Goal: Task Accomplishment & Management: Manage account settings

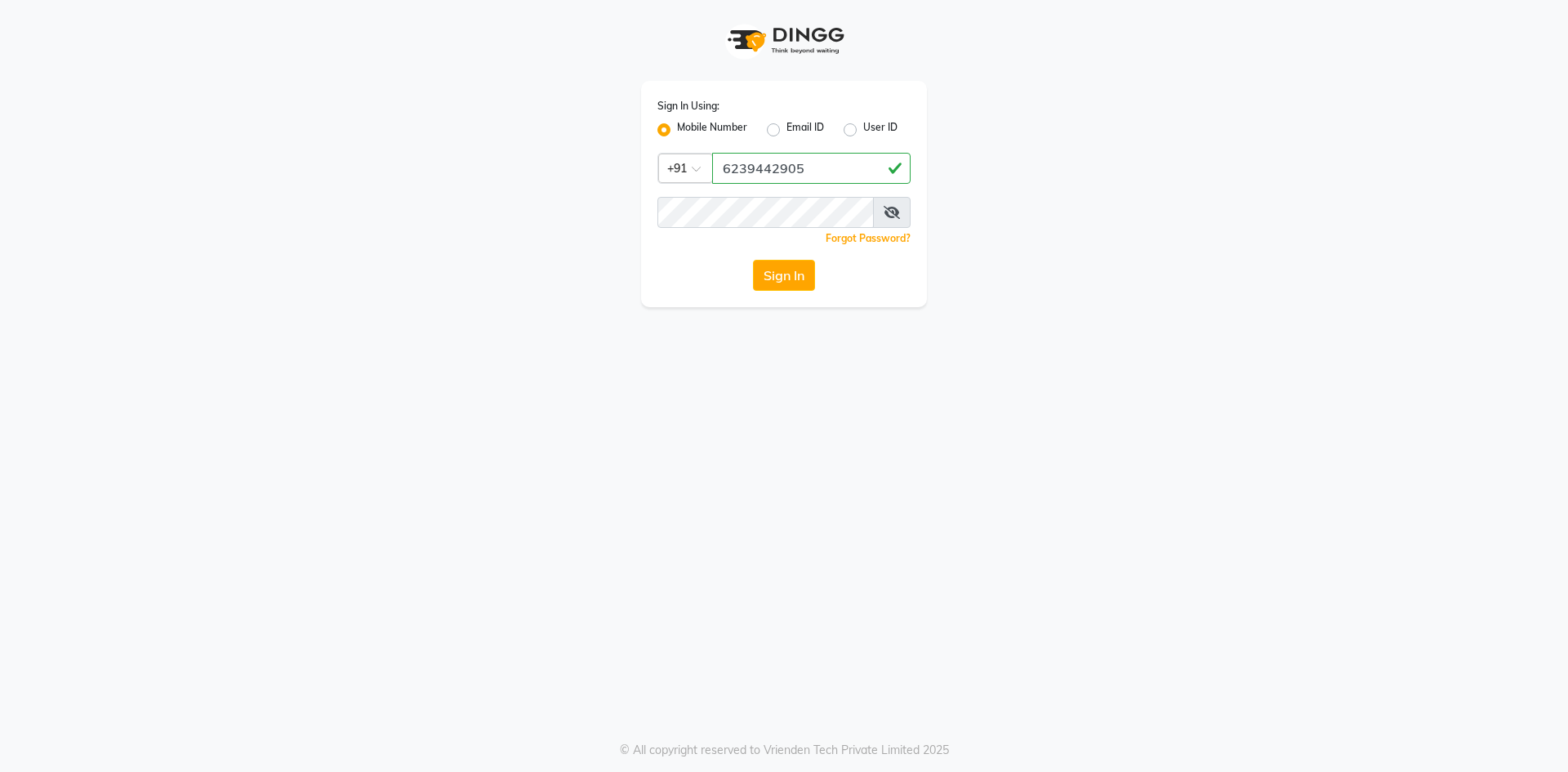
type input "6239442905"
click at [897, 211] on icon at bounding box center [892, 212] width 17 height 13
drag, startPoint x: 897, startPoint y: 211, endPoint x: 878, endPoint y: 211, distance: 19.0
click at [896, 211] on icon at bounding box center [892, 212] width 15 height 13
click at [796, 264] on button "Sign In" at bounding box center [783, 275] width 62 height 31
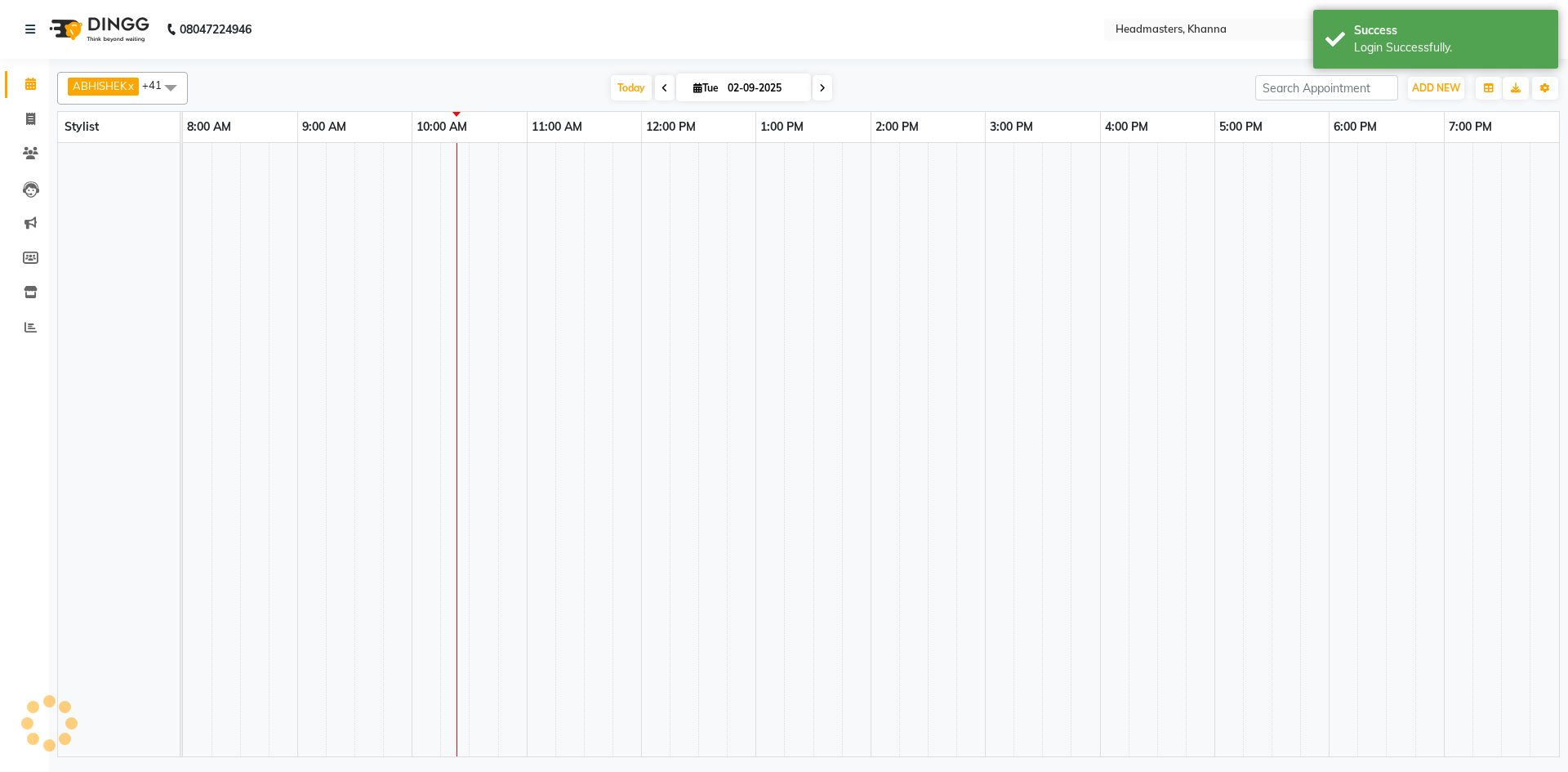
select select "en"
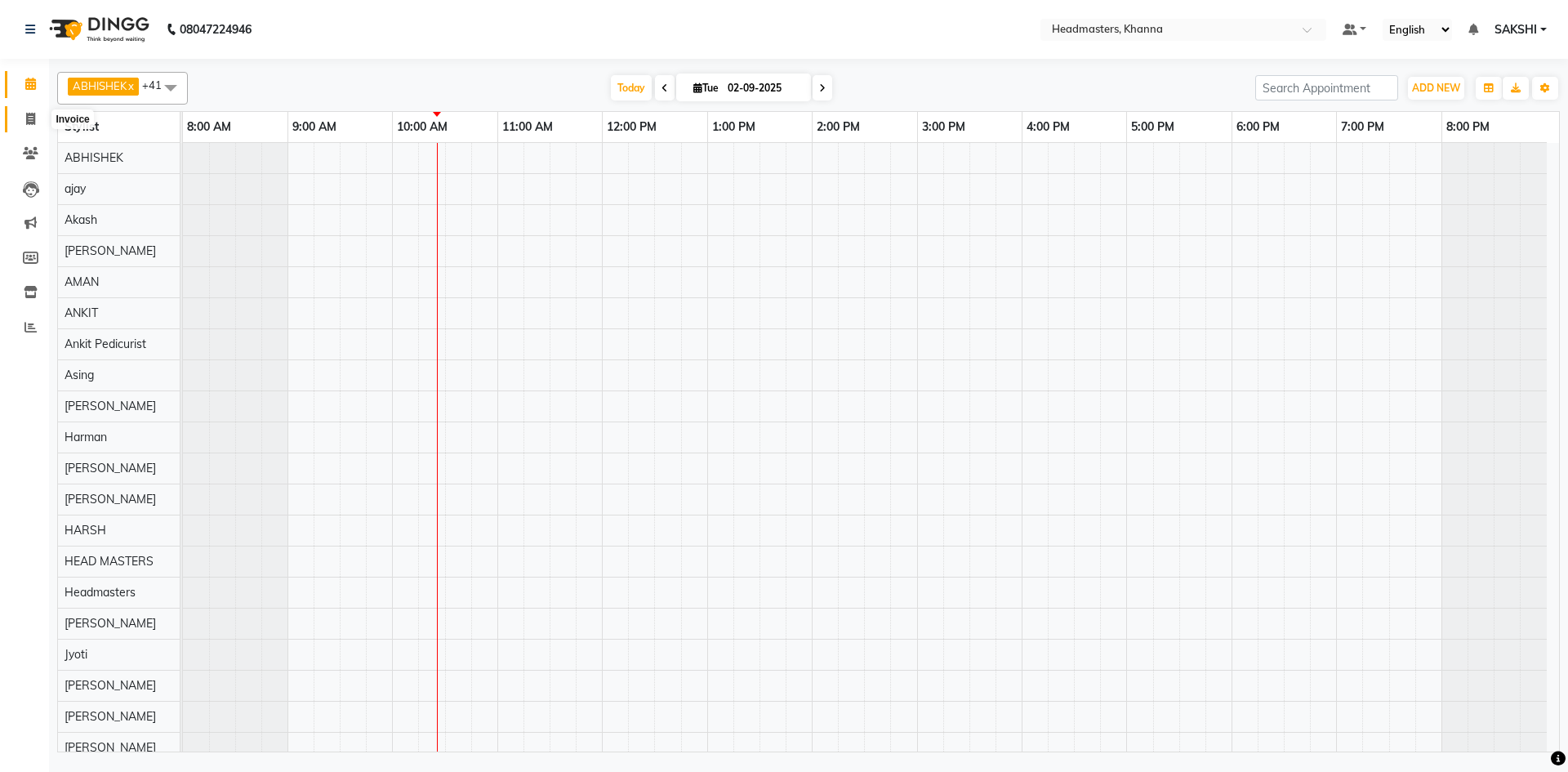
drag, startPoint x: 28, startPoint y: 121, endPoint x: 31, endPoint y: 91, distance: 30.1
click at [28, 121] on icon at bounding box center [31, 119] width 9 height 12
select select "service"
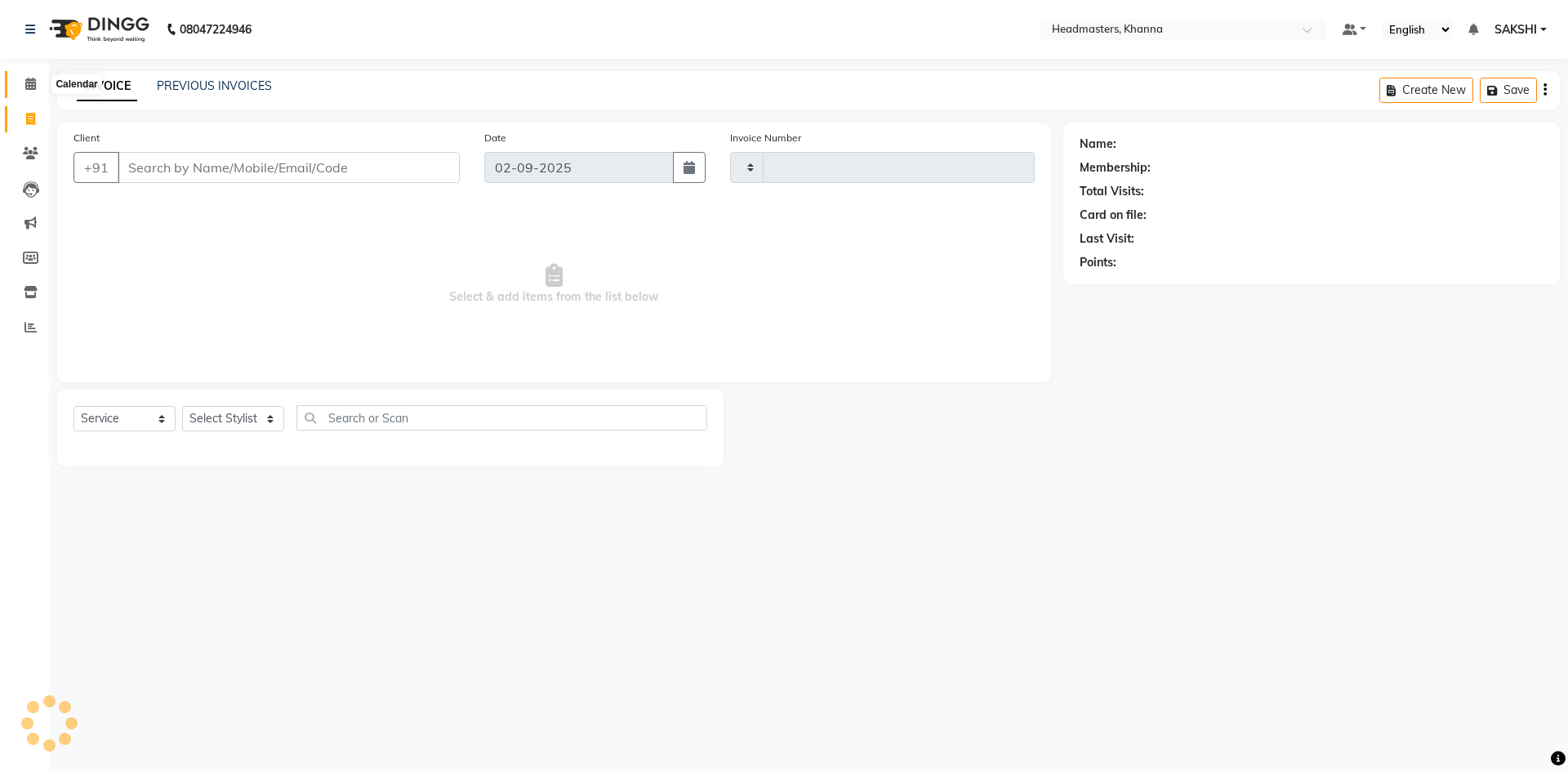
type input "5486"
select select "7138"
click at [31, 91] on span at bounding box center [31, 84] width 29 height 18
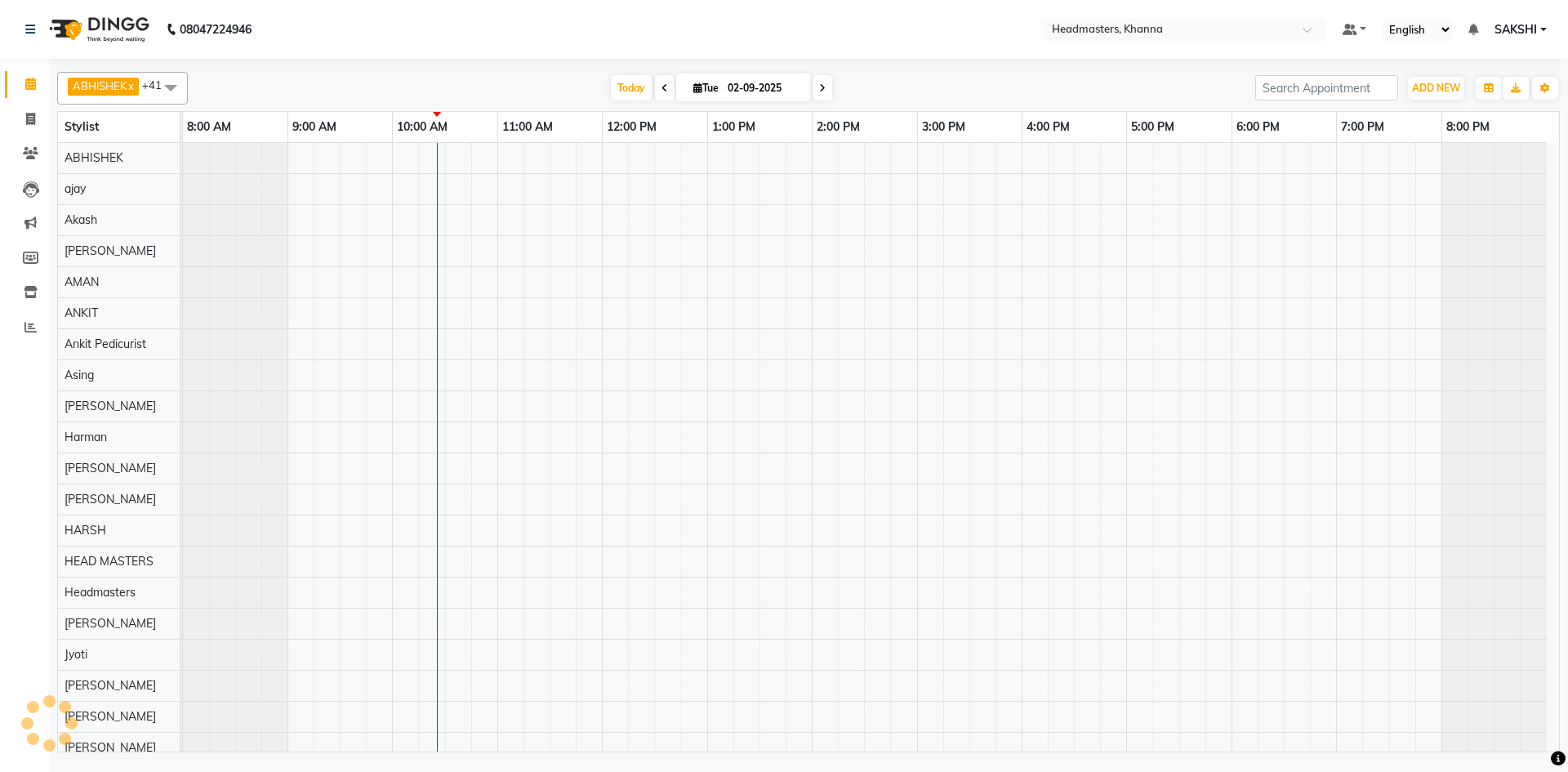
click at [159, 101] on span at bounding box center [170, 87] width 32 height 31
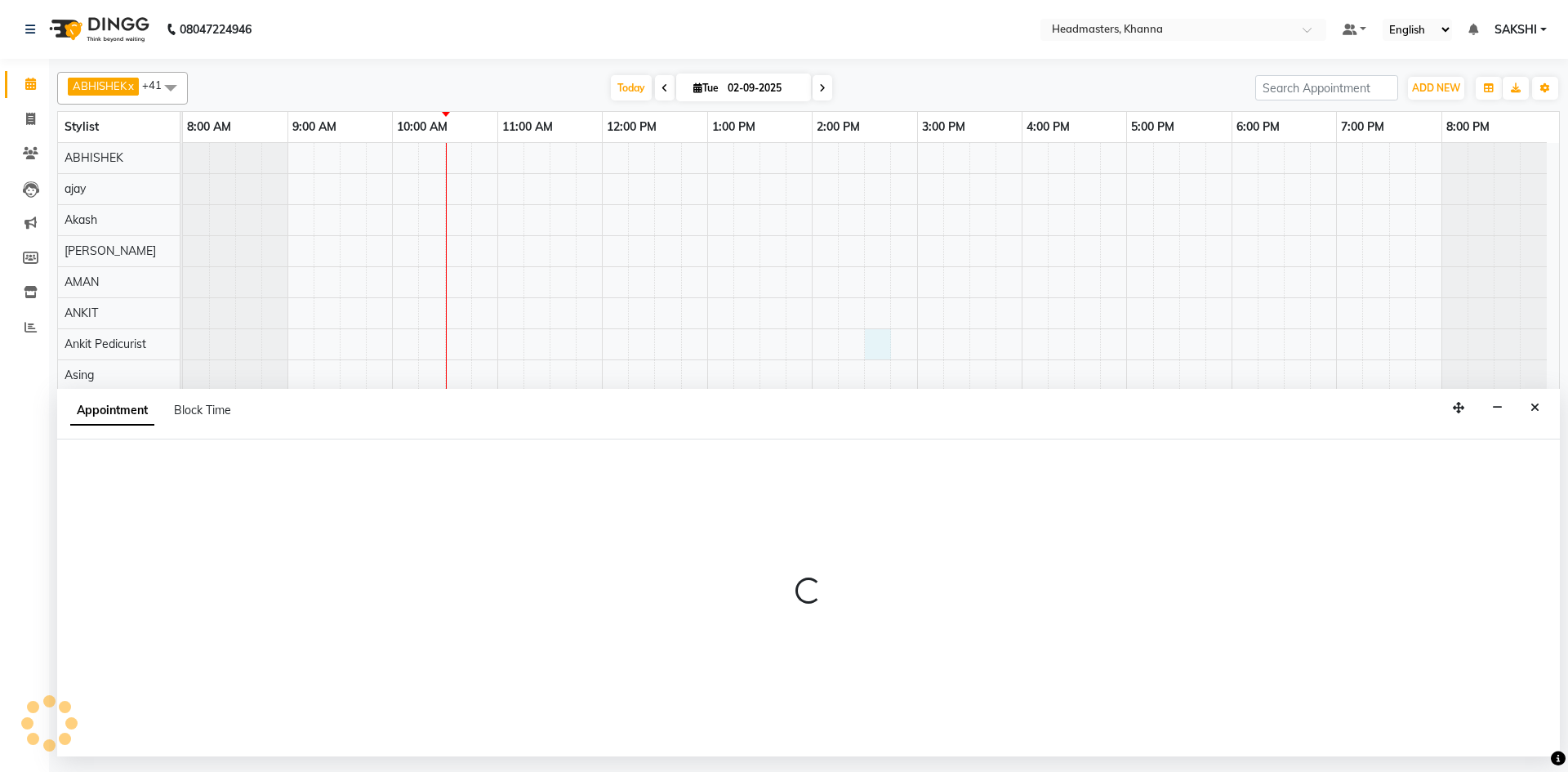
select select "69230"
select select "870"
select select "tentative"
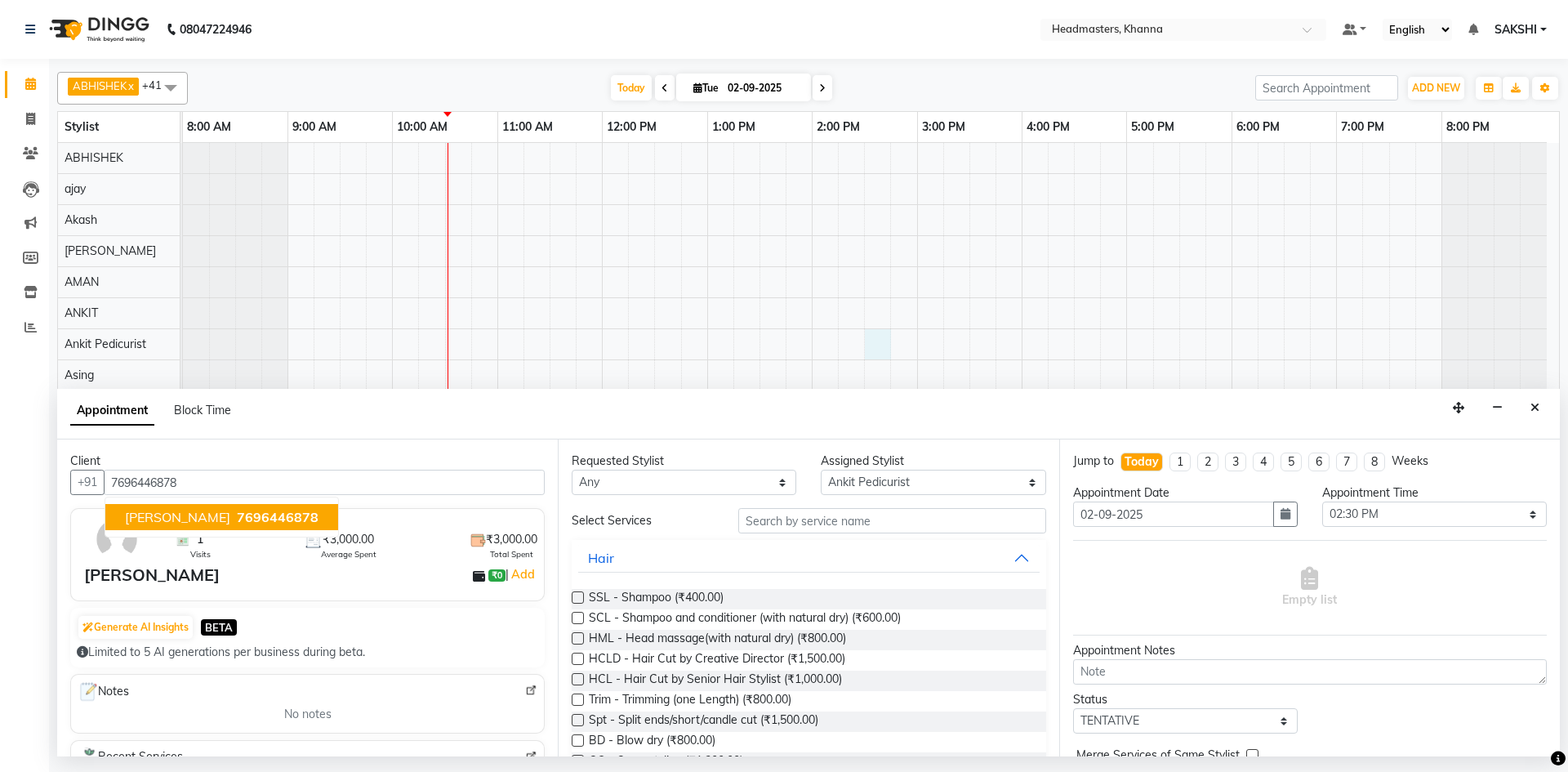
type input "7696446878"
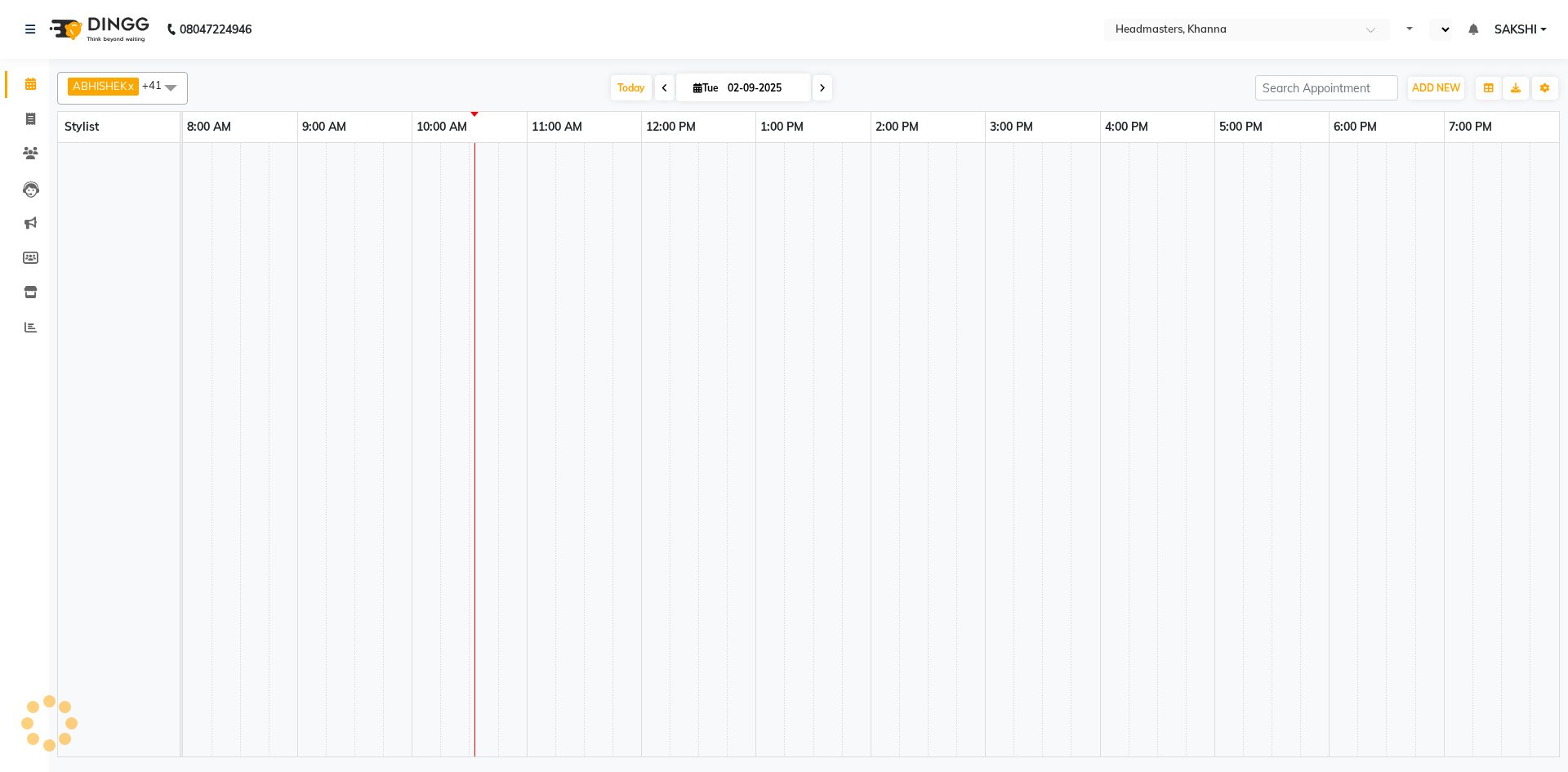
select select "en"
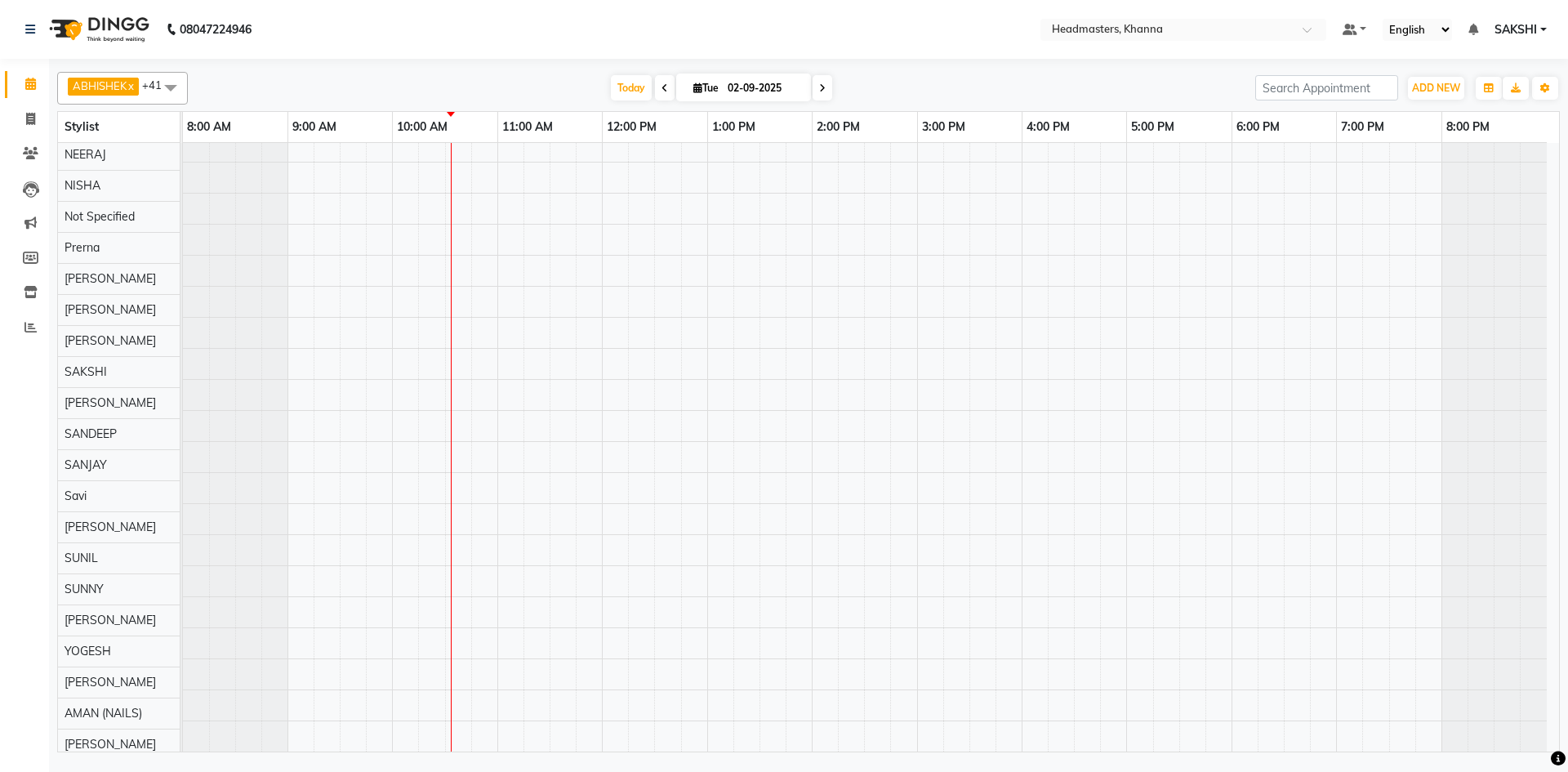
scroll to position [694, 0]
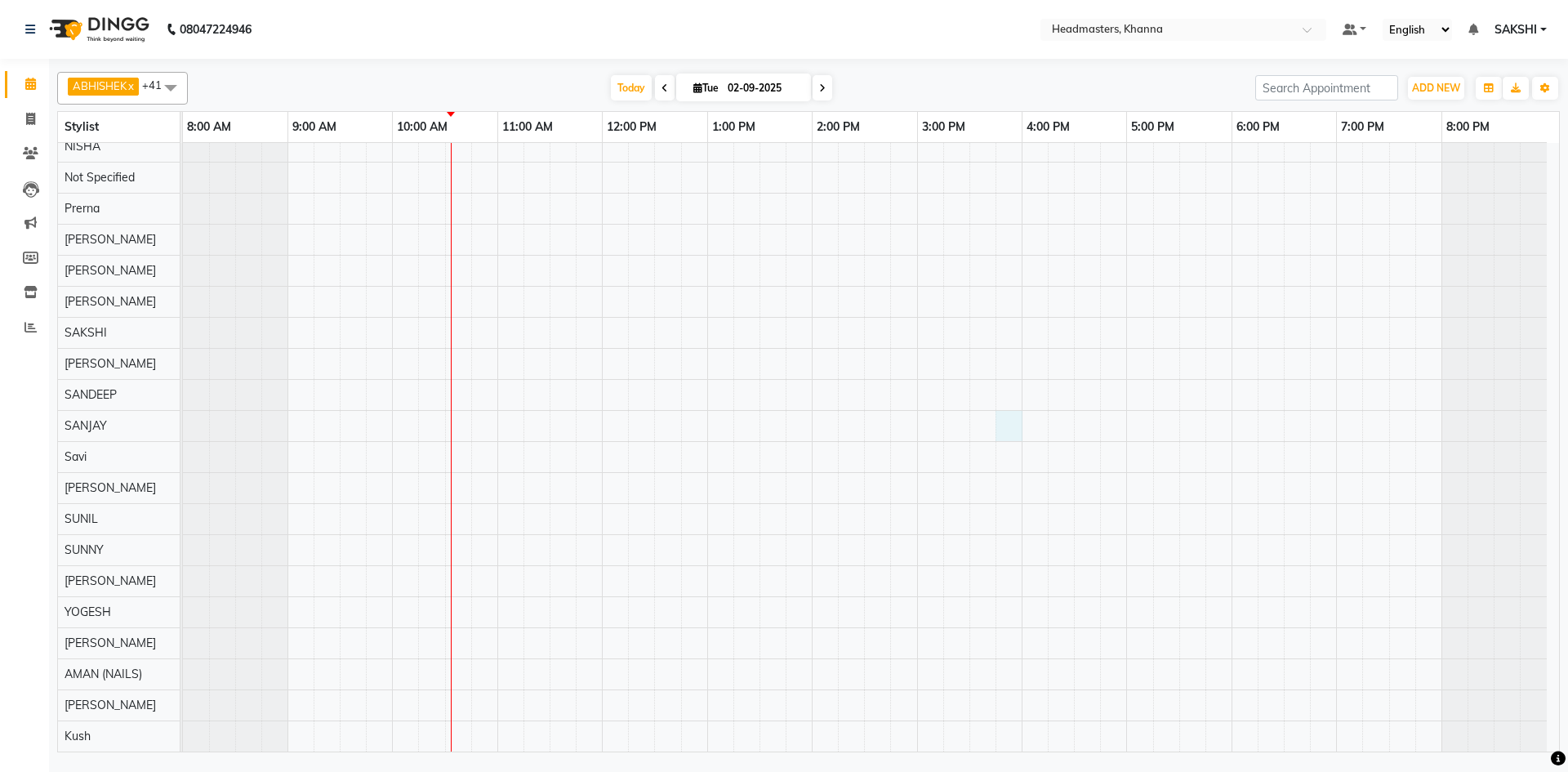
click at [998, 439] on div at bounding box center [871, 100] width 1376 height 1303
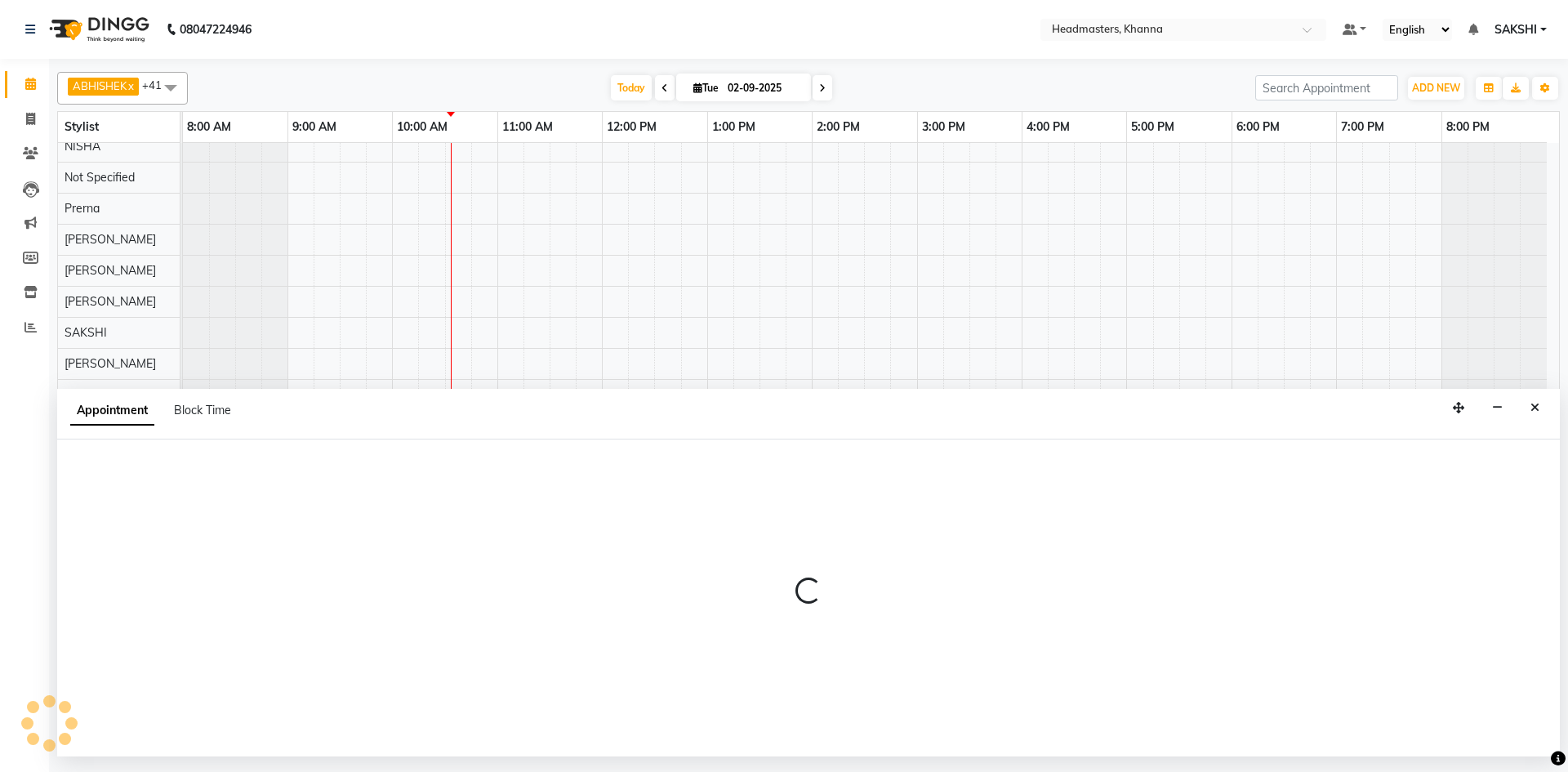
select select "60808"
select select "945"
select select "tentative"
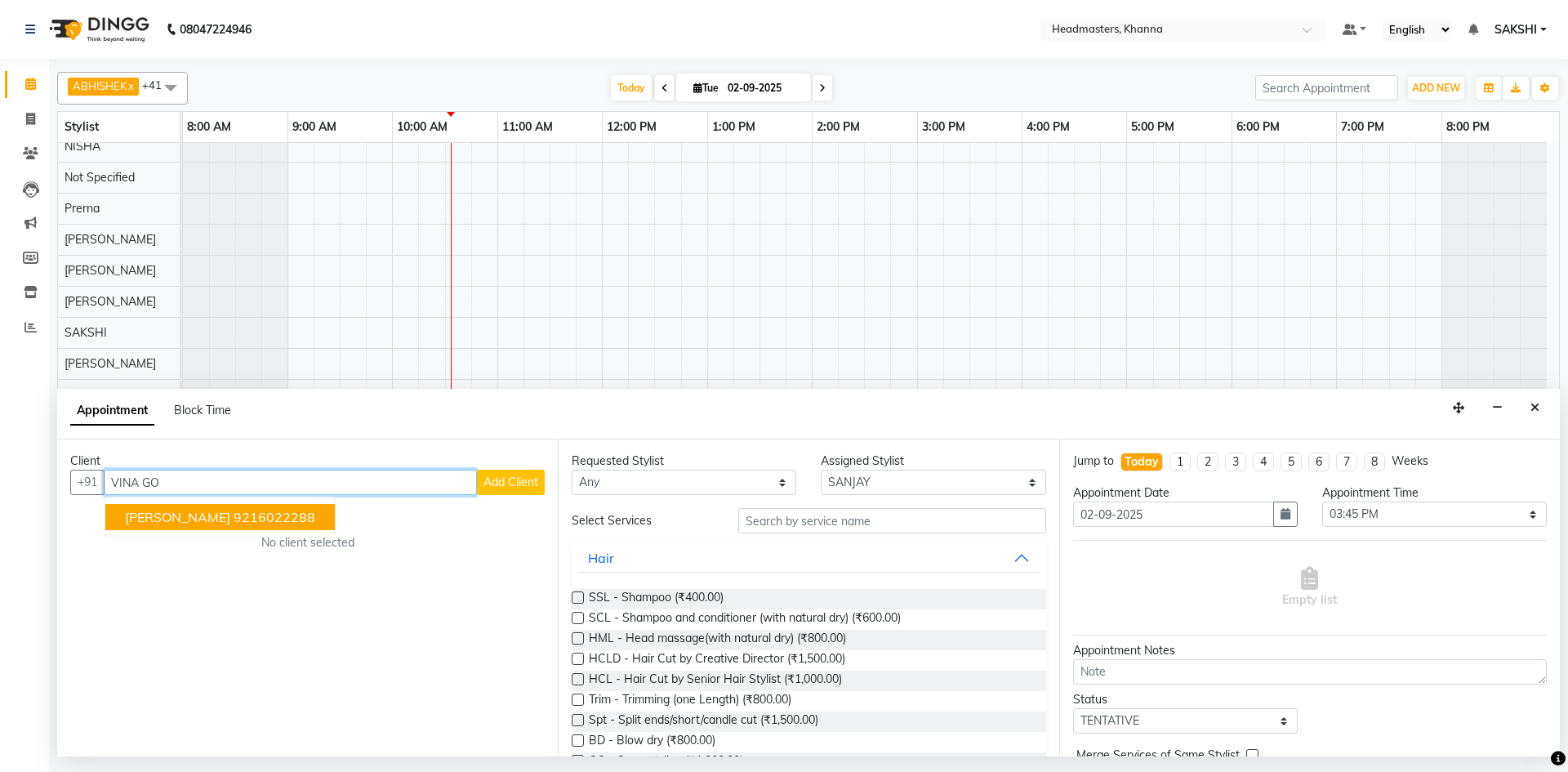
click at [179, 516] on span "[PERSON_NAME]" at bounding box center [177, 517] width 106 height 17
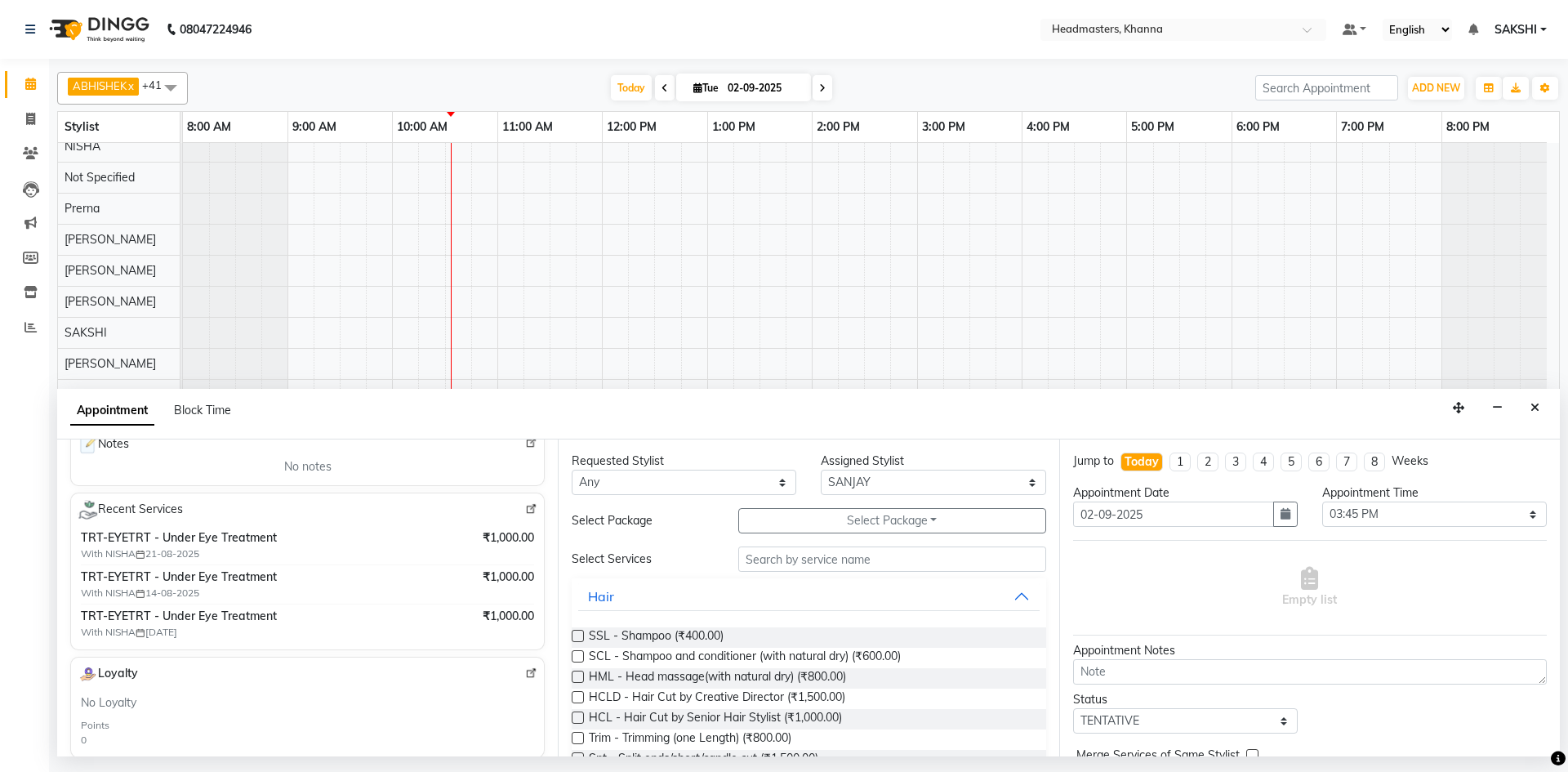
scroll to position [327, 0]
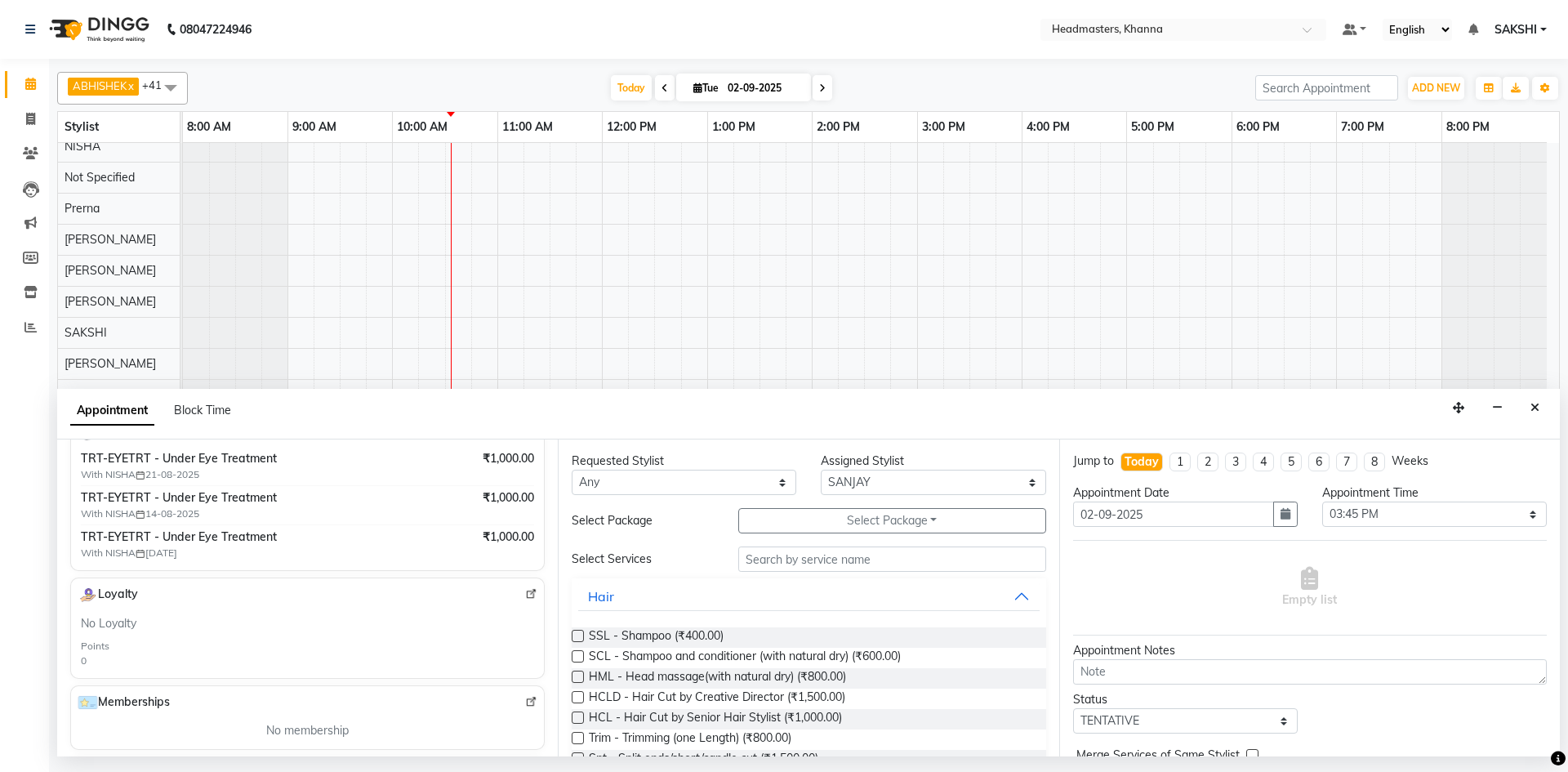
type input "9216022288"
click at [822, 482] on select "Select ABHISHEK ajay Akash AKHIL AMAN AMAN (NAILS) ANKIT Ankit Pedicurist Asing…" at bounding box center [933, 482] width 225 height 25
select select "60807"
click at [821, 469] on select "Select ABHISHEK ajay Akash AKHIL AMAN AMAN (NAILS) ANKIT Ankit Pedicurist Asing…" at bounding box center [933, 482] width 225 height 25
click at [787, 553] on input "text" at bounding box center [892, 559] width 308 height 25
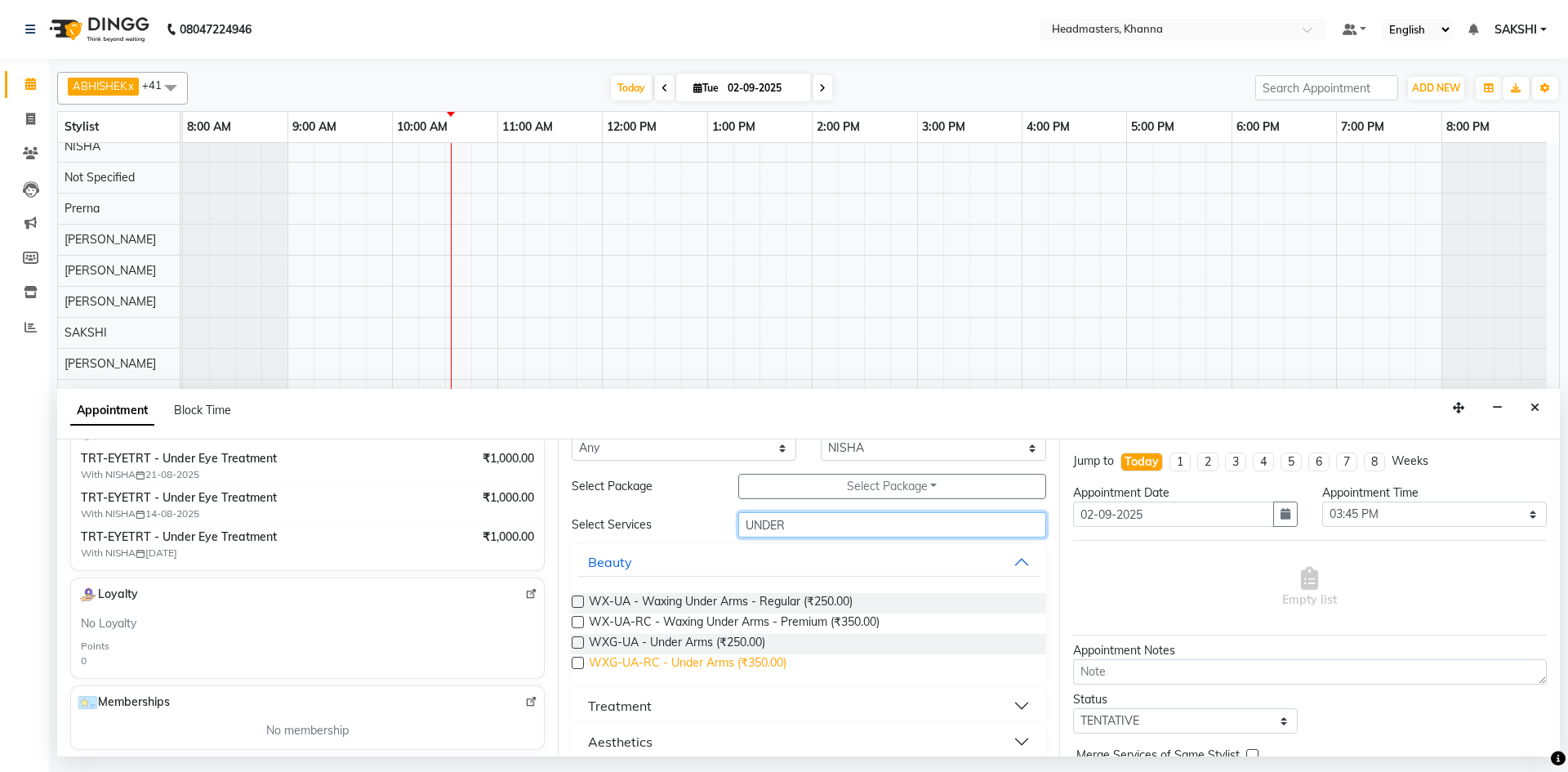
scroll to position [51, 0]
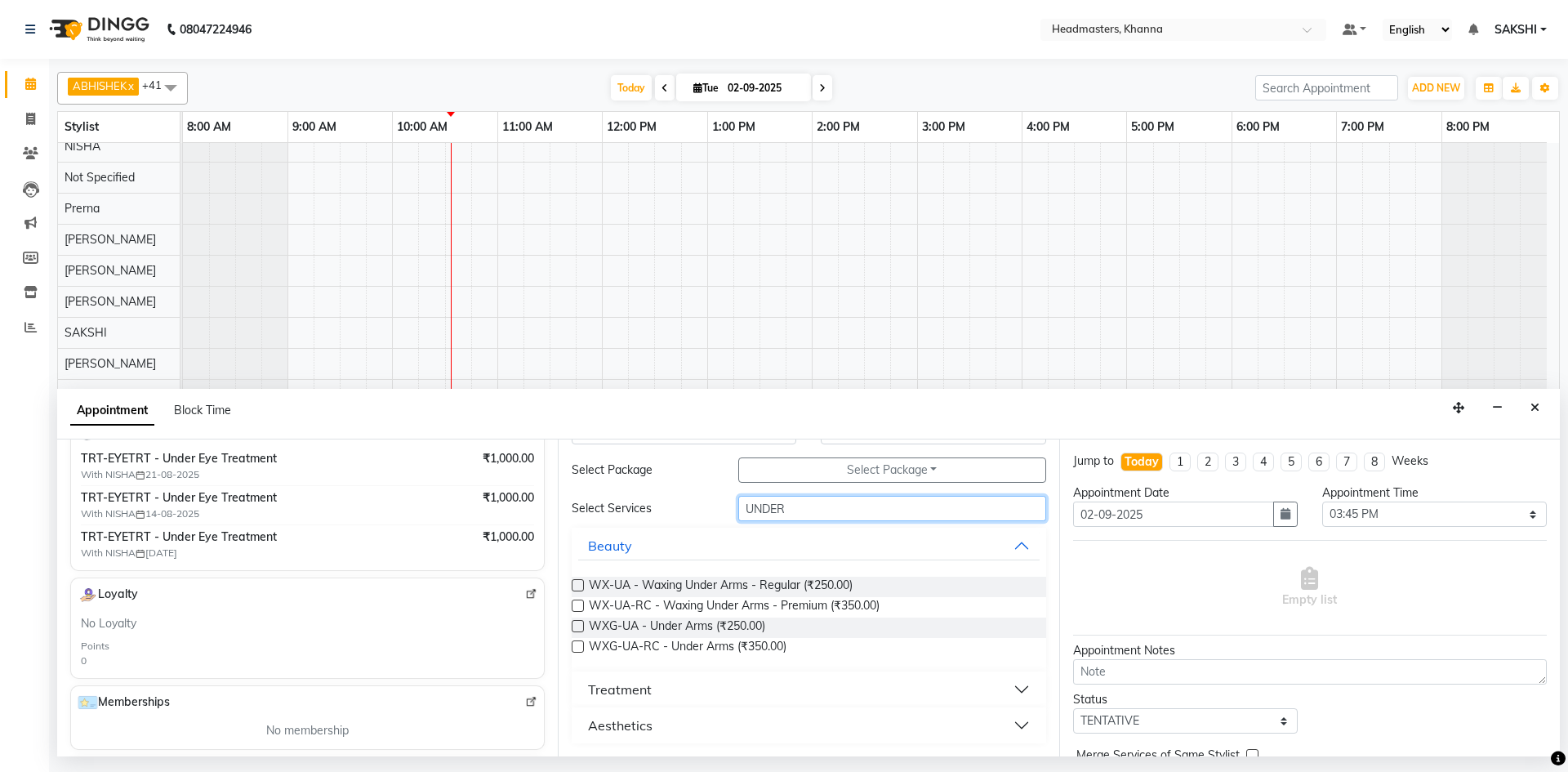
type input "UNDER"
click at [727, 686] on button "Treatment" at bounding box center [808, 690] width 461 height 30
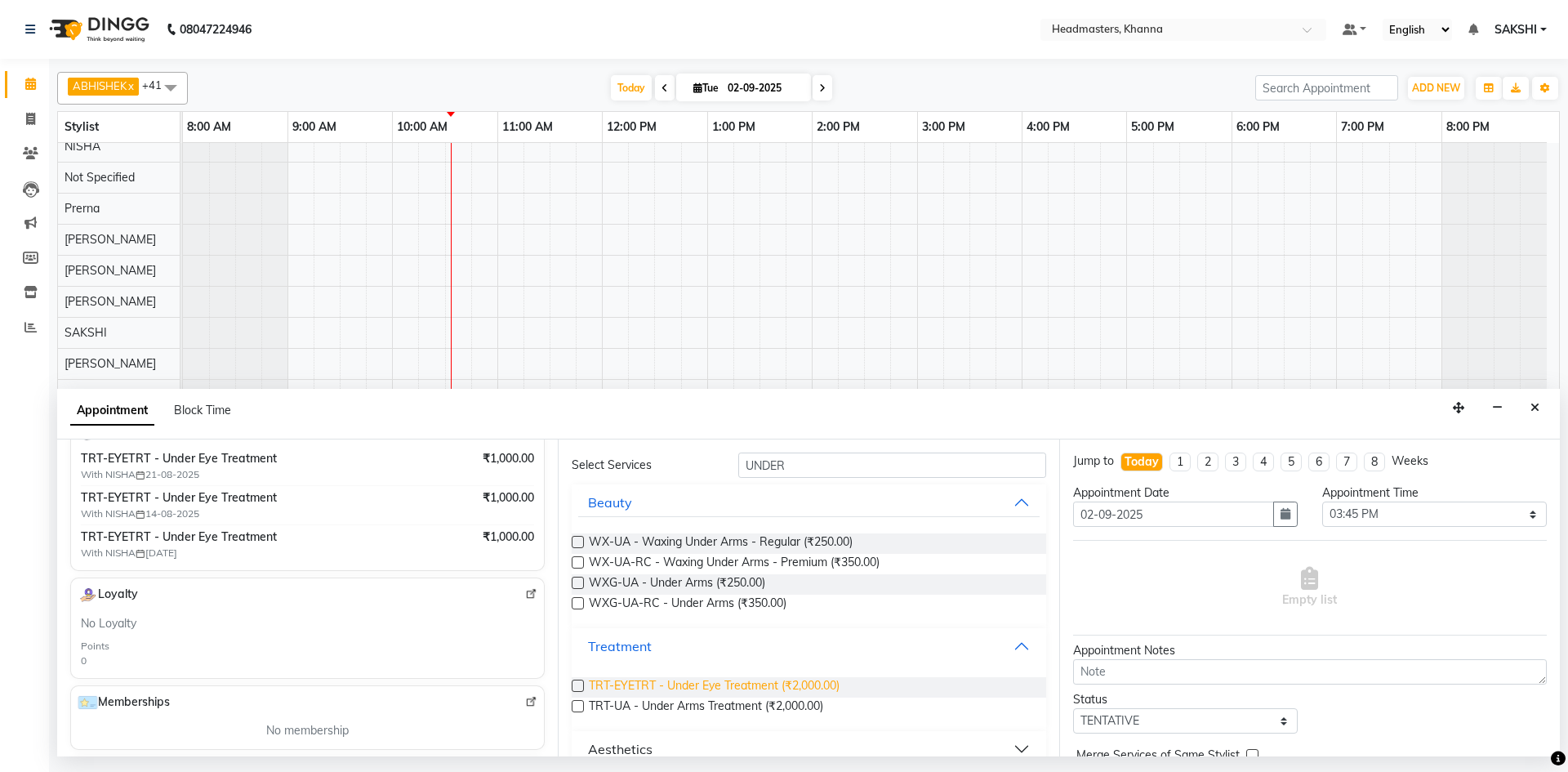
scroll to position [118, 0]
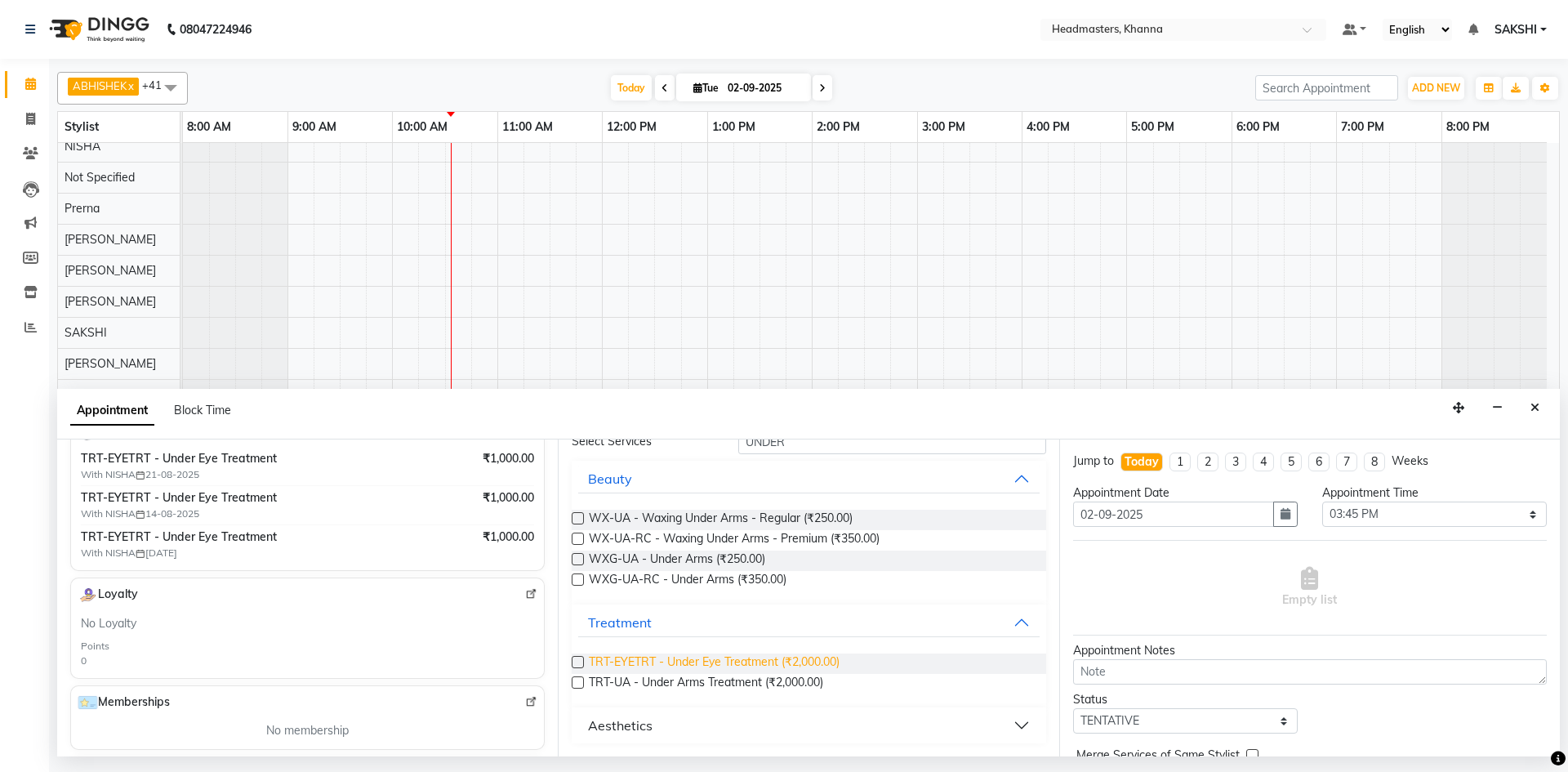
click at [782, 661] on span "TRT-EYETRT - Under Eye Treatment (₹2,000.00)" at bounding box center [714, 663] width 251 height 20
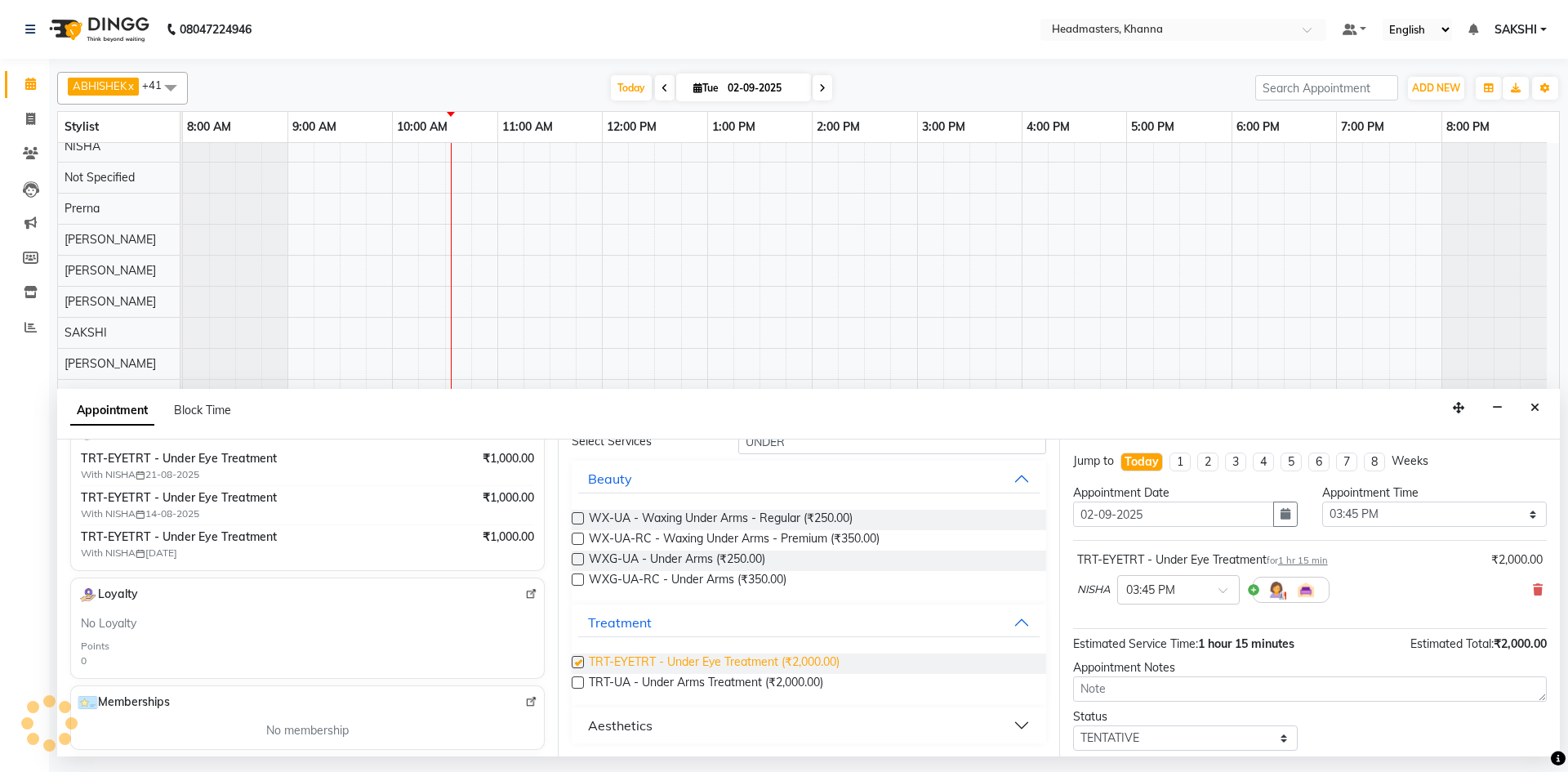
checkbox input "false"
click at [1421, 517] on select "Select 09:00 AM 09:15 AM 09:30 AM 09:45 AM 10:00 AM 10:15 AM 10:30 AM 10:45 AM …" at bounding box center [1433, 514] width 225 height 25
select select "630"
click at [1322, 502] on select "Select 09:00 AM 09:15 AM 09:30 AM 09:45 AM 10:00 AM 10:15 AM 10:30 AM 10:45 AM …" at bounding box center [1433, 514] width 225 height 25
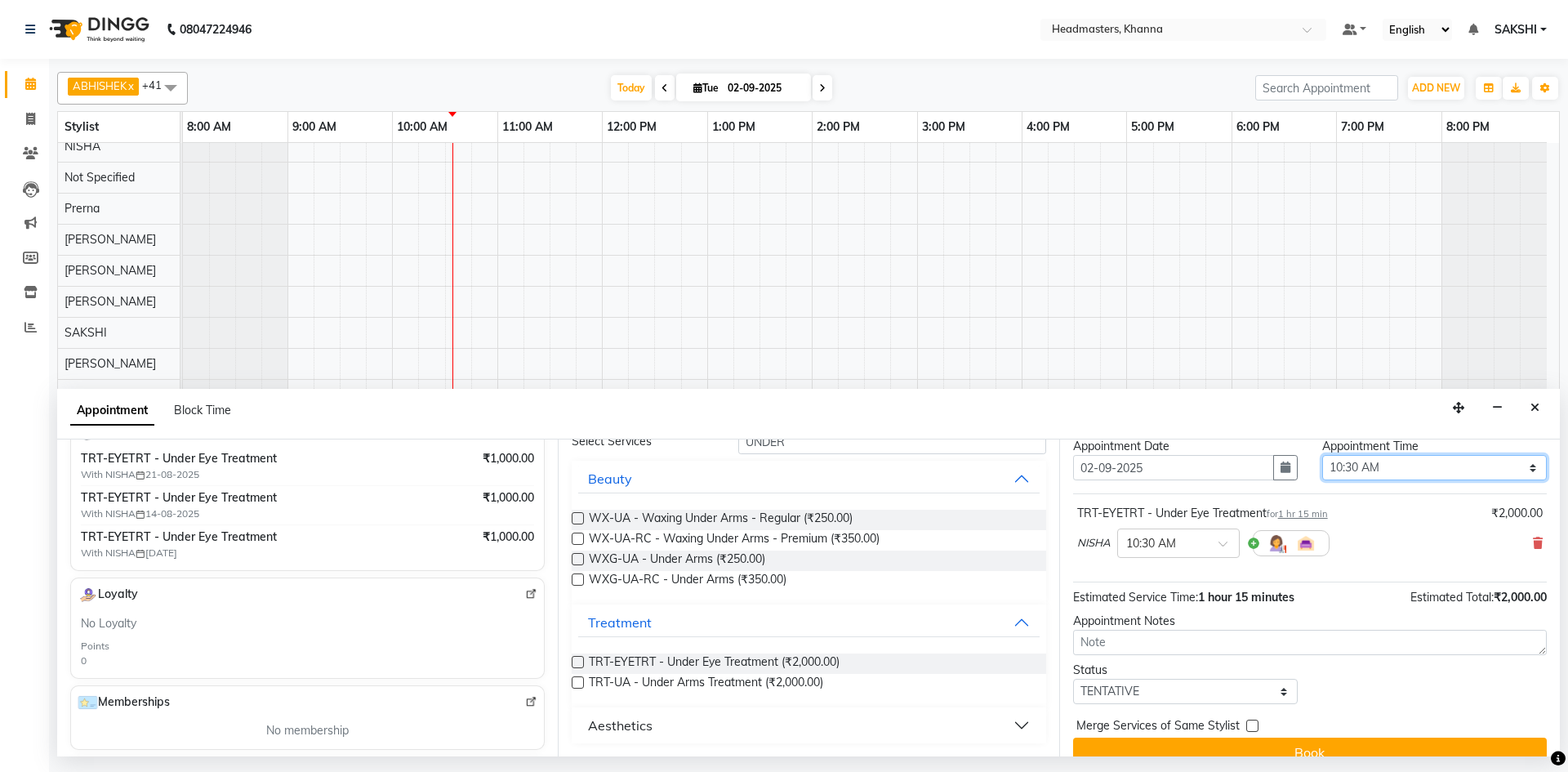
scroll to position [70, 0]
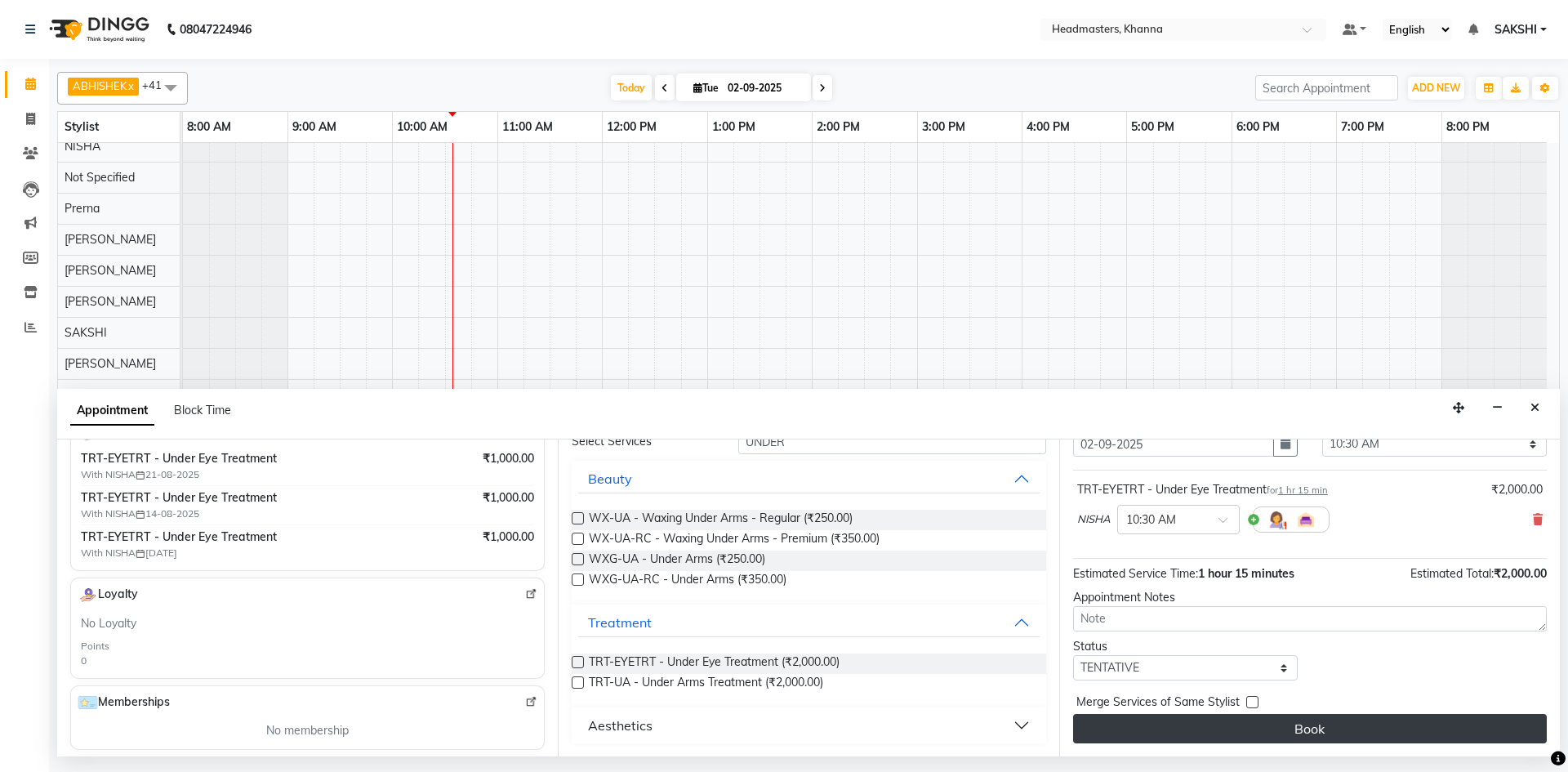
click at [1238, 718] on button "Book" at bounding box center [1309, 728] width 474 height 30
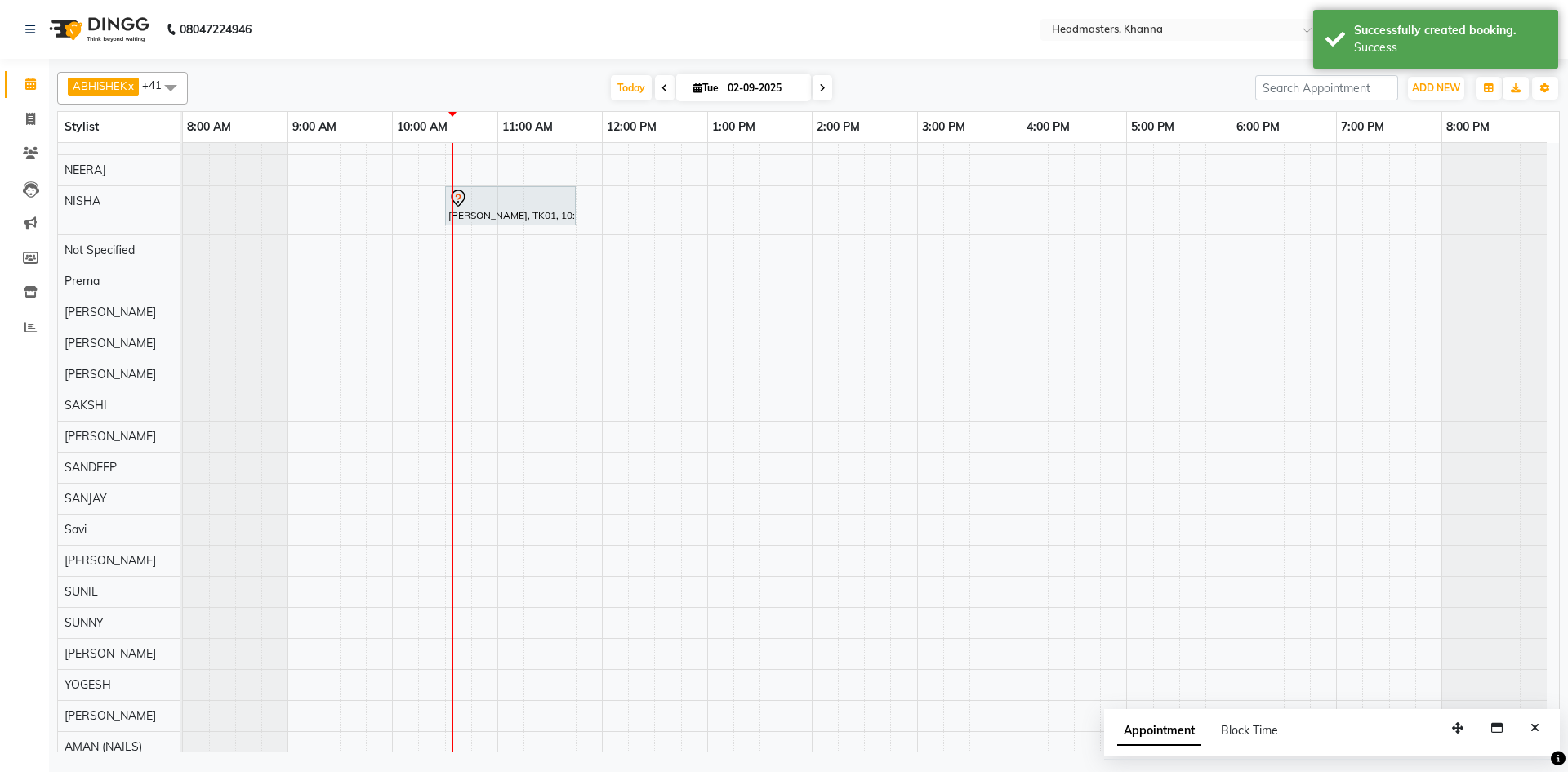
scroll to position [613, 0]
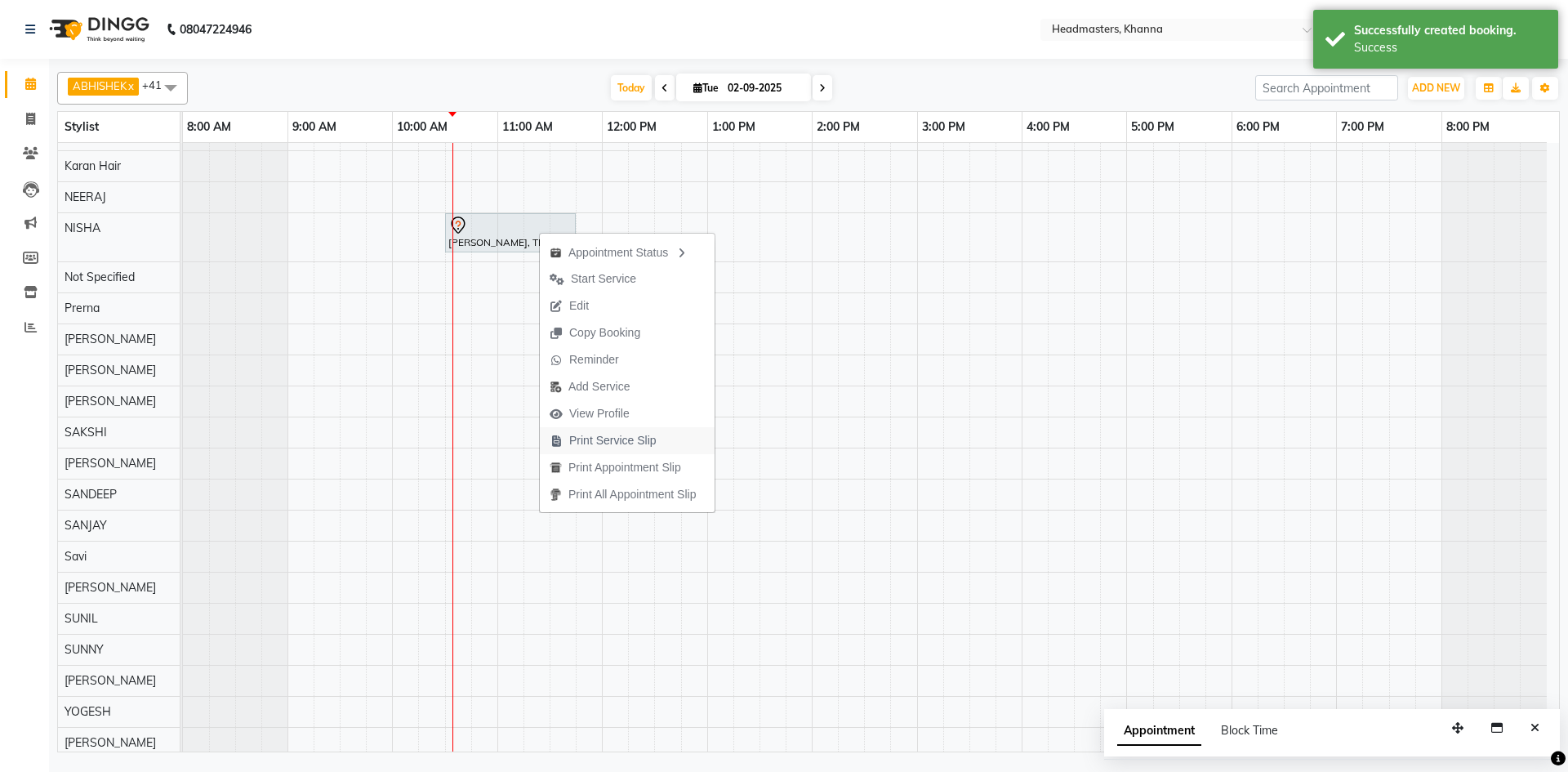
click at [681, 439] on button "Print Service Slip" at bounding box center [627, 441] width 175 height 27
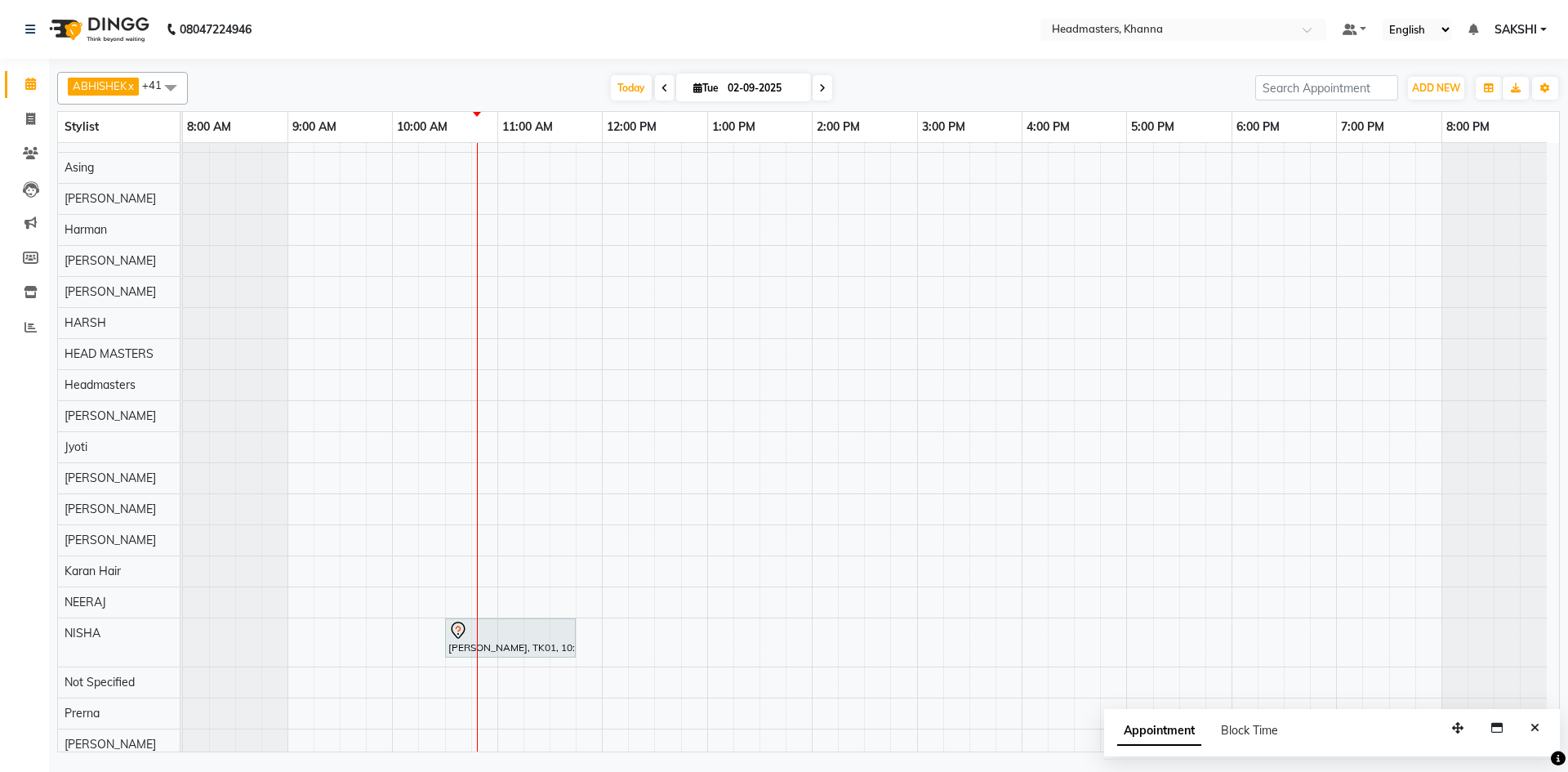
scroll to position [0, 0]
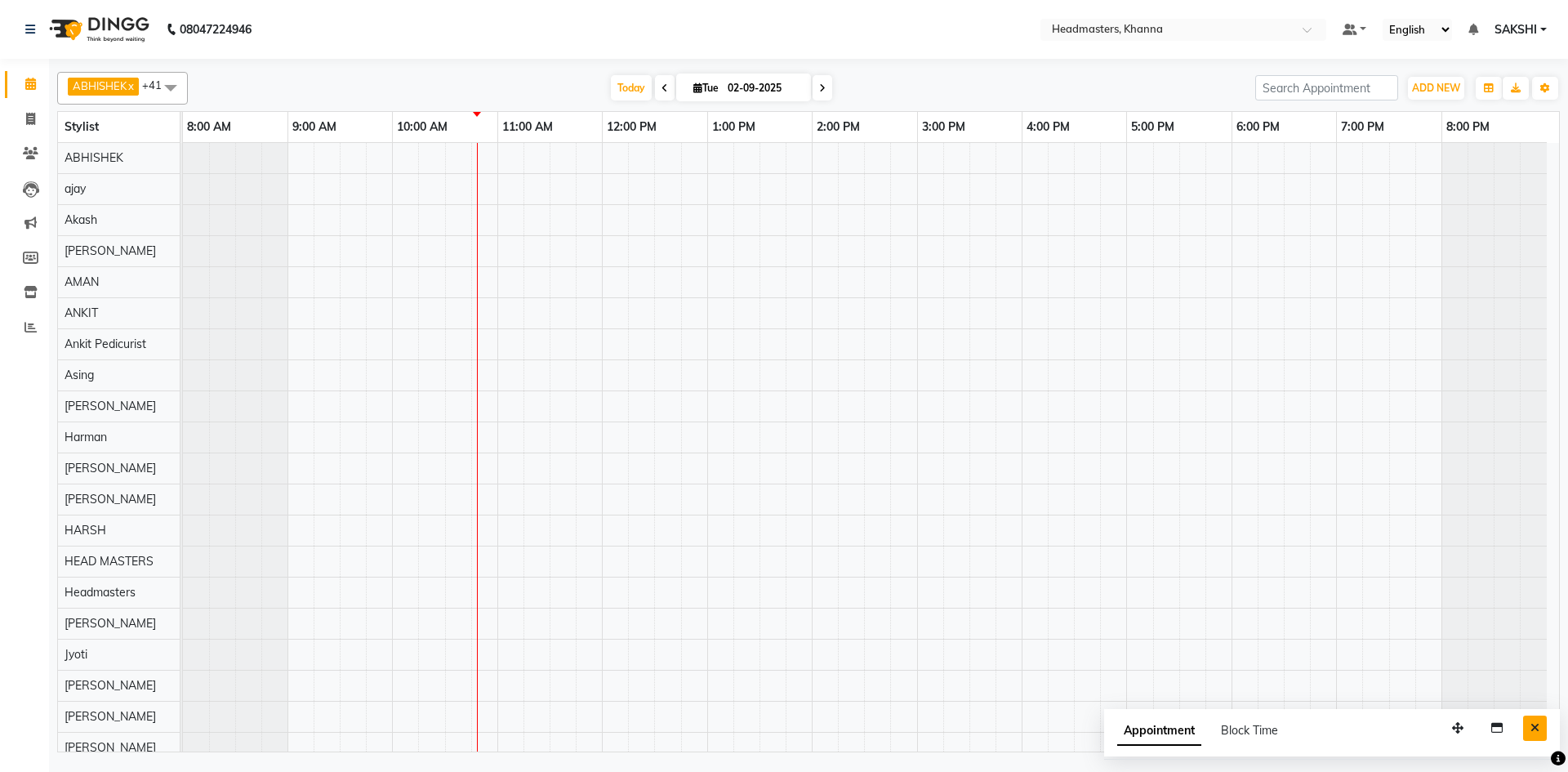
click at [1528, 715] on button "Close" at bounding box center [1534, 727] width 24 height 25
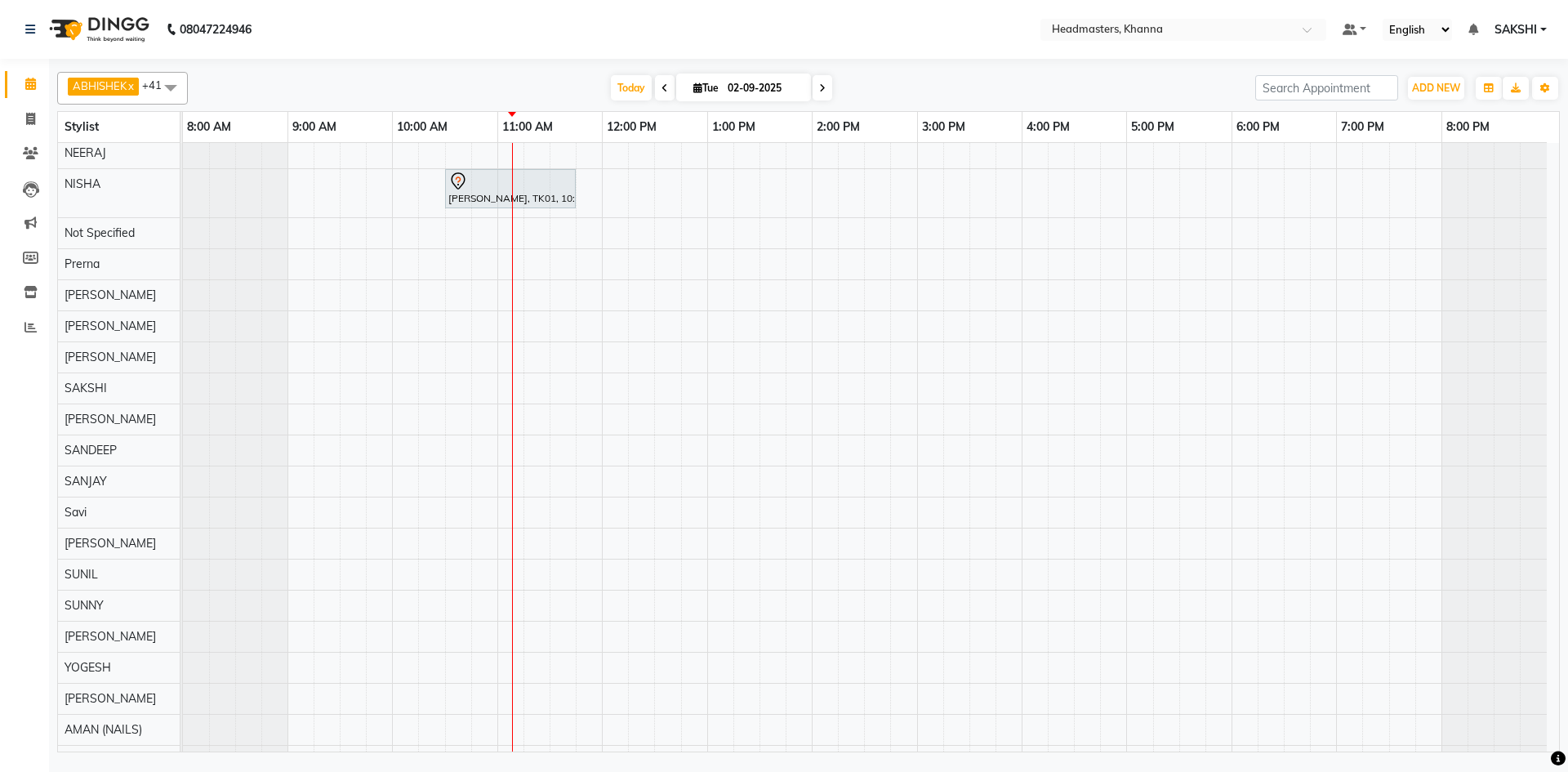
scroll to position [713, 0]
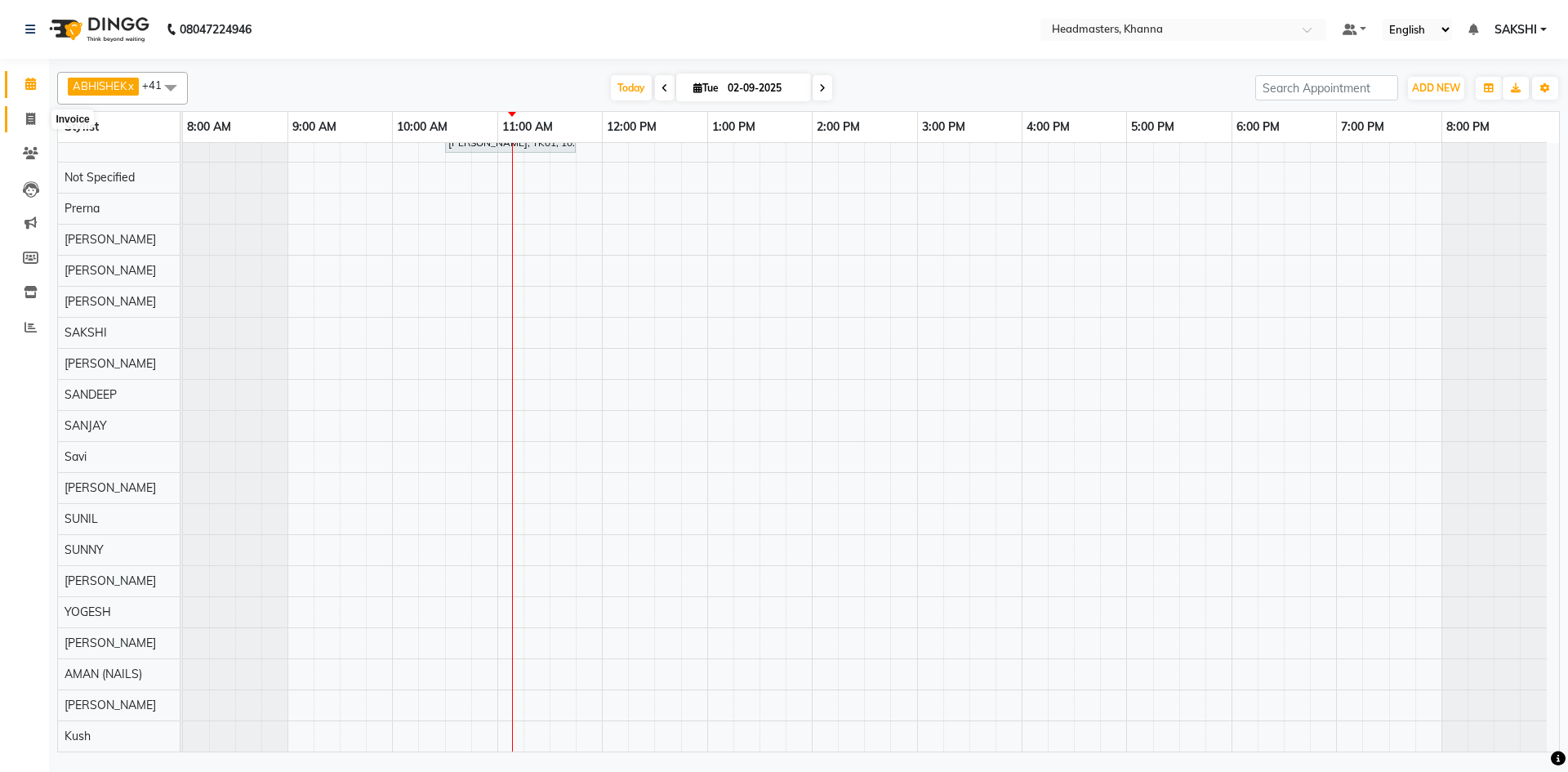
drag, startPoint x: 23, startPoint y: 109, endPoint x: 38, endPoint y: 88, distance: 25.8
click at [23, 110] on span at bounding box center [31, 119] width 29 height 18
select select "service"
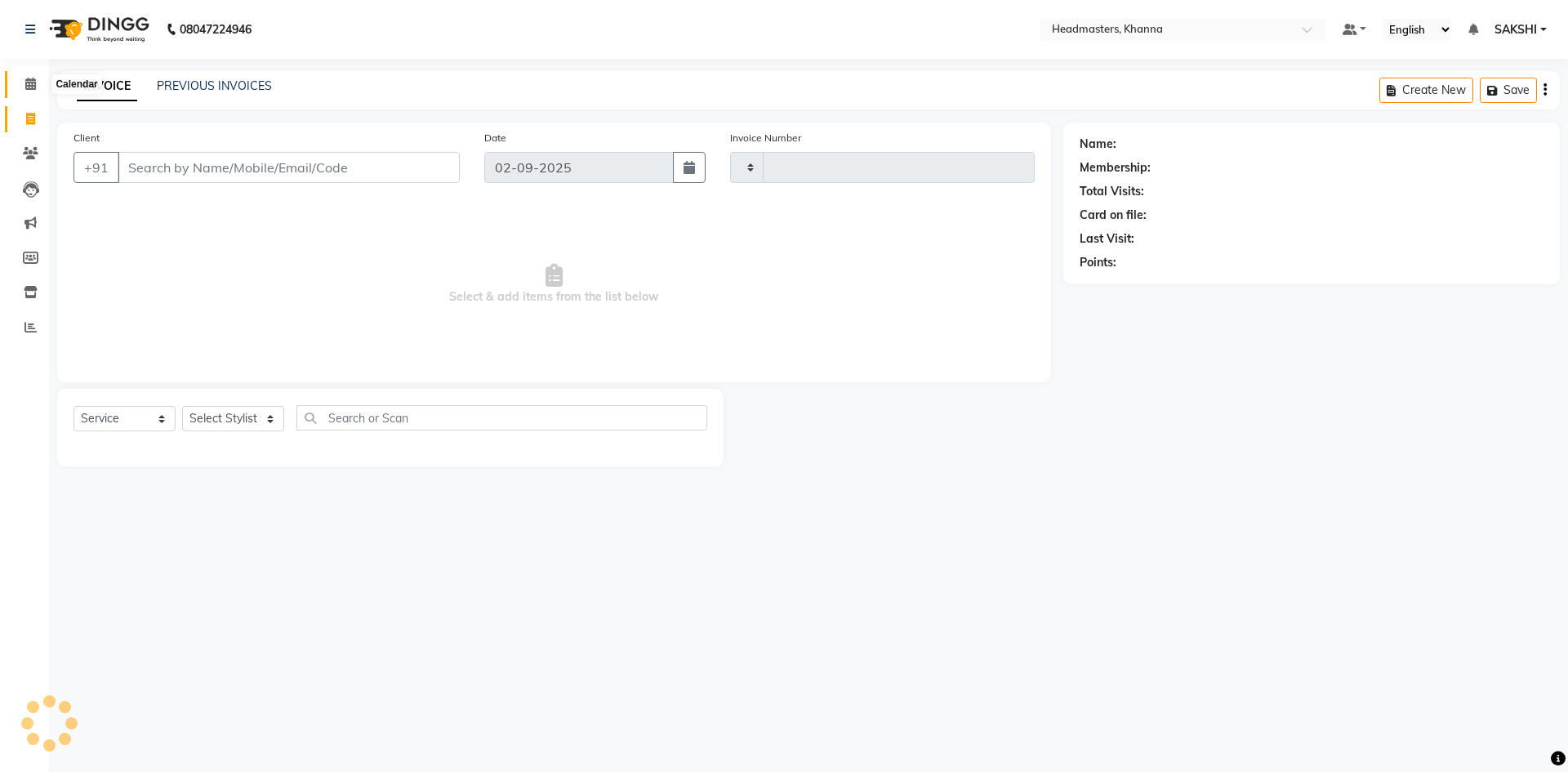
click at [36, 77] on span at bounding box center [31, 84] width 29 height 18
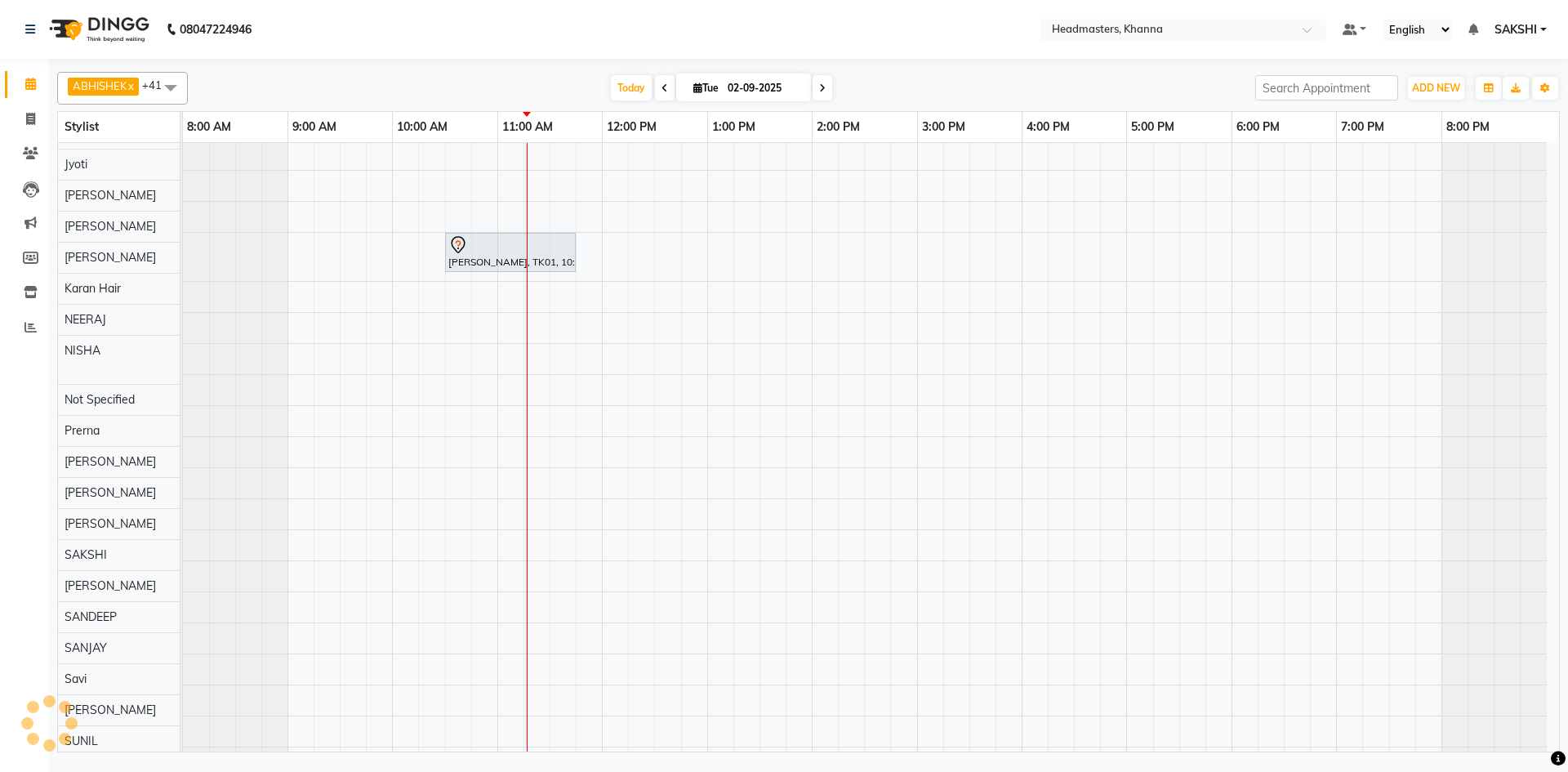
scroll to position [713, 0]
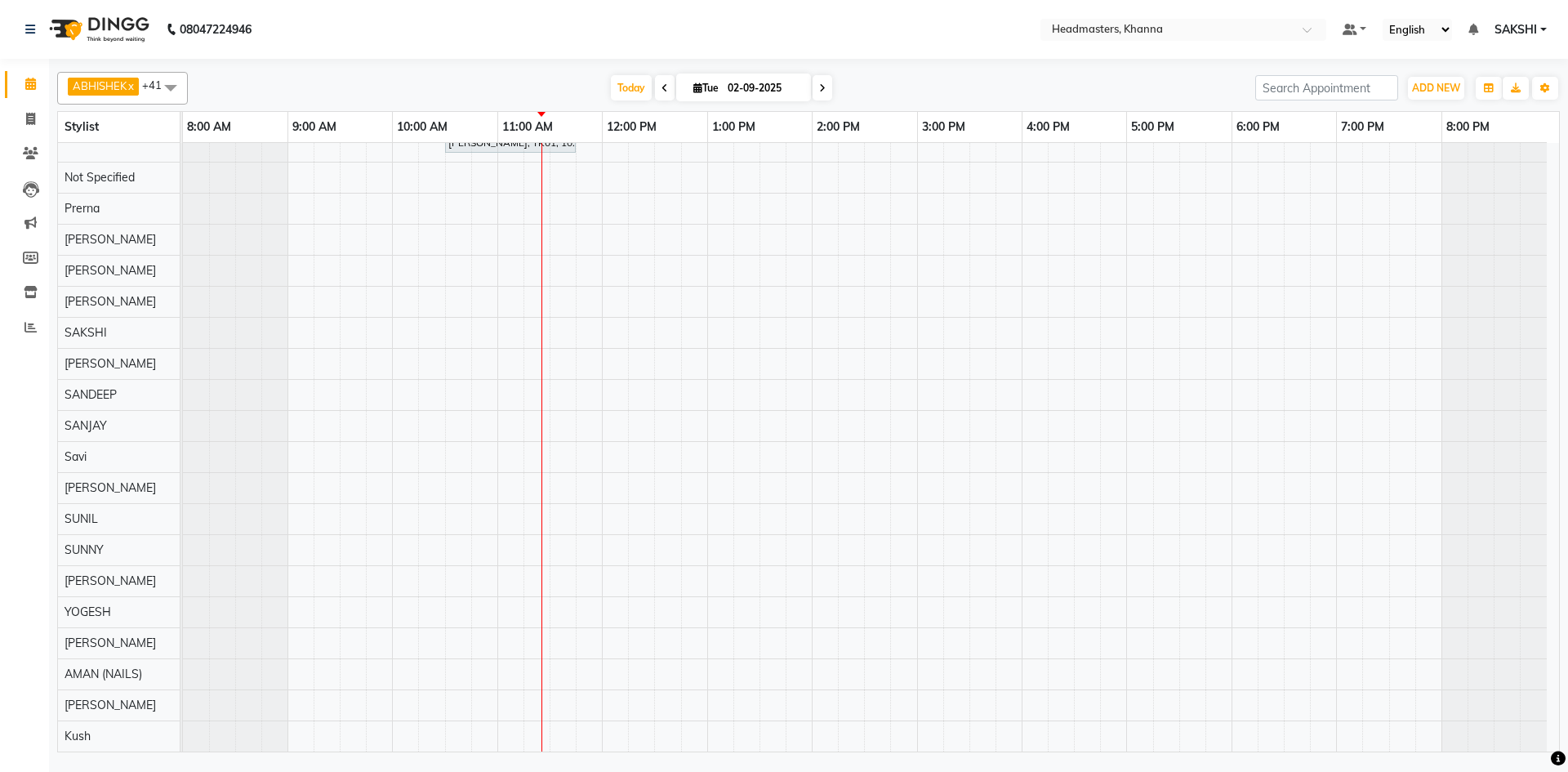
click at [665, 86] on span at bounding box center [664, 87] width 19 height 25
type input "01-09-2025"
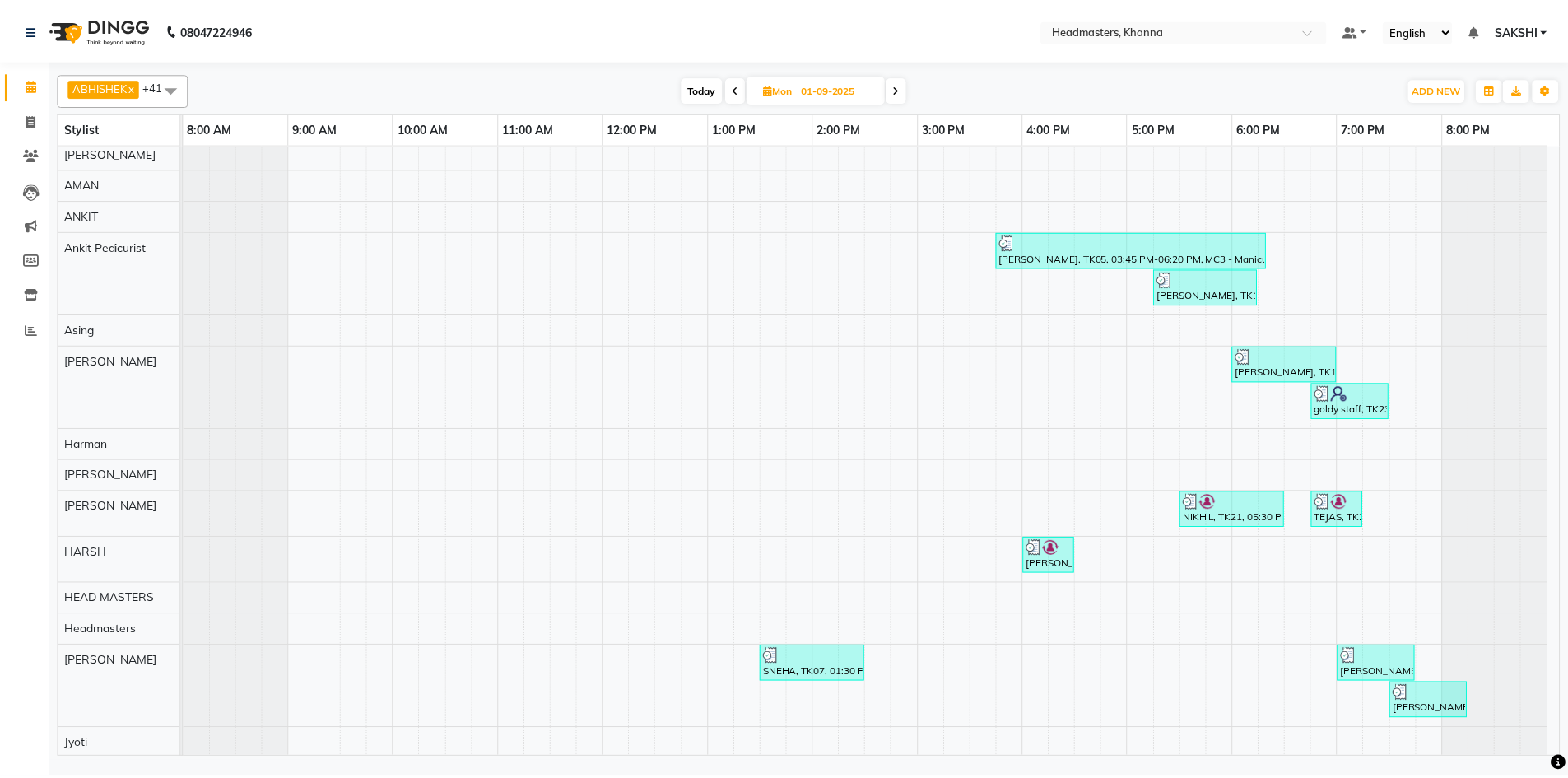
scroll to position [0, 0]
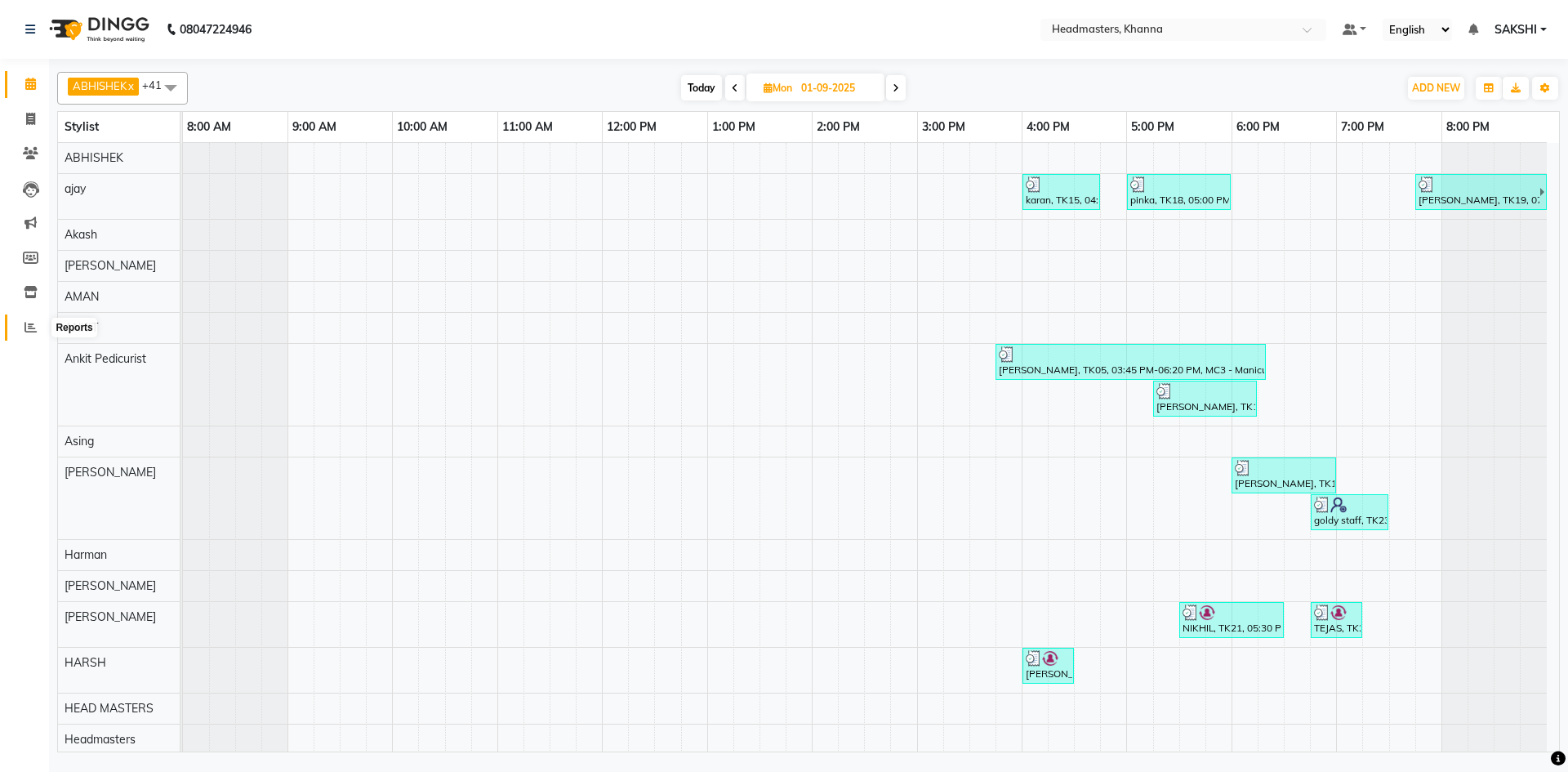
click at [29, 318] on span at bounding box center [31, 327] width 29 height 18
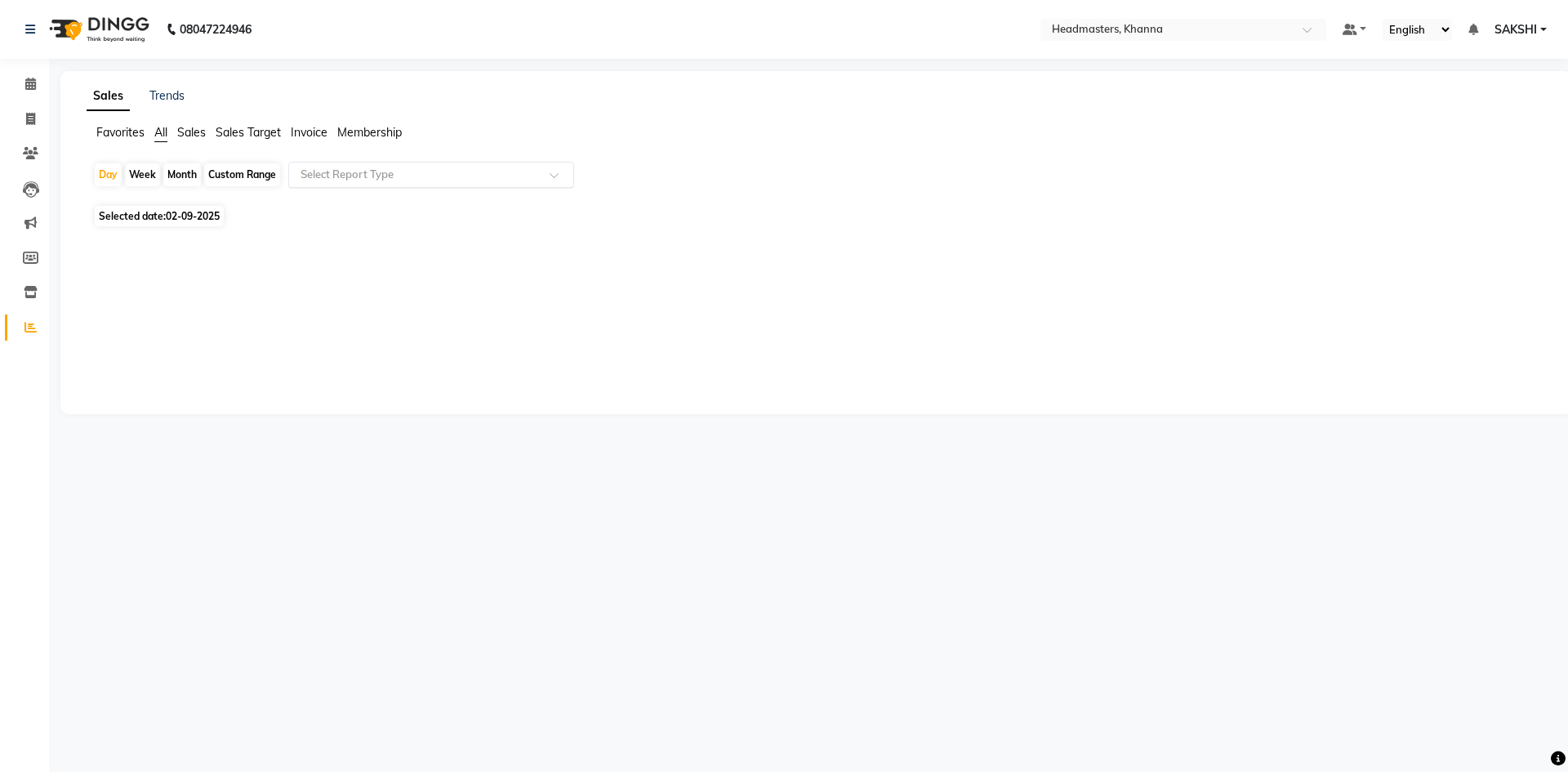
click at [360, 174] on input "text" at bounding box center [414, 175] width 235 height 17
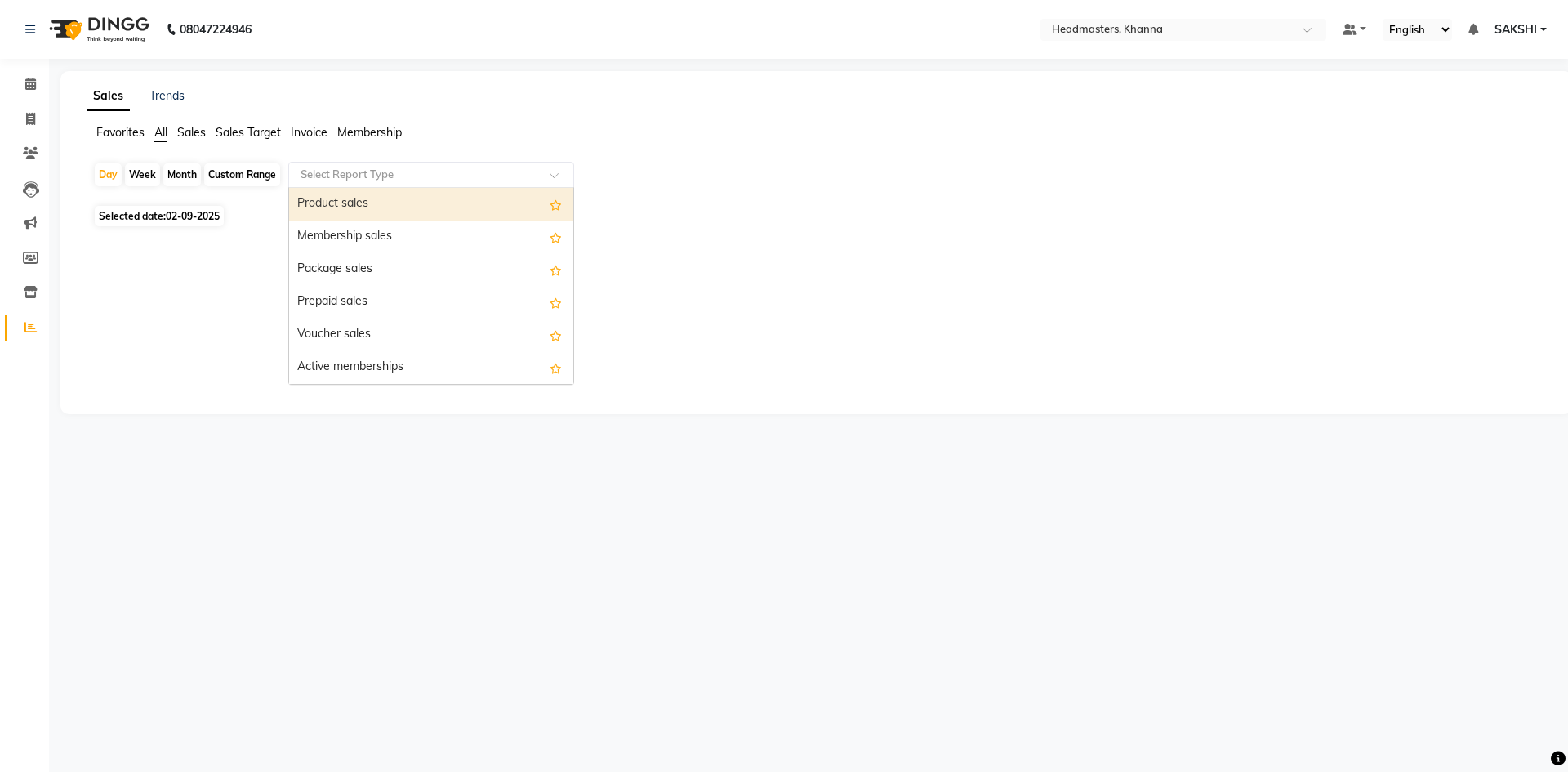
click at [371, 200] on div "Product sales" at bounding box center [431, 204] width 284 height 32
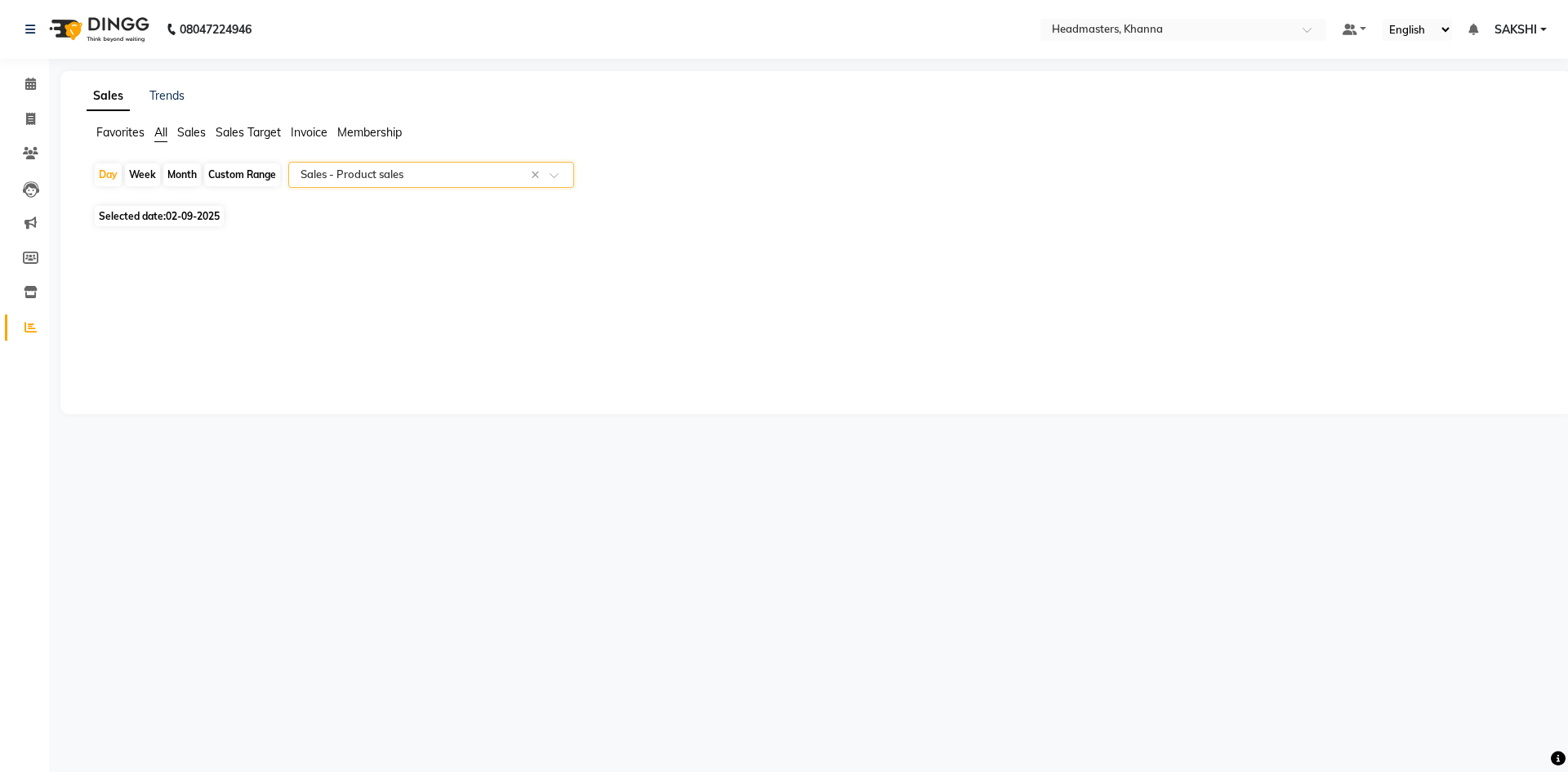
click at [200, 212] on span "02-09-2025" at bounding box center [193, 216] width 54 height 12
select select "9"
select select "2025"
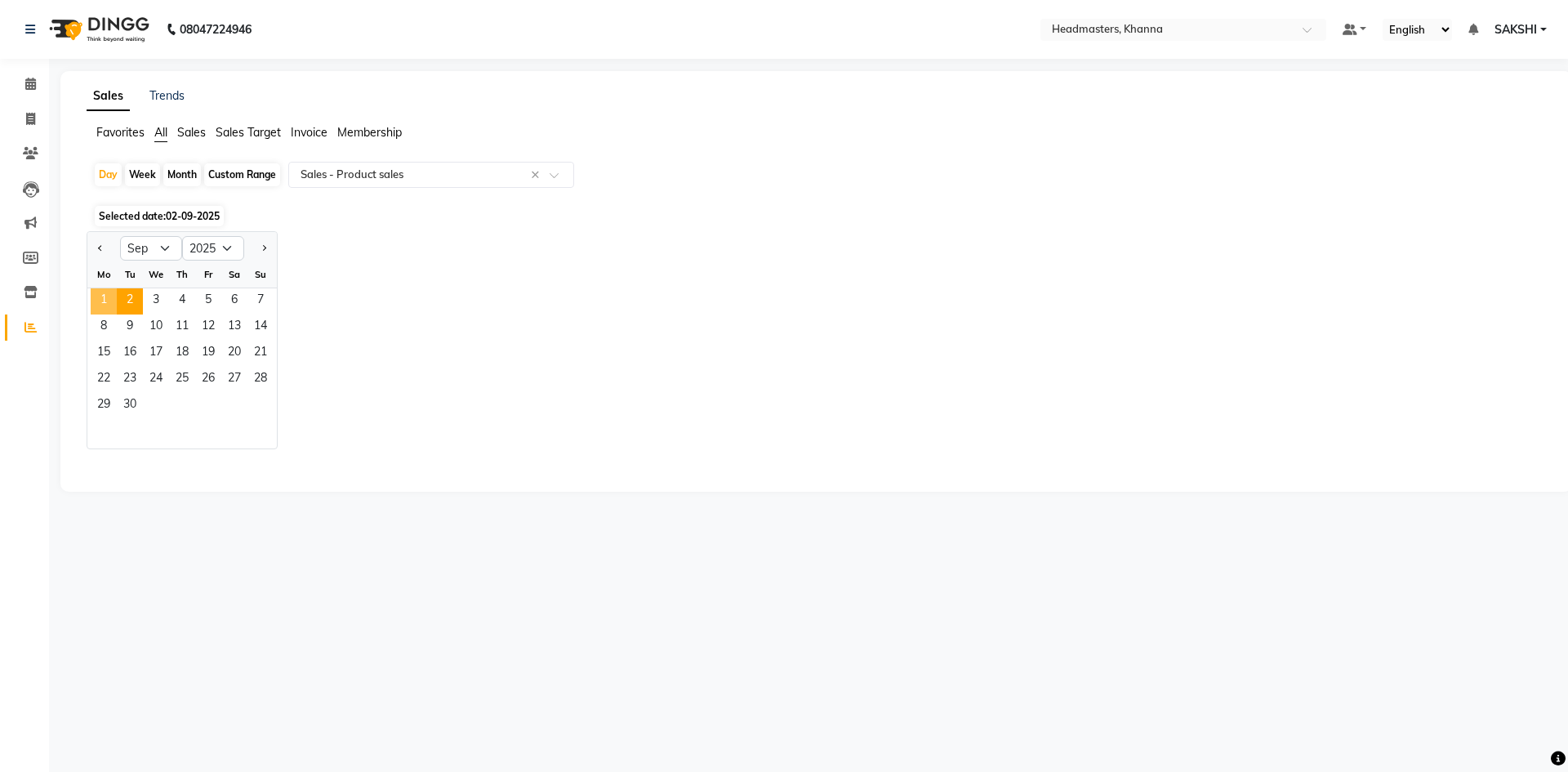
click at [109, 299] on span "1" at bounding box center [104, 302] width 26 height 26
click at [205, 206] on span "Selected date: 01-09-2025" at bounding box center [159, 215] width 129 height 20
select select "9"
select select "2025"
select select "csv"
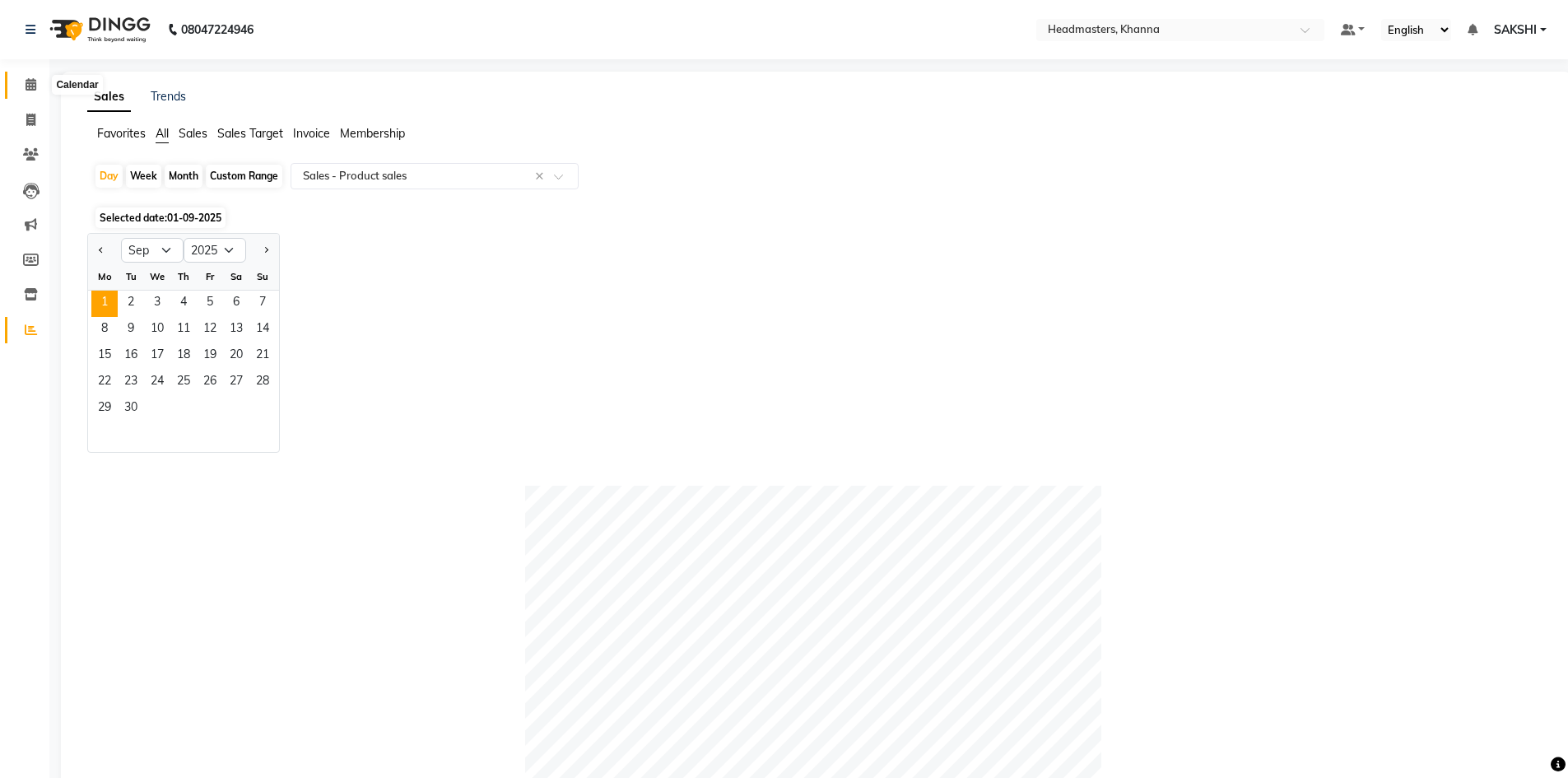
click at [28, 85] on icon at bounding box center [31, 85] width 11 height 12
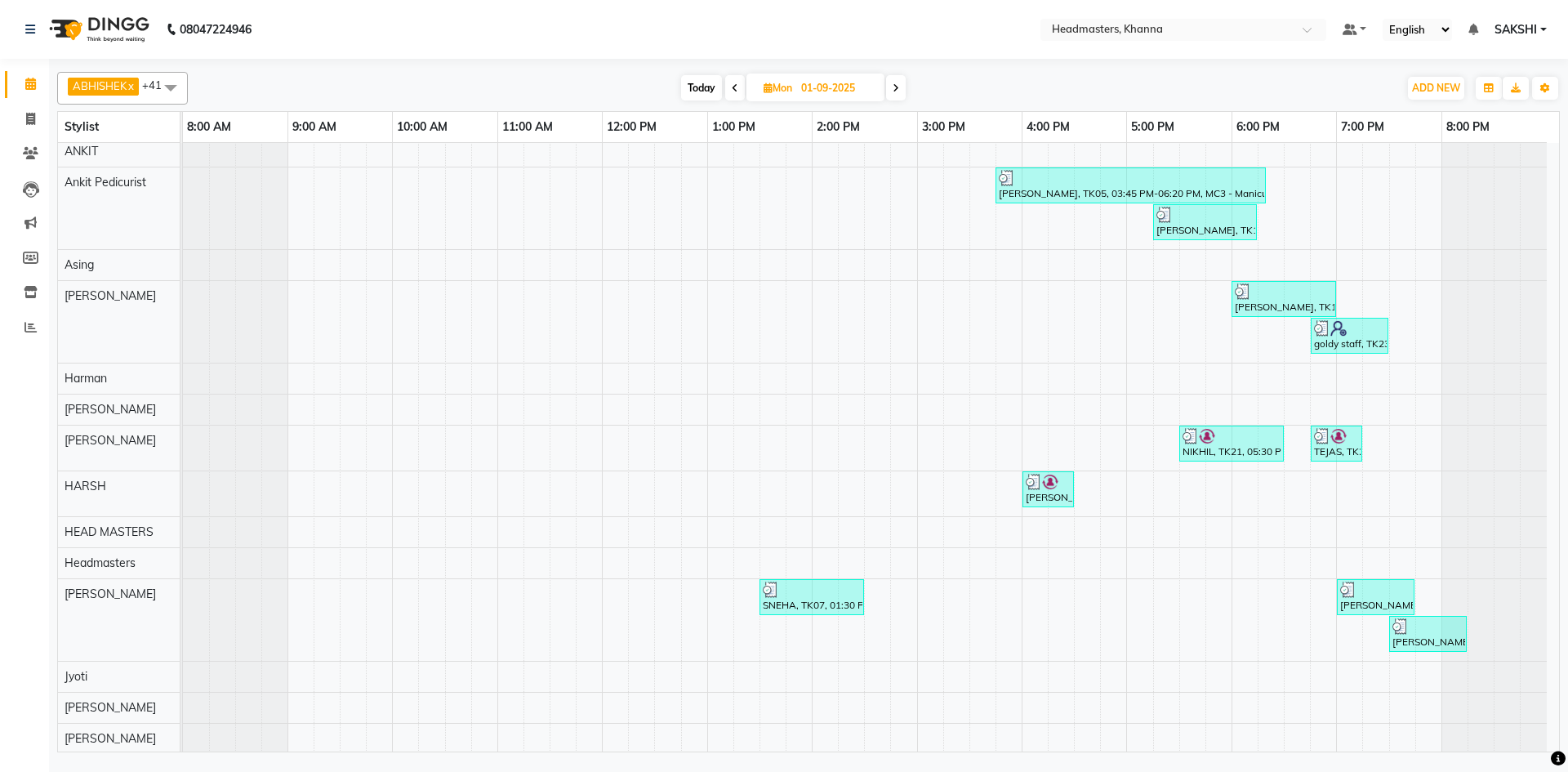
scroll to position [245, 0]
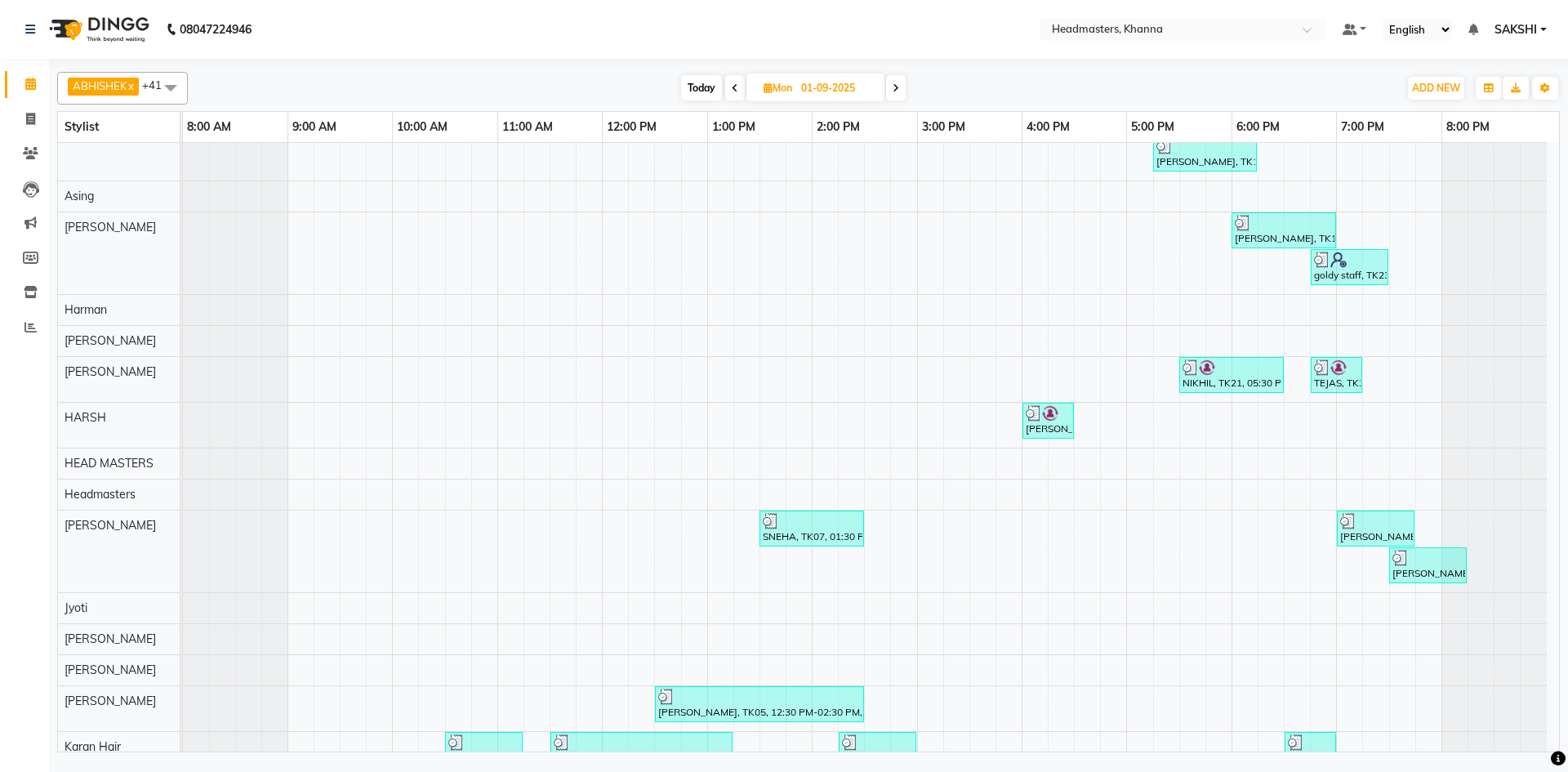
click at [899, 77] on span at bounding box center [896, 87] width 19 height 25
type input "02-09-2025"
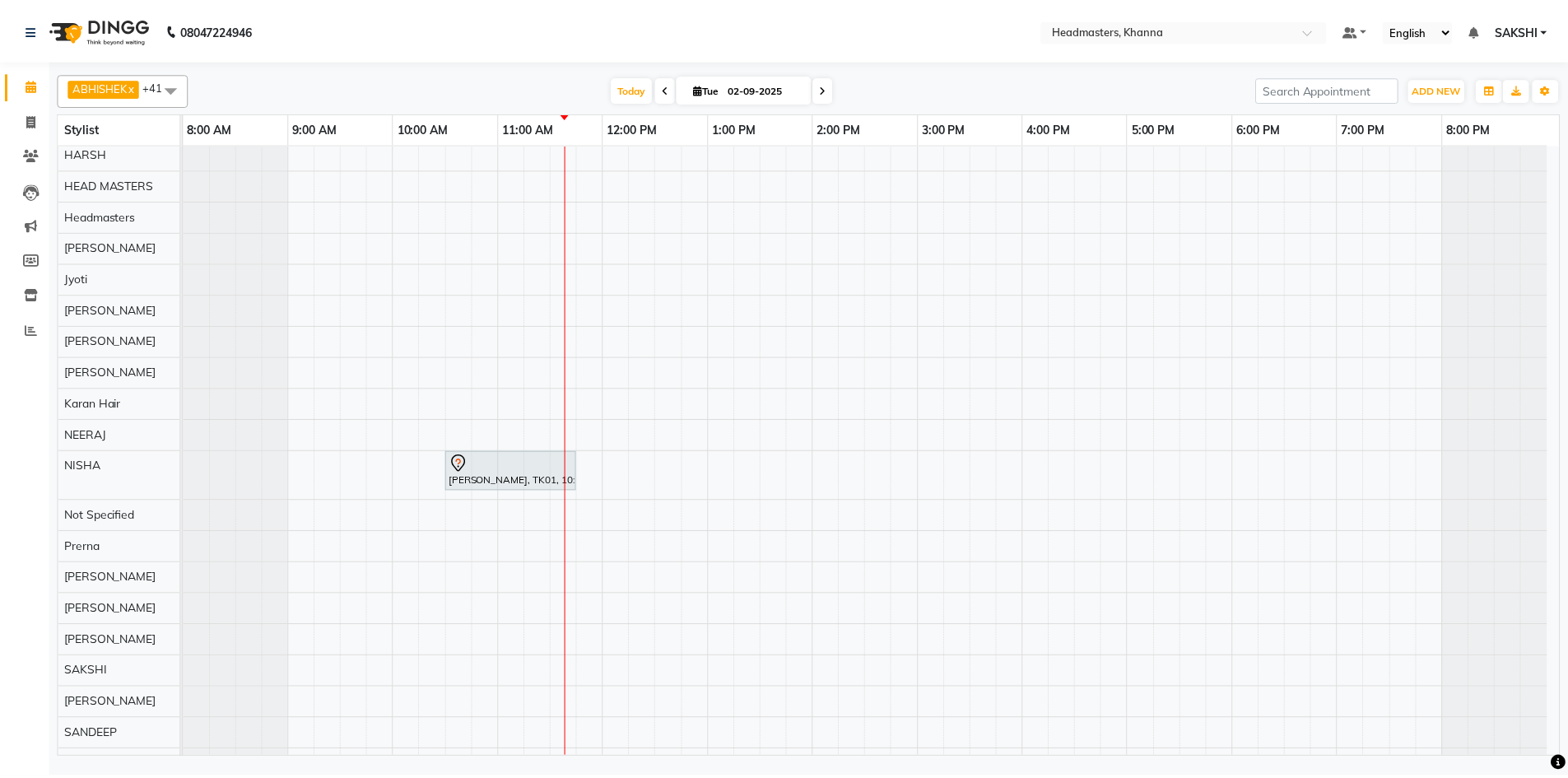
scroll to position [576, 0]
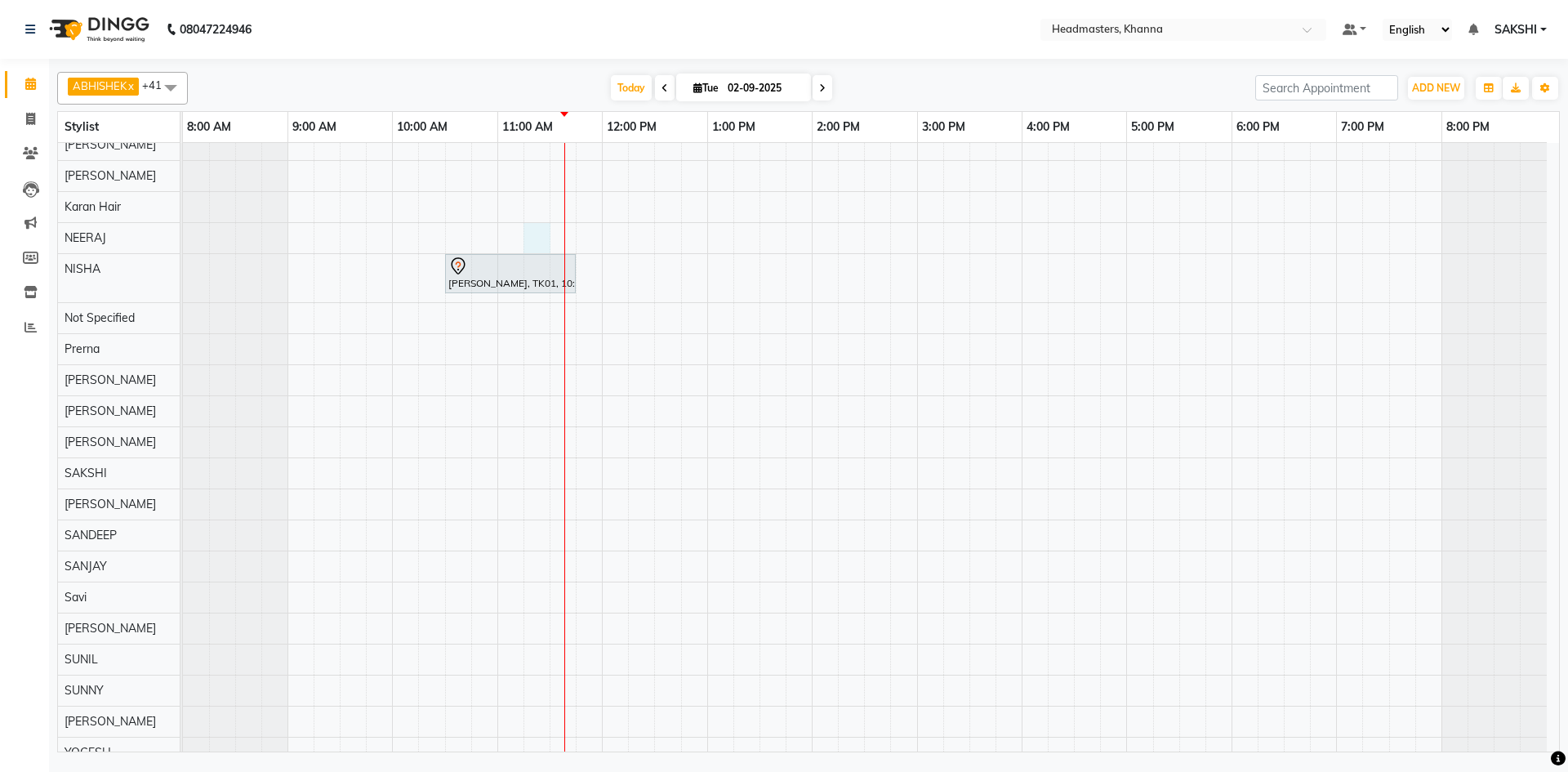
click at [543, 252] on div "[PERSON_NAME], TK01, 10:30 AM-11:45 AM, TRT-EYETRT - Under Eye Treatment" at bounding box center [871, 232] width 1376 height 1321
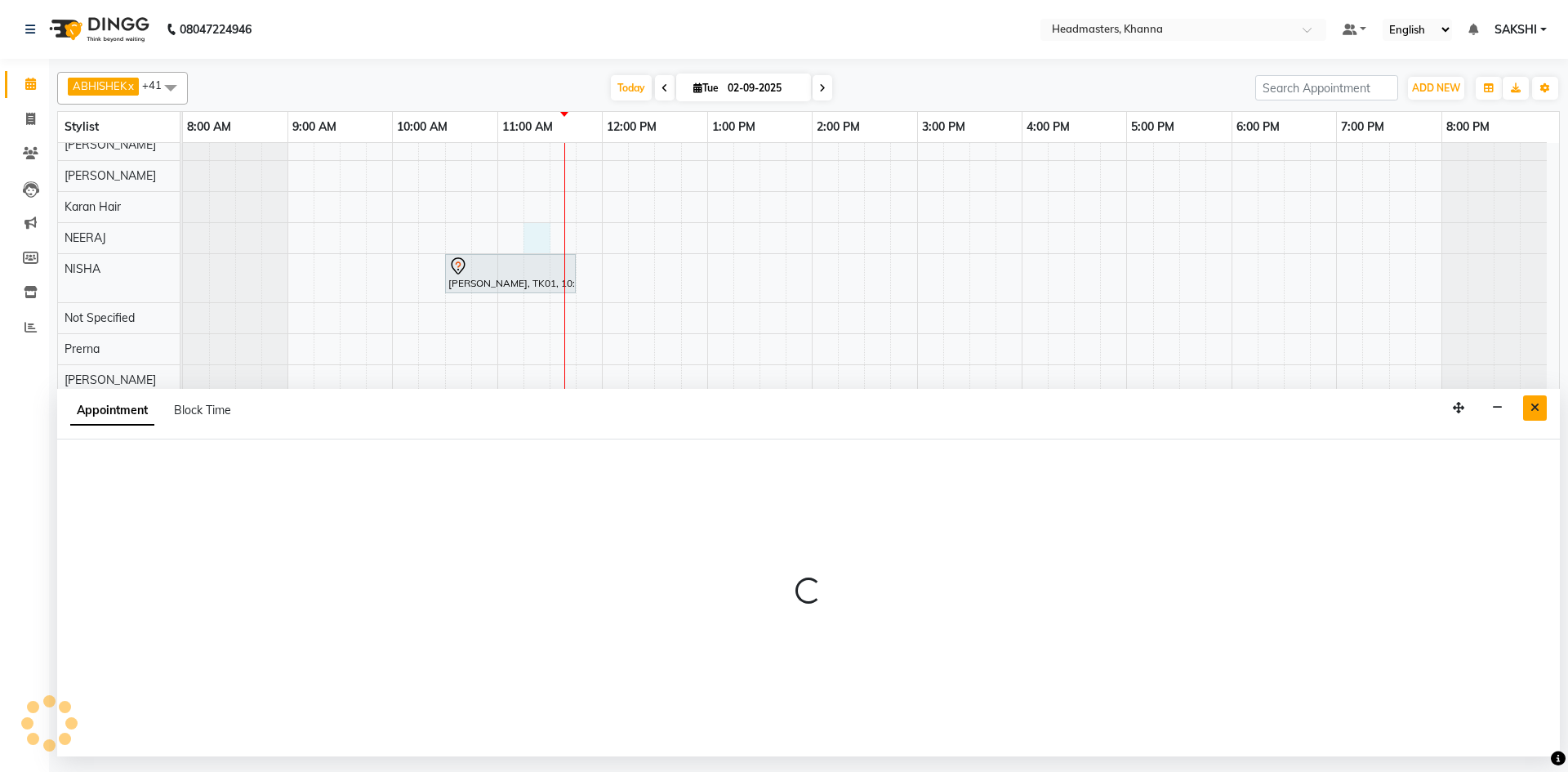
drag, startPoint x: 1523, startPoint y: 412, endPoint x: 924, endPoint y: 352, distance: 602.0
click at [1523, 412] on button "Close" at bounding box center [1534, 407] width 24 height 25
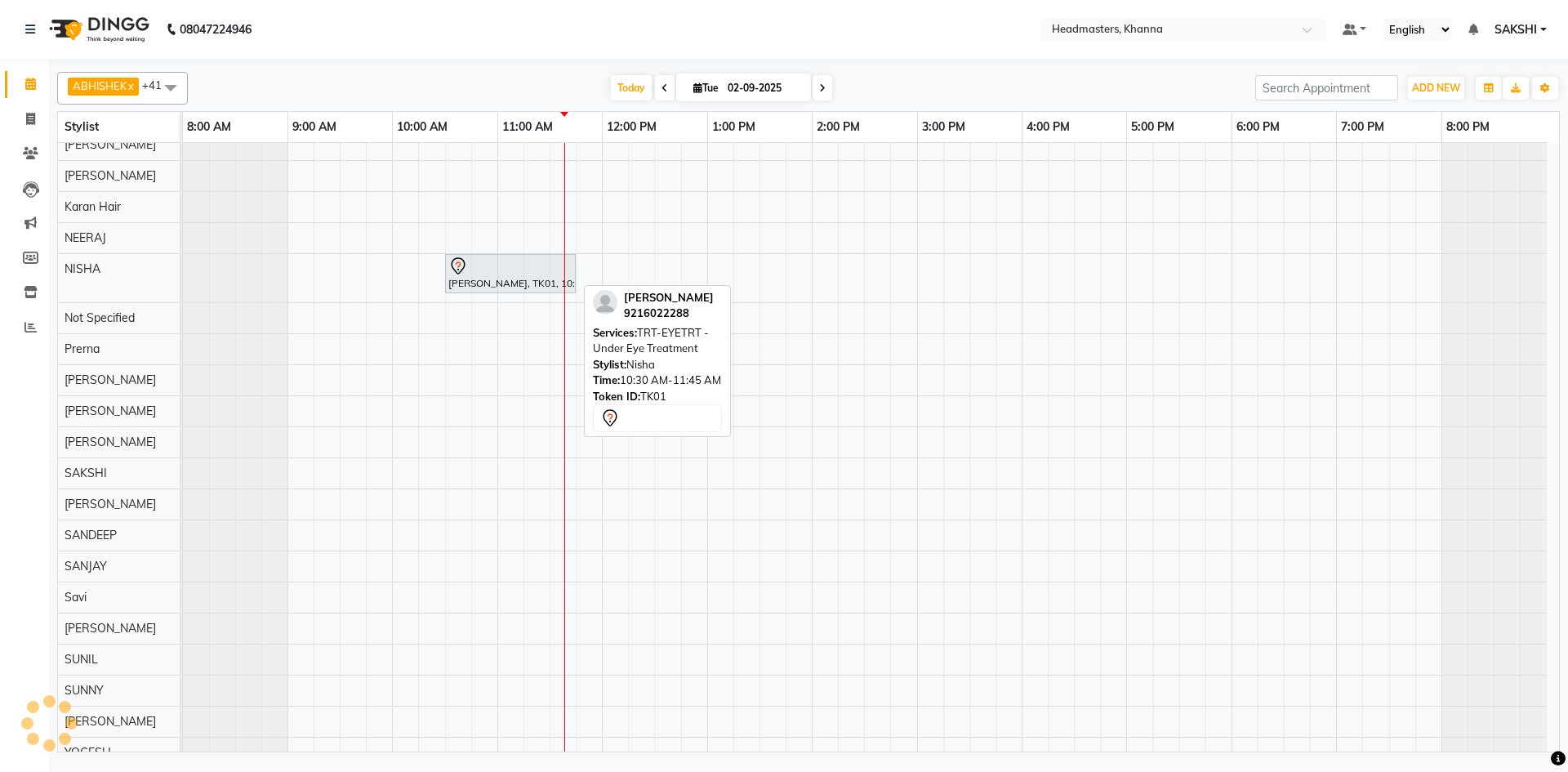
click at [545, 280] on div "[PERSON_NAME], TK01, 10:30 AM-11:45 AM, TRT-EYETRT - Under Eye Treatment" at bounding box center [510, 273] width 128 height 34
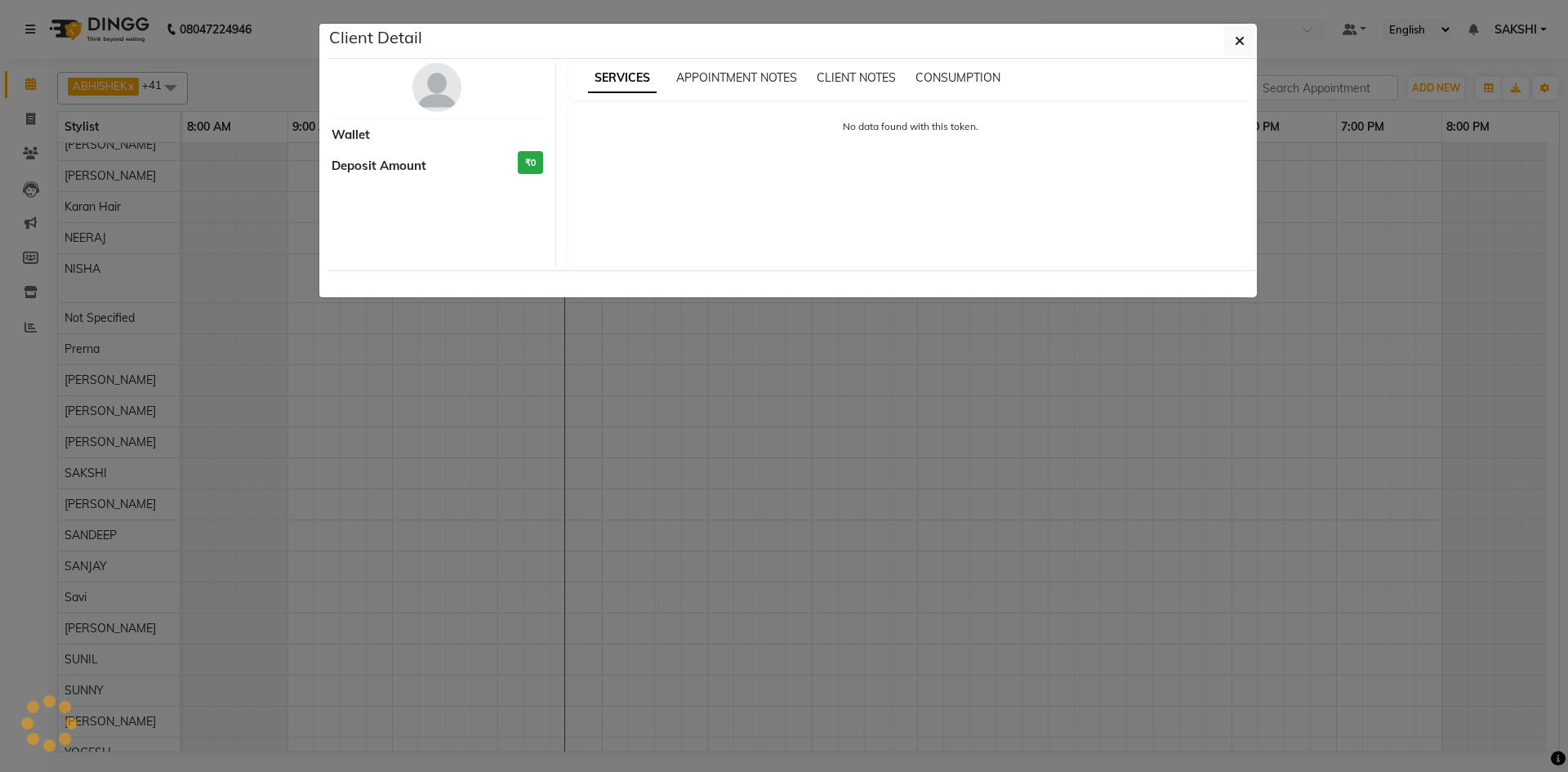
select select "7"
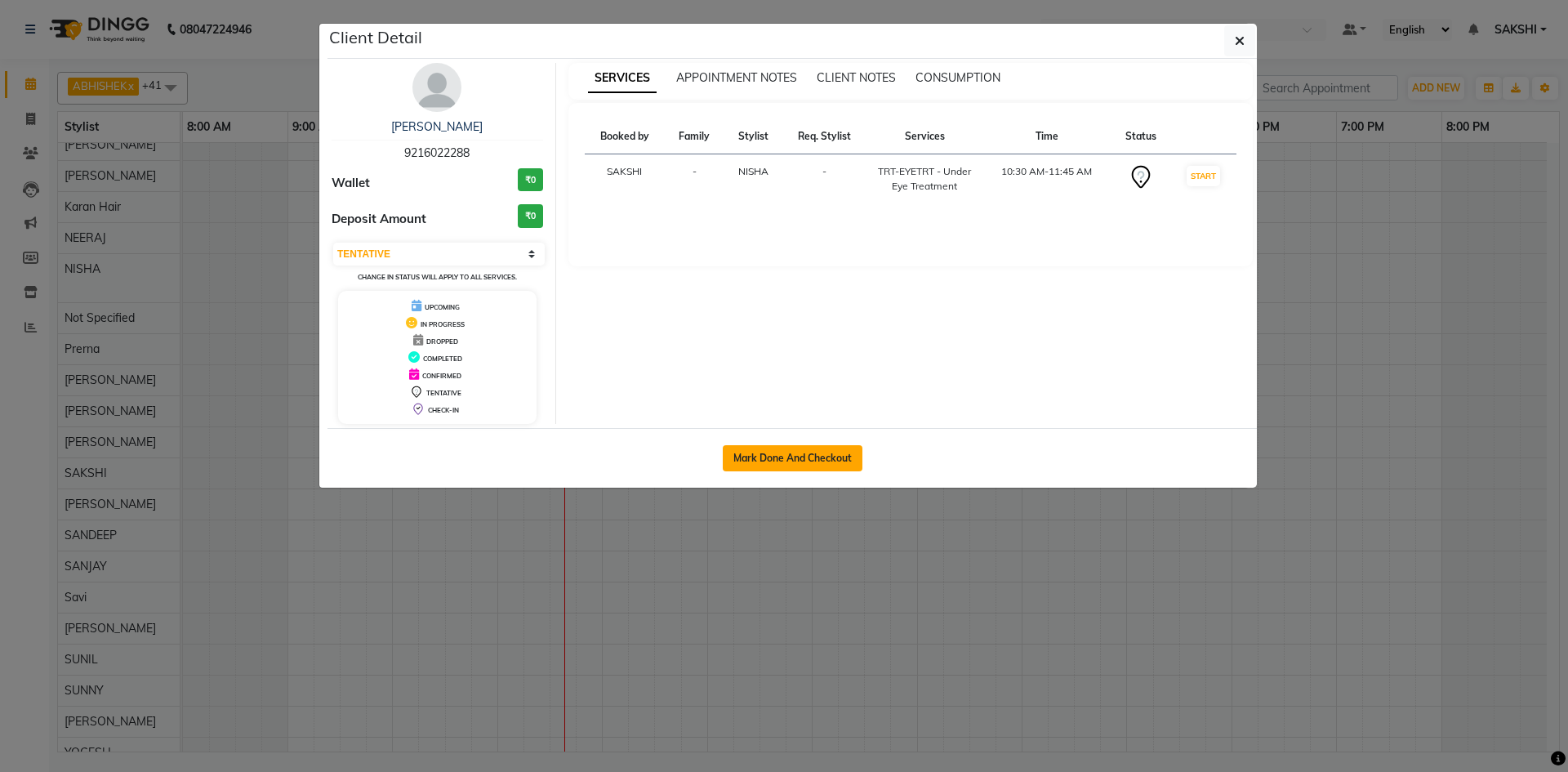
click at [793, 443] on div "Mark Done And Checkout" at bounding box center [792, 457] width 929 height 59
click at [789, 450] on button "Mark Done And Checkout" at bounding box center [793, 458] width 140 height 26
select select "service"
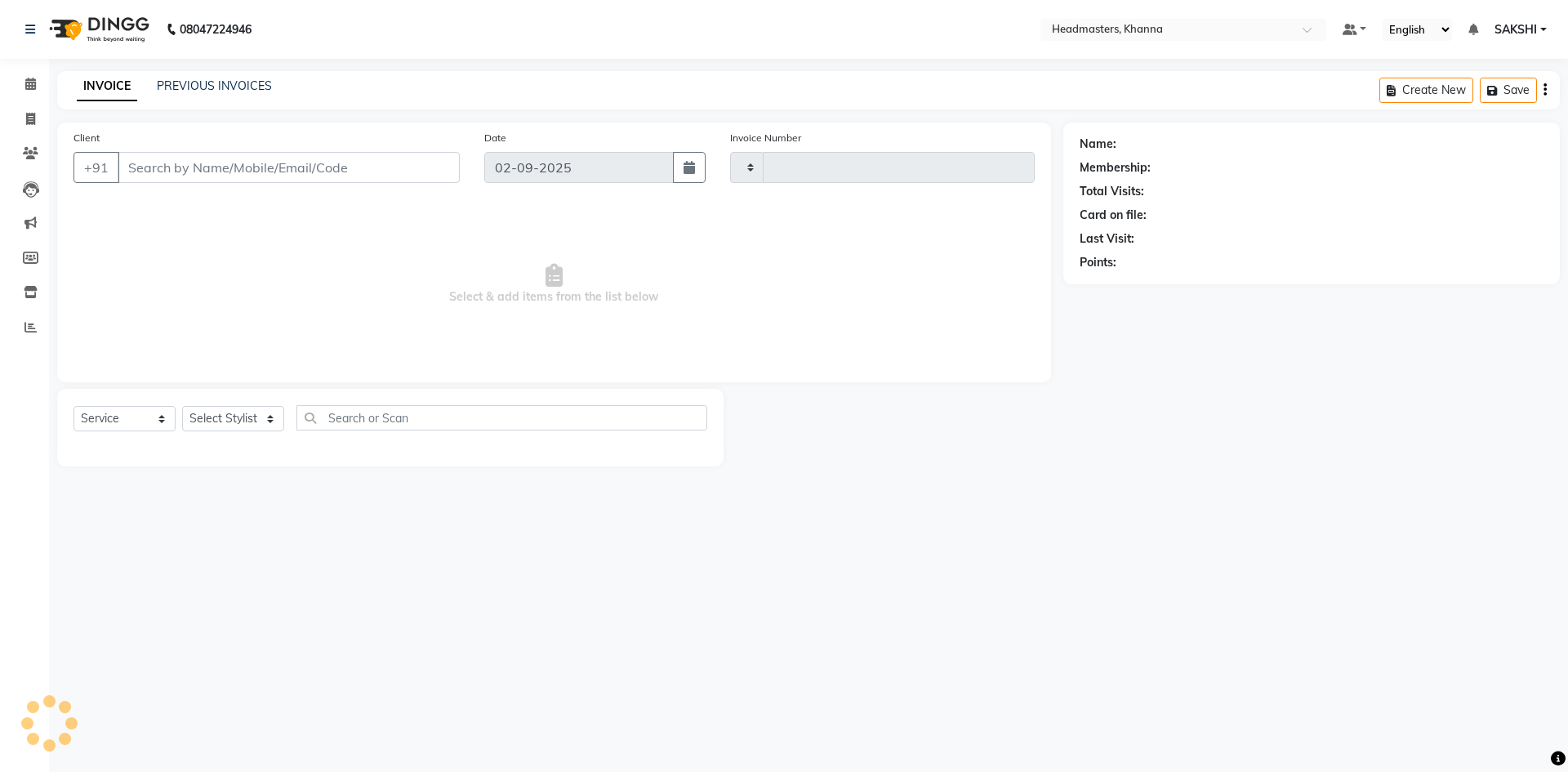
type input "5486"
select select "7138"
type input "9216022288"
select select "60807"
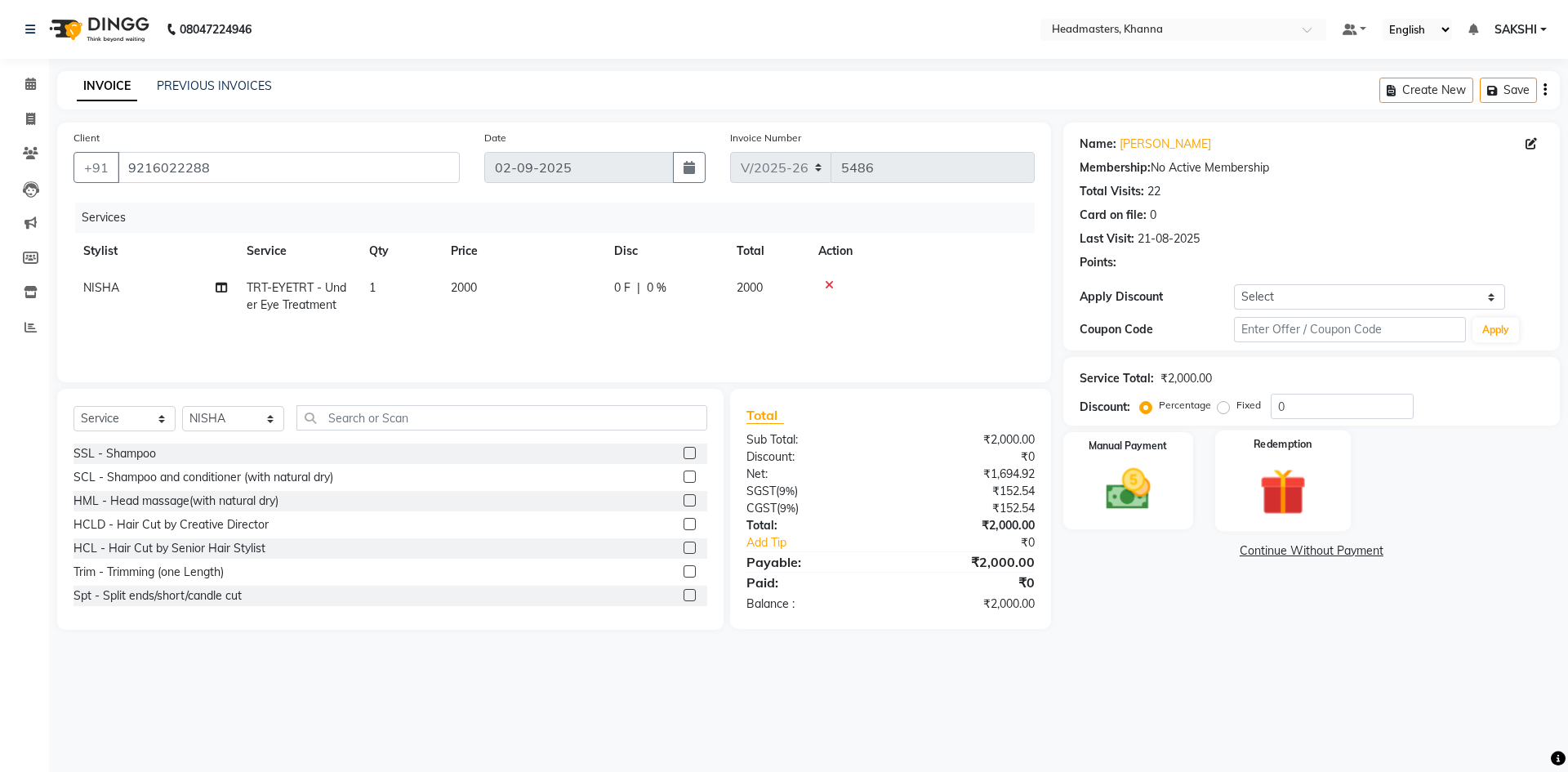
click at [1255, 451] on label "Redemption" at bounding box center [1282, 445] width 59 height 16
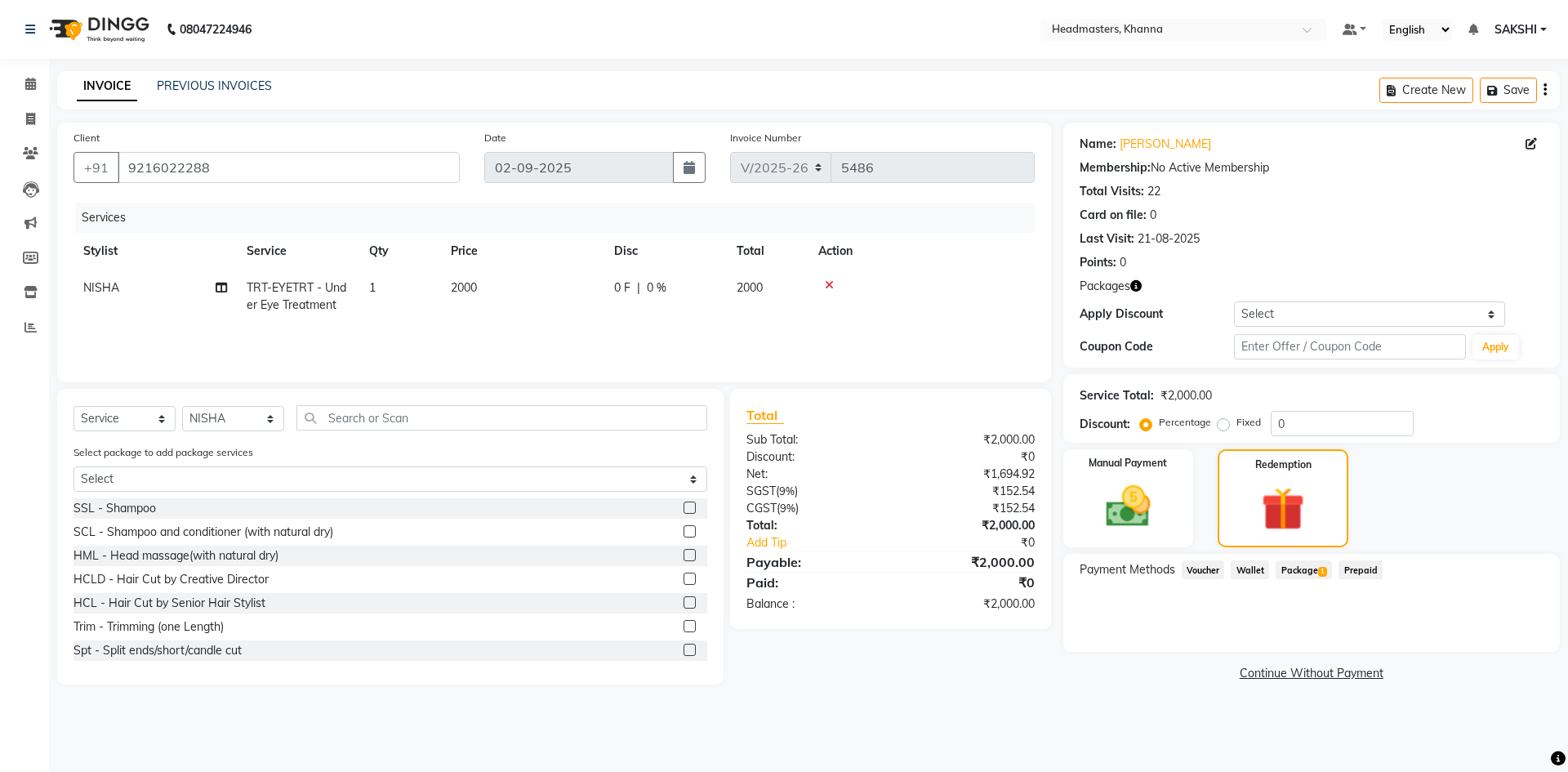
click at [1319, 568] on span "1" at bounding box center [1322, 571] width 9 height 10
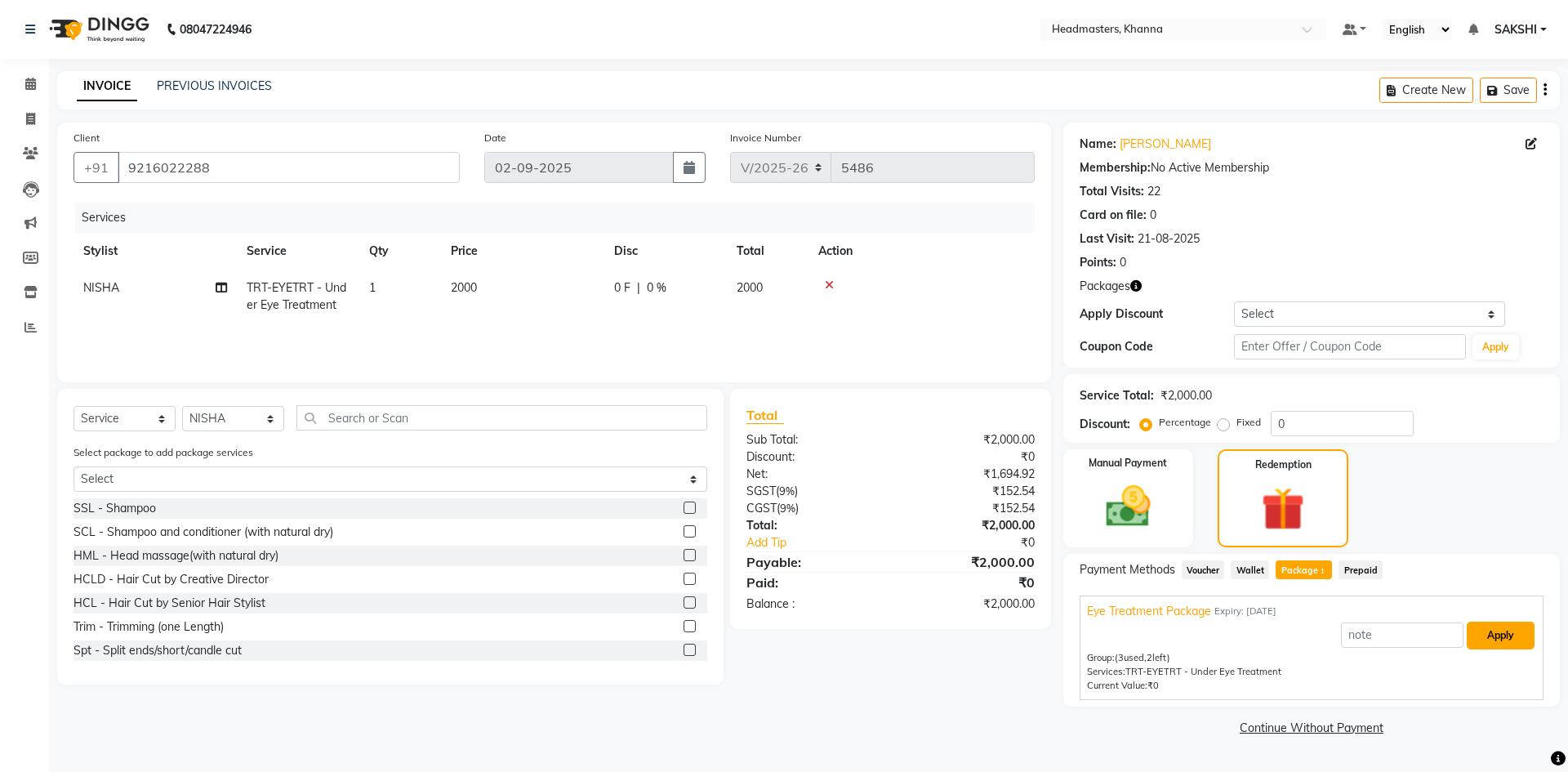
click at [1487, 636] on button "Apply" at bounding box center [1501, 636] width 68 height 28
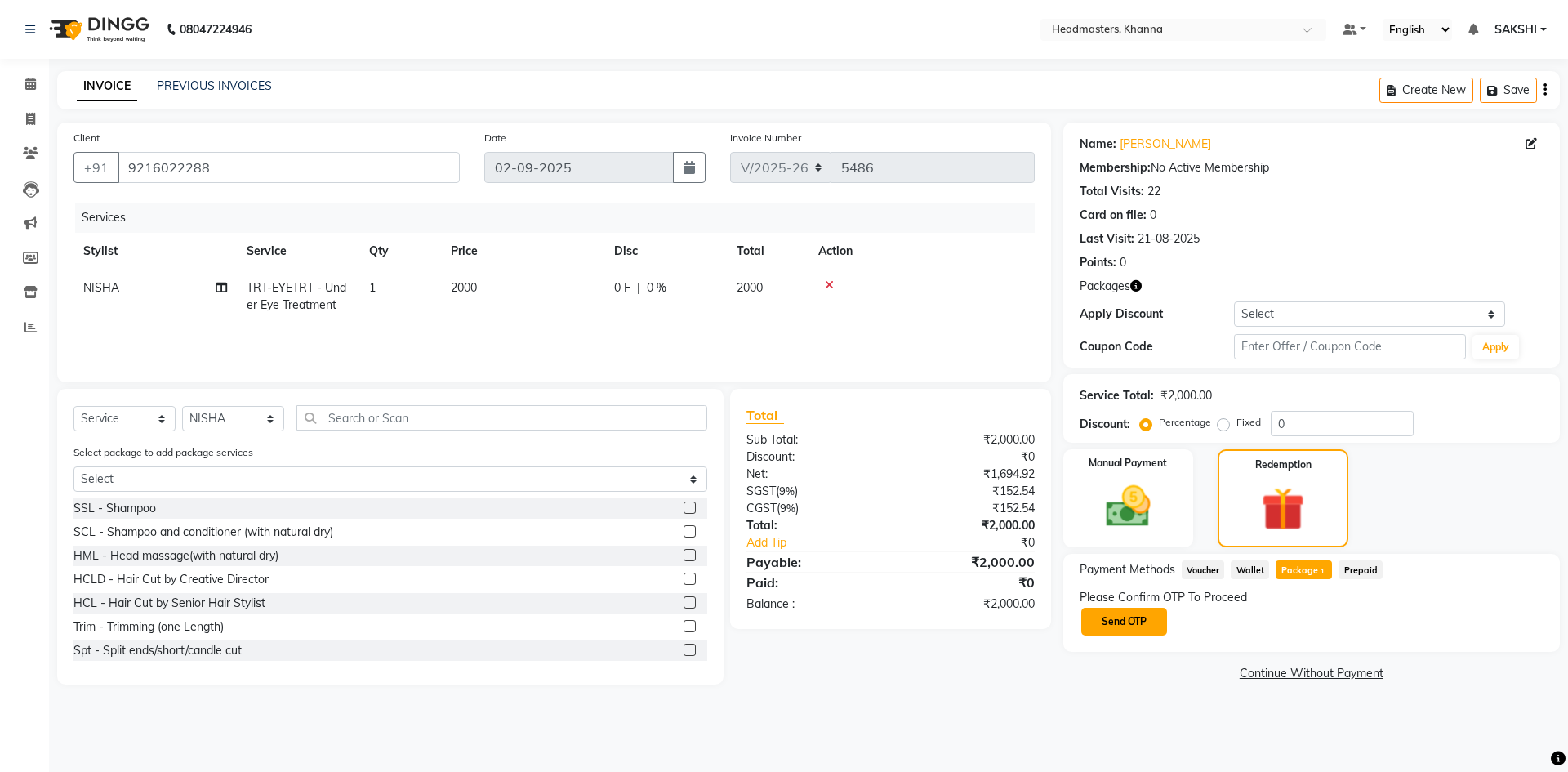
drag, startPoint x: 1148, startPoint y: 622, endPoint x: 1157, endPoint y: 616, distance: 10.8
click at [1152, 620] on button "Send OTP" at bounding box center [1124, 622] width 86 height 28
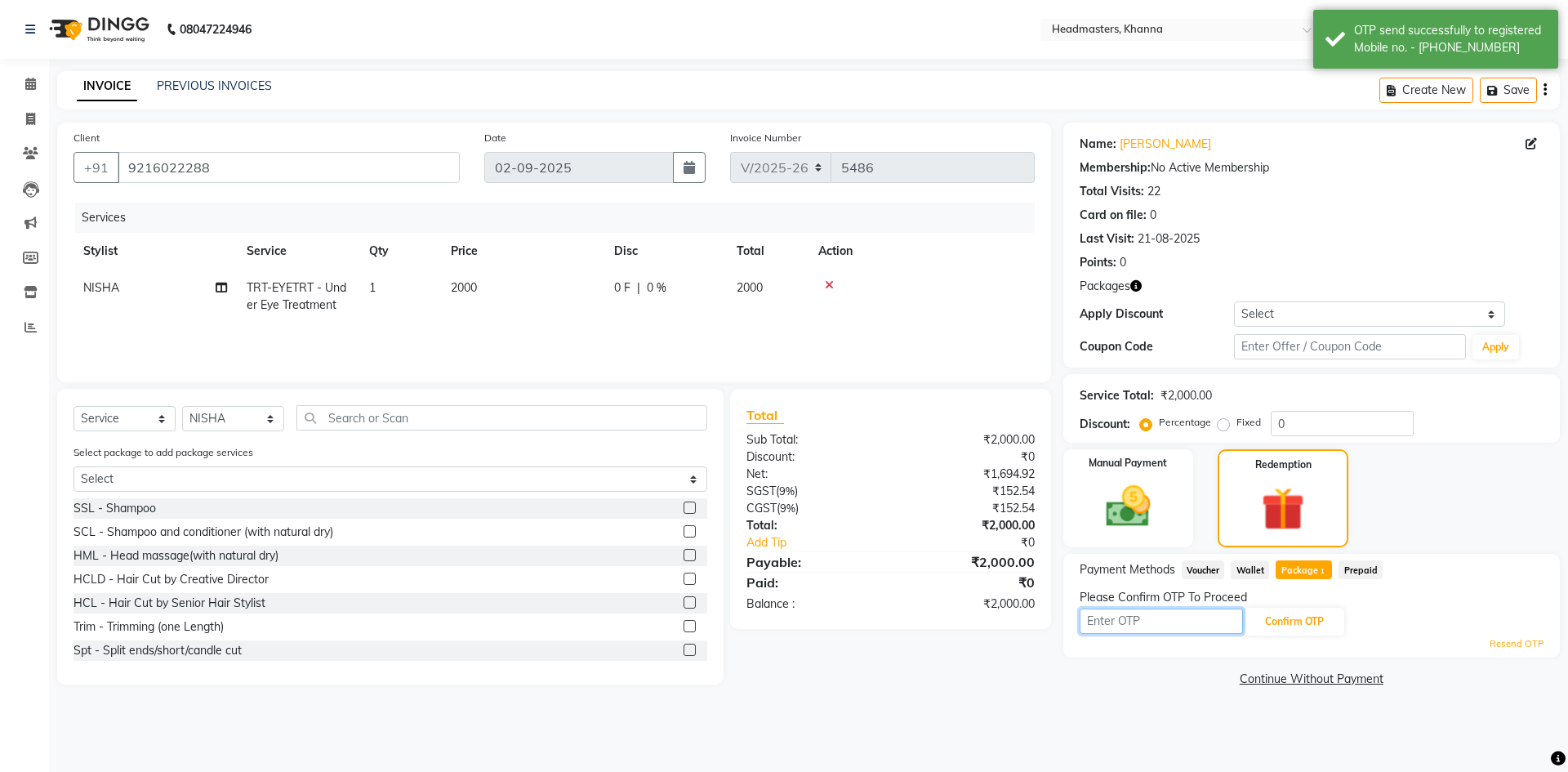
click at [1171, 612] on input "text" at bounding box center [1161, 621] width 163 height 25
type input "1588"
click at [1331, 626] on button "Confirm OTP" at bounding box center [1294, 622] width 100 height 28
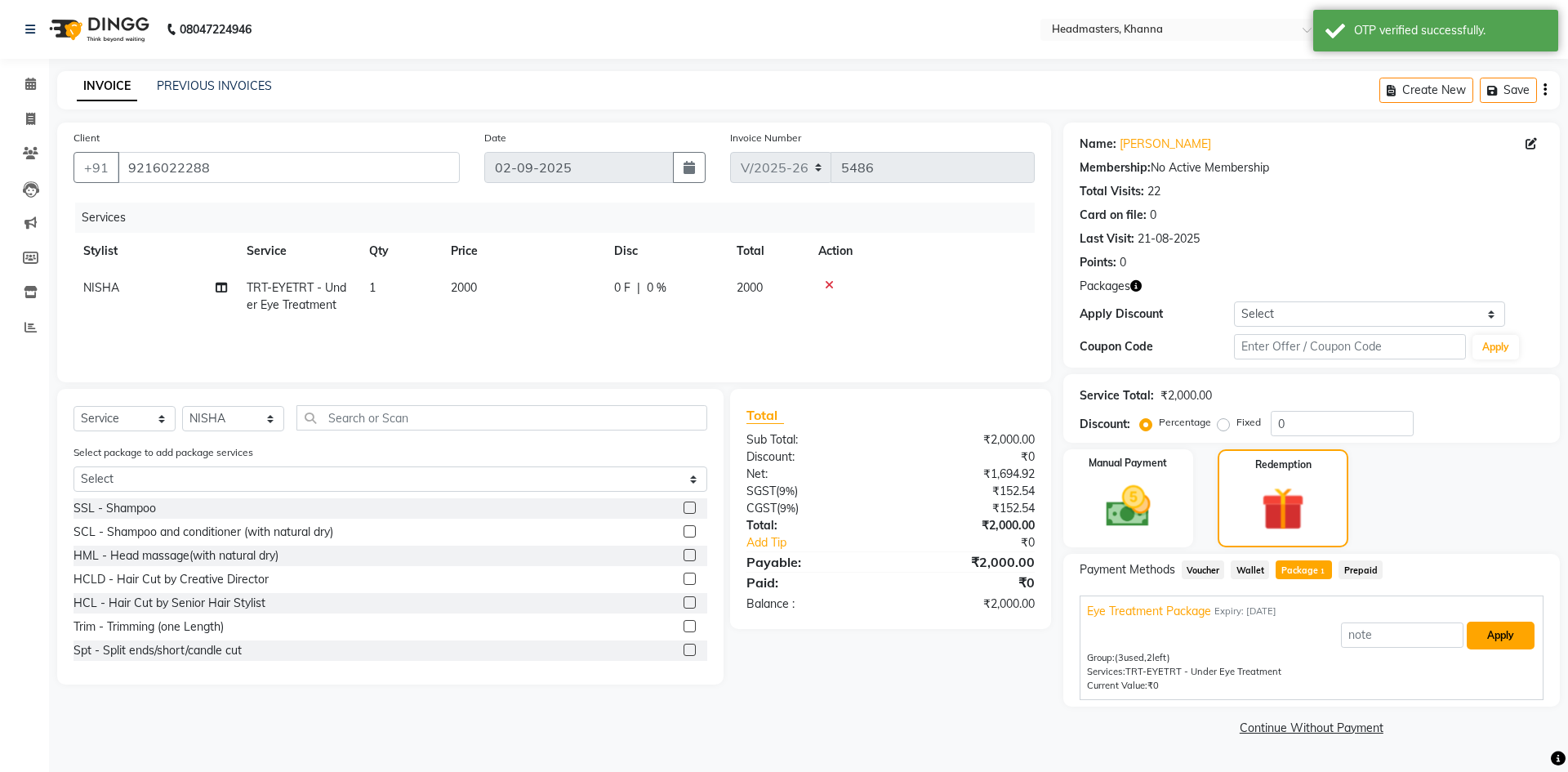
click at [1496, 636] on button "Apply" at bounding box center [1501, 636] width 68 height 28
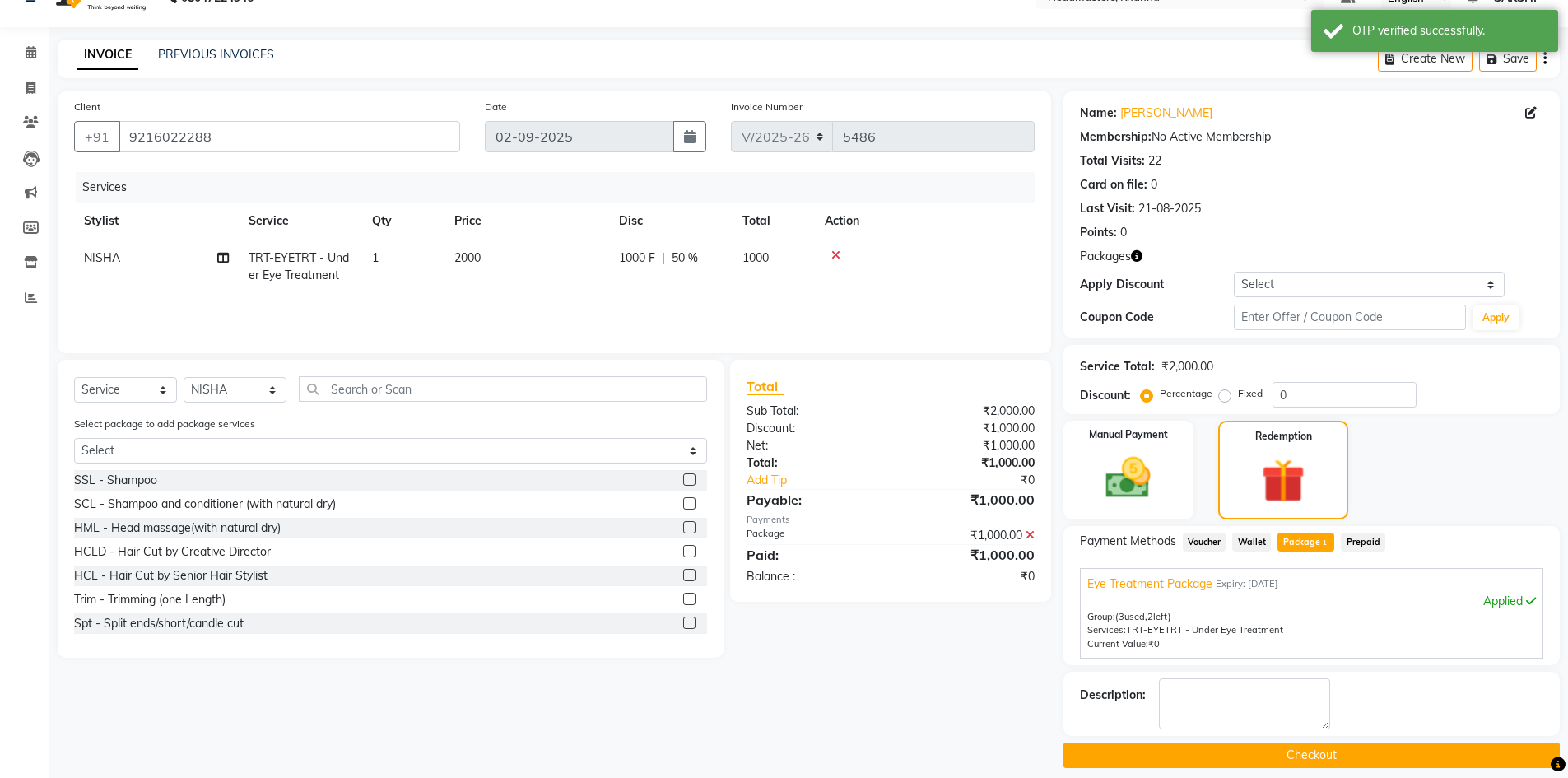
scroll to position [47, 0]
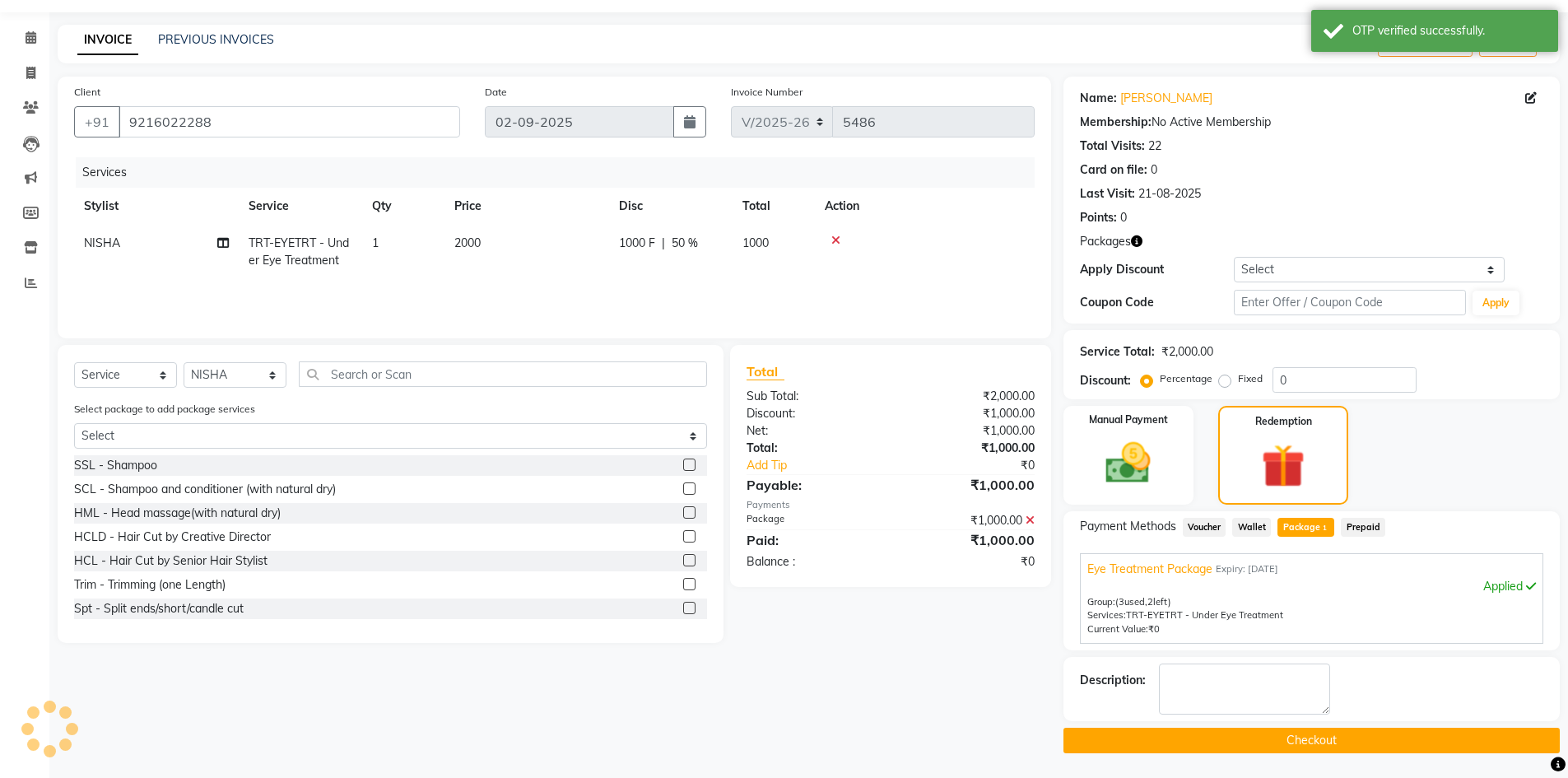
click at [1311, 750] on button "Checkout" at bounding box center [1311, 740] width 496 height 26
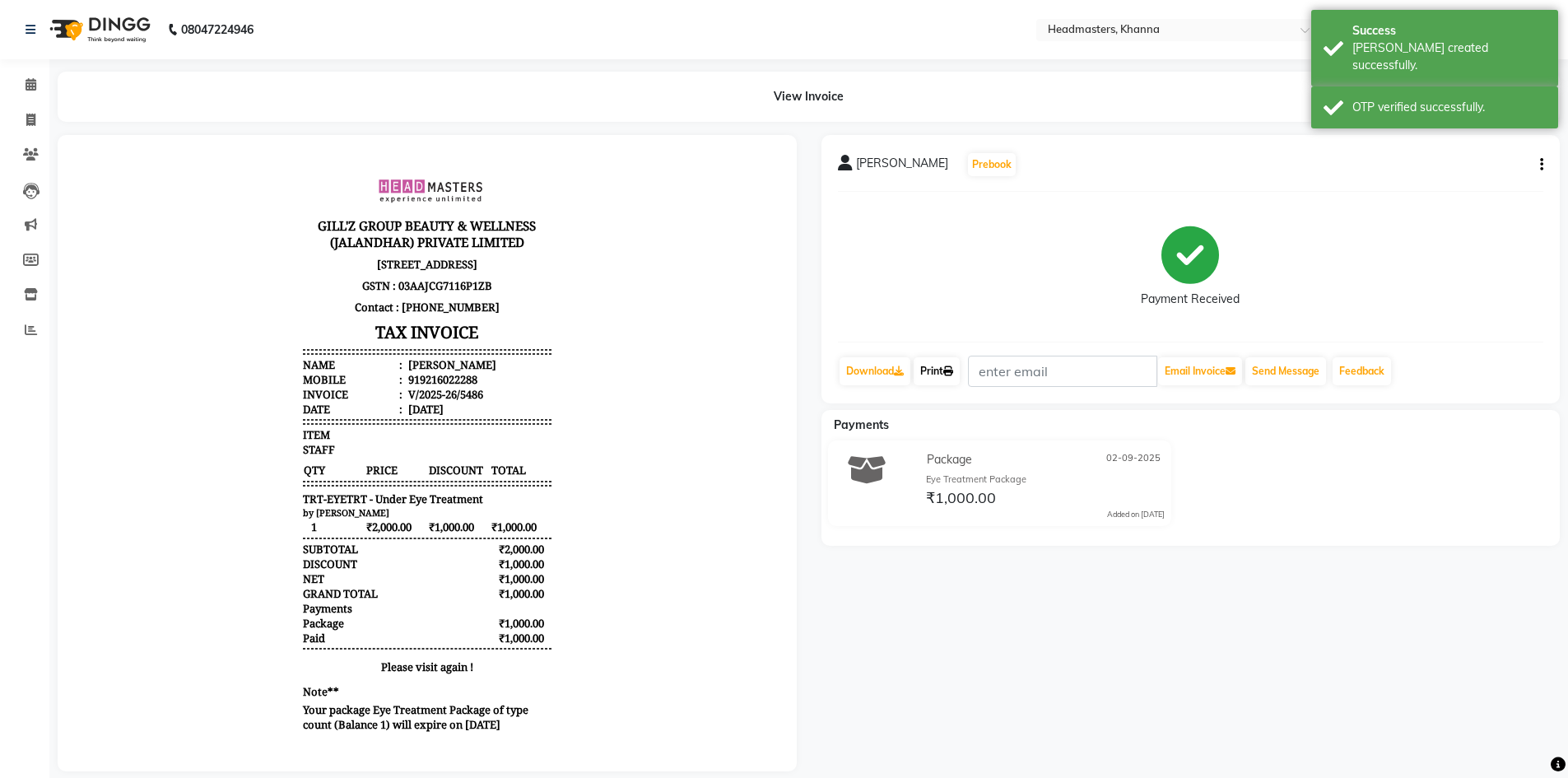
click at [943, 363] on link "Print" at bounding box center [936, 371] width 46 height 28
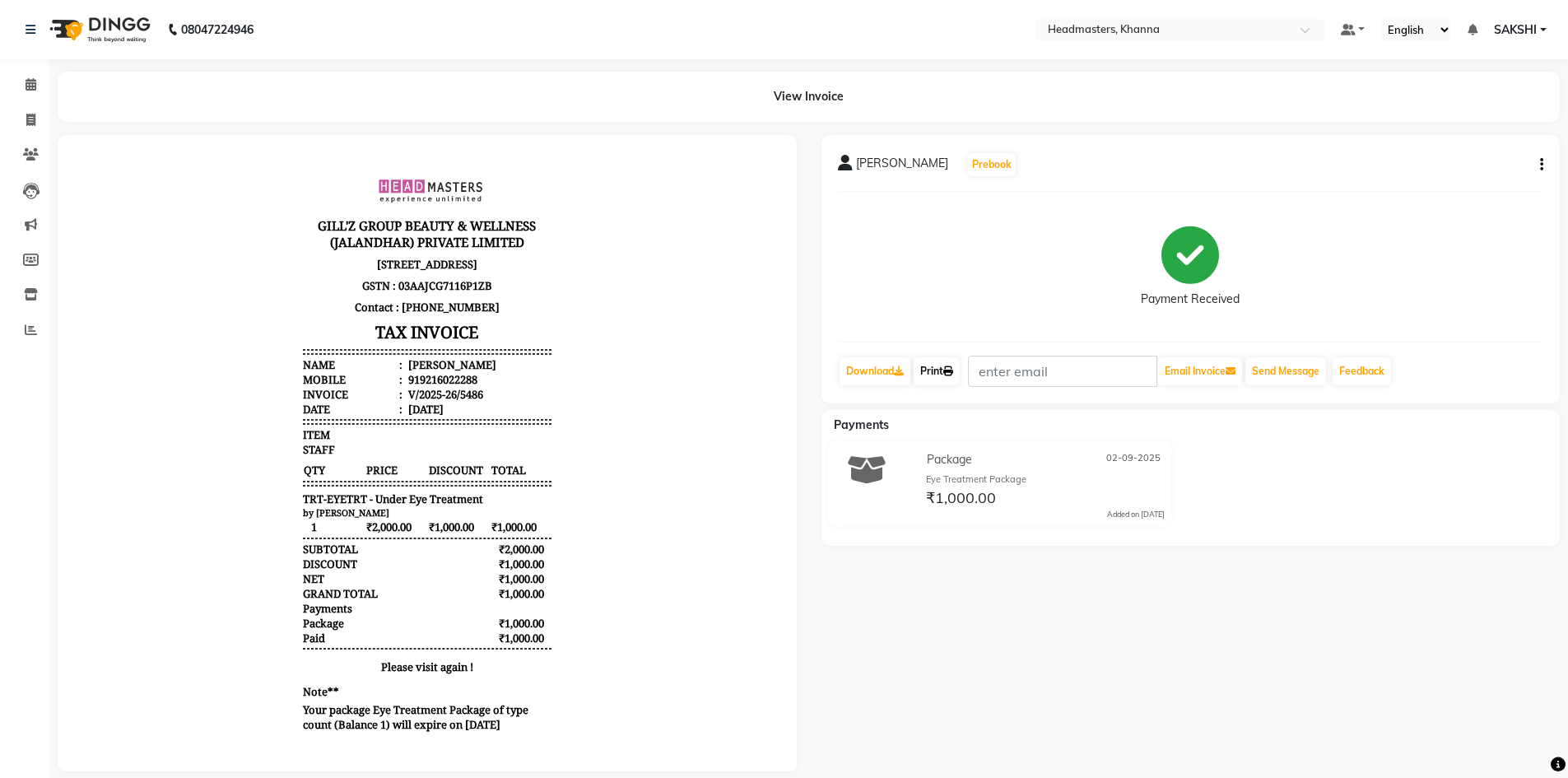
click at [943, 377] on link "Print" at bounding box center [936, 371] width 46 height 28
click at [23, 92] on span at bounding box center [31, 85] width 29 height 19
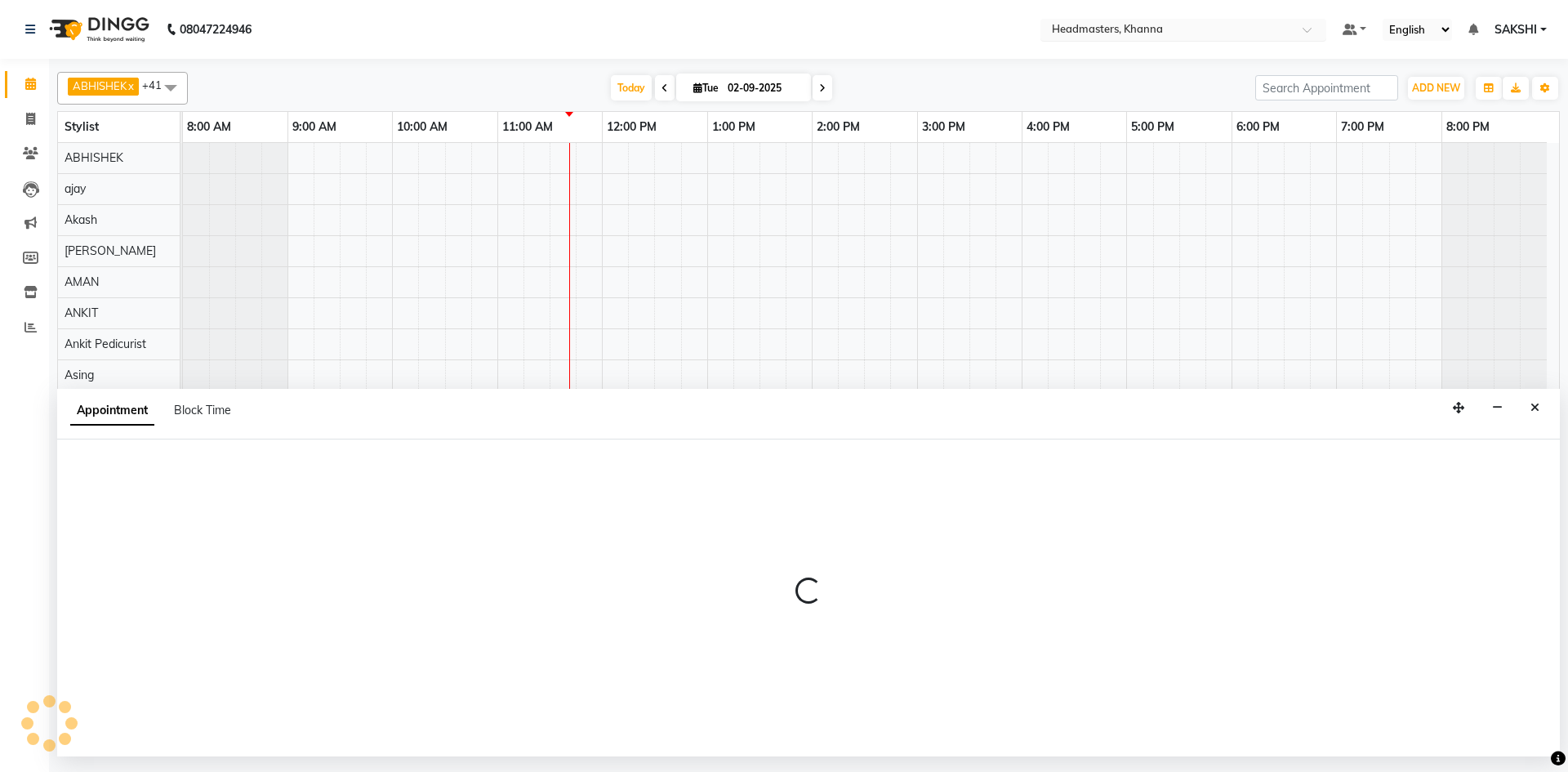
select select "63450"
select select "tentative"
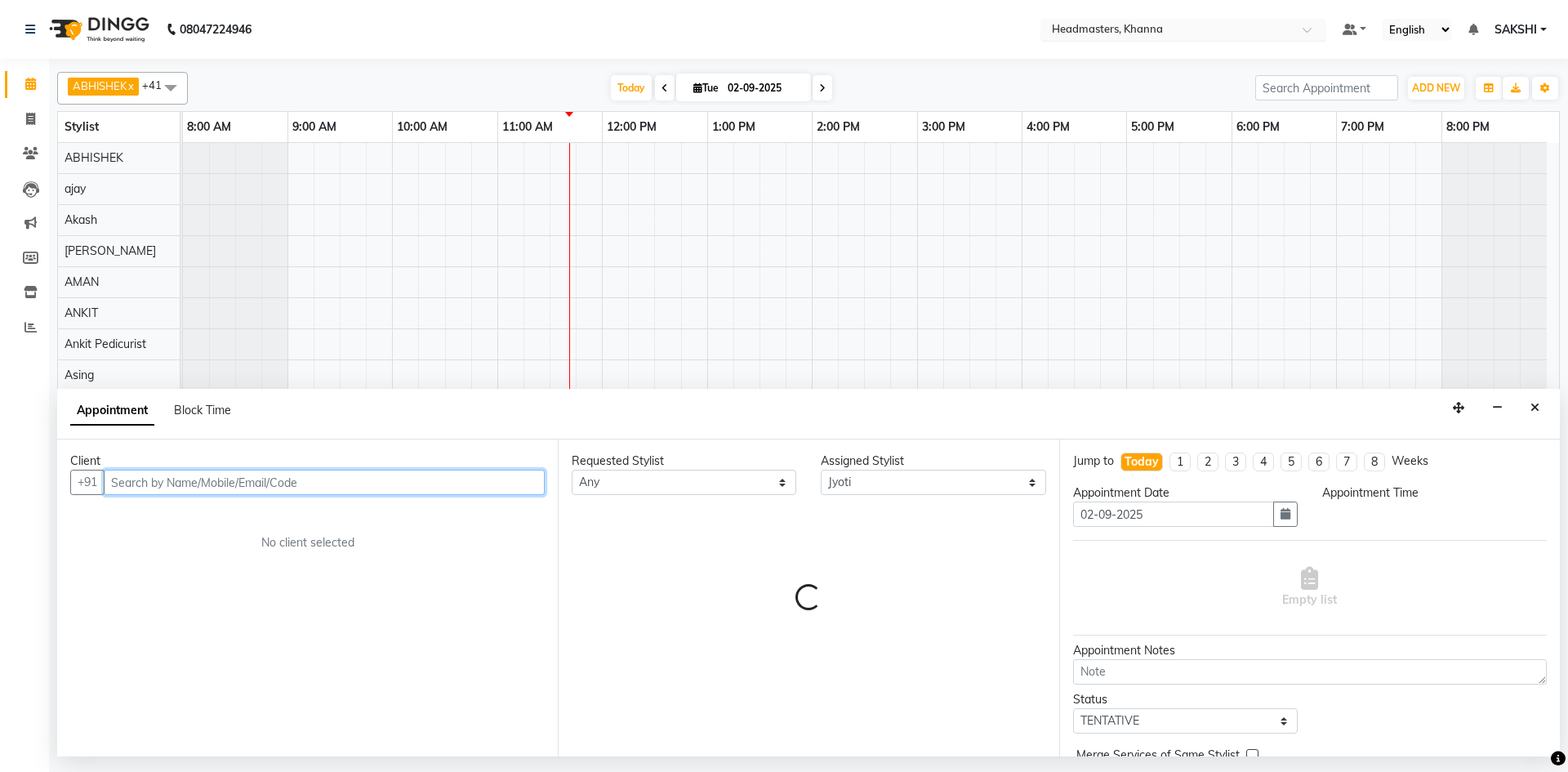
select select "930"
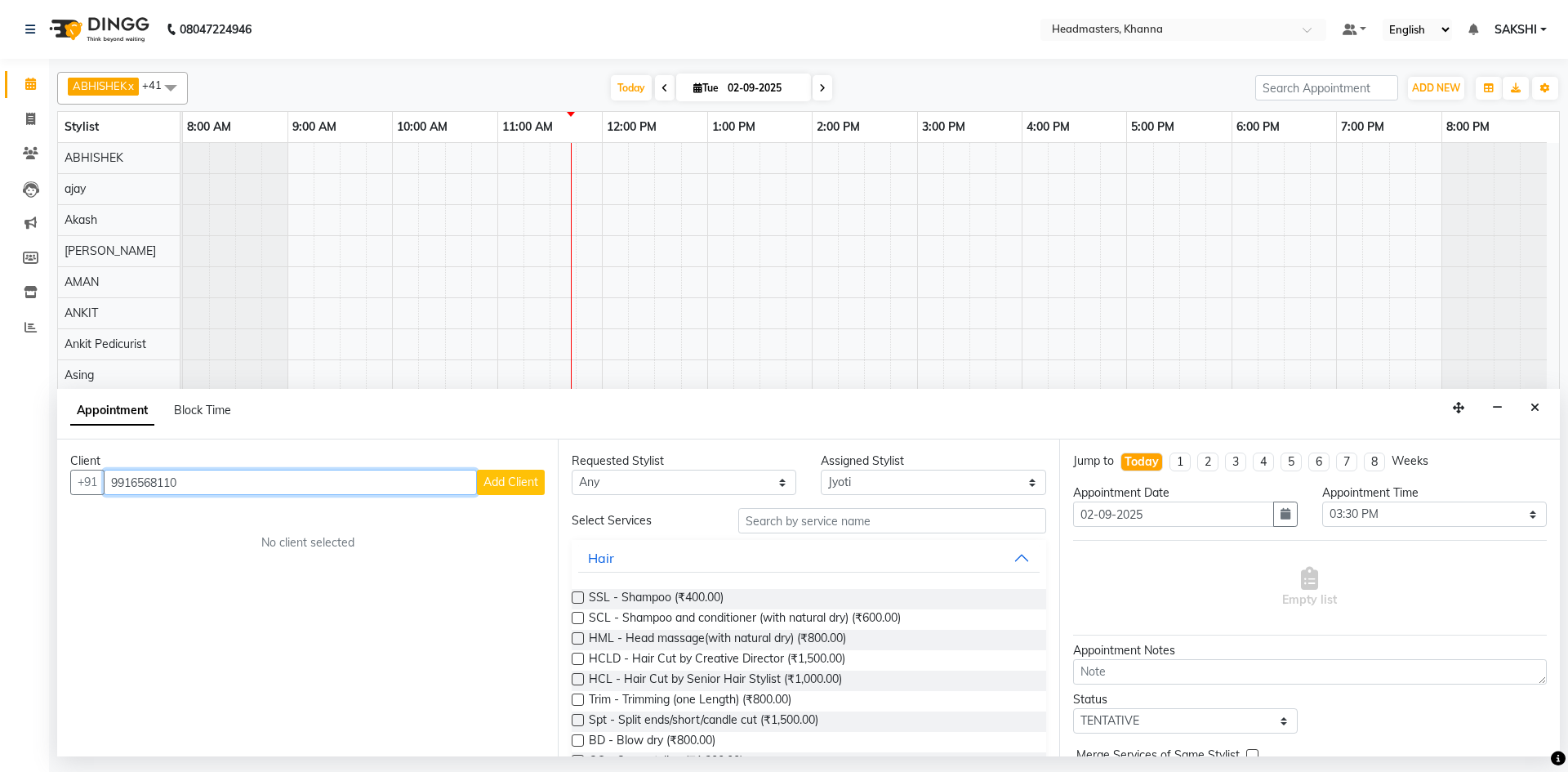
type input "9916568110"
click at [500, 477] on span "Add Client" at bounding box center [510, 482] width 55 height 15
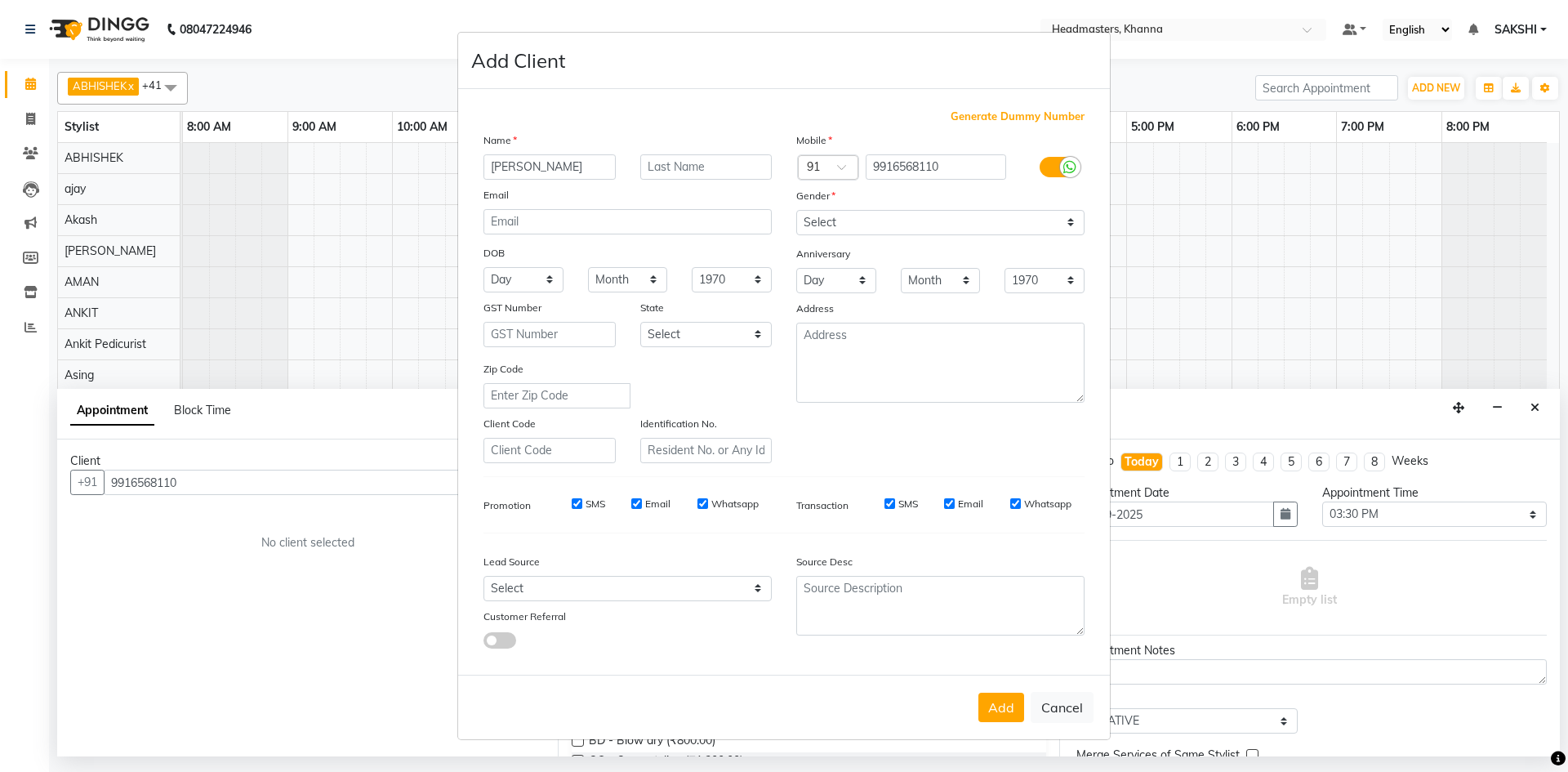
type input "SUKHMAN"
click at [823, 229] on select "Select Male Female Other Prefer Not To Say" at bounding box center [940, 222] width 288 height 25
select select "male"
click at [796, 210] on select "Select Male Female Other Prefer Not To Say" at bounding box center [940, 222] width 288 height 25
click at [1012, 702] on button "Add" at bounding box center [1001, 707] width 45 height 30
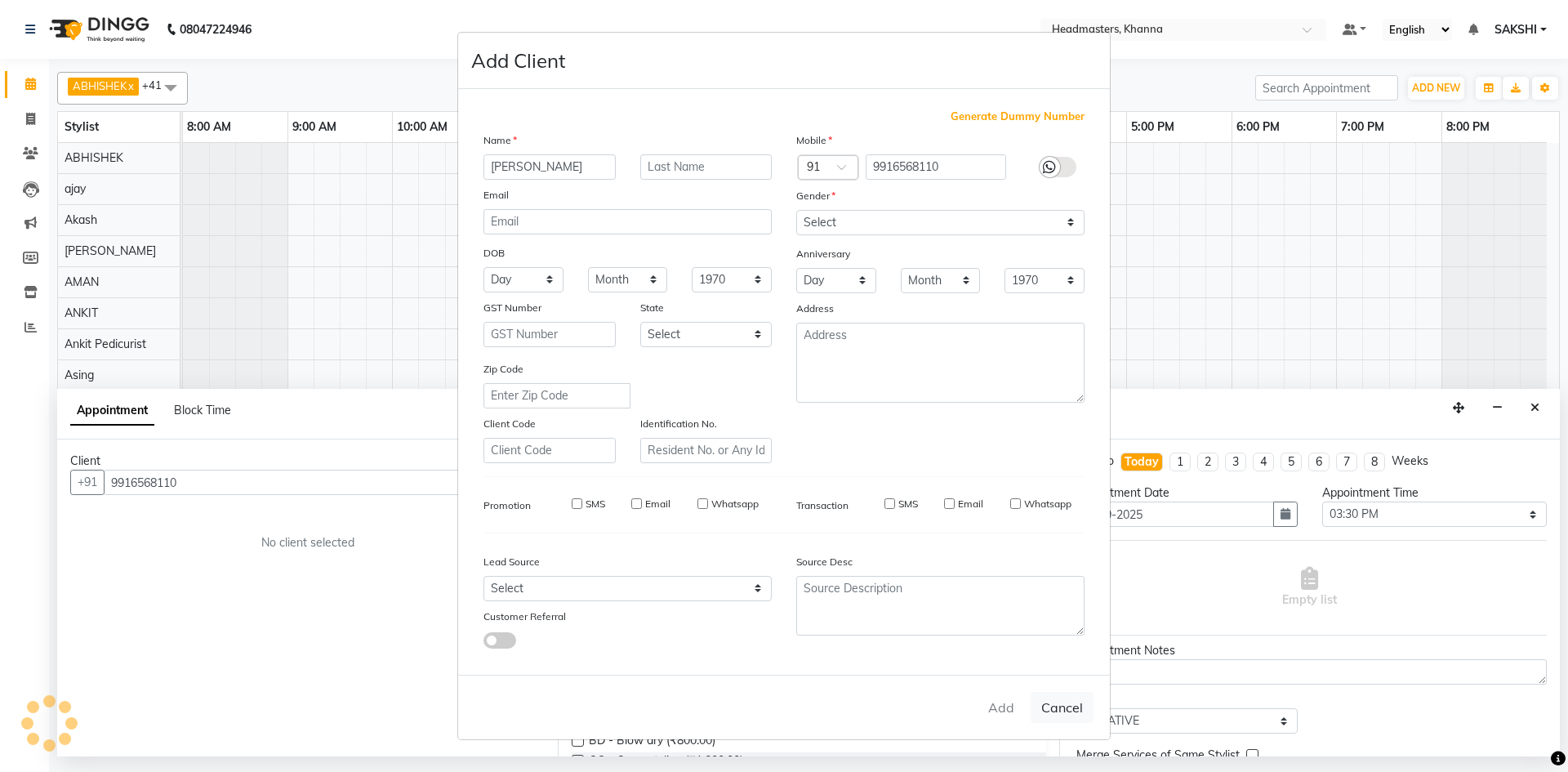
select select
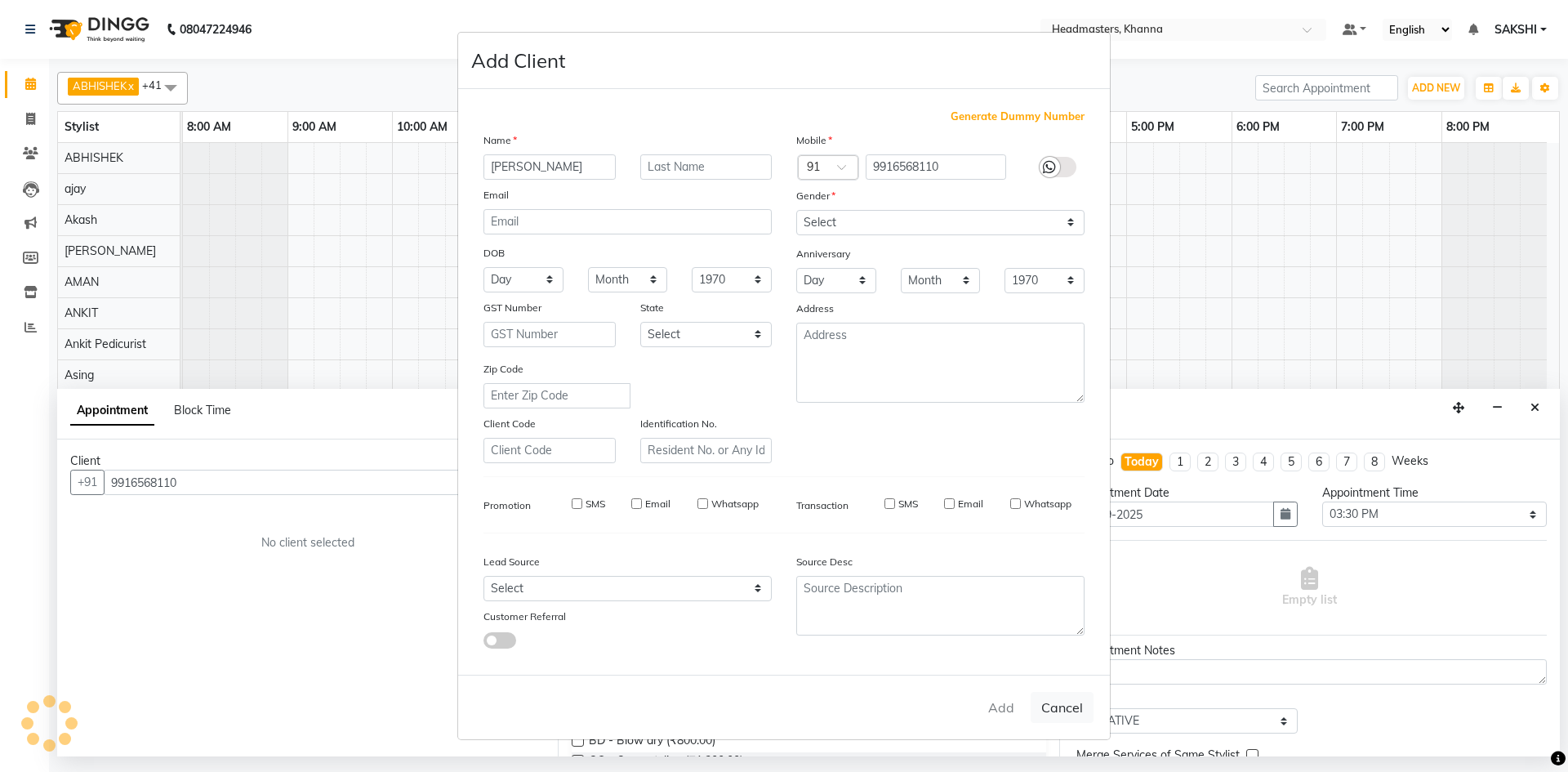
select select
checkbox input "false"
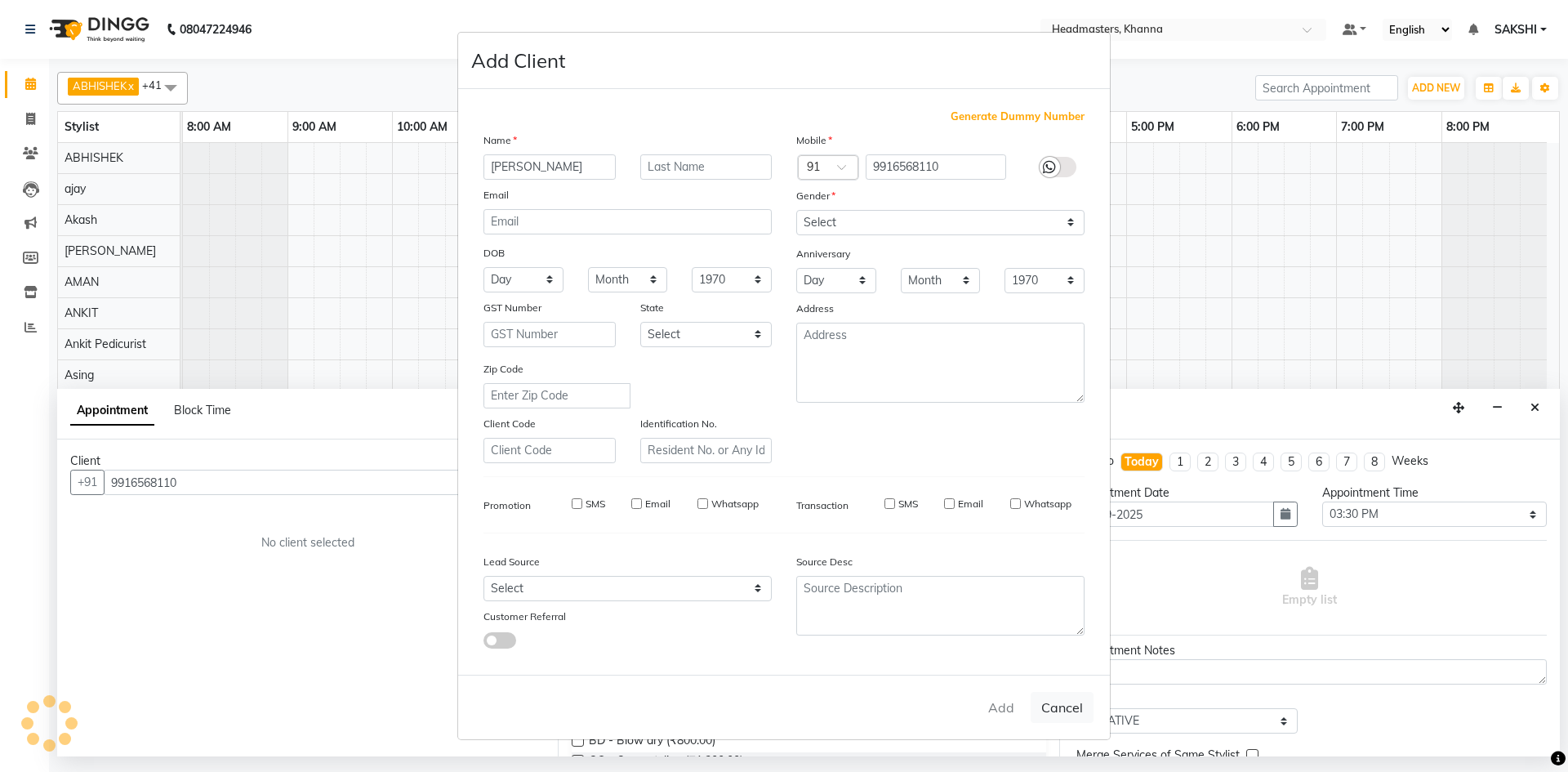
checkbox input "false"
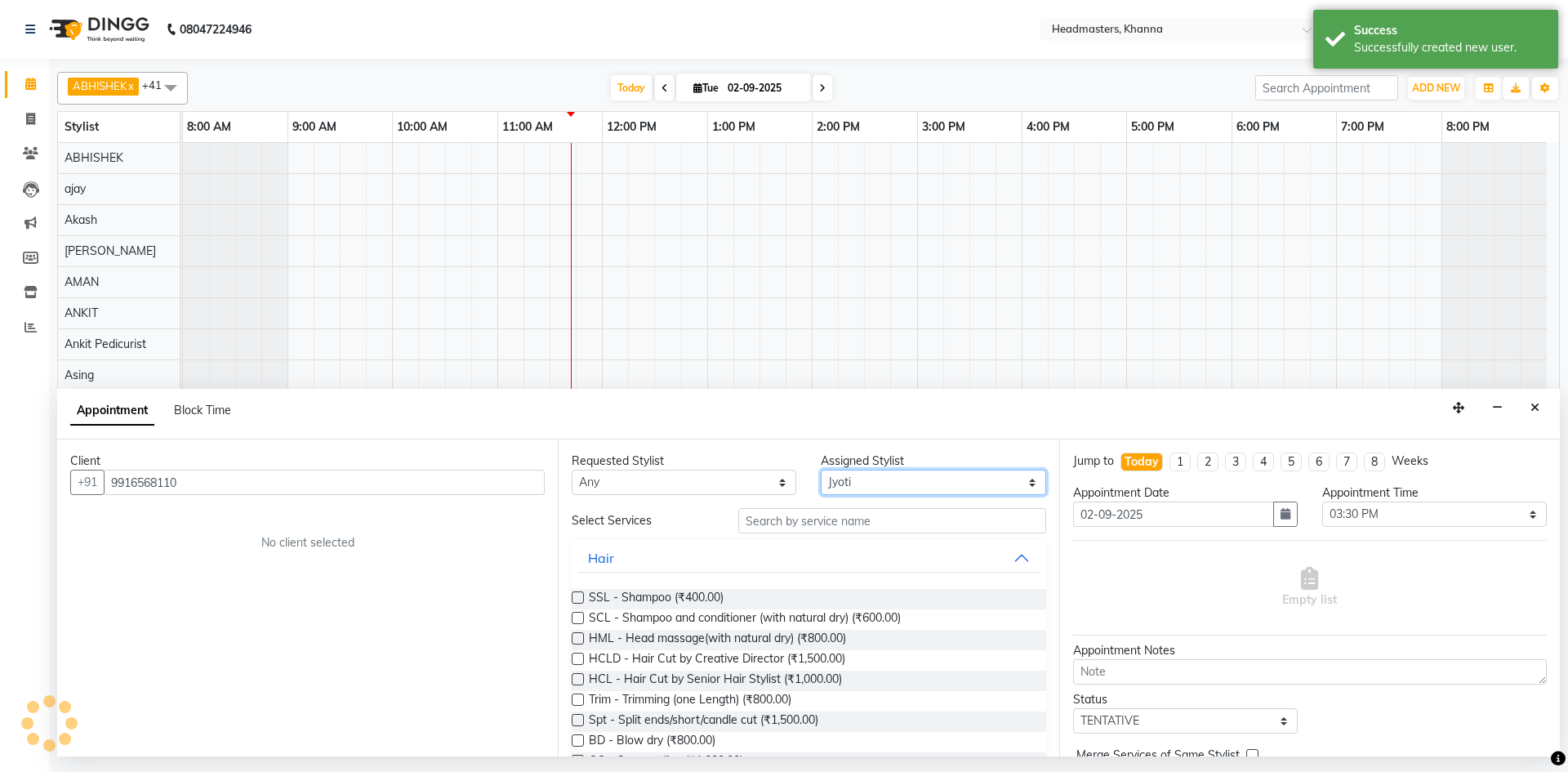
click at [911, 478] on select "Select ABHISHEK ajay Akash AKHIL AMAN AMAN (NAILS) ANKIT Ankit Pedicurist Asing…" at bounding box center [933, 482] width 225 height 25
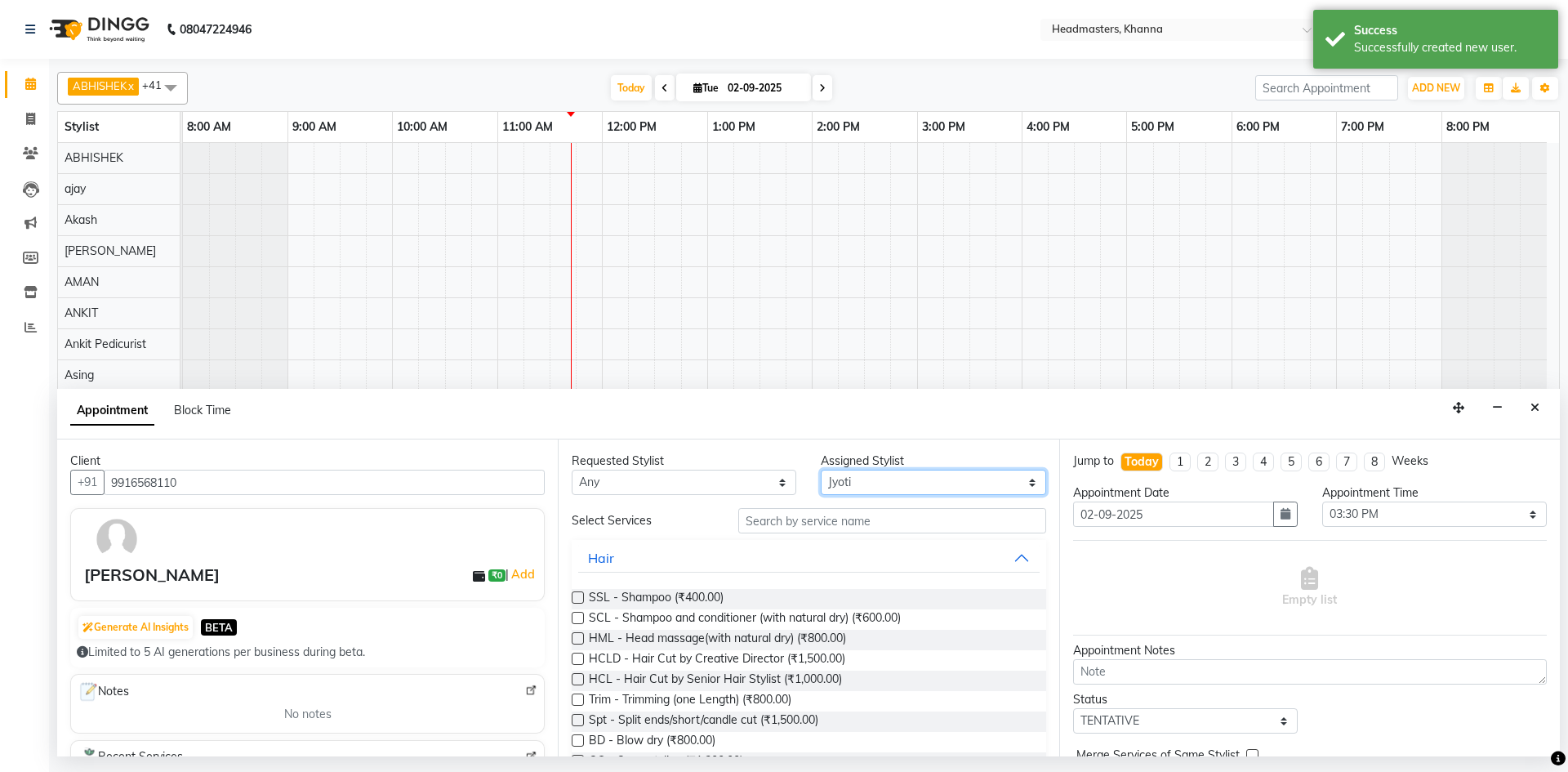
select select "60808"
click at [821, 469] on select "Select ABHISHEK ajay Akash AKHIL AMAN AMAN (NAILS) ANKIT Ankit Pedicurist Asing…" at bounding box center [933, 482] width 225 height 25
click at [832, 517] on input "text" at bounding box center [892, 520] width 308 height 25
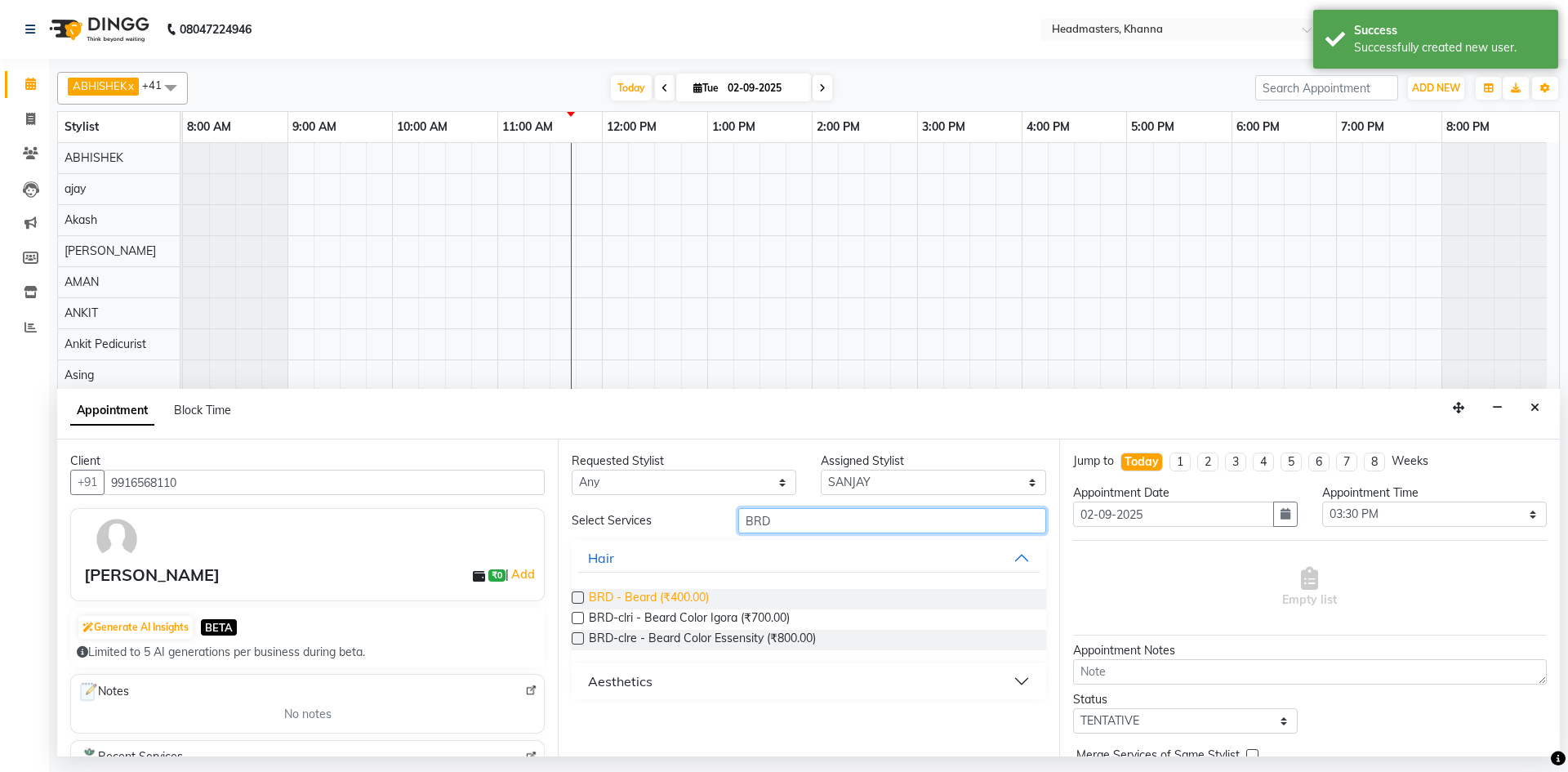
type input "BRD"
click at [661, 603] on span "BRD - Beard (₹400.00)" at bounding box center [649, 599] width 120 height 20
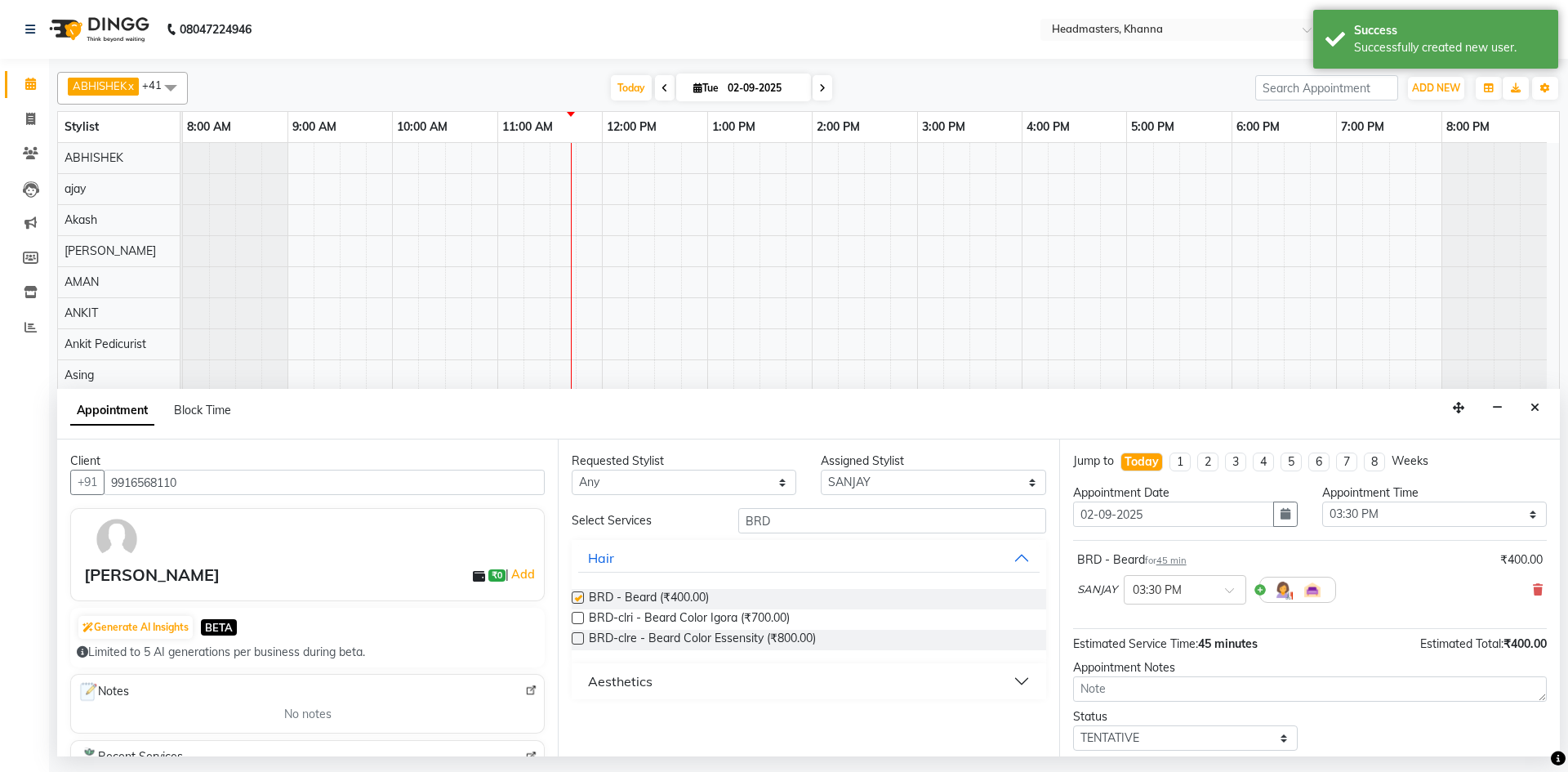
checkbox input "false"
click at [1473, 526] on select "Select 09:00 AM 09:15 AM 09:30 AM 09:45 AM 10:00 AM 10:15 AM 10:30 AM 10:45 AM …" at bounding box center [1433, 514] width 225 height 25
select select "705"
click at [1322, 502] on select "Select 09:00 AM 09:15 AM 09:30 AM 09:45 AM 10:00 AM 10:15 AM 10:30 AM 10:45 AM …" at bounding box center [1433, 514] width 225 height 25
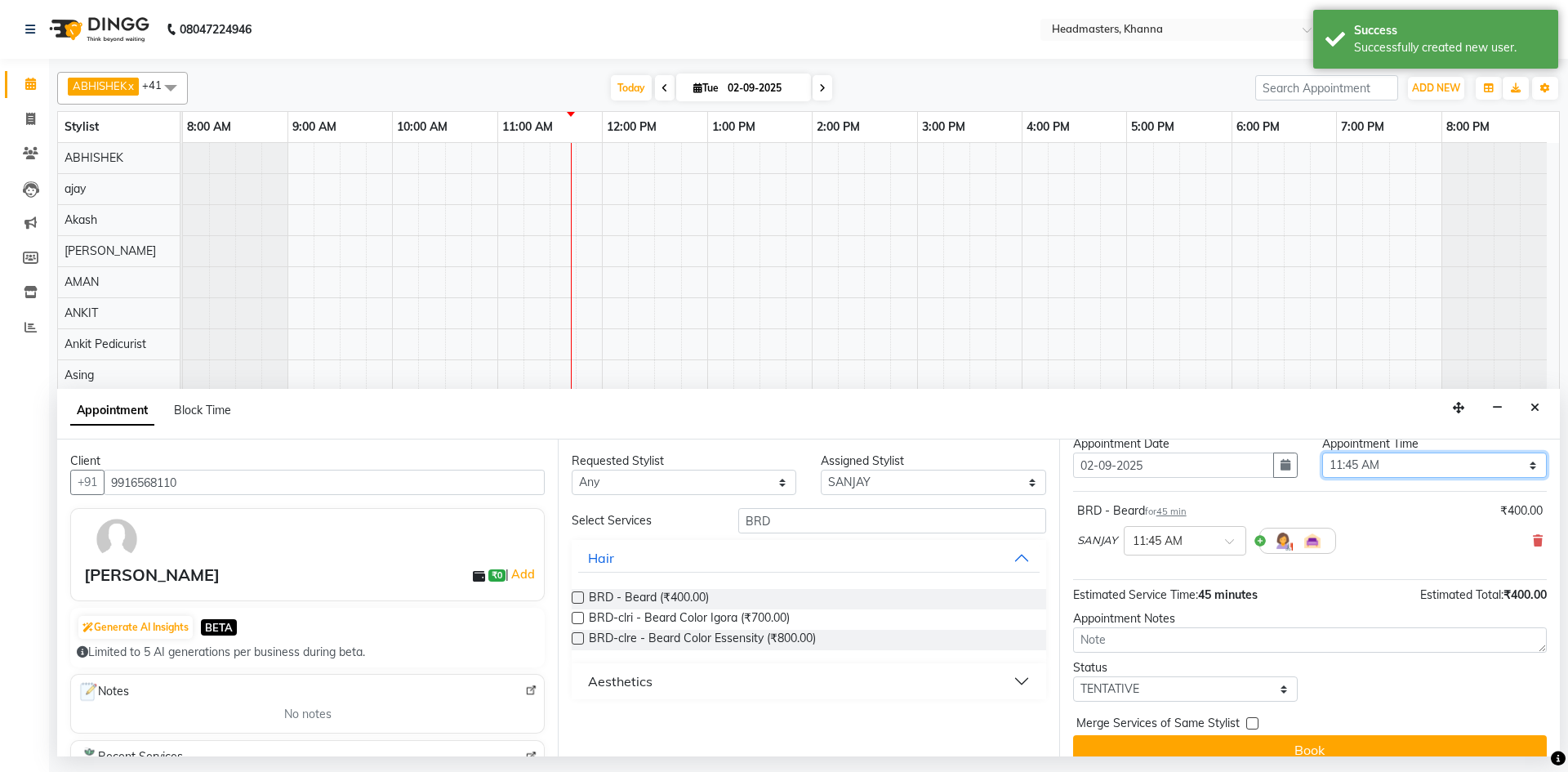
scroll to position [70, 0]
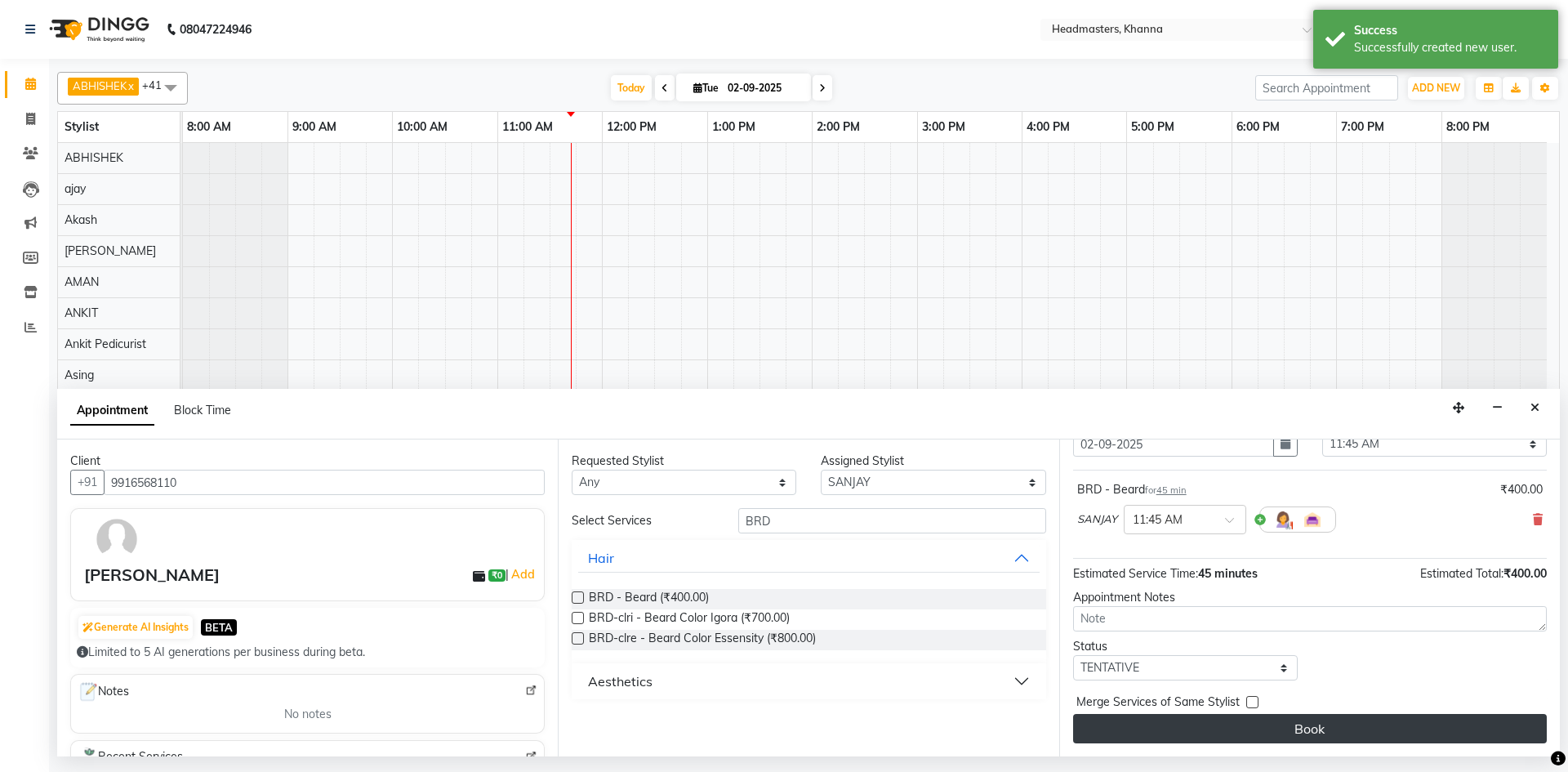
click at [1322, 725] on button "Book" at bounding box center [1309, 728] width 474 height 30
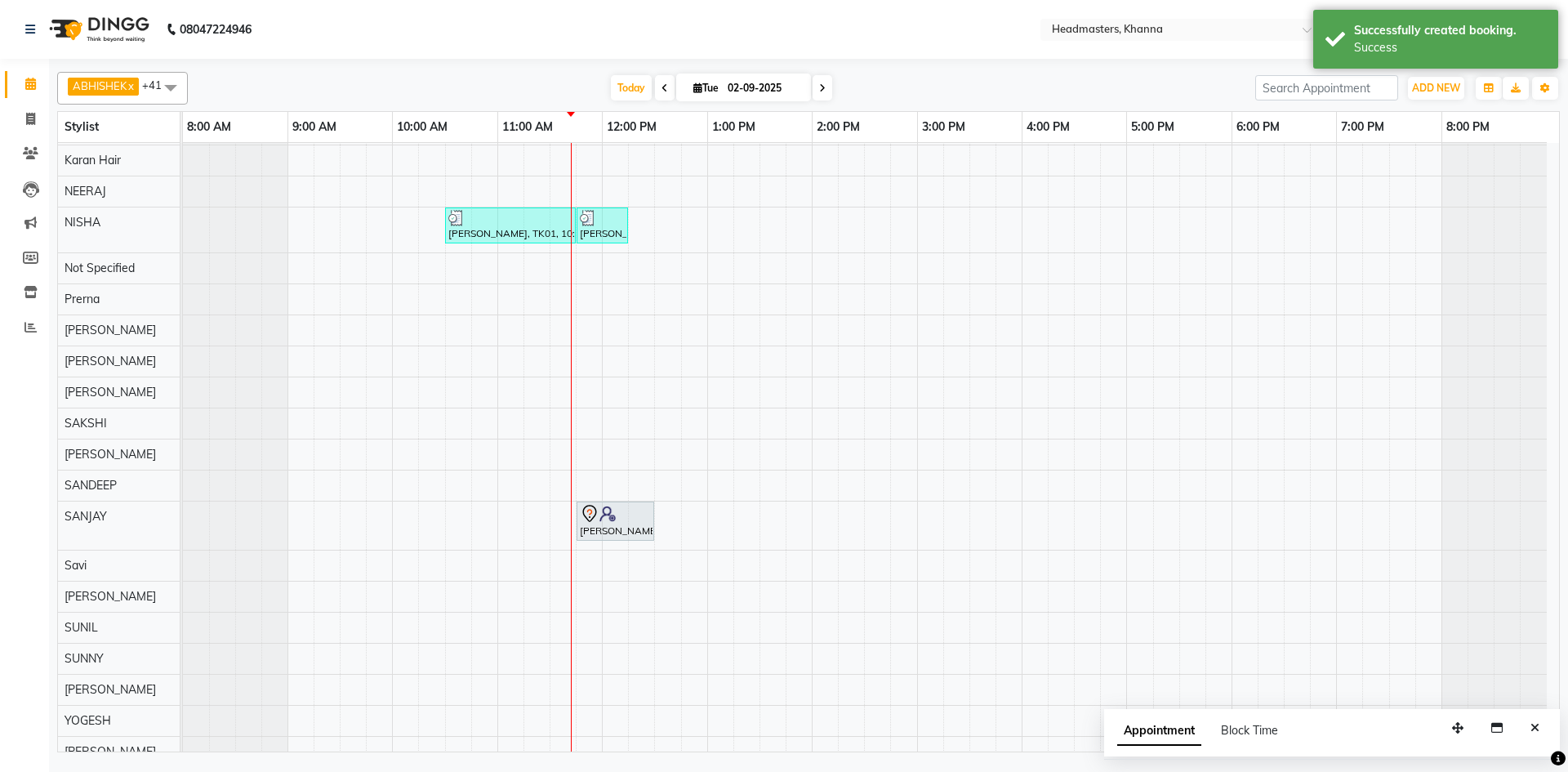
scroll to position [482, 0]
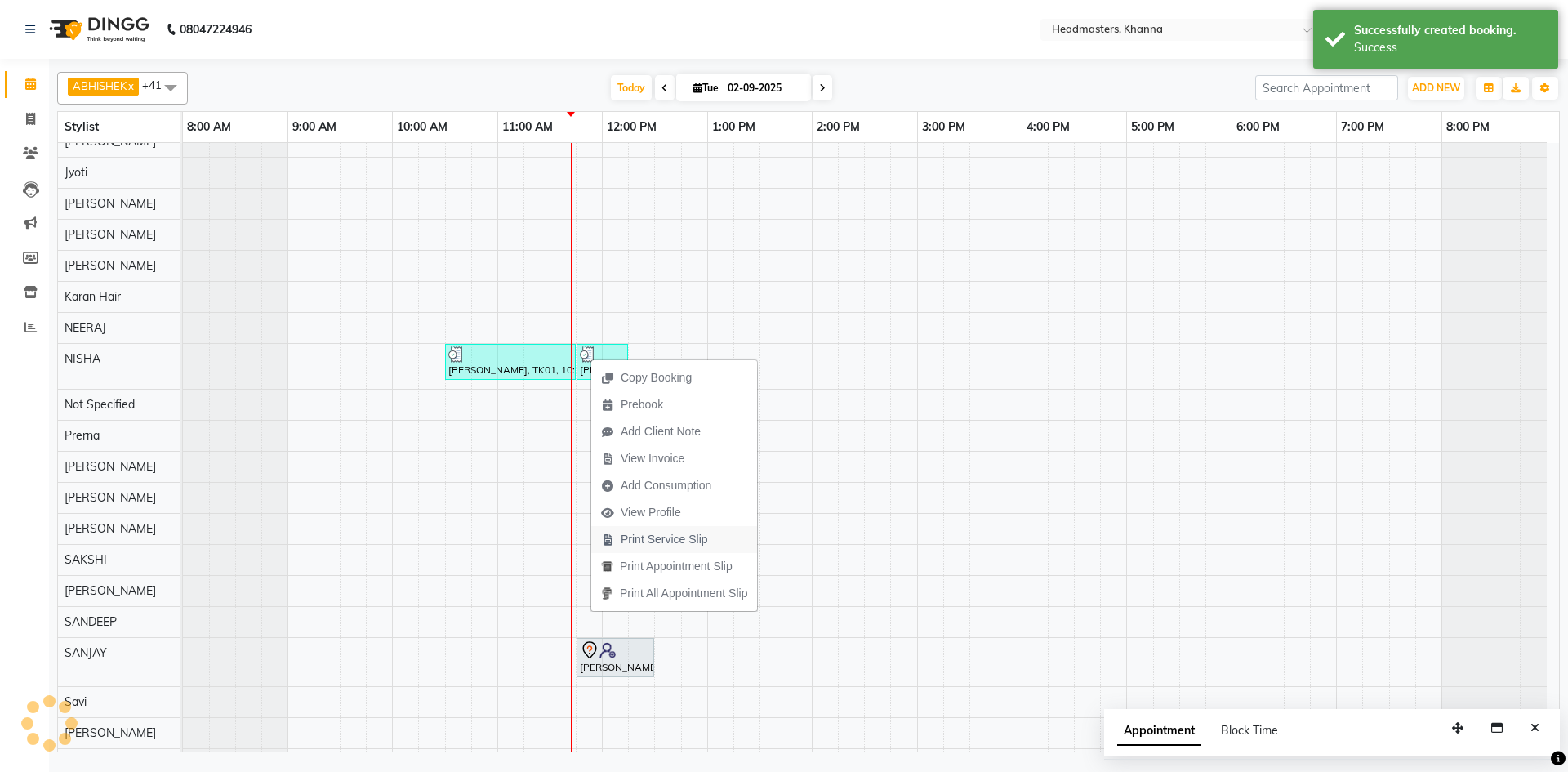
click at [703, 544] on span "Print Service Slip" at bounding box center [664, 539] width 87 height 17
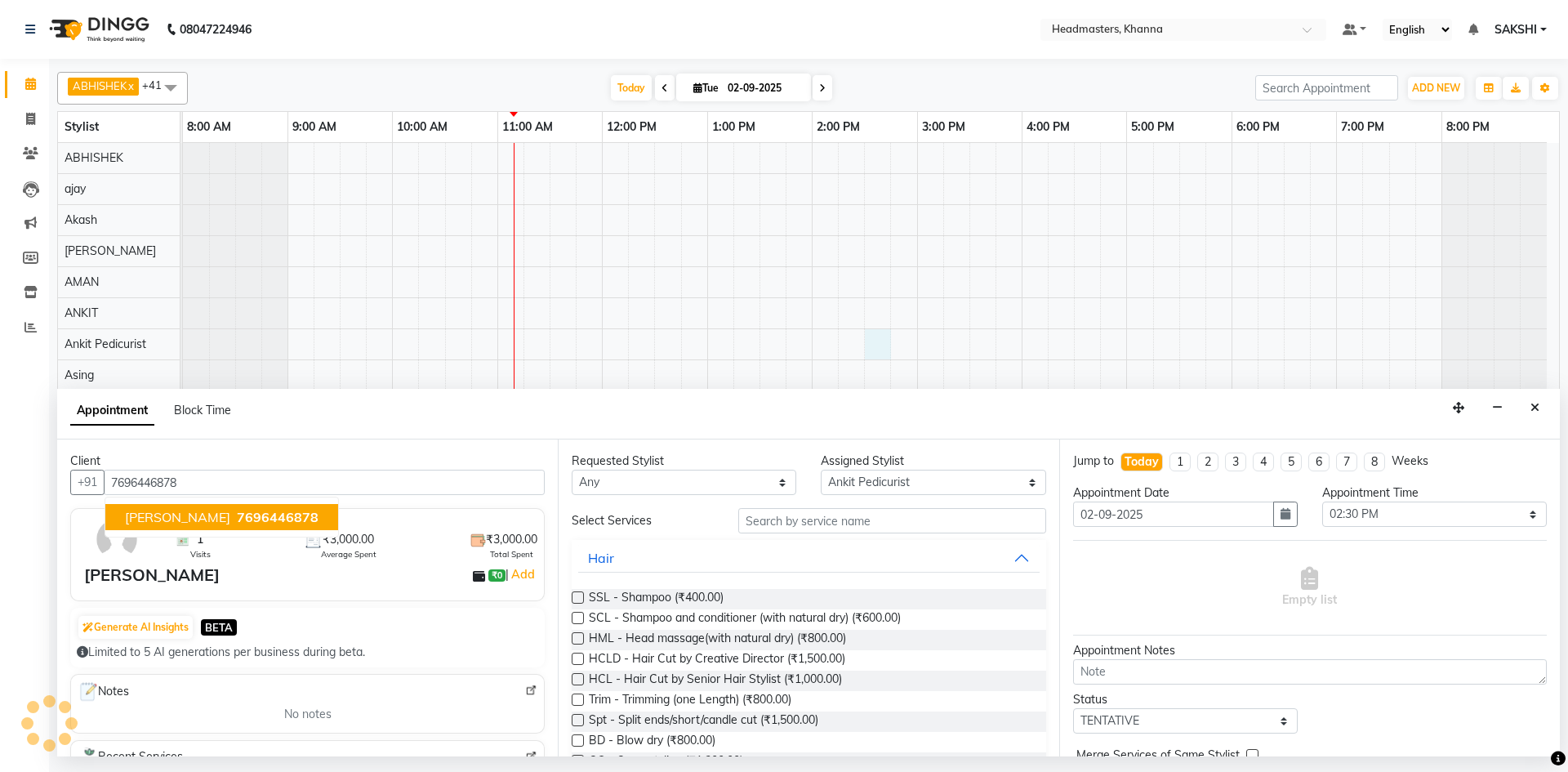
select select "69230"
select select "870"
select select "tentative"
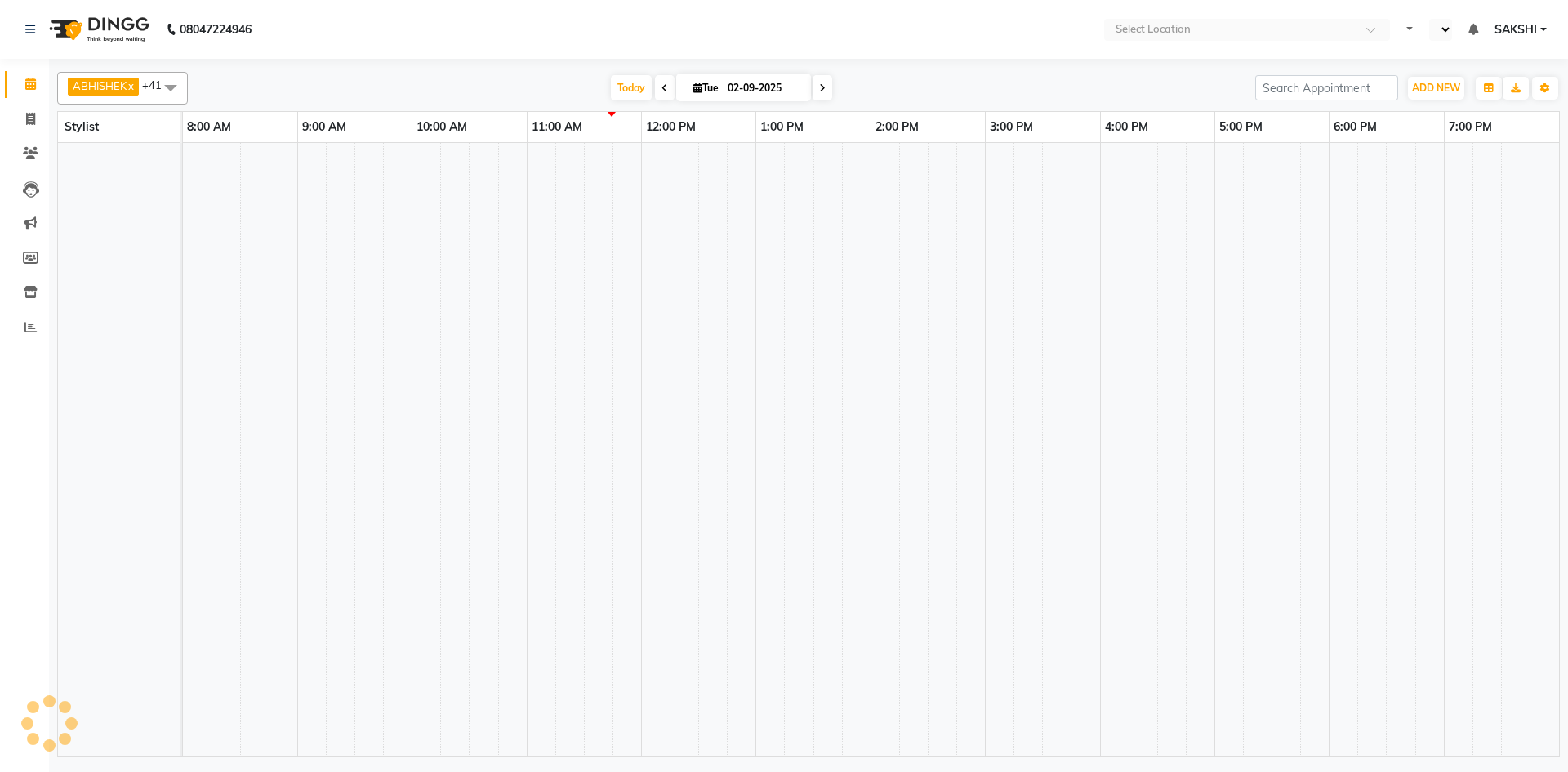
select select "en"
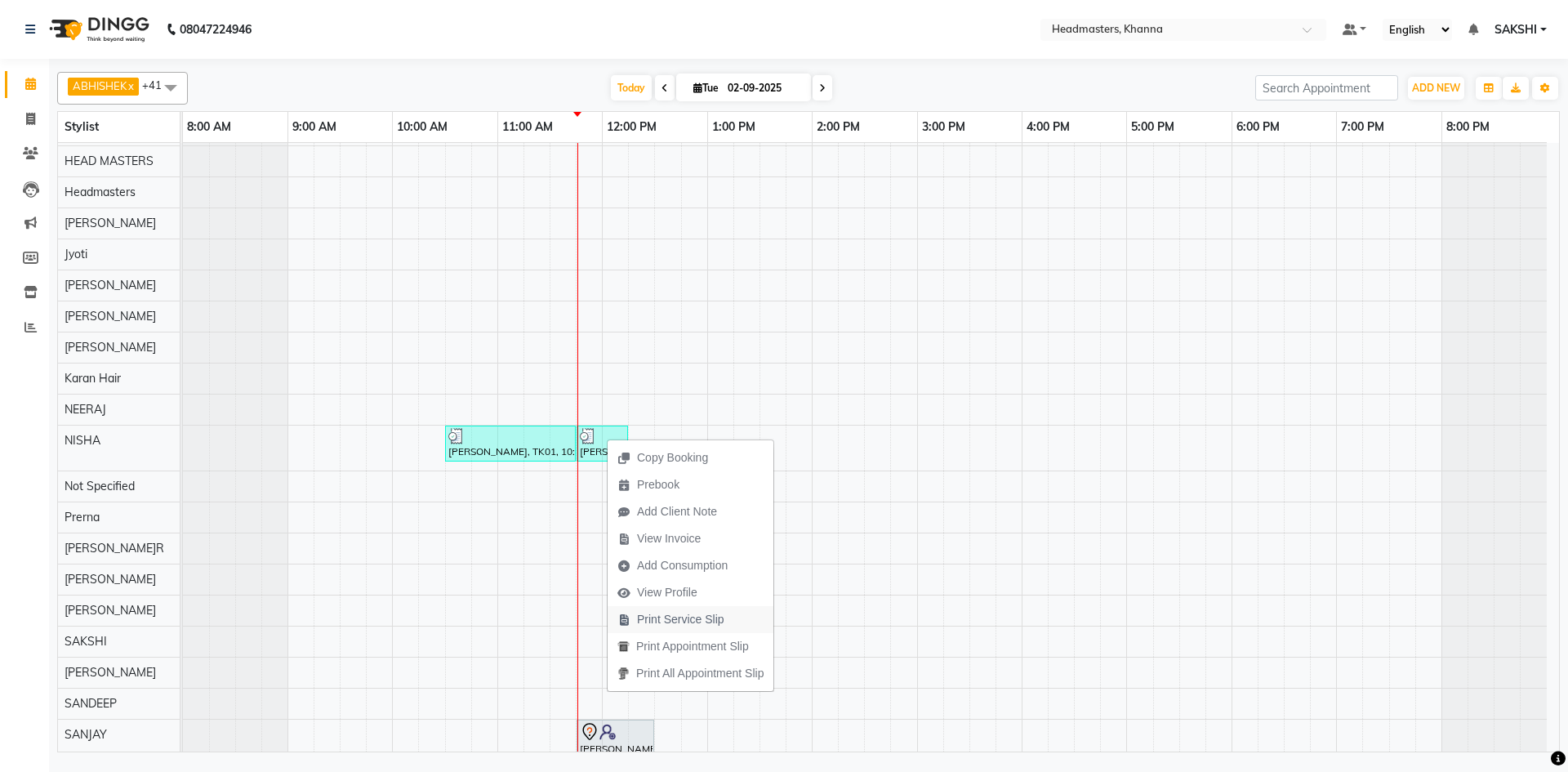
click at [725, 618] on span "Print Service Slip" at bounding box center [670, 619] width 127 height 27
click at [695, 619] on span "Print Service Slip" at bounding box center [696, 622] width 87 height 17
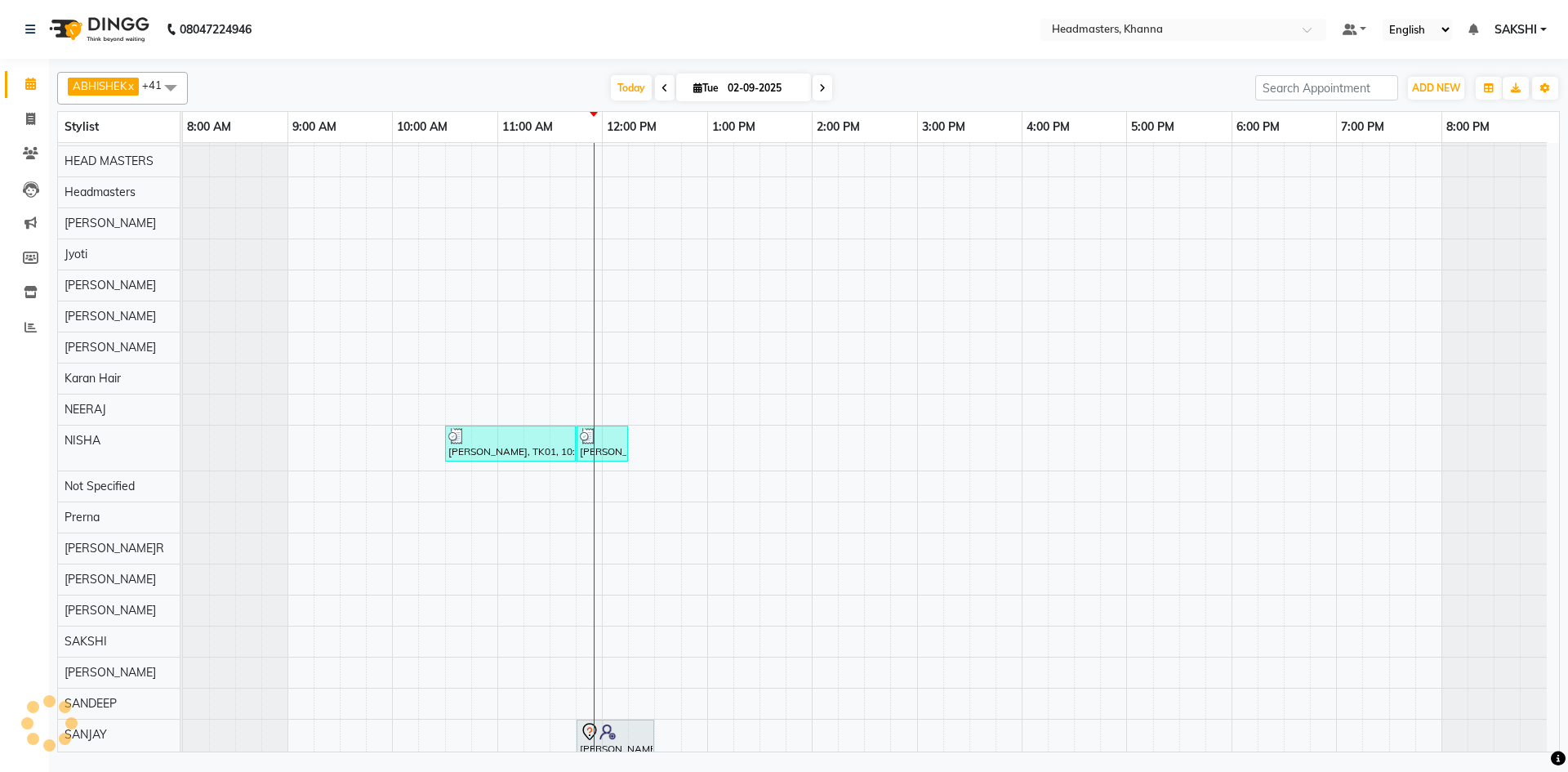
click at [1072, 470] on td at bounding box center [1061, 410] width 26 height 1335
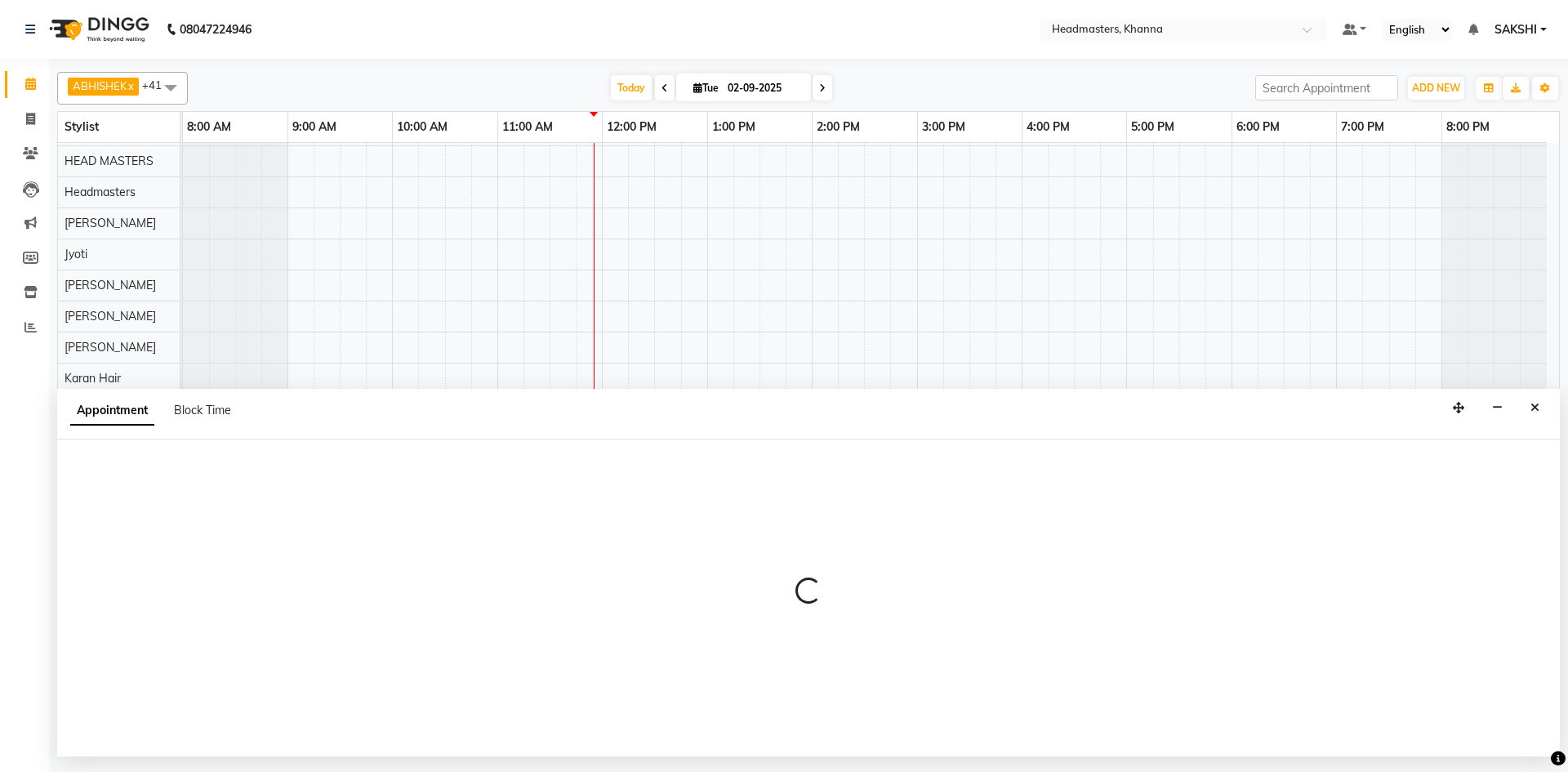
select select "63451"
select select "975"
select select "tentative"
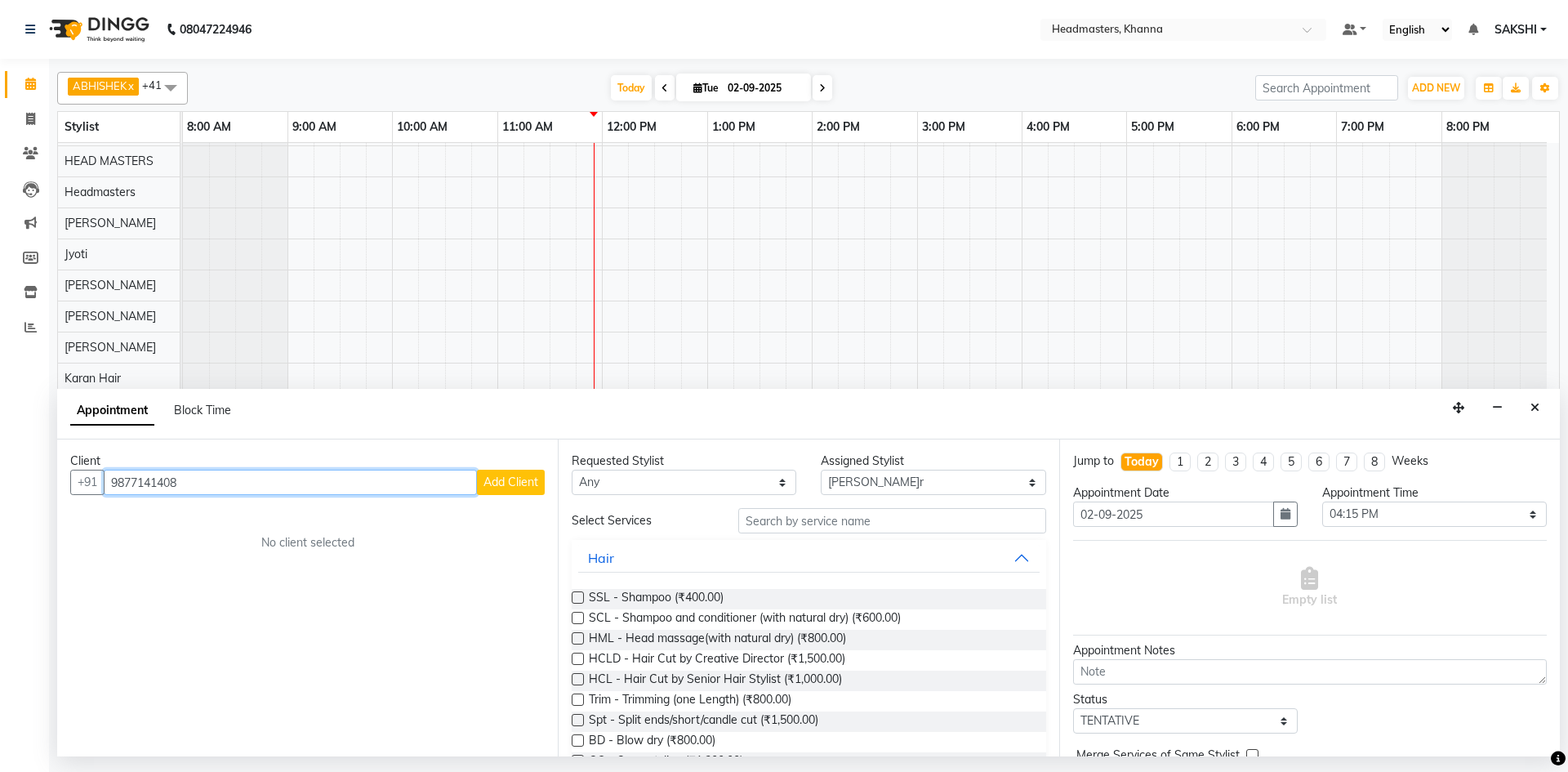
type input "9877141408"
click at [527, 486] on span "Add Client" at bounding box center [510, 482] width 55 height 15
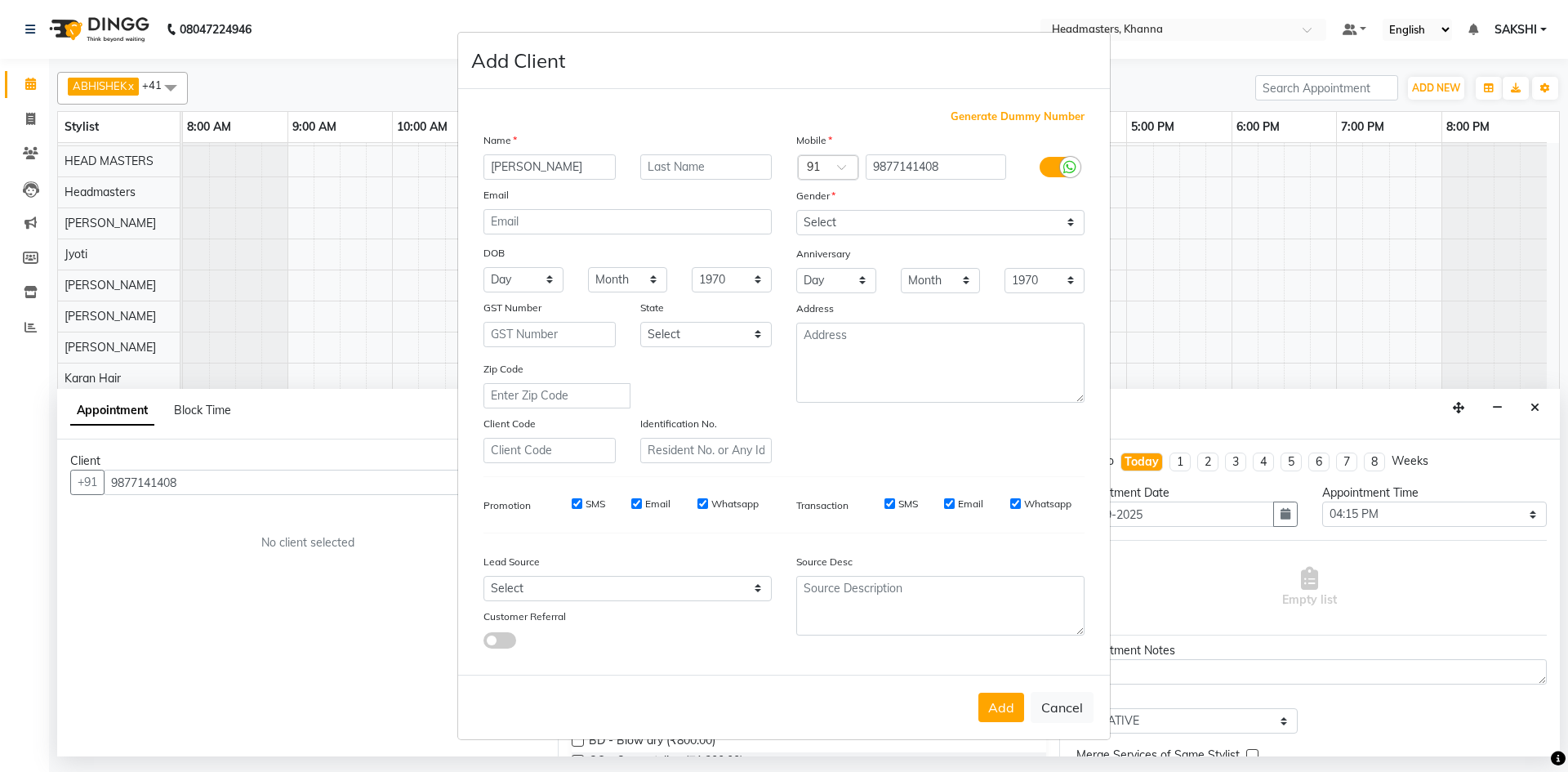
type input "JASLEEN"
drag, startPoint x: 988, startPoint y: 218, endPoint x: 972, endPoint y: 226, distance: 17.9
click at [982, 220] on select "Select Male Female Other Prefer Not To Say" at bounding box center [940, 222] width 288 height 25
select select "female"
click at [796, 210] on select "Select Male Female Other Prefer Not To Say" at bounding box center [940, 222] width 288 height 25
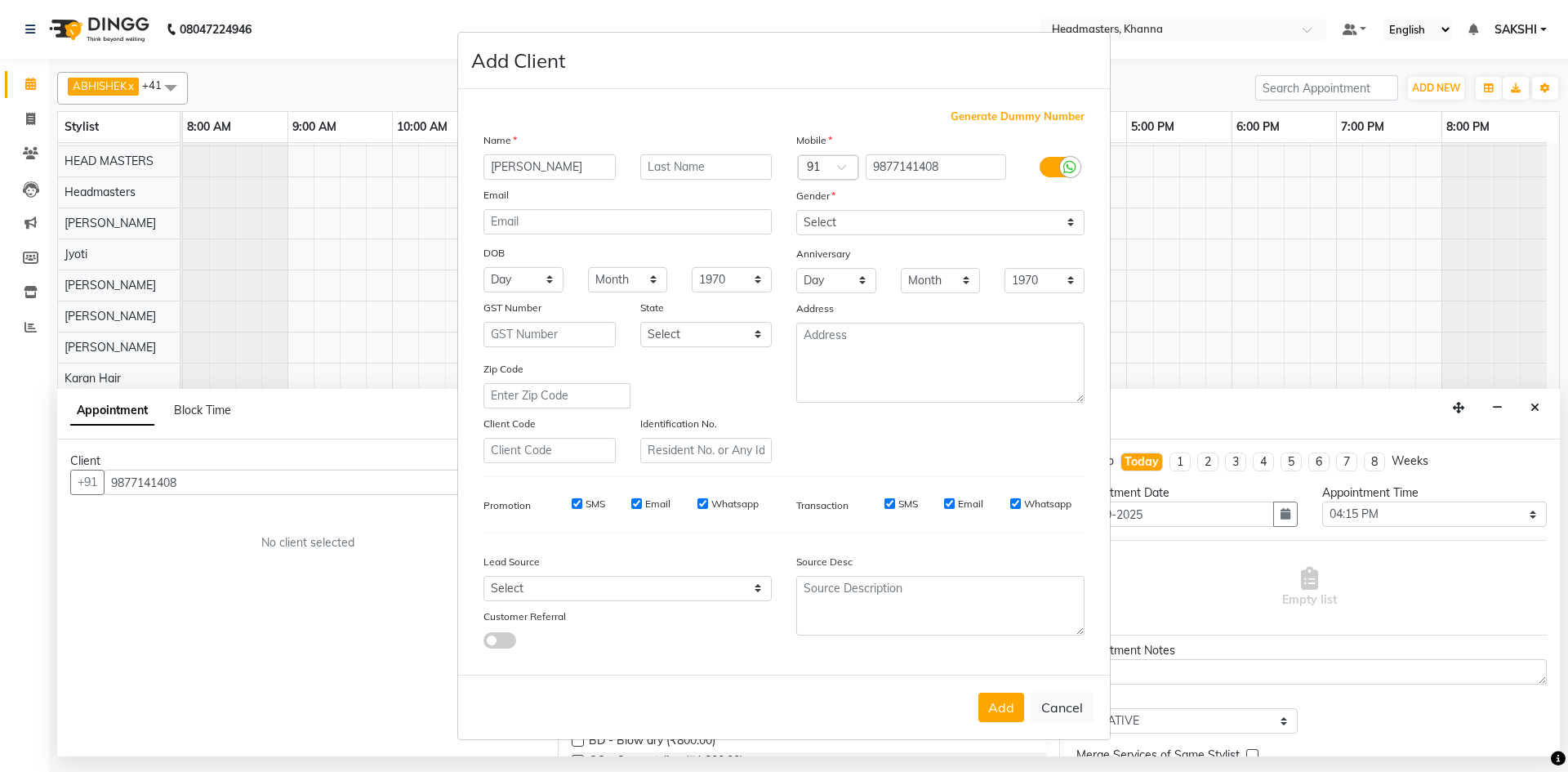
click at [1009, 722] on div "Add Cancel" at bounding box center [783, 707] width 651 height 65
click at [988, 693] on button "Add" at bounding box center [1001, 707] width 45 height 30
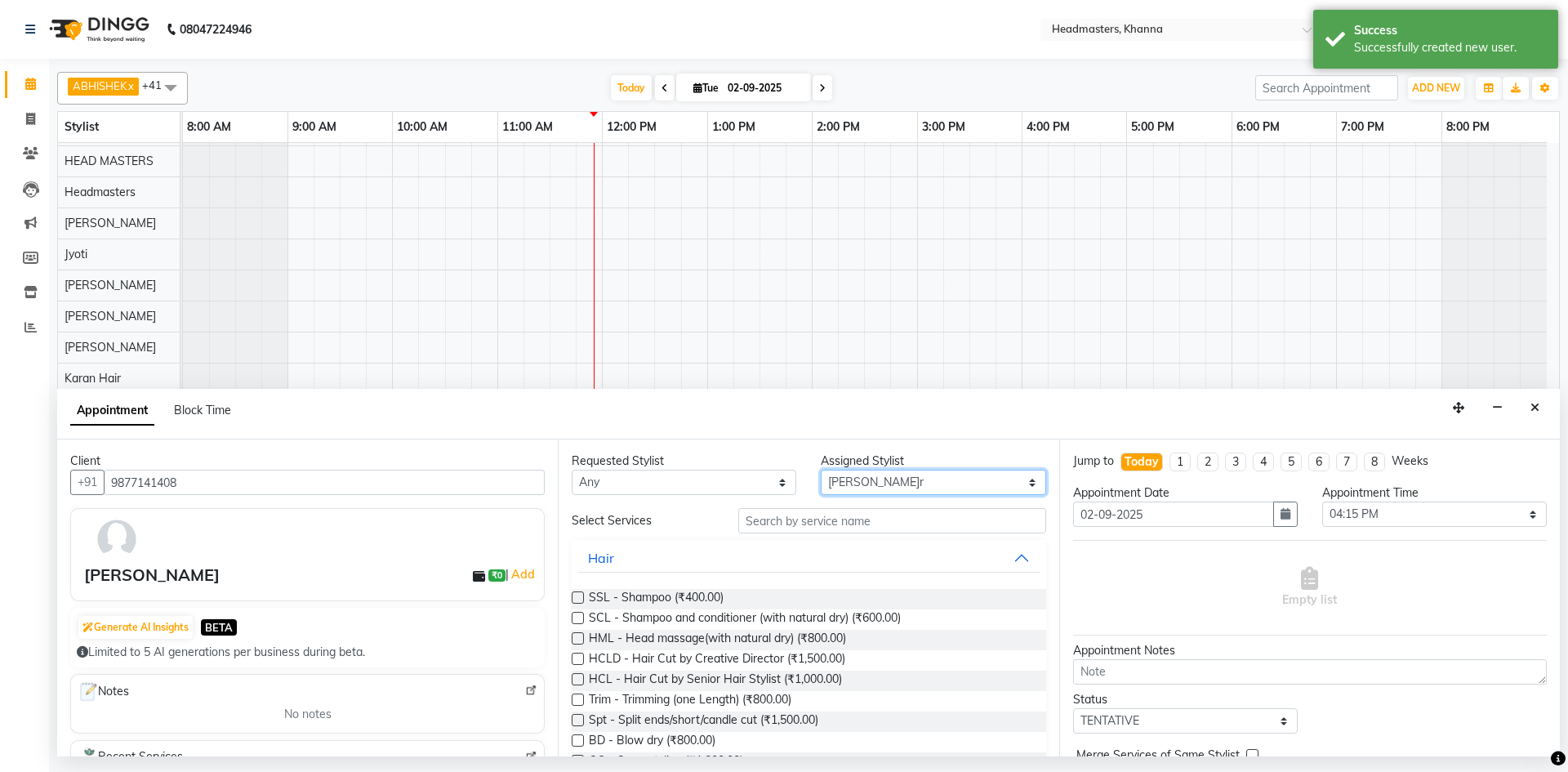
click at [900, 483] on select "Select ABHISHEK ajay Akash AKHIL AMAN AMAN (NAILS) ANKIT Ankit Pedicurist Asing…" at bounding box center [933, 482] width 225 height 25
select select "60855"
click at [821, 469] on select "Select ABHISHEK ajay Akash AKHIL AMAN AMAN (NAILS) ANKIT Ankit Pedicurist Asing…" at bounding box center [933, 482] width 225 height 25
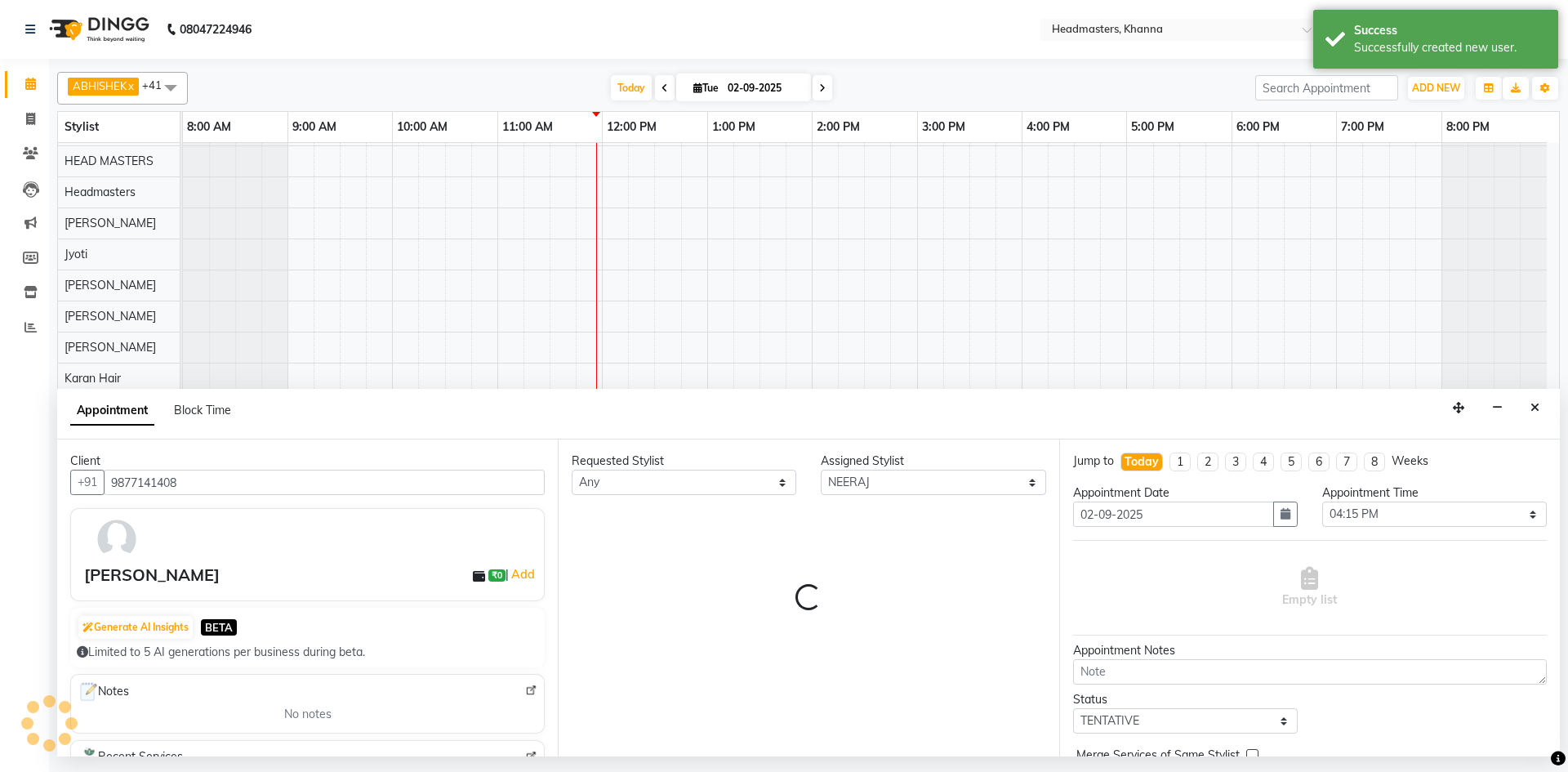
click at [807, 516] on div "Requested Stylist Any ABHISHEK ajay Akash AKHIL AMAN AMAN (NAILS) ANKIT Ankit P…" at bounding box center [808, 598] width 501 height 316
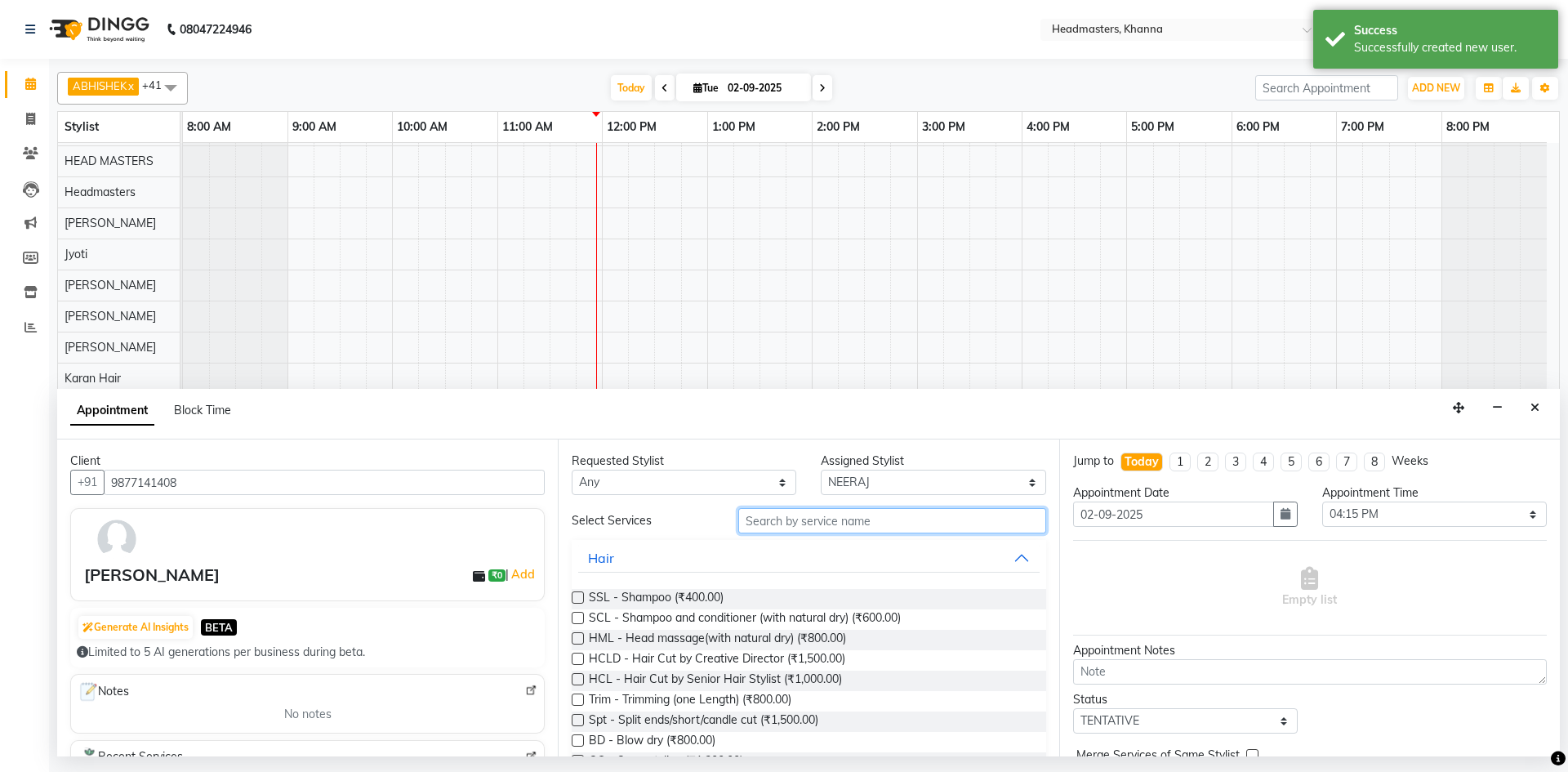
click at [806, 516] on input "text" at bounding box center [892, 520] width 308 height 25
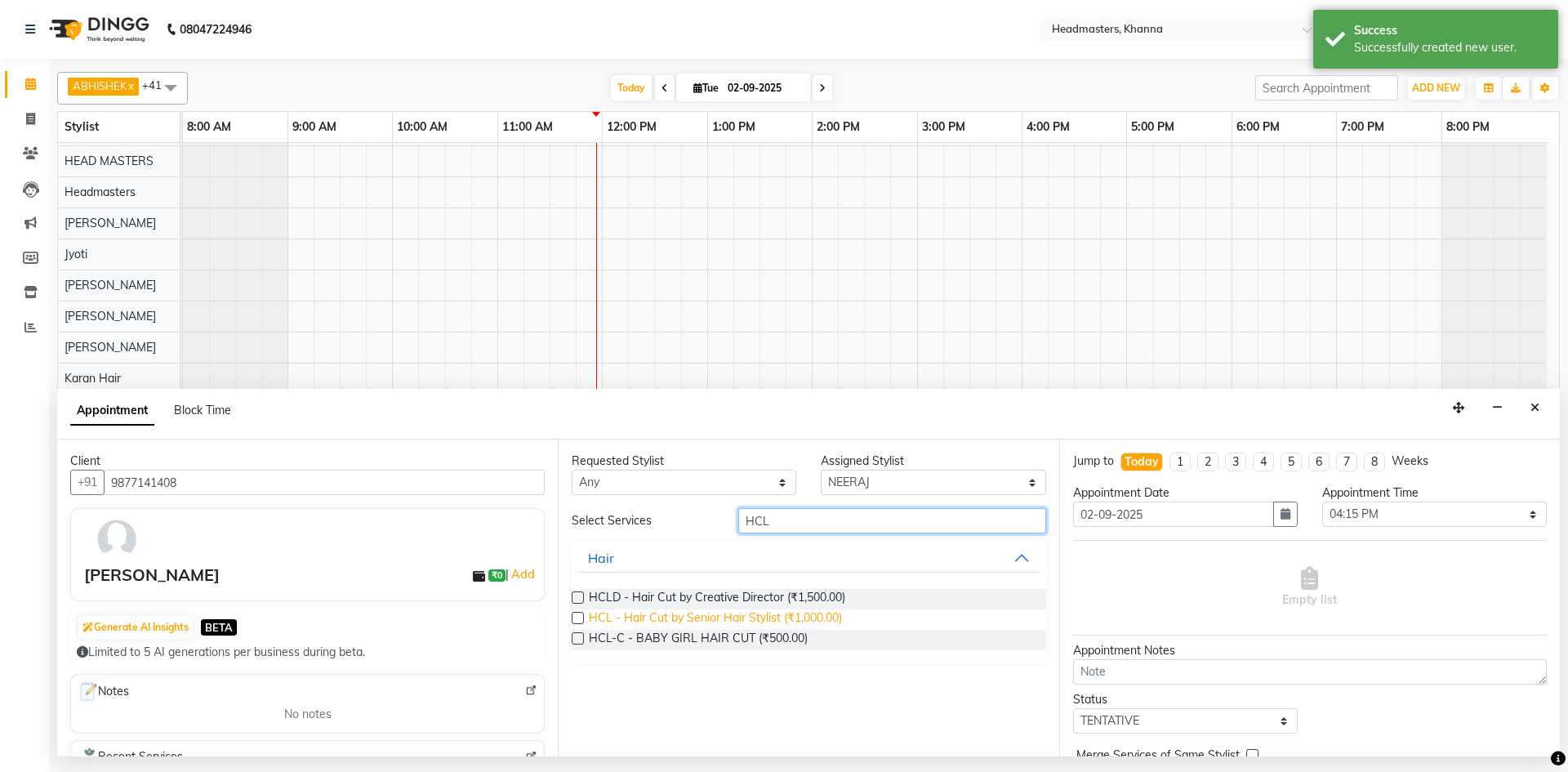
type input "HCL"
click at [684, 616] on span "HCL - Hair Cut by Senior Hair Stylist (₹1,000.00)" at bounding box center [716, 619] width 253 height 20
checkbox input "false"
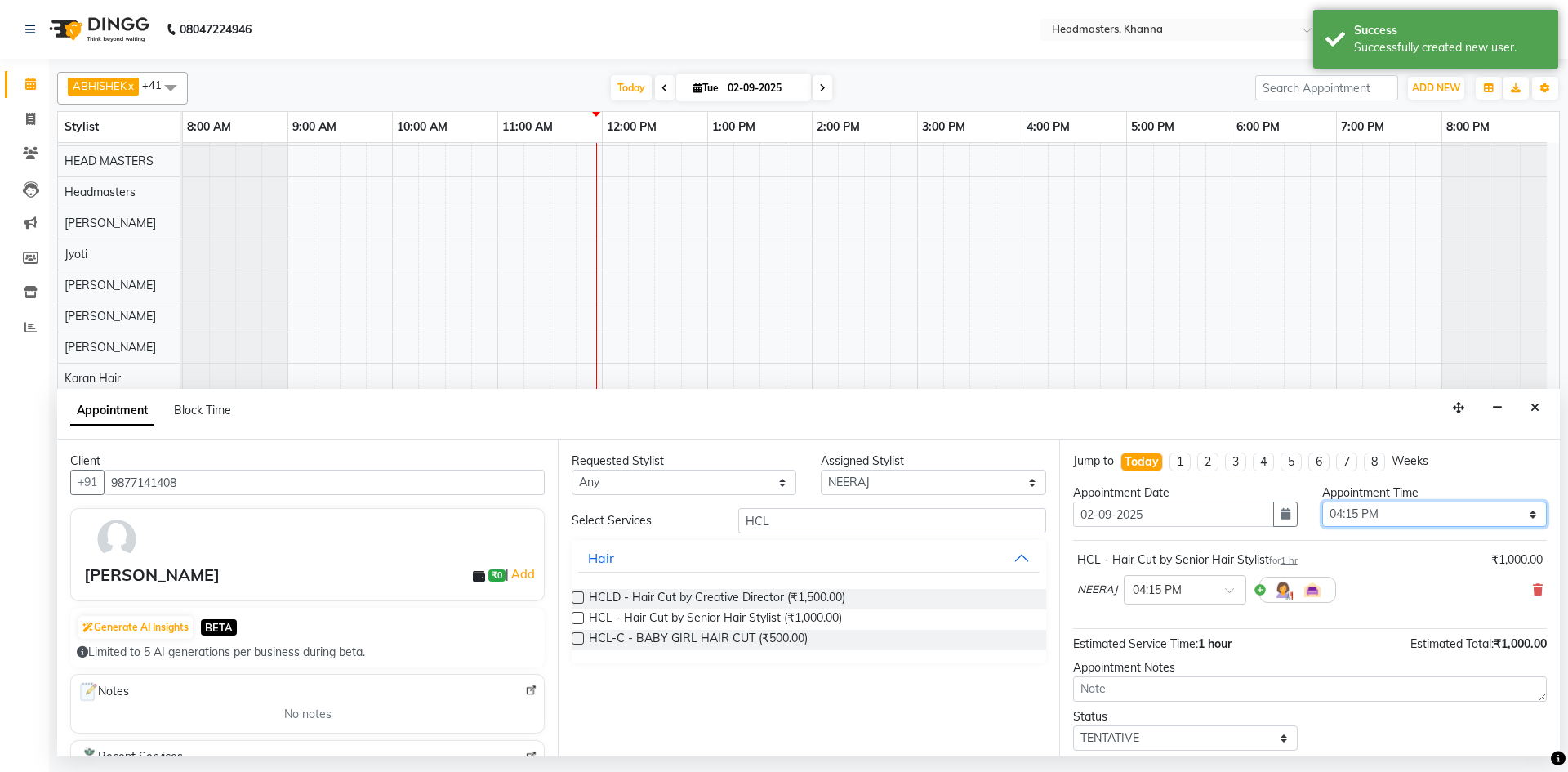
click at [1412, 507] on select "Select 09:00 AM 09:15 AM 09:30 AM 09:45 AM 10:00 AM 10:15 AM 10:30 AM 10:45 AM …" at bounding box center [1433, 514] width 225 height 25
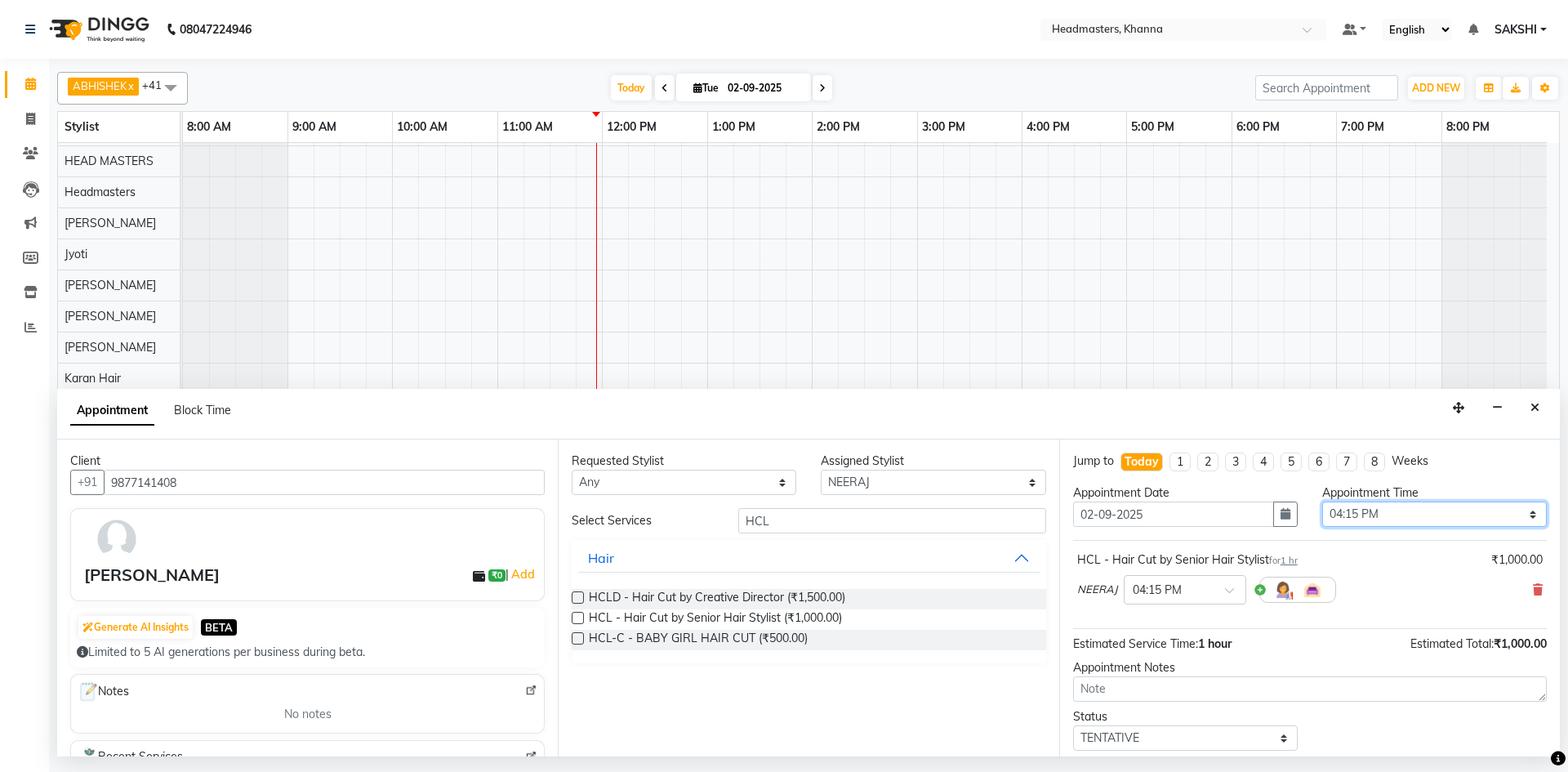
select select "720"
click at [1322, 502] on select "Select 09:00 AM 09:15 AM 09:30 AM 09:45 AM 10:00 AM 10:15 AM 10:30 AM 10:45 AM …" at bounding box center [1433, 514] width 225 height 25
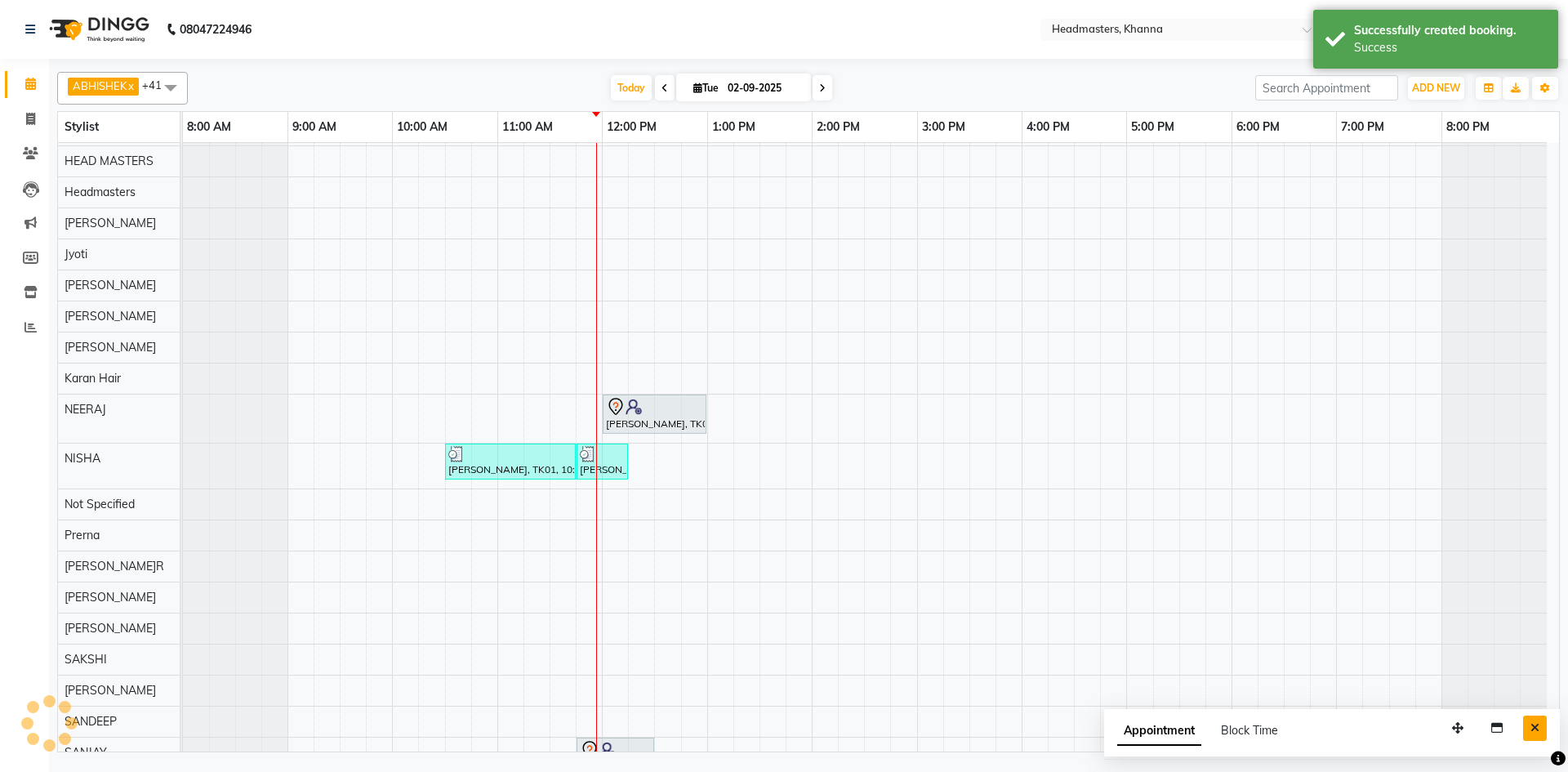
click at [1537, 726] on icon "Close" at bounding box center [1535, 727] width 9 height 11
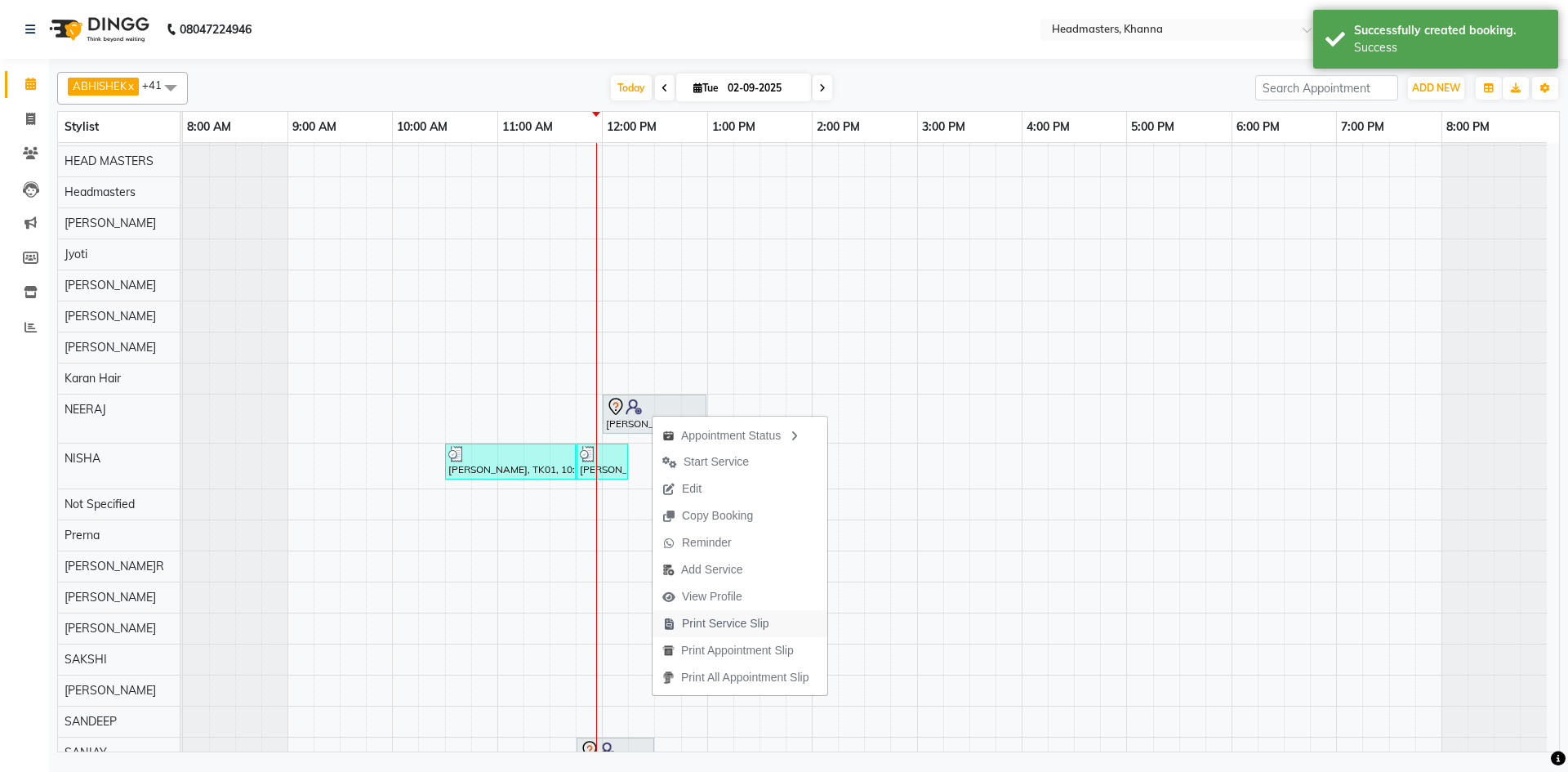
click at [767, 618] on span "Print Service Slip" at bounding box center [725, 623] width 87 height 17
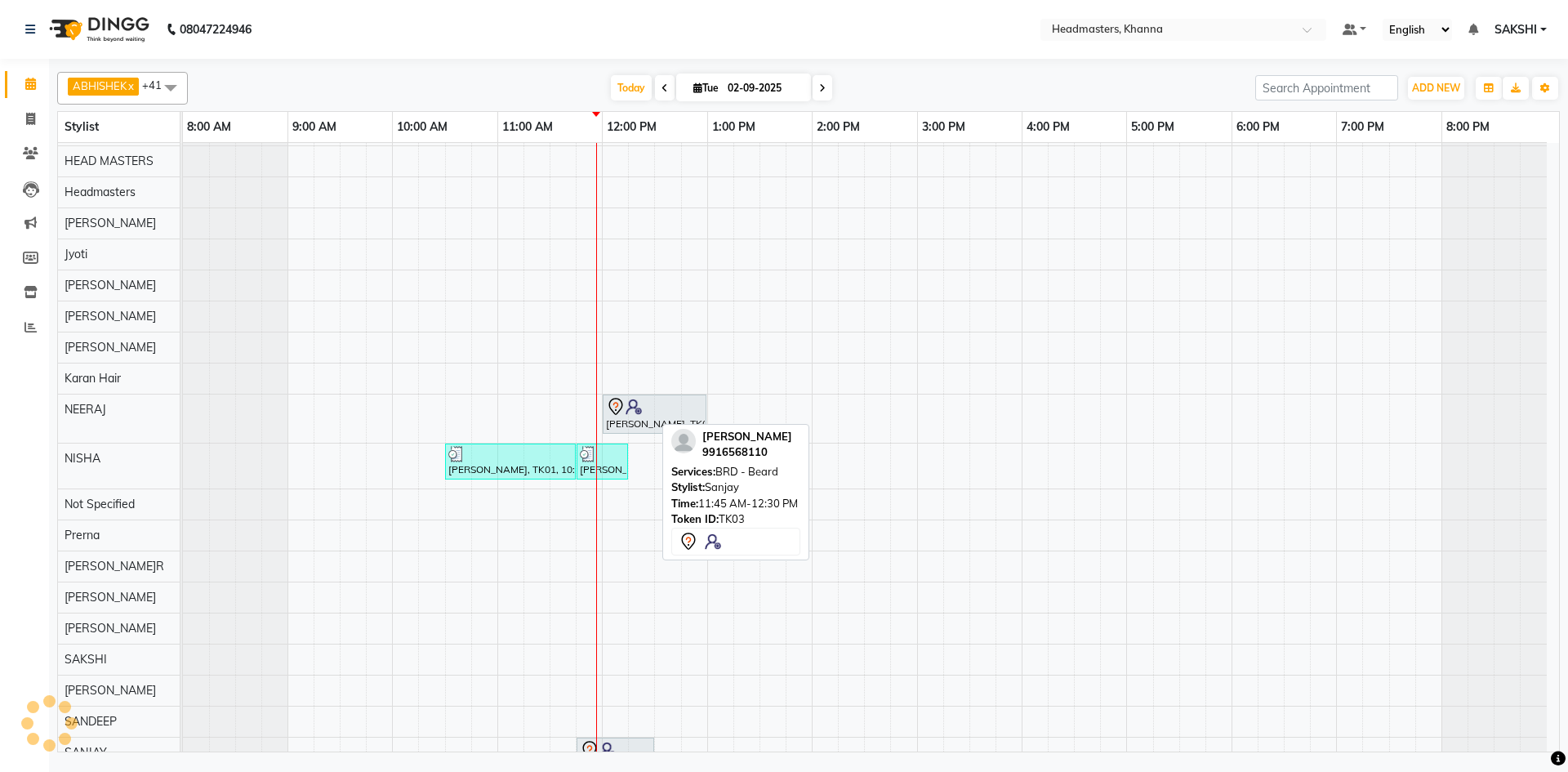
click at [635, 740] on div at bounding box center [614, 749] width 71 height 19
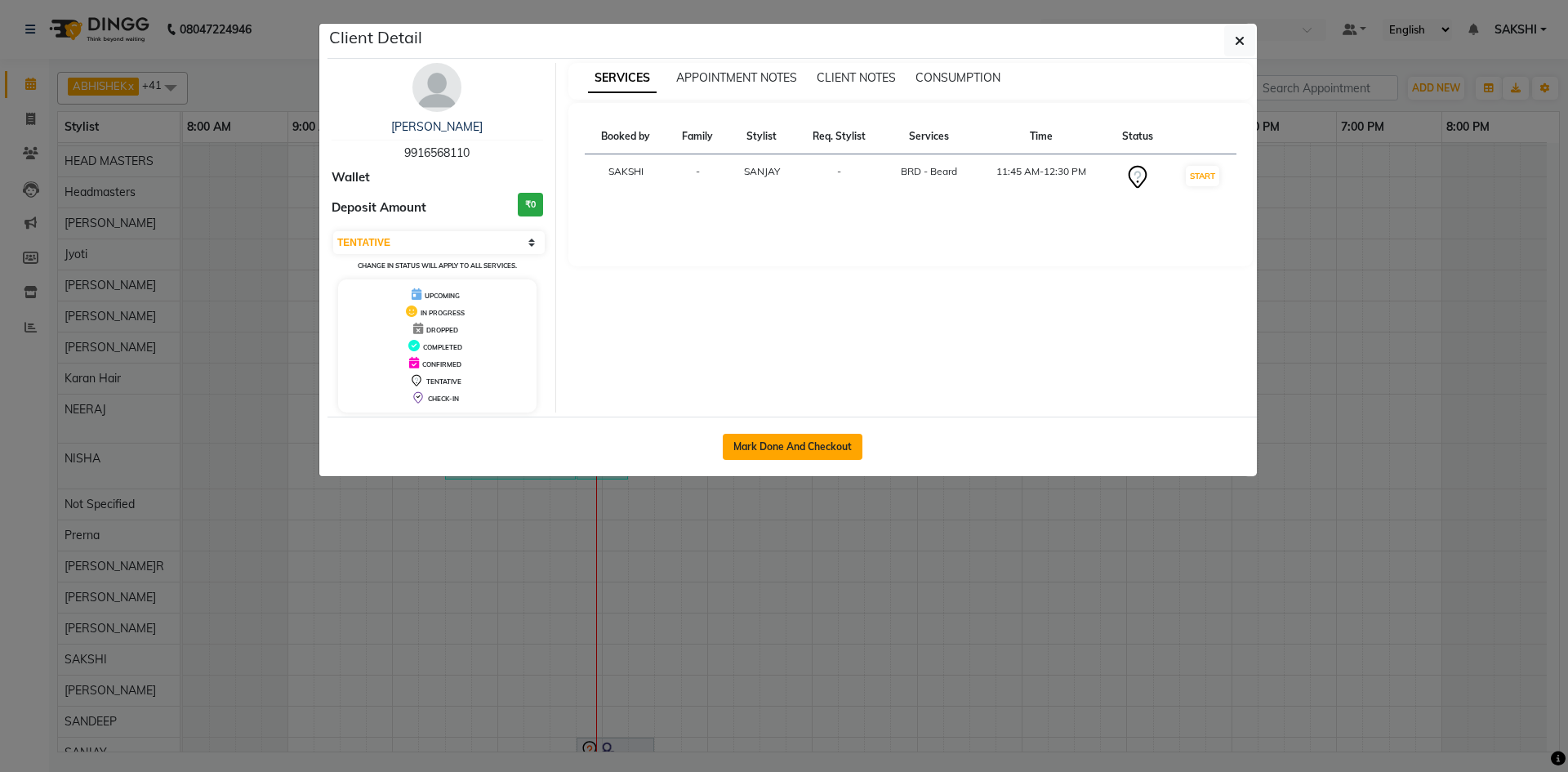
click at [803, 437] on button "Mark Done And Checkout" at bounding box center [793, 447] width 140 height 26
select select "service"
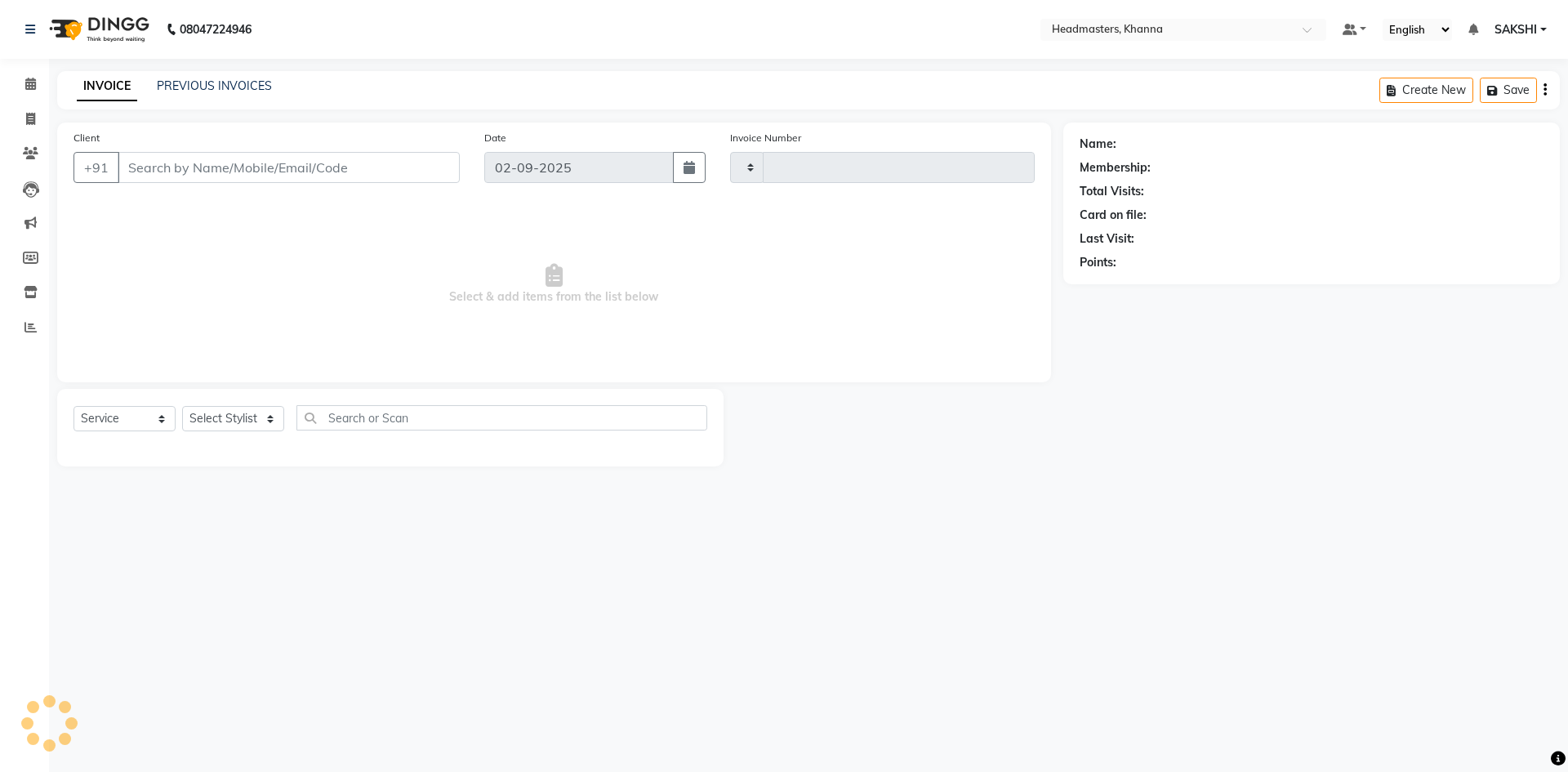
type input "5488"
select select "7138"
type input "9916568110"
select select "60808"
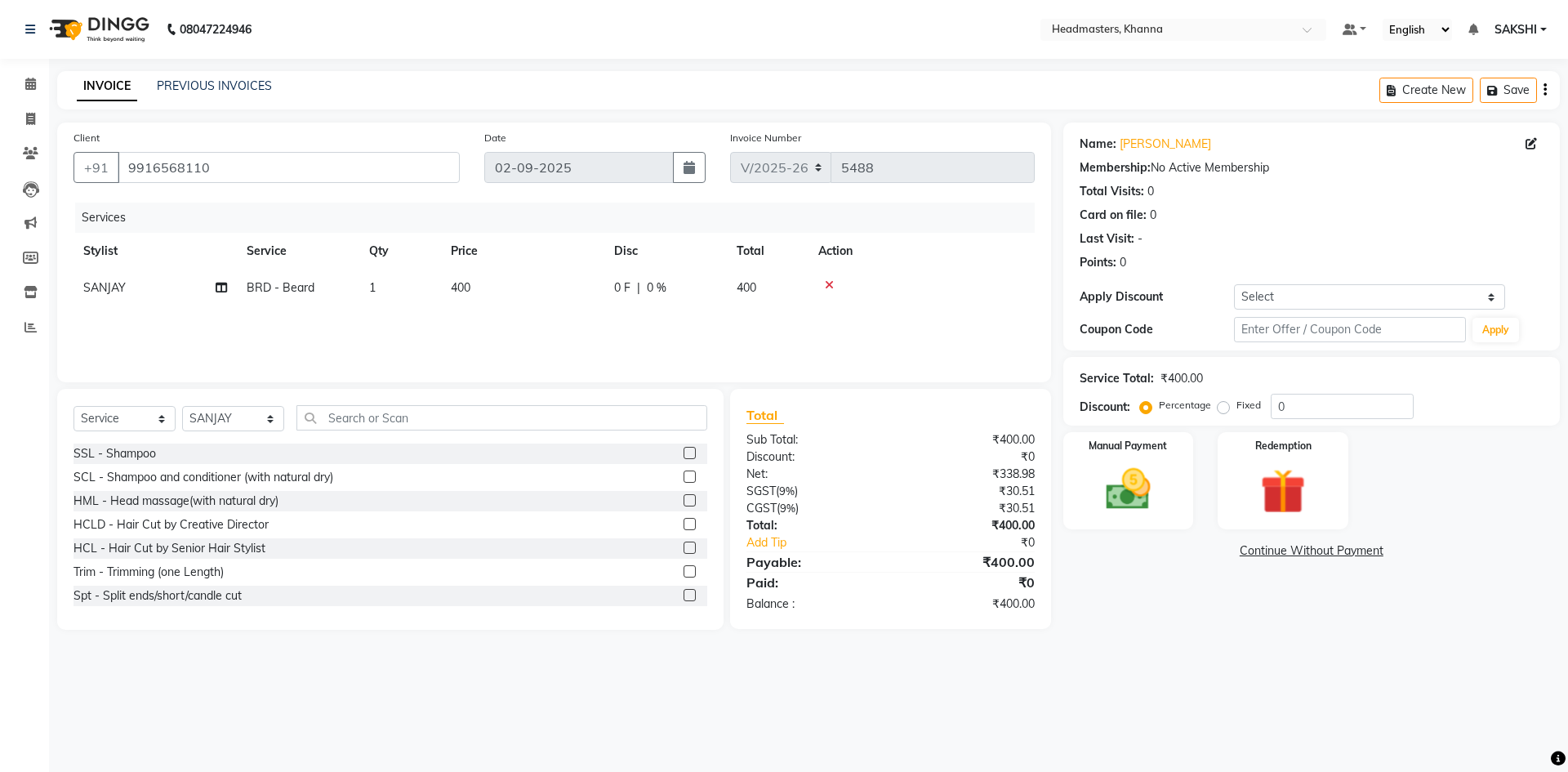
click at [661, 289] on span "0 %" at bounding box center [656, 288] width 19 height 17
click at [673, 289] on td "400" at bounding box center [599, 300] width 163 height 62
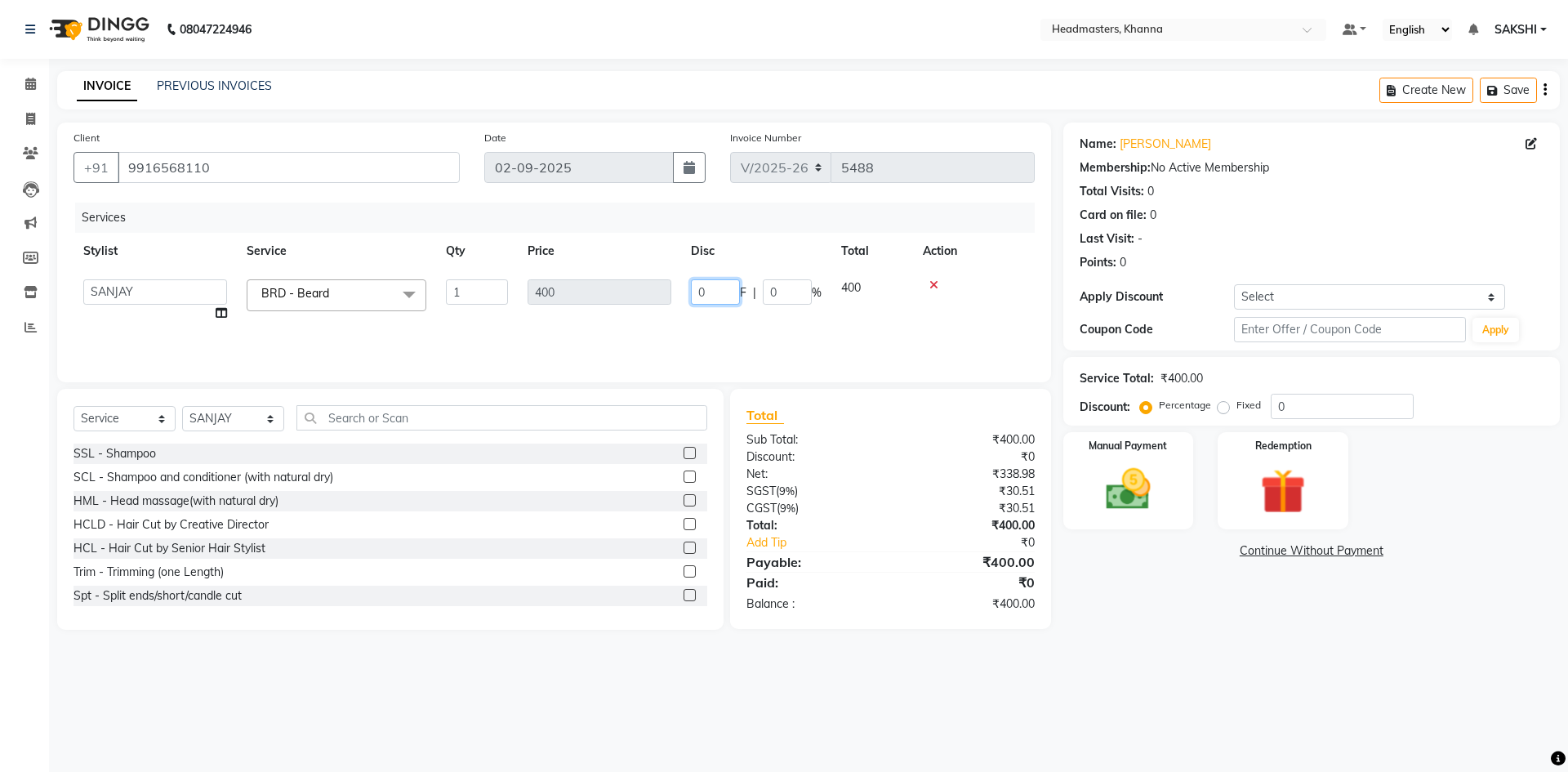
click at [714, 291] on input "0" at bounding box center [715, 291] width 49 height 25
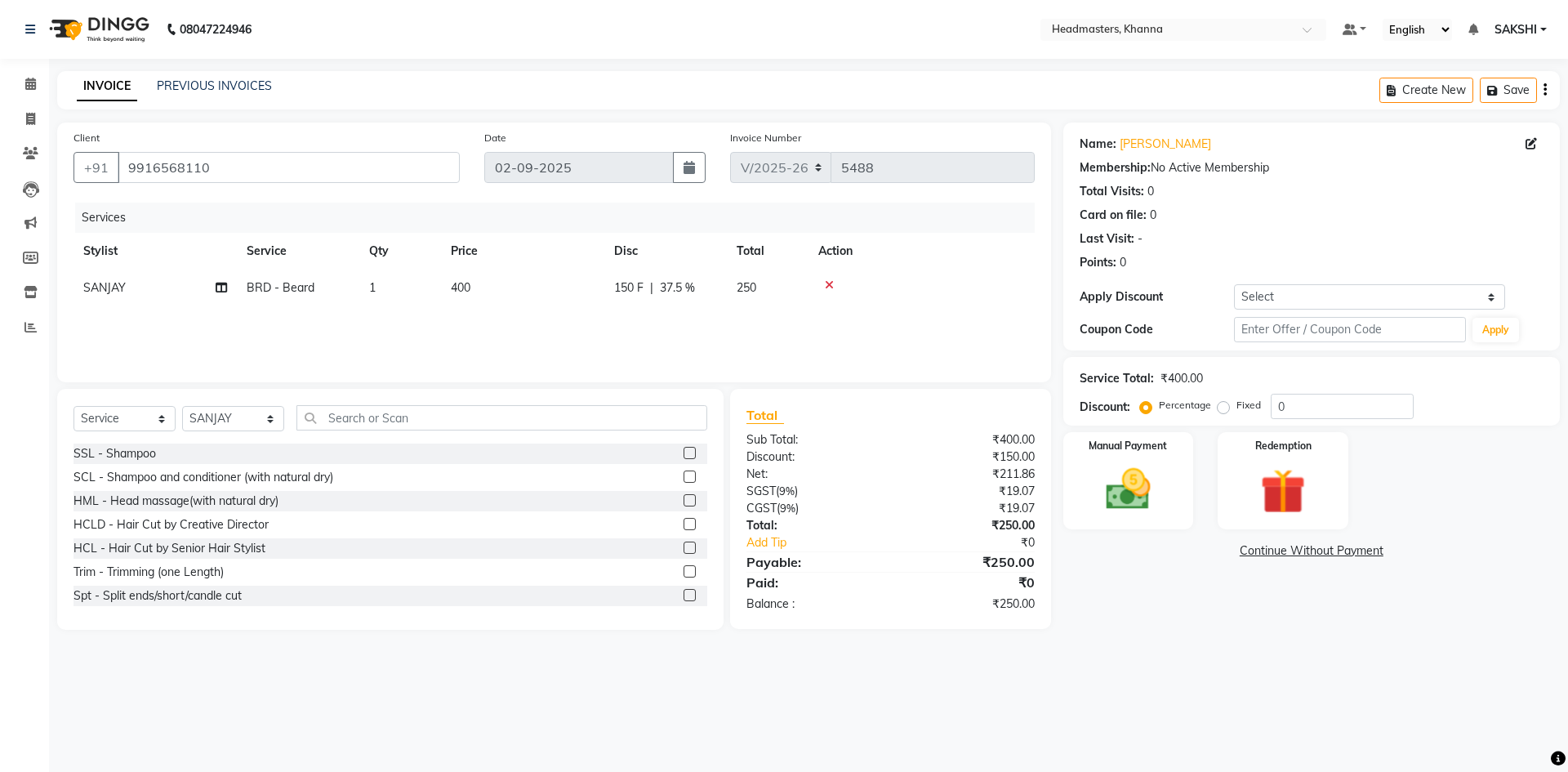
click at [800, 233] on tr "Stylist Service Qty Price Disc Total Action" at bounding box center [553, 251] width 961 height 37
click at [1104, 466] on img at bounding box center [1127, 490] width 76 height 54
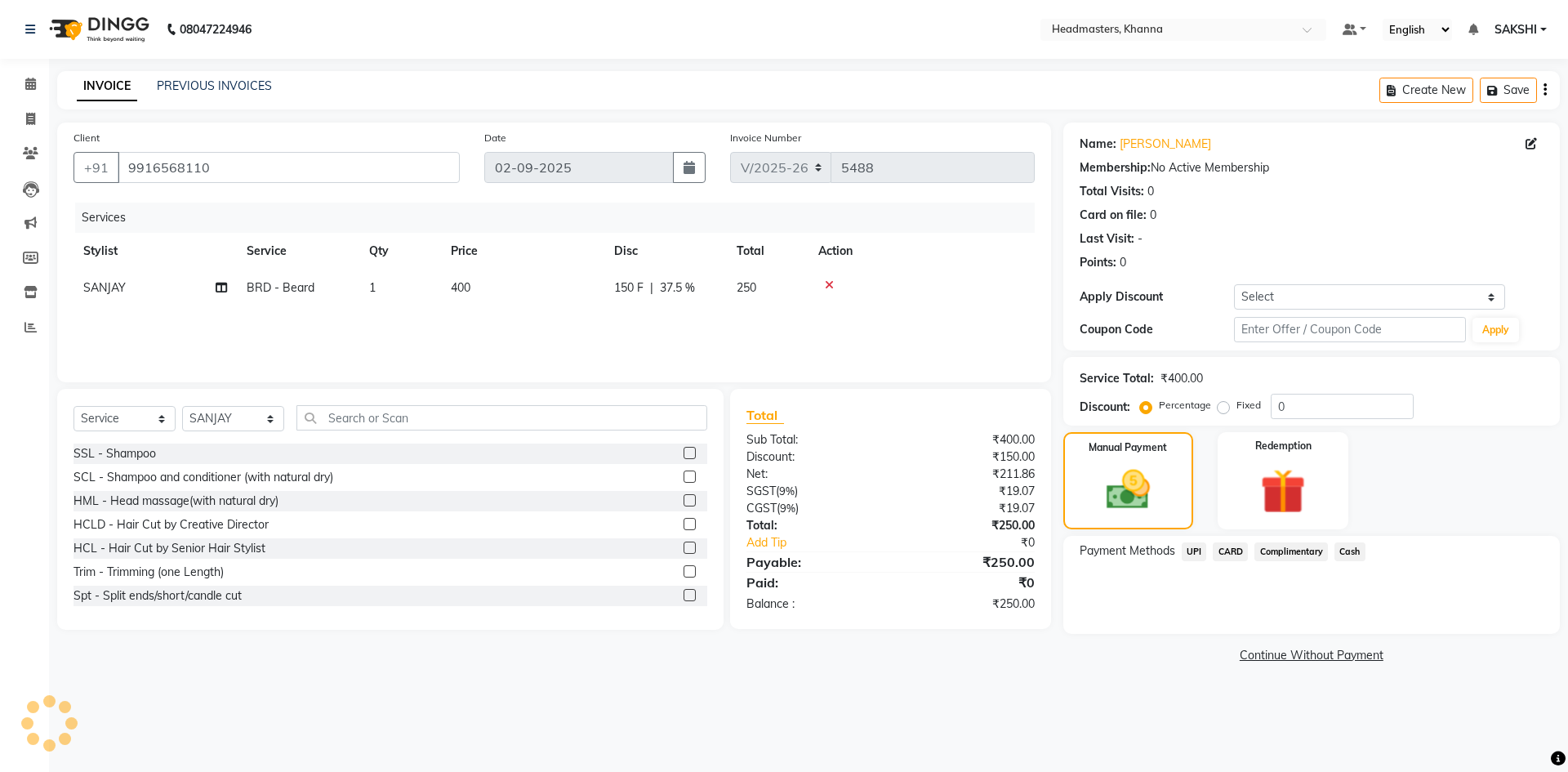
click at [1197, 544] on span "UPI" at bounding box center [1194, 551] width 25 height 18
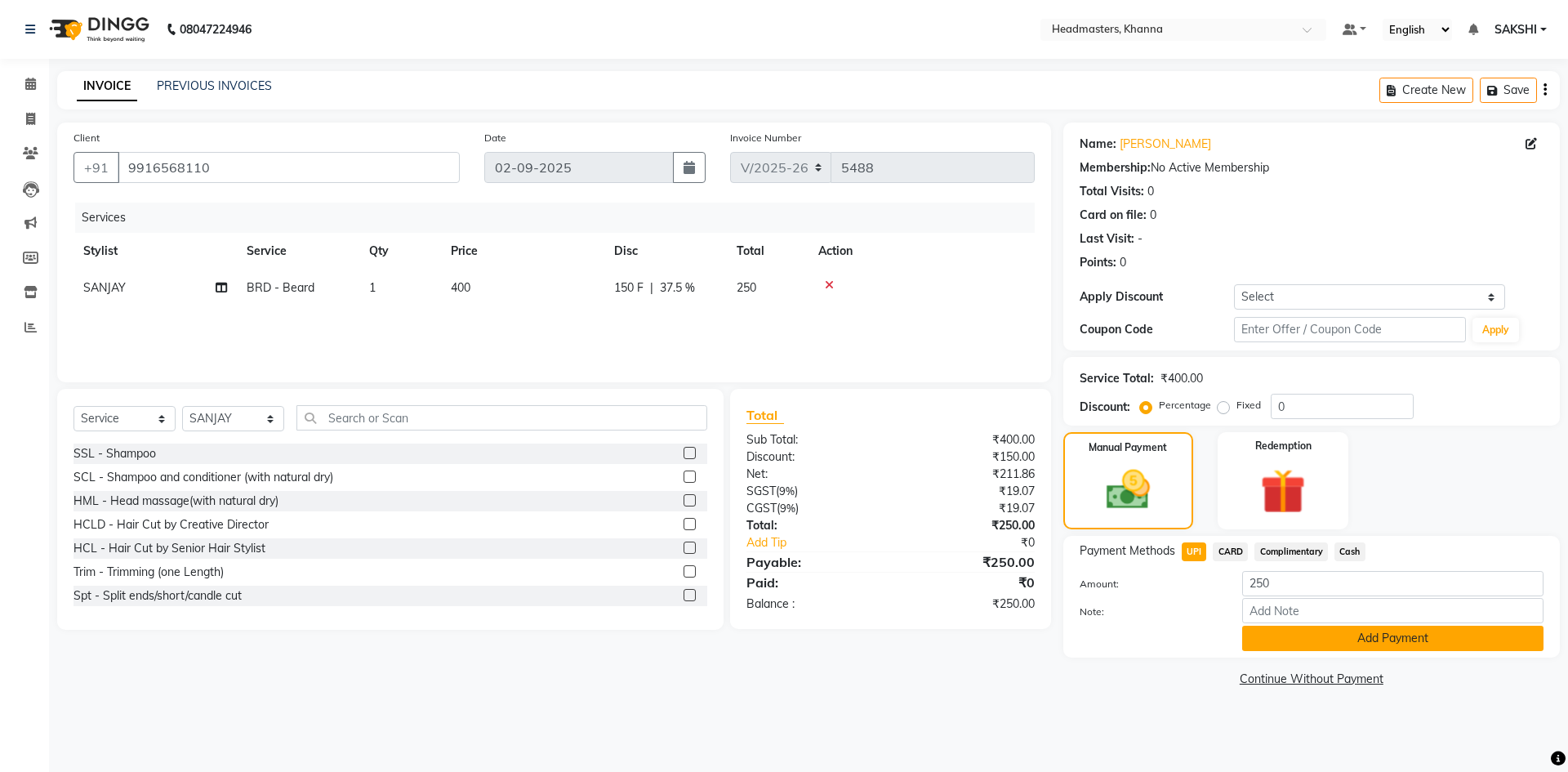
click at [1315, 634] on button "Add Payment" at bounding box center [1392, 638] width 302 height 25
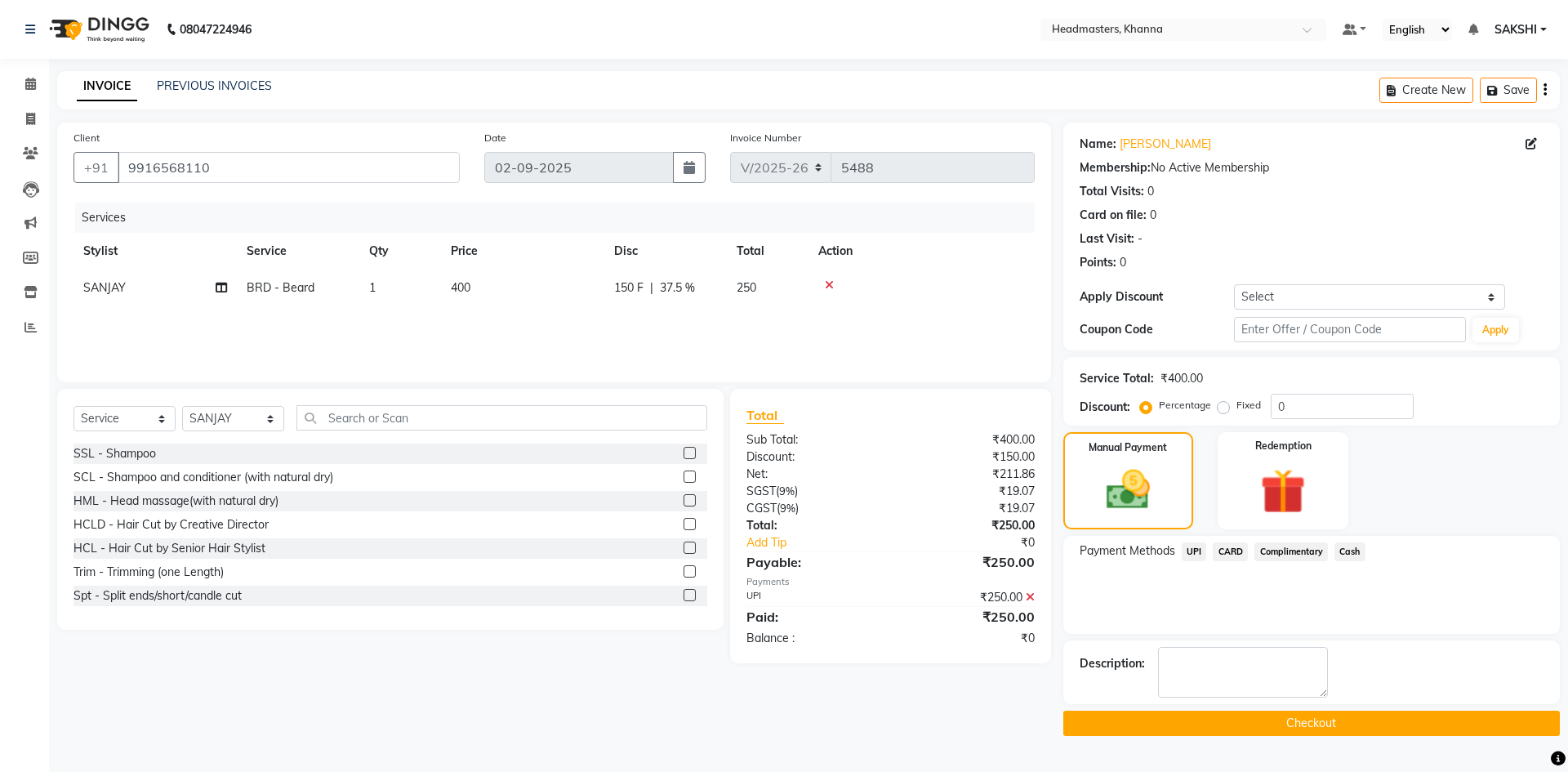
click at [1294, 720] on button "Checkout" at bounding box center [1311, 723] width 496 height 25
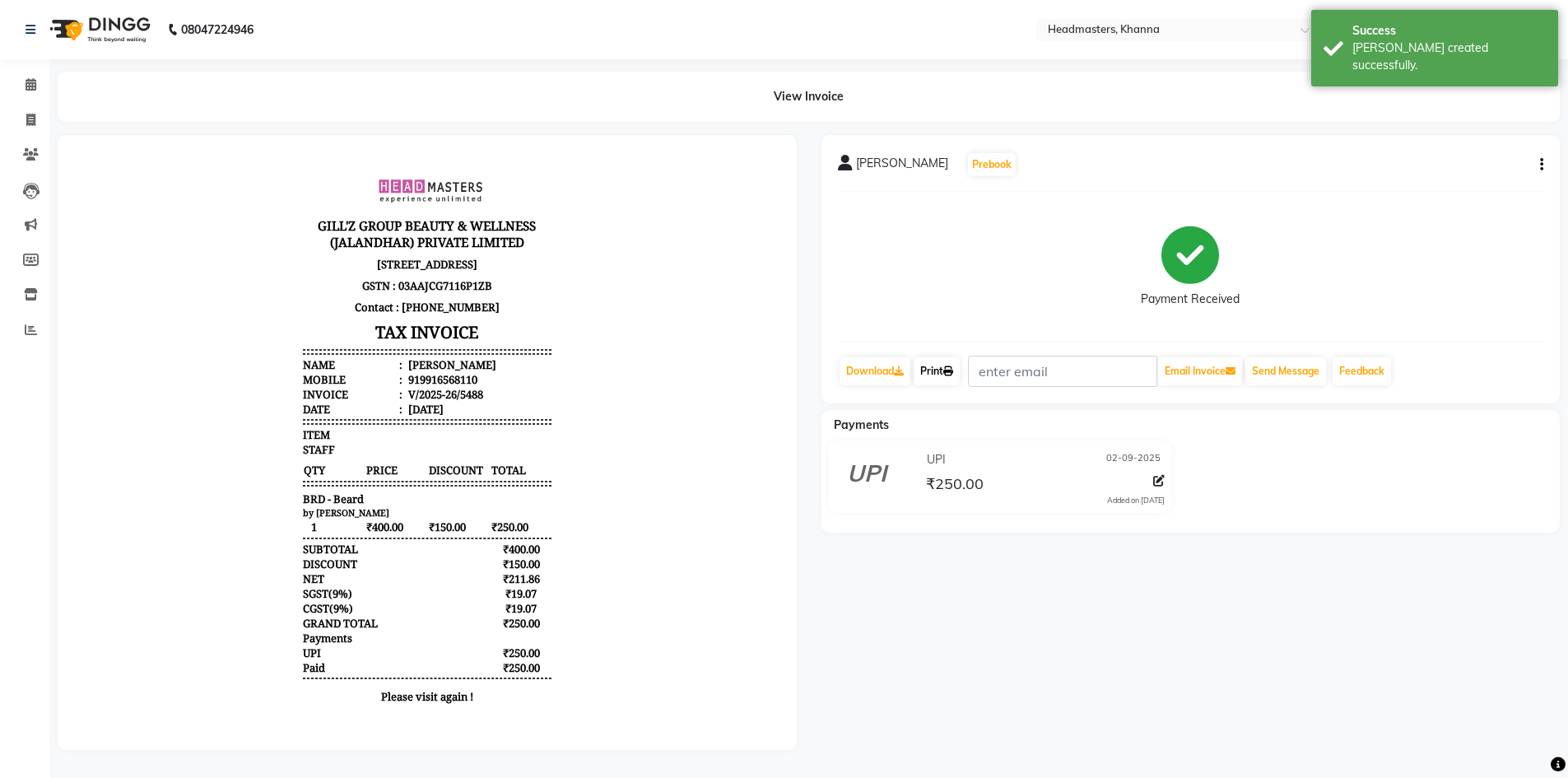
click at [953, 370] on icon at bounding box center [948, 371] width 10 height 10
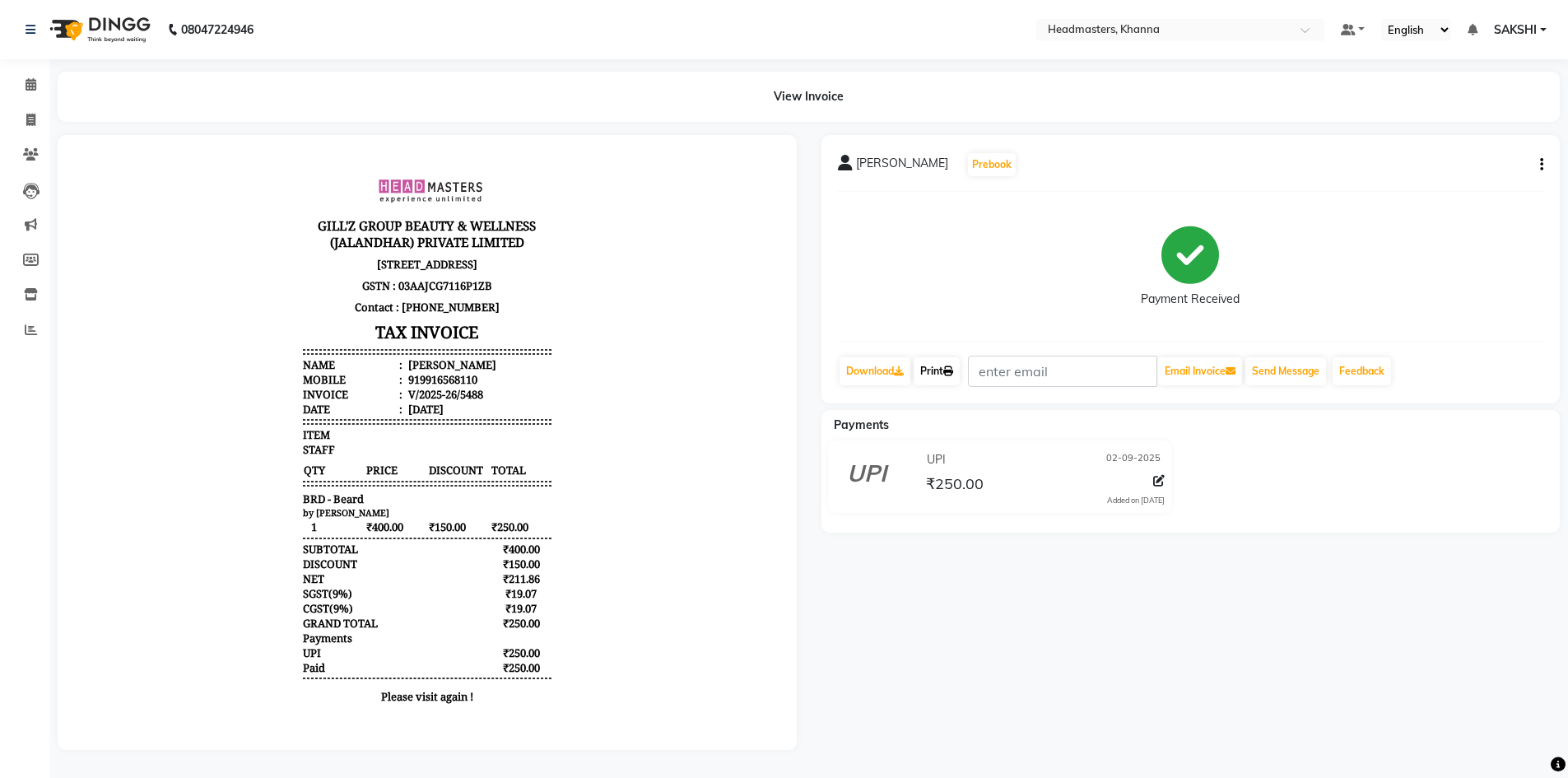
click at [934, 376] on link "Print" at bounding box center [936, 371] width 46 height 28
click at [35, 77] on span at bounding box center [31, 85] width 29 height 19
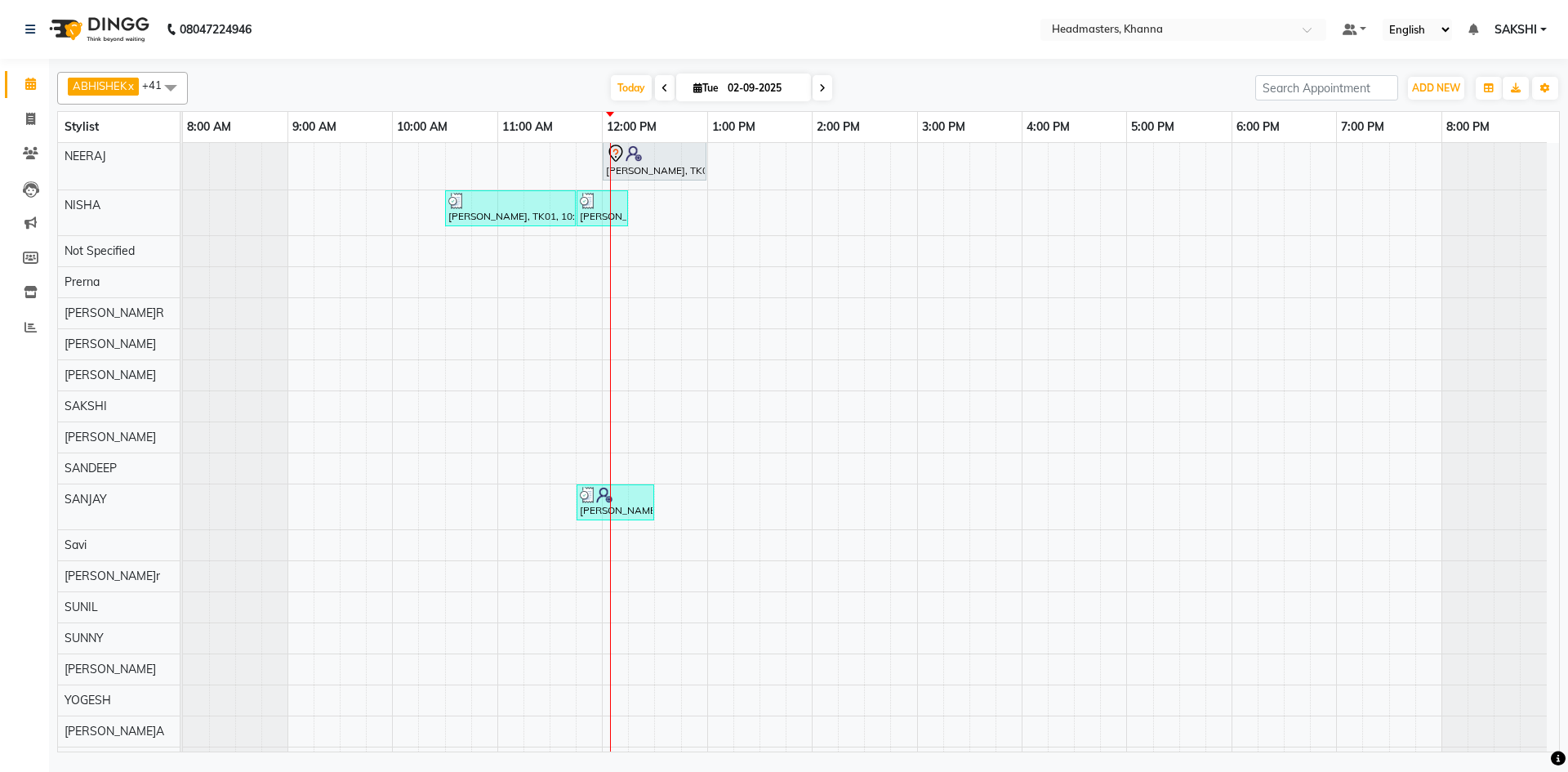
scroll to position [760, 0]
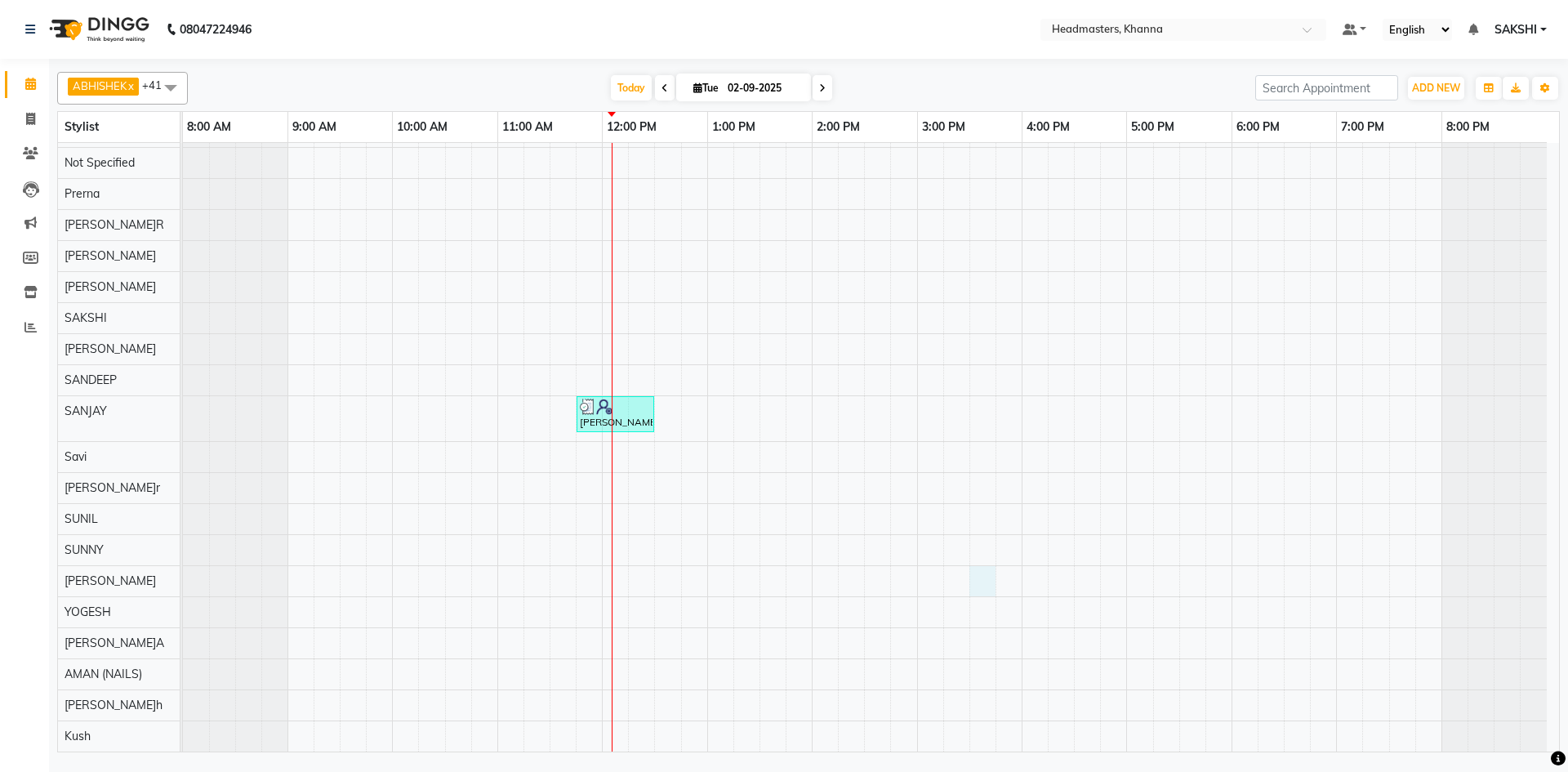
click at [972, 566] on div "Manica, TK05, 12:00 PM-01:15 PM, RT-ES - Essensity Root Touchup(one inch only) …" at bounding box center [871, 67] width 1376 height 1368
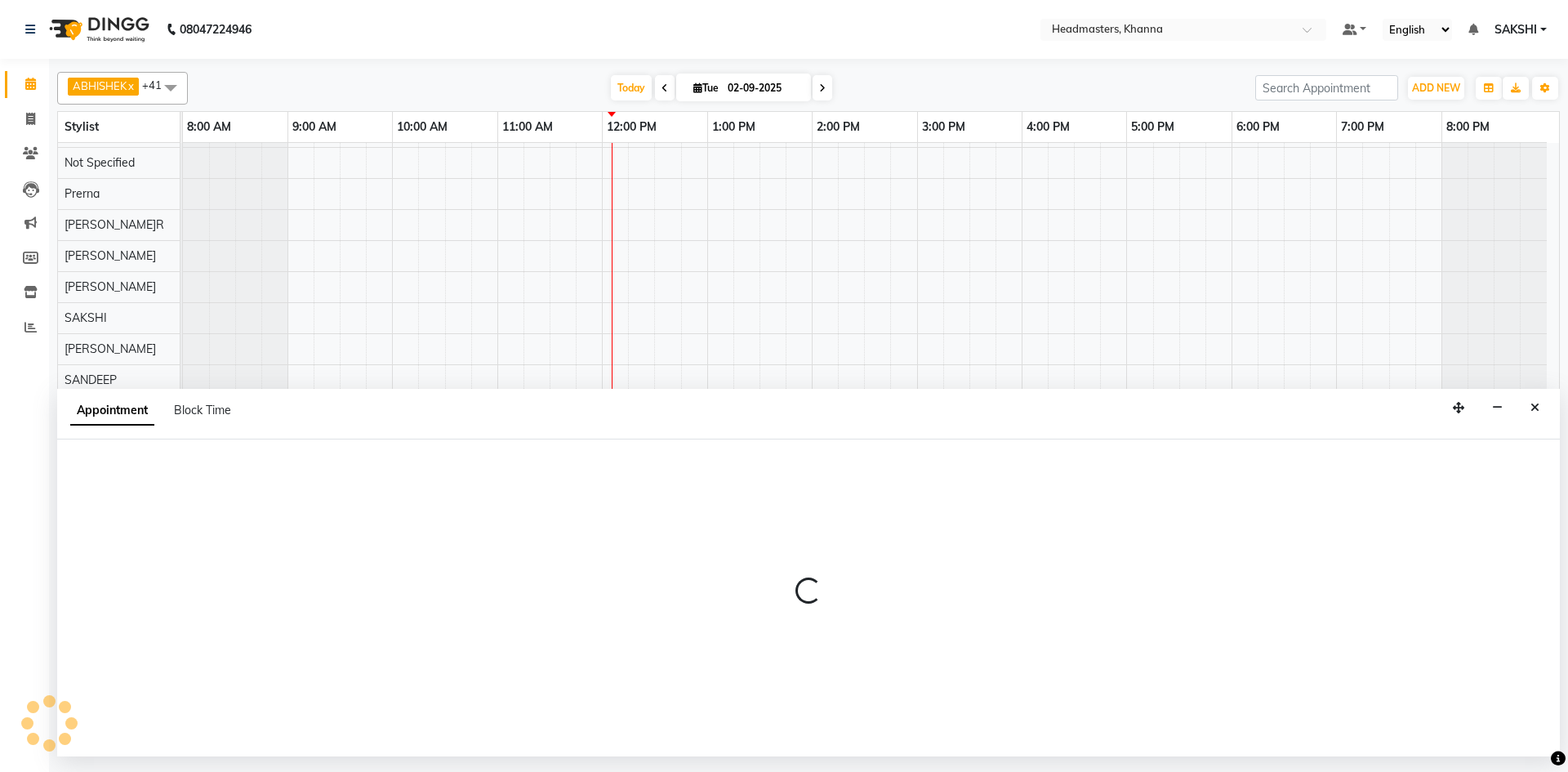
select select "61111"
select select "tentative"
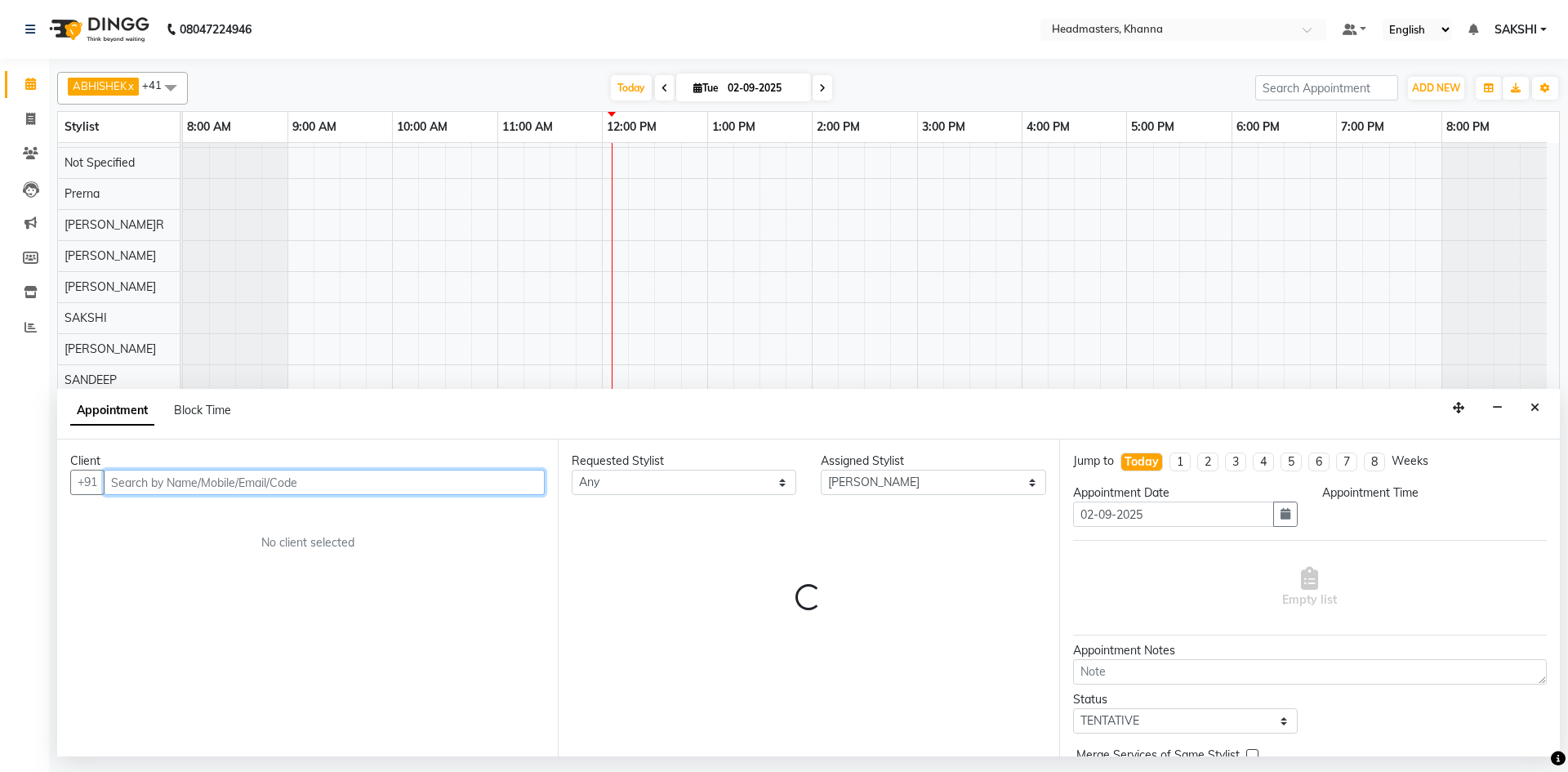
select select "930"
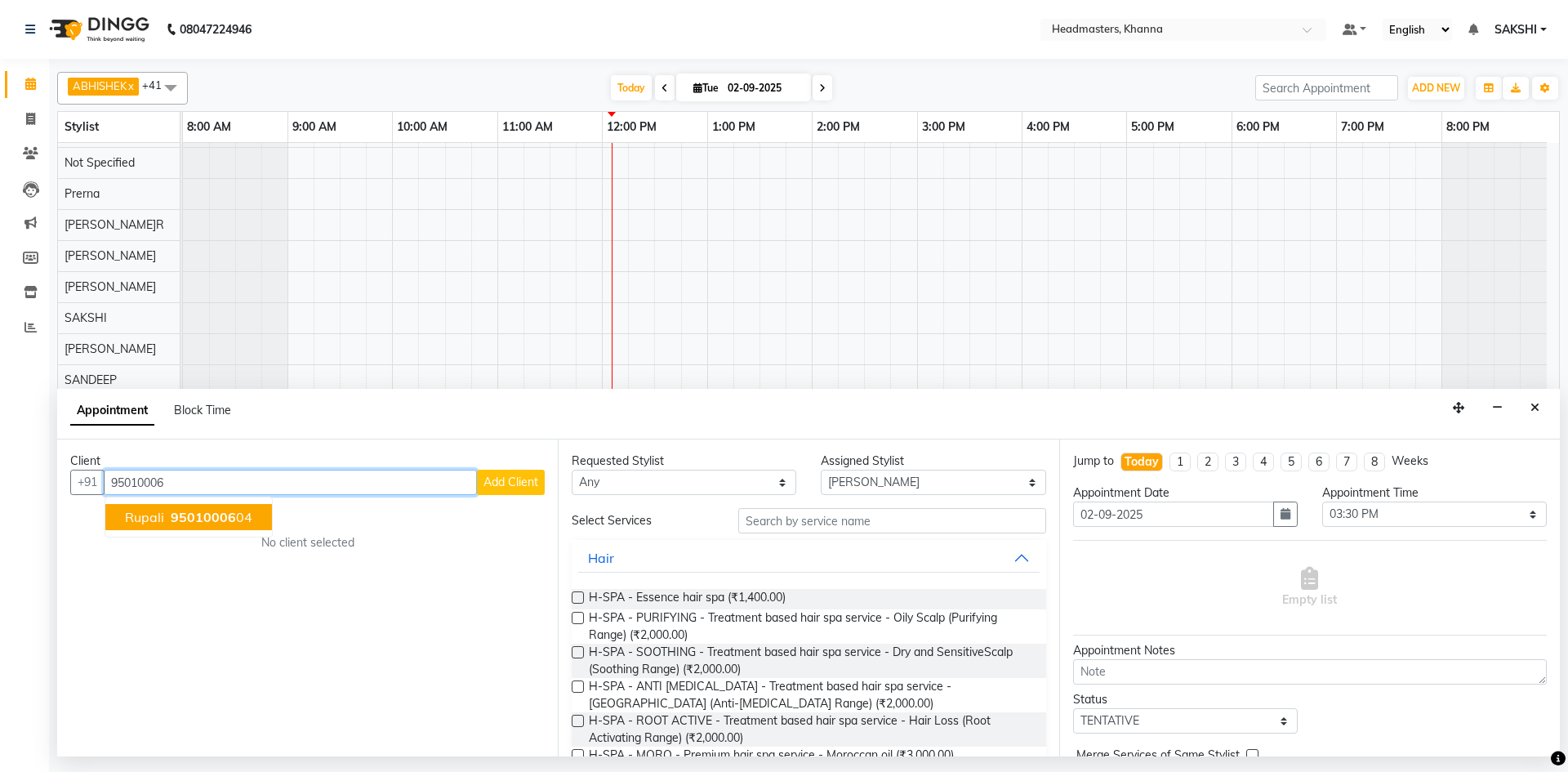
click at [192, 511] on span "95010006" at bounding box center [203, 517] width 66 height 17
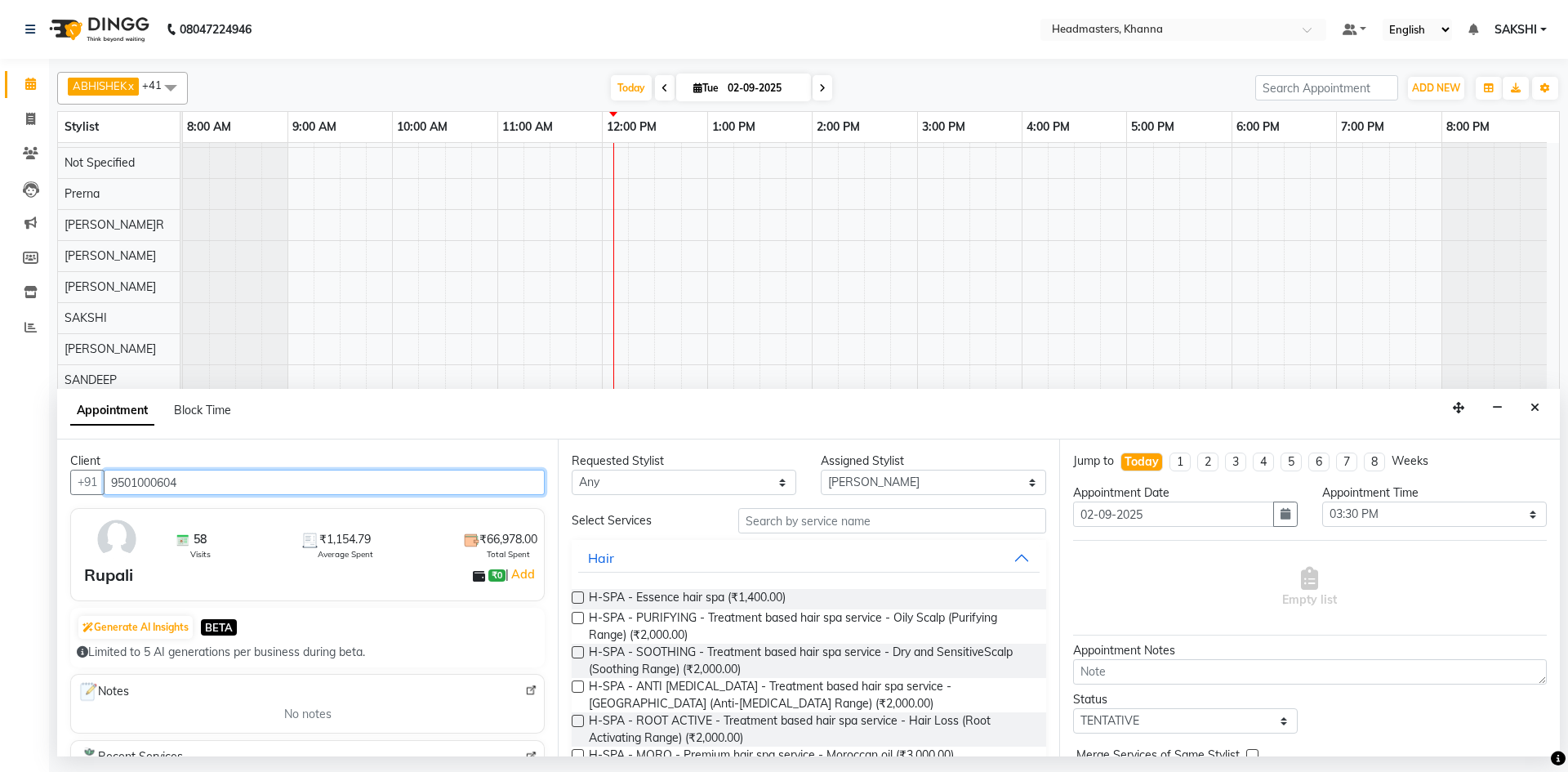
type input "9501000604"
drag, startPoint x: 883, startPoint y: 482, endPoint x: 885, endPoint y: 469, distance: 13.2
click at [884, 481] on select "Select ABHISHEK ajay Akash AKHIL AMAN AMAN (NAILS) ANKIT Ankit Pedicurist Asing…" at bounding box center [933, 482] width 225 height 25
select select "60800"
click at [821, 469] on select "Select ABHISHEK ajay Akash AKHIL AMAN AMAN (NAILS) ANKIT Ankit Pedicurist Asing…" at bounding box center [933, 482] width 225 height 25
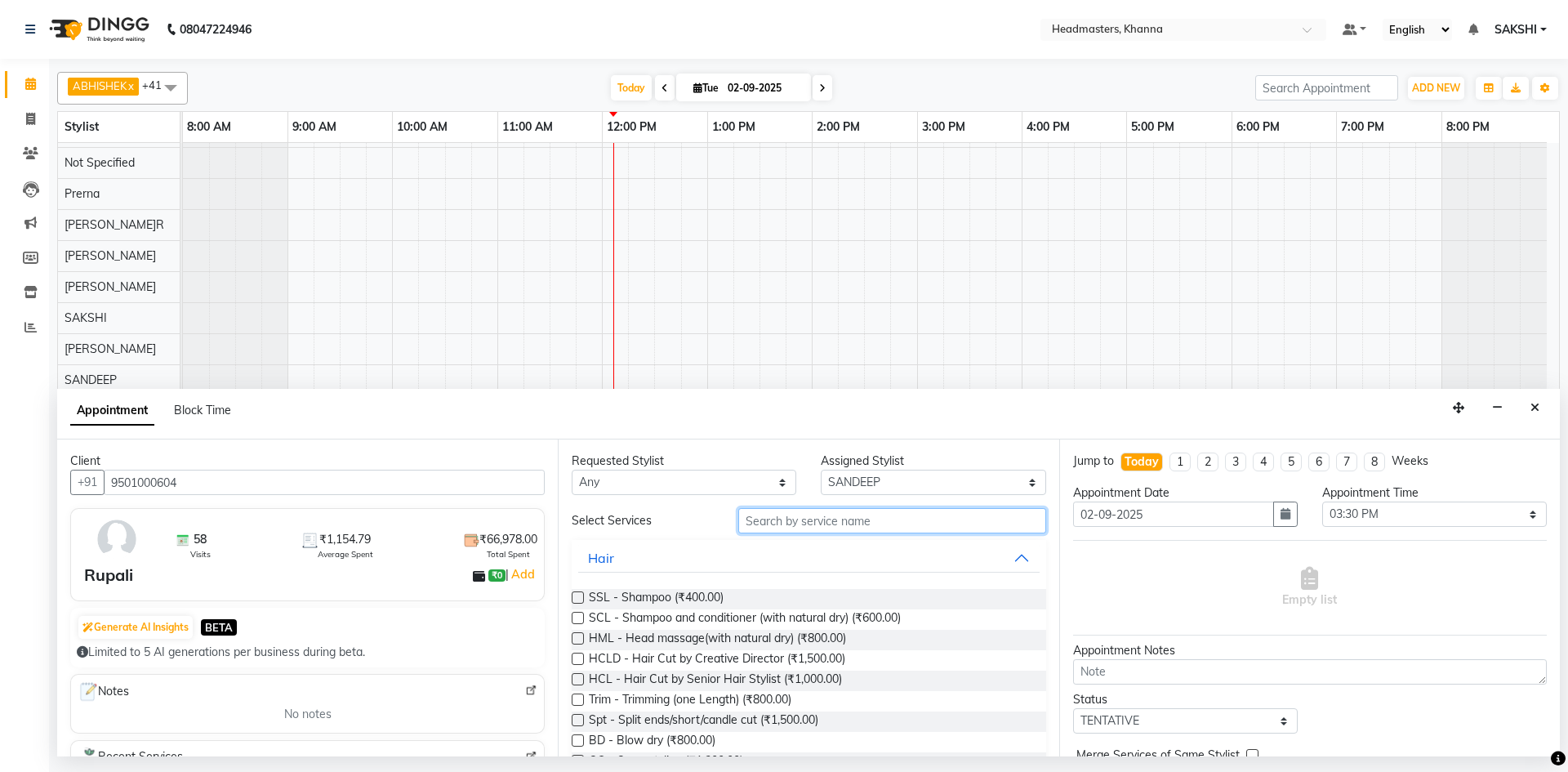
click at [818, 522] on input "text" at bounding box center [892, 520] width 308 height 25
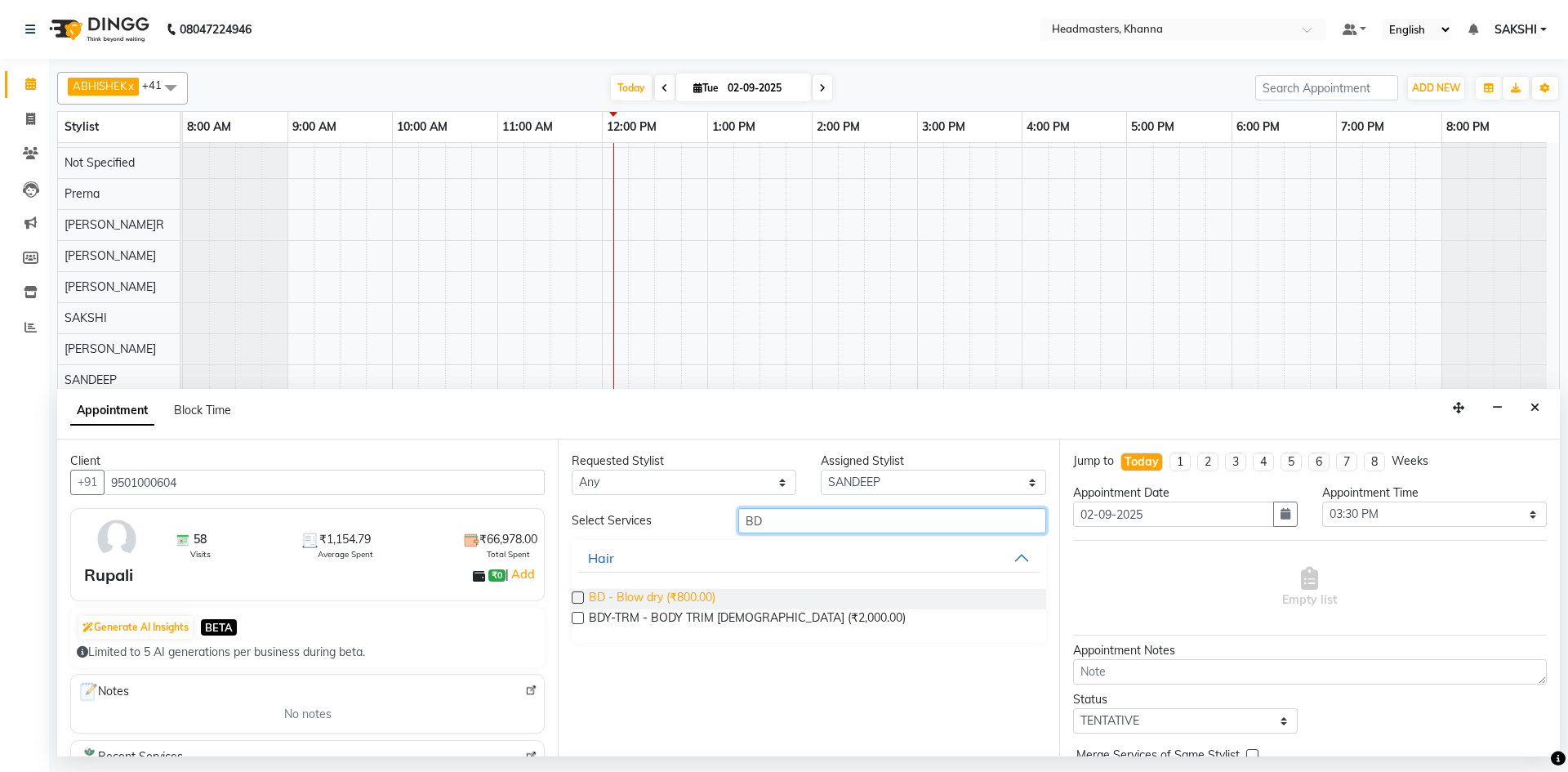
type input "BD"
click at [655, 602] on span "BD - Blow dry (₹800.00)" at bounding box center [652, 599] width 127 height 20
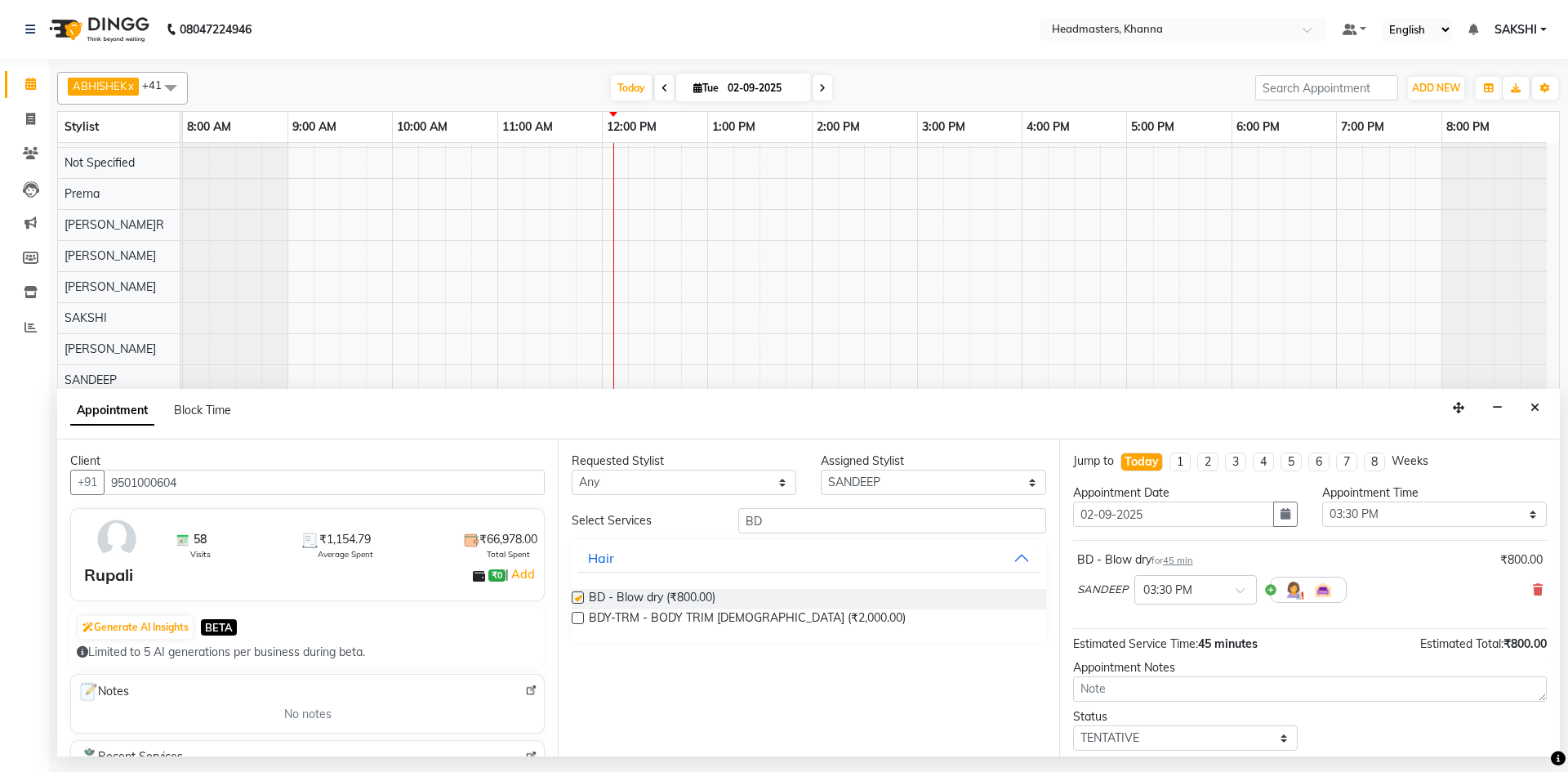
checkbox input "false"
click at [1372, 504] on select "Select 09:00 AM 09:15 AM 09:30 AM 09:45 AM 10:00 AM 10:15 AM 10:30 AM 10:45 AM …" at bounding box center [1433, 514] width 225 height 25
select select "720"
click at [1322, 502] on select "Select 09:00 AM 09:15 AM 09:30 AM 09:45 AM 10:00 AM 10:15 AM 10:30 AM 10:45 AM …" at bounding box center [1433, 514] width 225 height 25
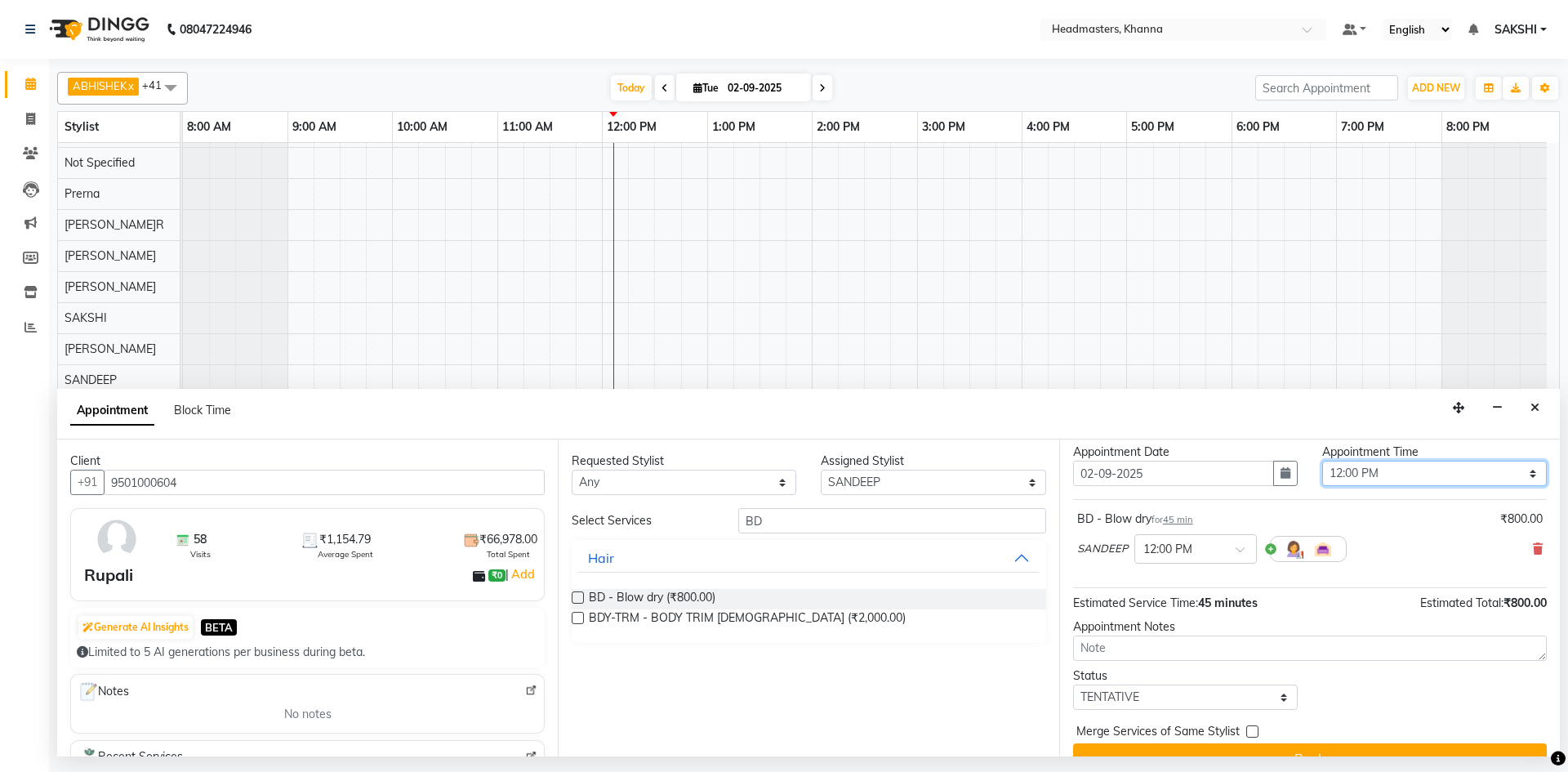
scroll to position [70, 0]
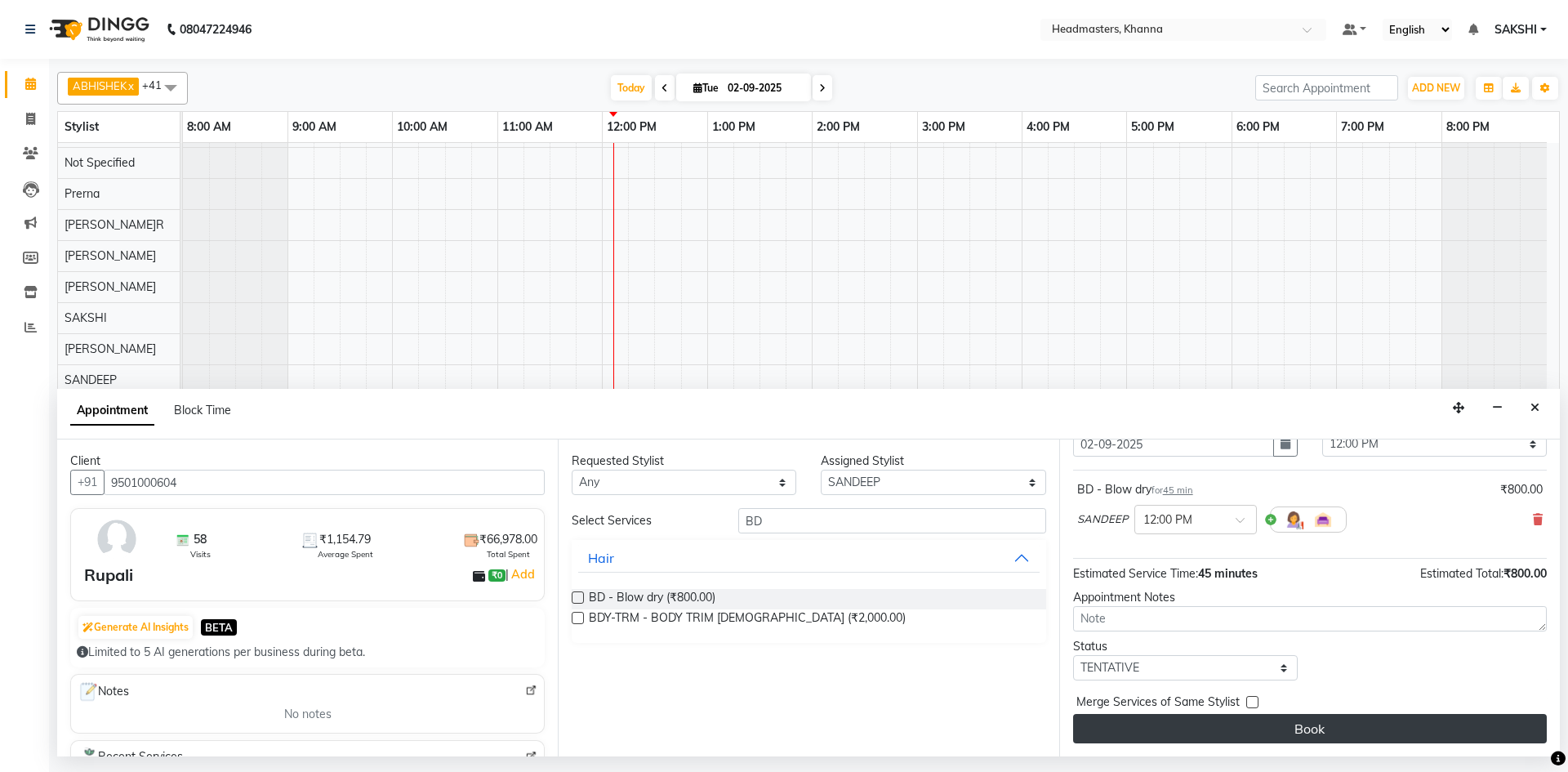
click at [1260, 725] on button "Book" at bounding box center [1309, 728] width 474 height 30
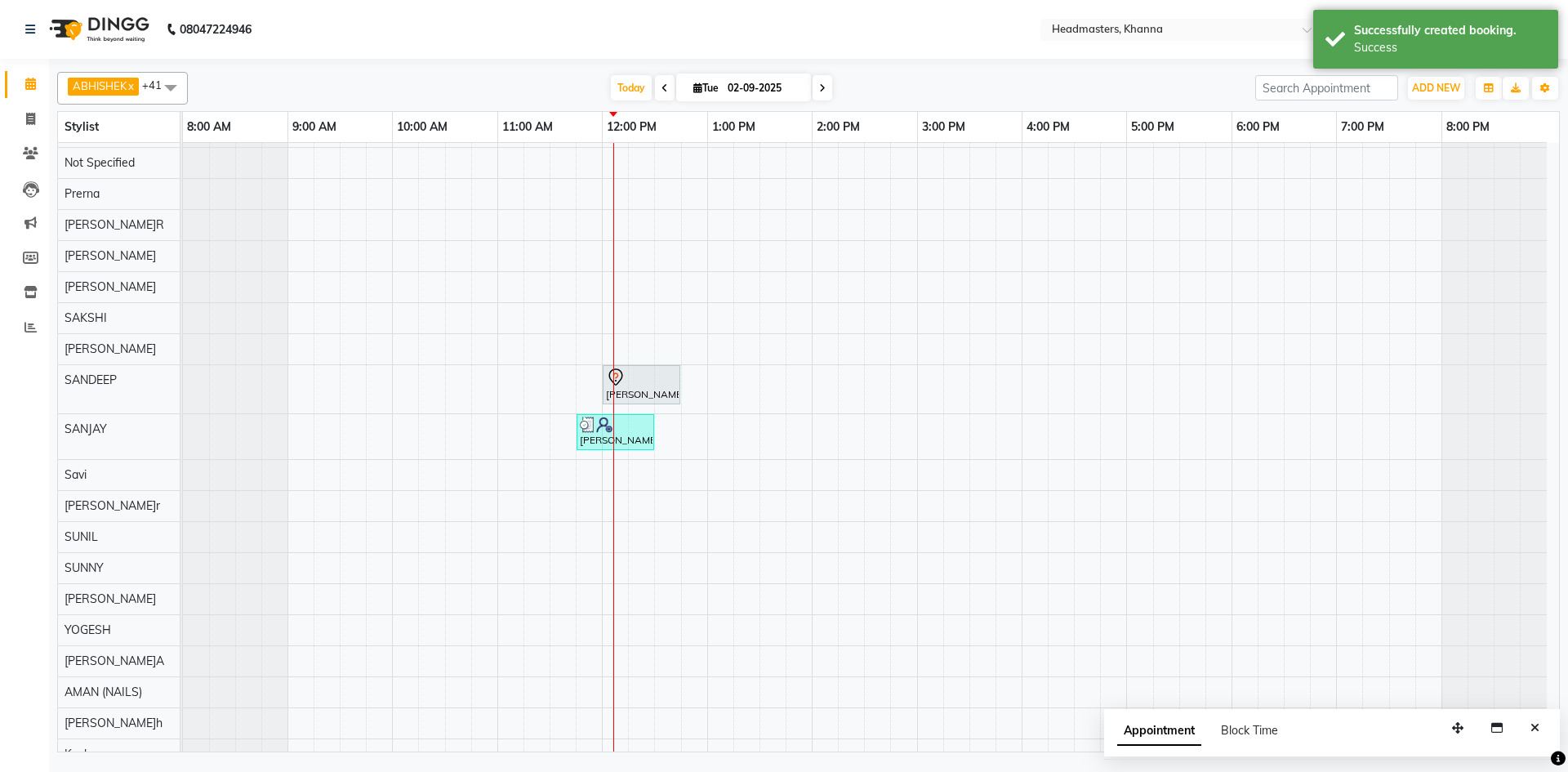
drag, startPoint x: 1530, startPoint y: 726, endPoint x: 1475, endPoint y: 692, distance: 64.7
click at [1507, 710] on div "Appointment Block Time" at bounding box center [1331, 734] width 455 height 51
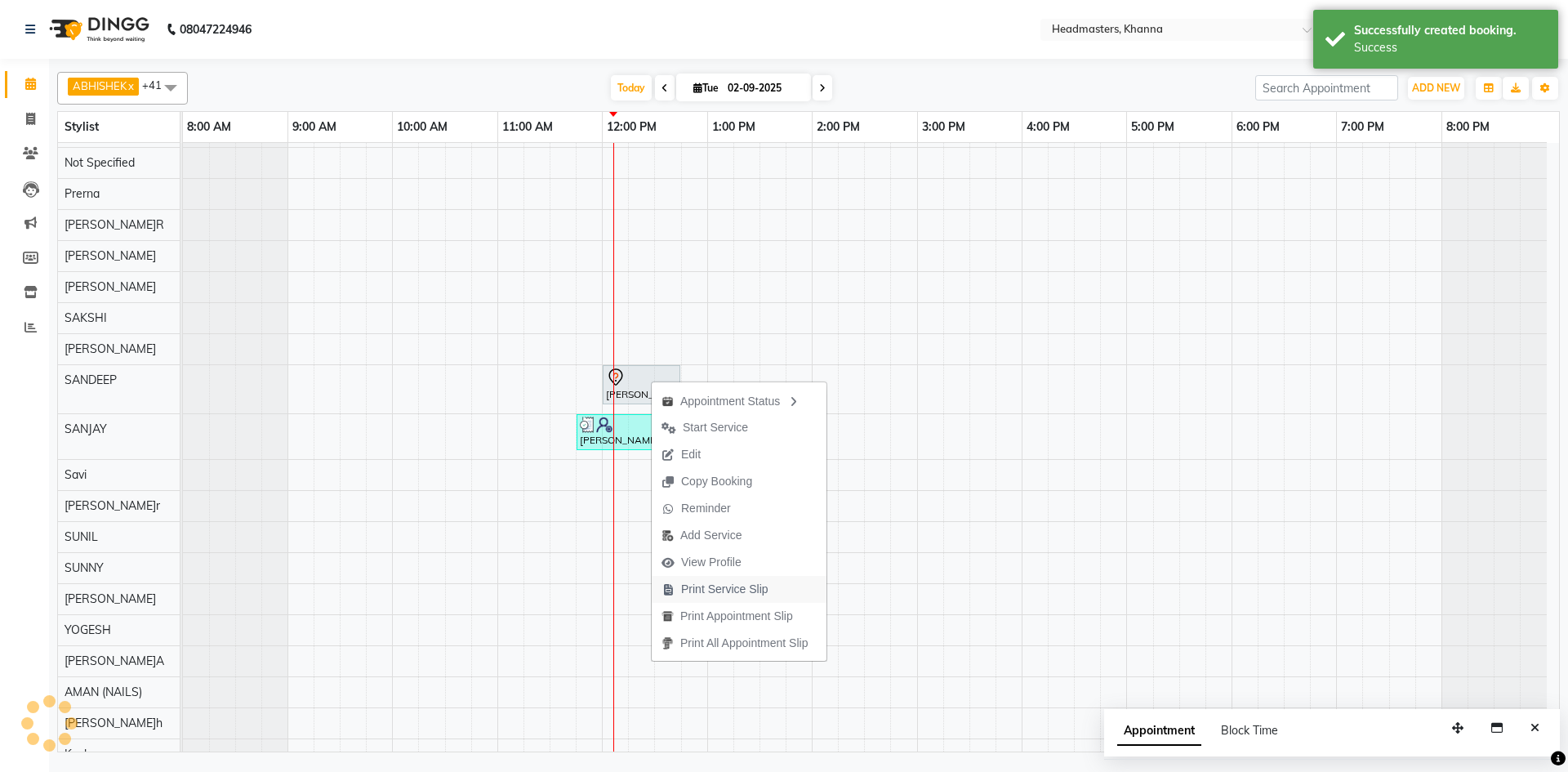
click at [750, 578] on span "Print Service Slip" at bounding box center [714, 589] width 127 height 27
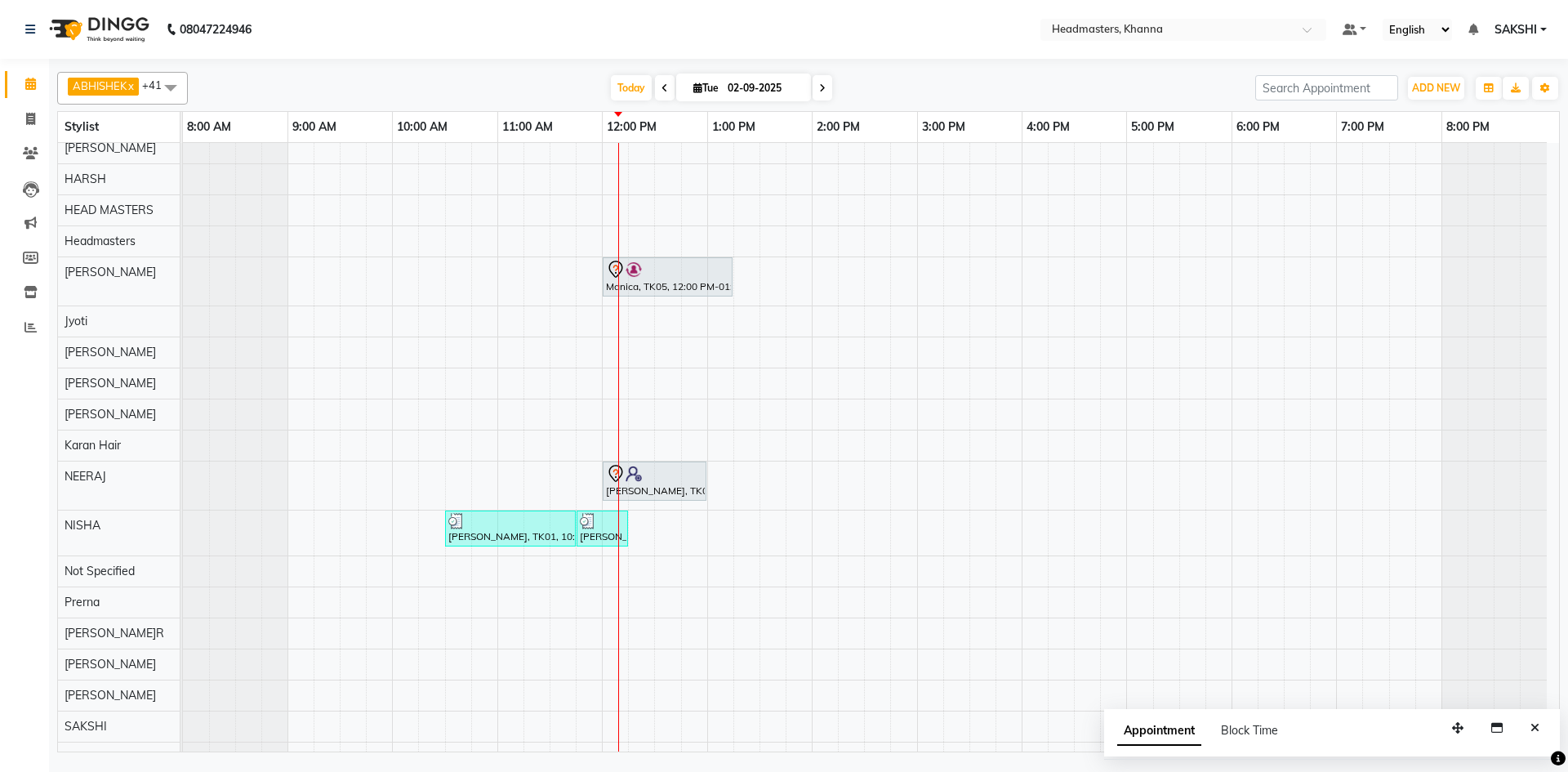
scroll to position [0, 0]
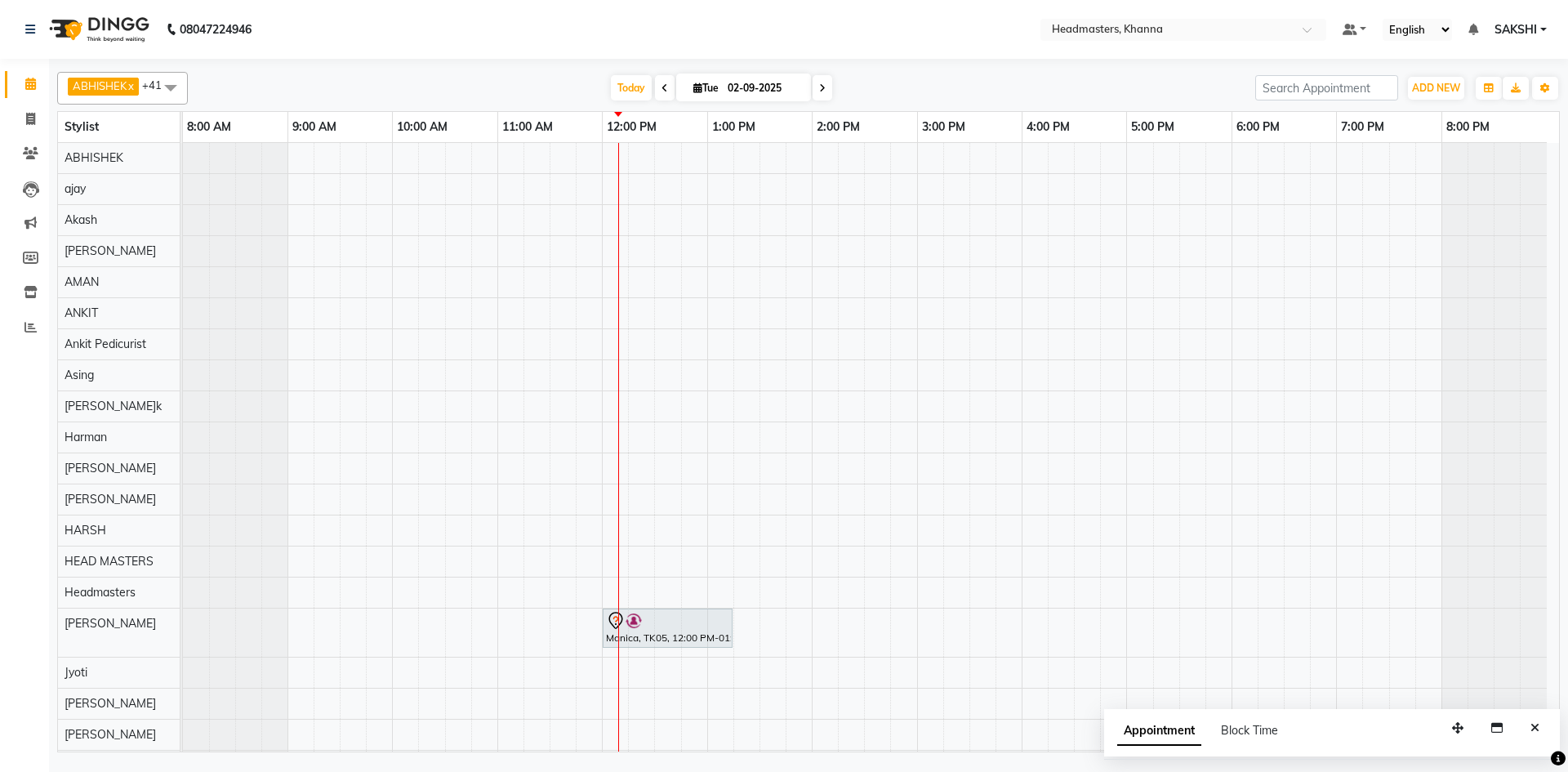
click at [1530, 748] on div "Appointment Block Time" at bounding box center [1331, 734] width 455 height 51
click at [1532, 736] on button "Close" at bounding box center [1534, 727] width 24 height 25
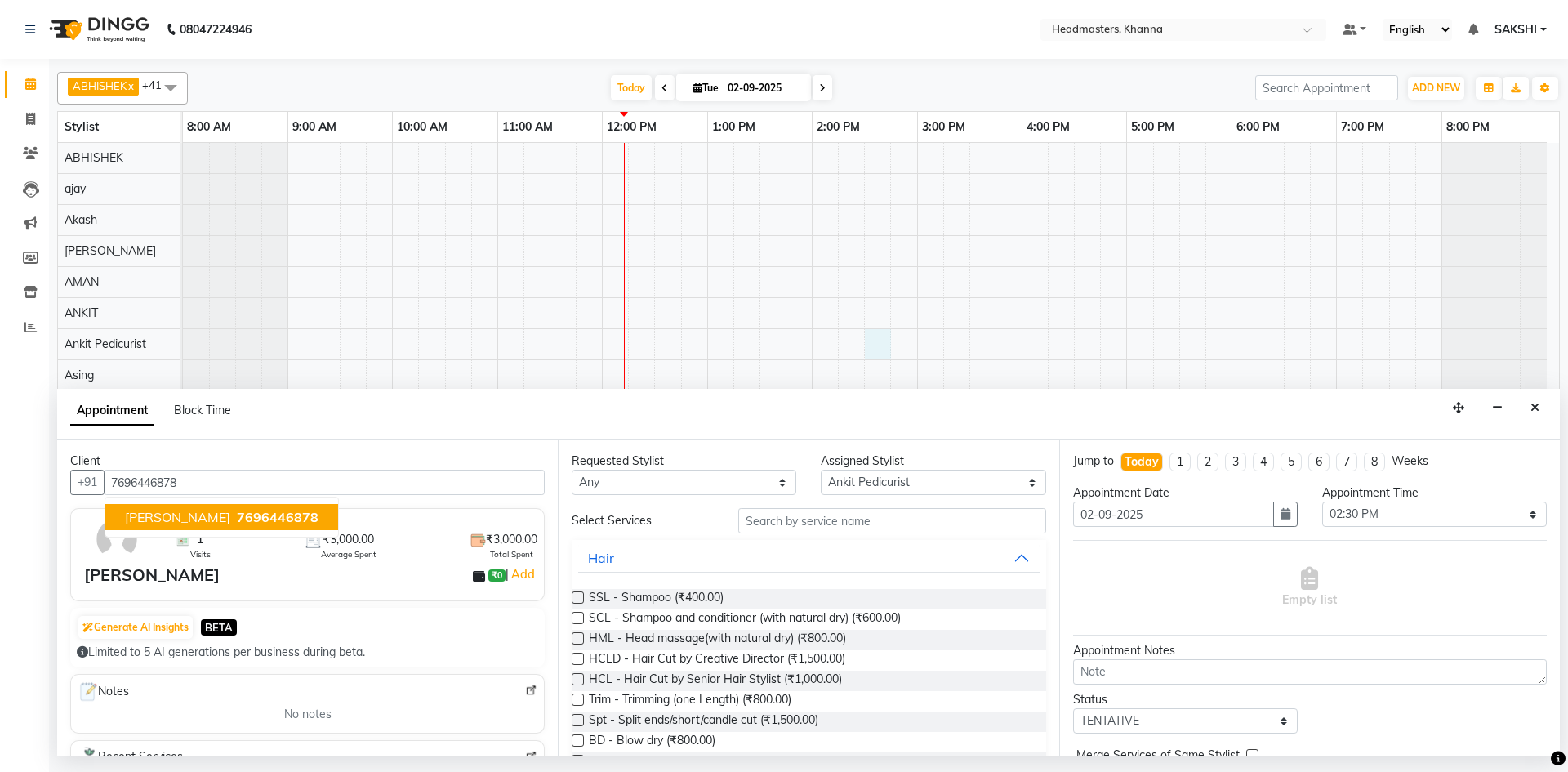
select select "69230"
select select "870"
select select "tentative"
click at [907, 476] on select "Select ABHISHEK ajay Akash AKHIL AMAN AMAN (NAILS) ANKIT Ankit Pedicurist Asing…" at bounding box center [933, 482] width 225 height 25
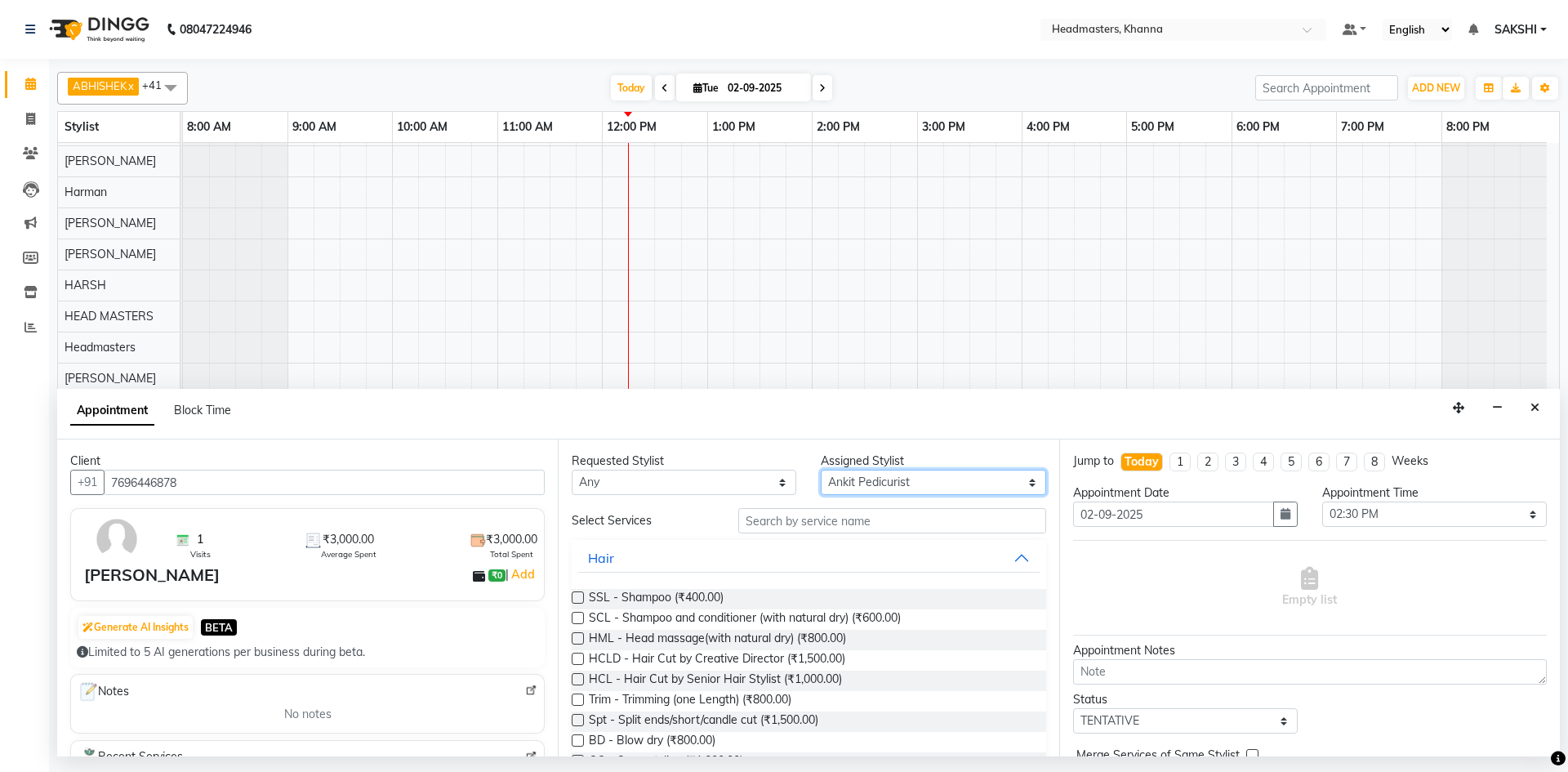
select select "66587"
click at [821, 469] on select "Select ABHISHEK ajay Akash AKHIL AMAN AMAN (NAILS) ANKIT Ankit Pedicurist Asing…" at bounding box center [933, 482] width 225 height 25
click at [838, 515] on input "text" at bounding box center [892, 520] width 308 height 25
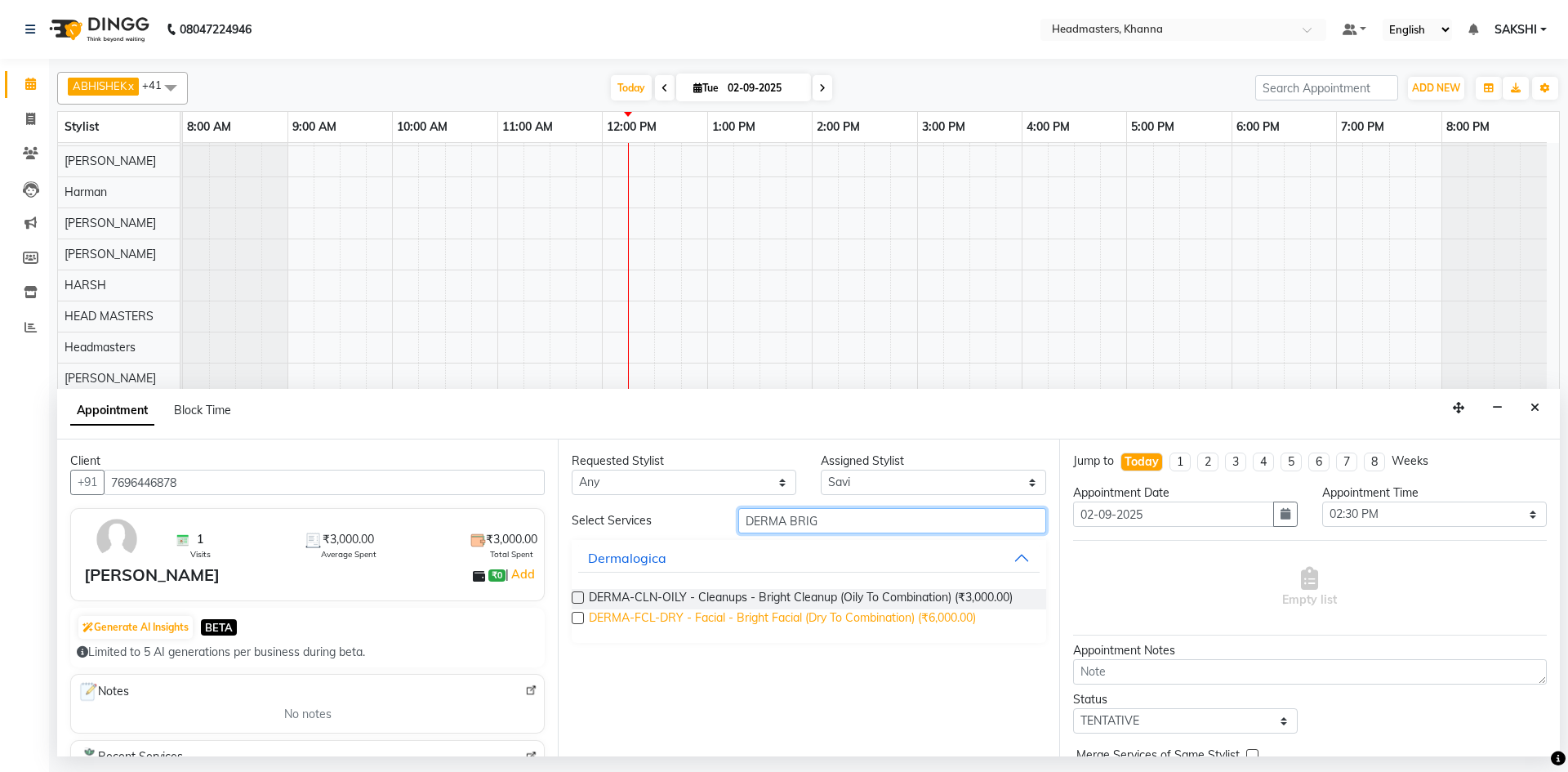
type input "DERMA BRIG"
click at [865, 616] on span "DERMA-FCL-DRY - Facial - Bright Facial (Dry To Combination) (₹6,000.00)" at bounding box center [782, 619] width 387 height 20
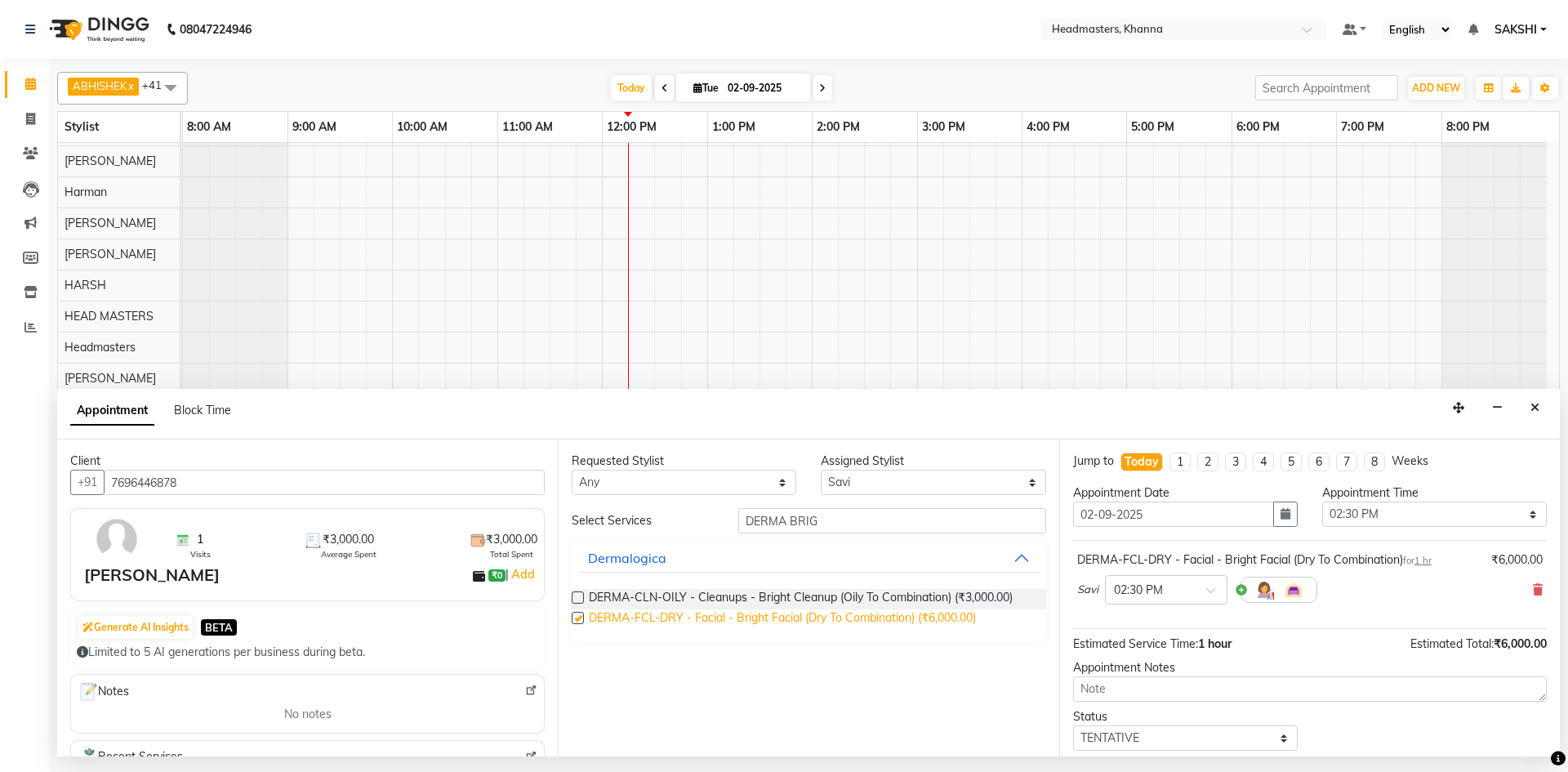
checkbox input "false"
click at [1363, 511] on select "Select 09:00 AM 09:15 AM 09:30 AM 09:45 AM 10:00 AM 10:15 AM 10:30 AM 10:45 AM …" at bounding box center [1433, 514] width 225 height 25
select select "735"
click at [1322, 502] on select "Select 09:00 AM 09:15 AM 09:30 AM 09:45 AM 10:00 AM 10:15 AM 10:30 AM 10:45 AM …" at bounding box center [1433, 514] width 225 height 25
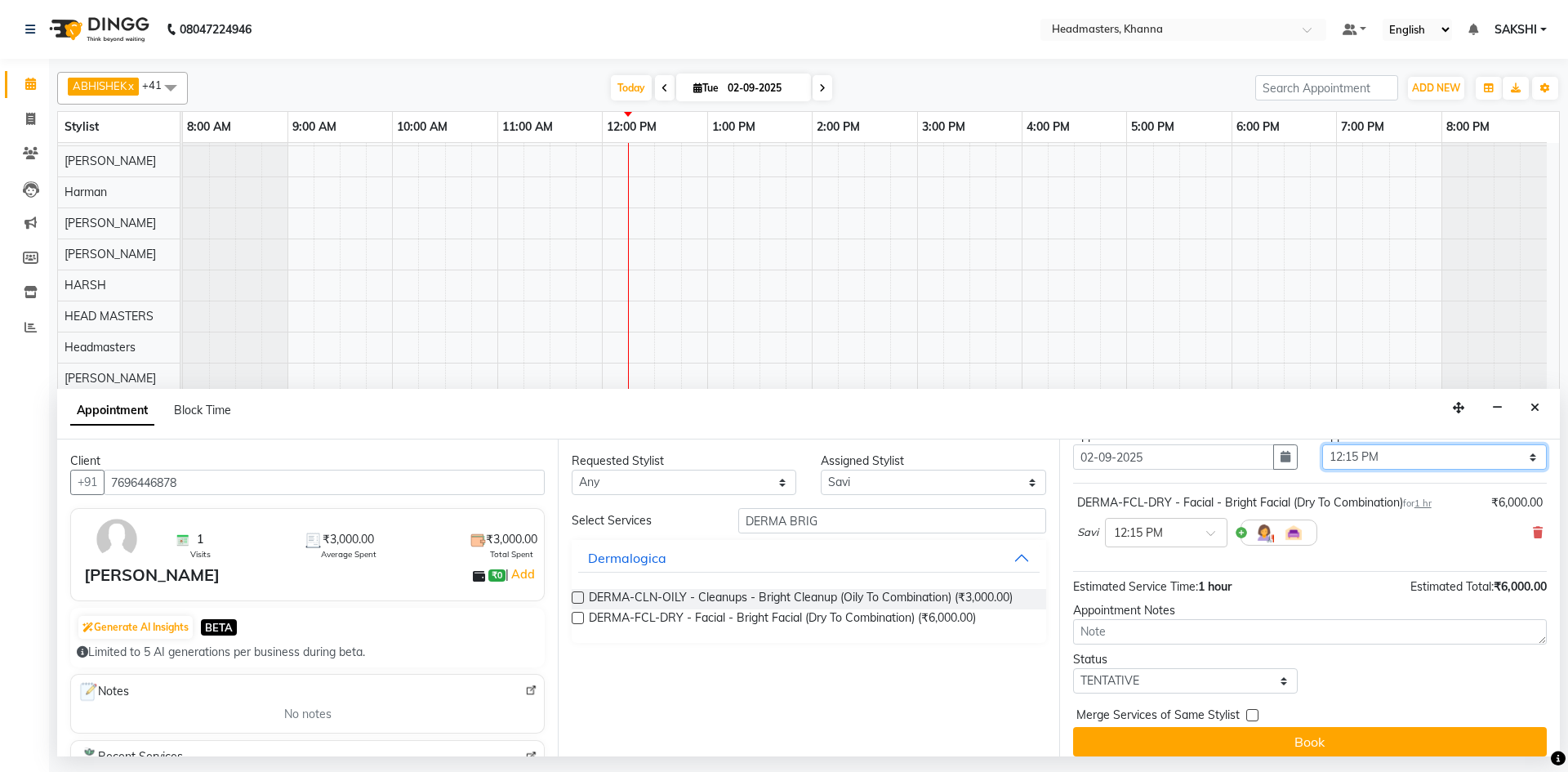
scroll to position [70, 0]
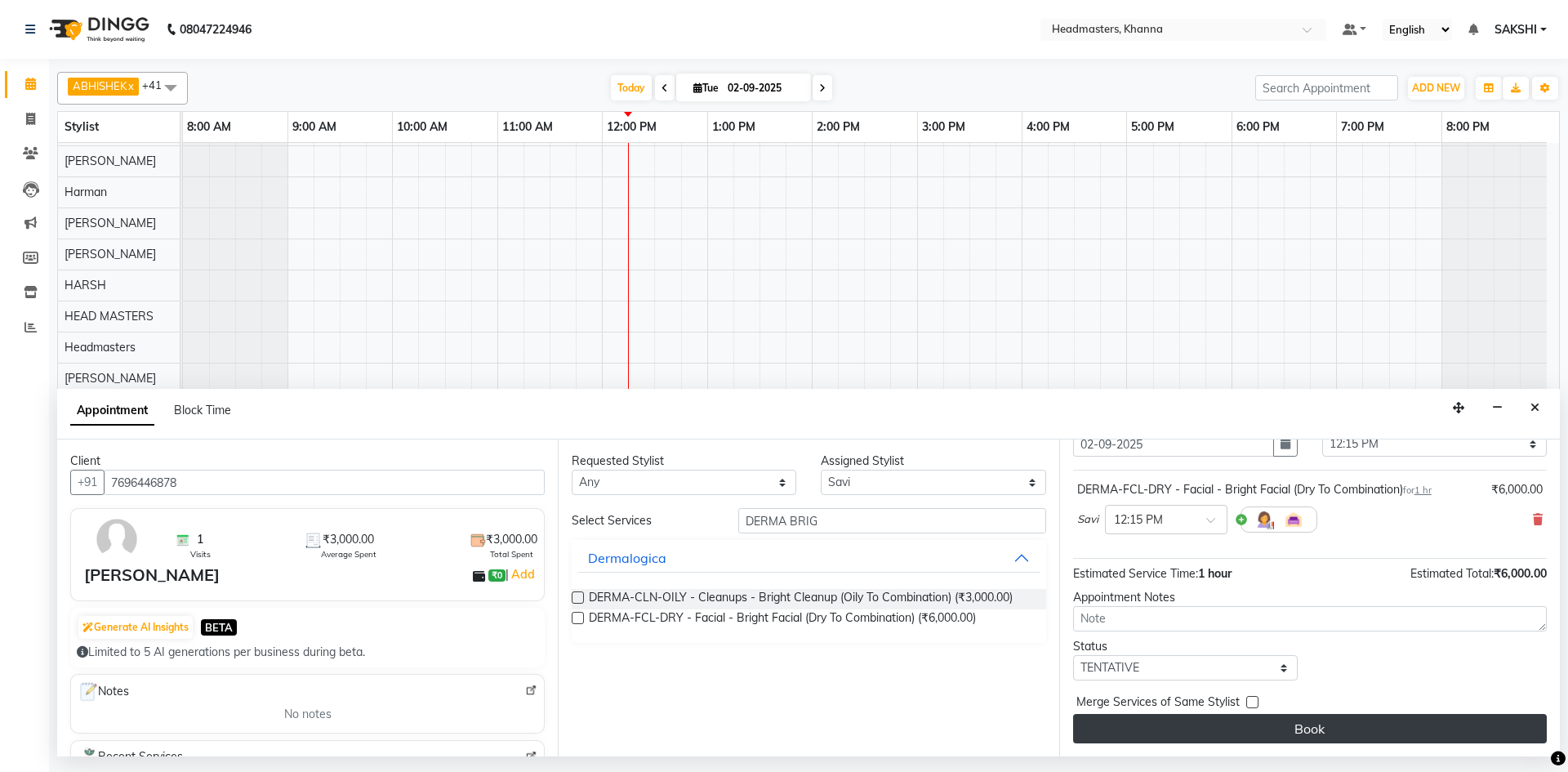
click at [1356, 726] on button "Book" at bounding box center [1309, 728] width 474 height 30
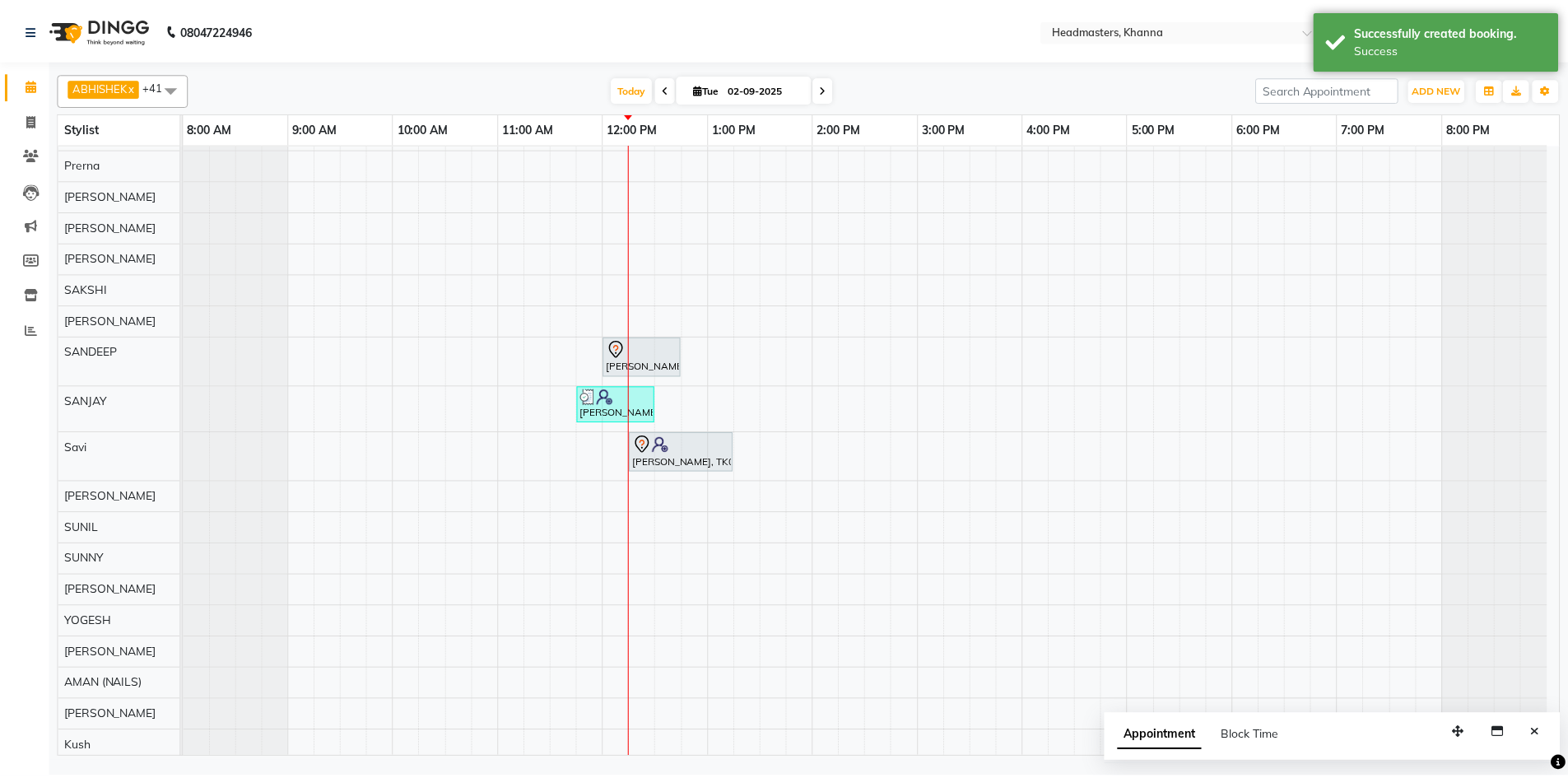
scroll to position [802, 0]
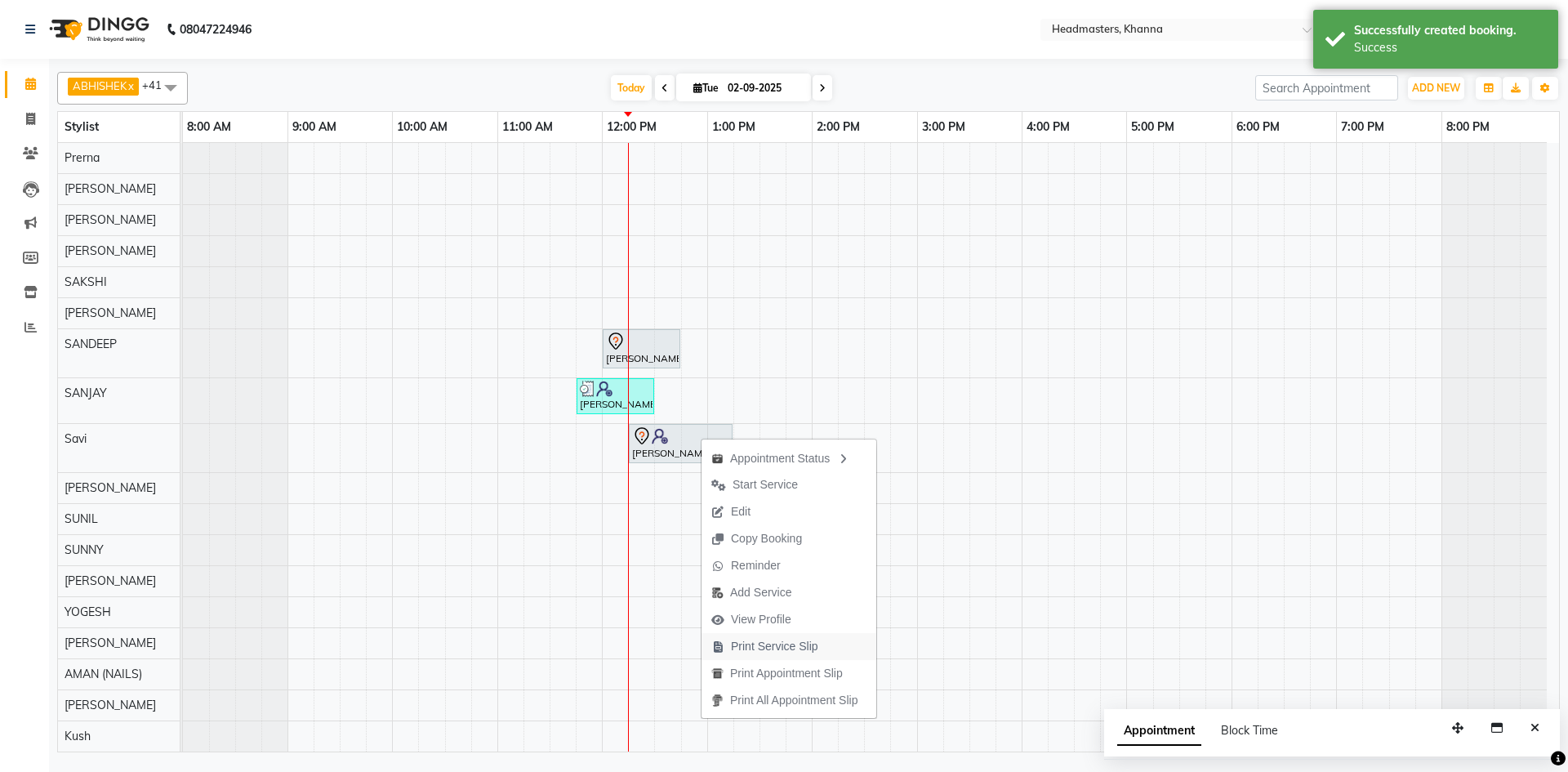
click at [767, 650] on span "Print Service Slip" at bounding box center [774, 647] width 87 height 17
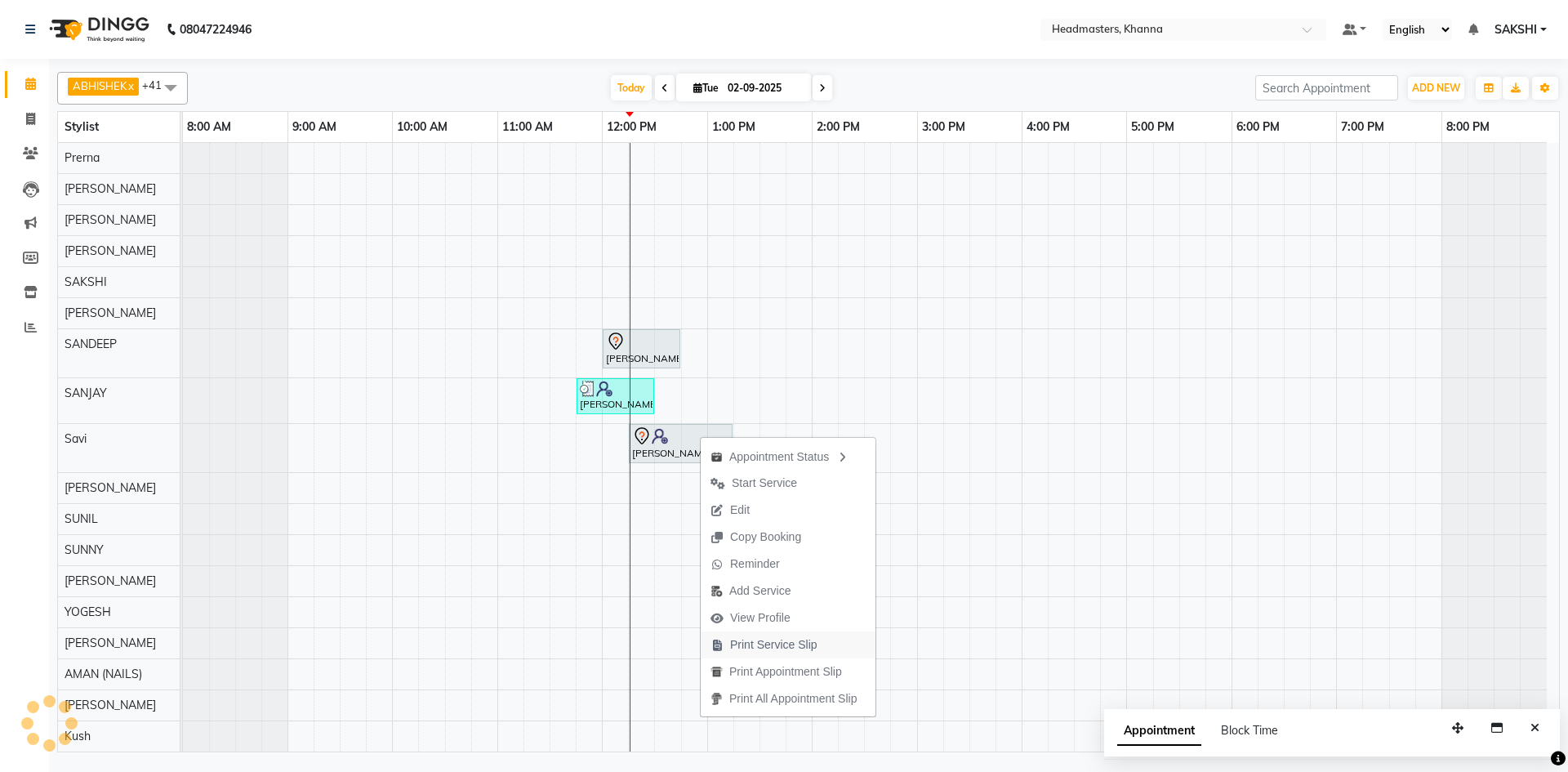
click at [783, 641] on span "Print Service Slip" at bounding box center [774, 645] width 87 height 17
drag, startPoint x: 19, startPoint y: 121, endPoint x: 57, endPoint y: 122, distance: 38.0
click at [19, 121] on span at bounding box center [31, 119] width 29 height 18
select select "service"
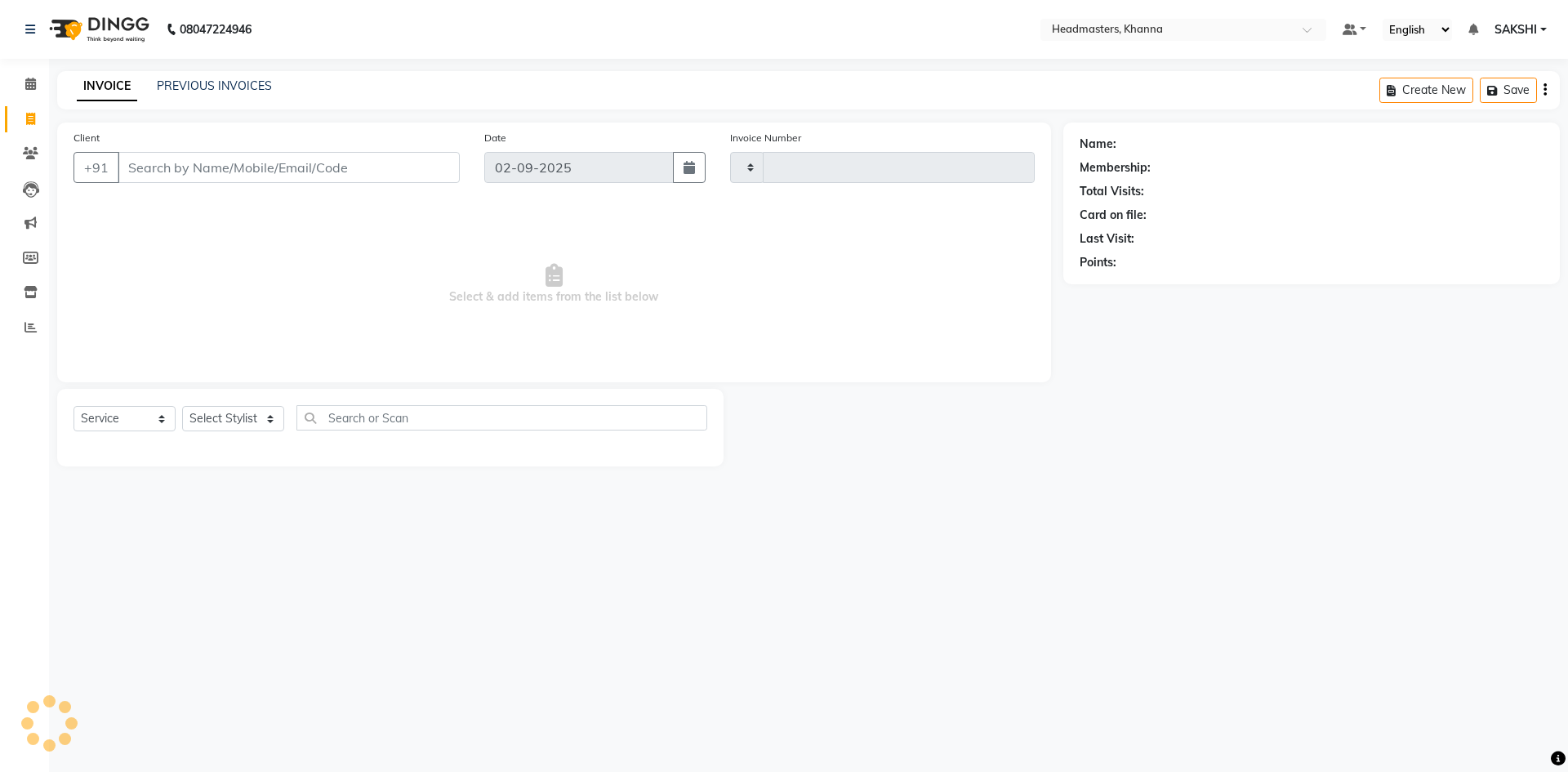
type input "5489"
click at [241, 178] on input "Client" at bounding box center [288, 167] width 342 height 31
select select "7138"
type input "8427033665"
click at [417, 153] on button "Add Client" at bounding box center [418, 167] width 84 height 31
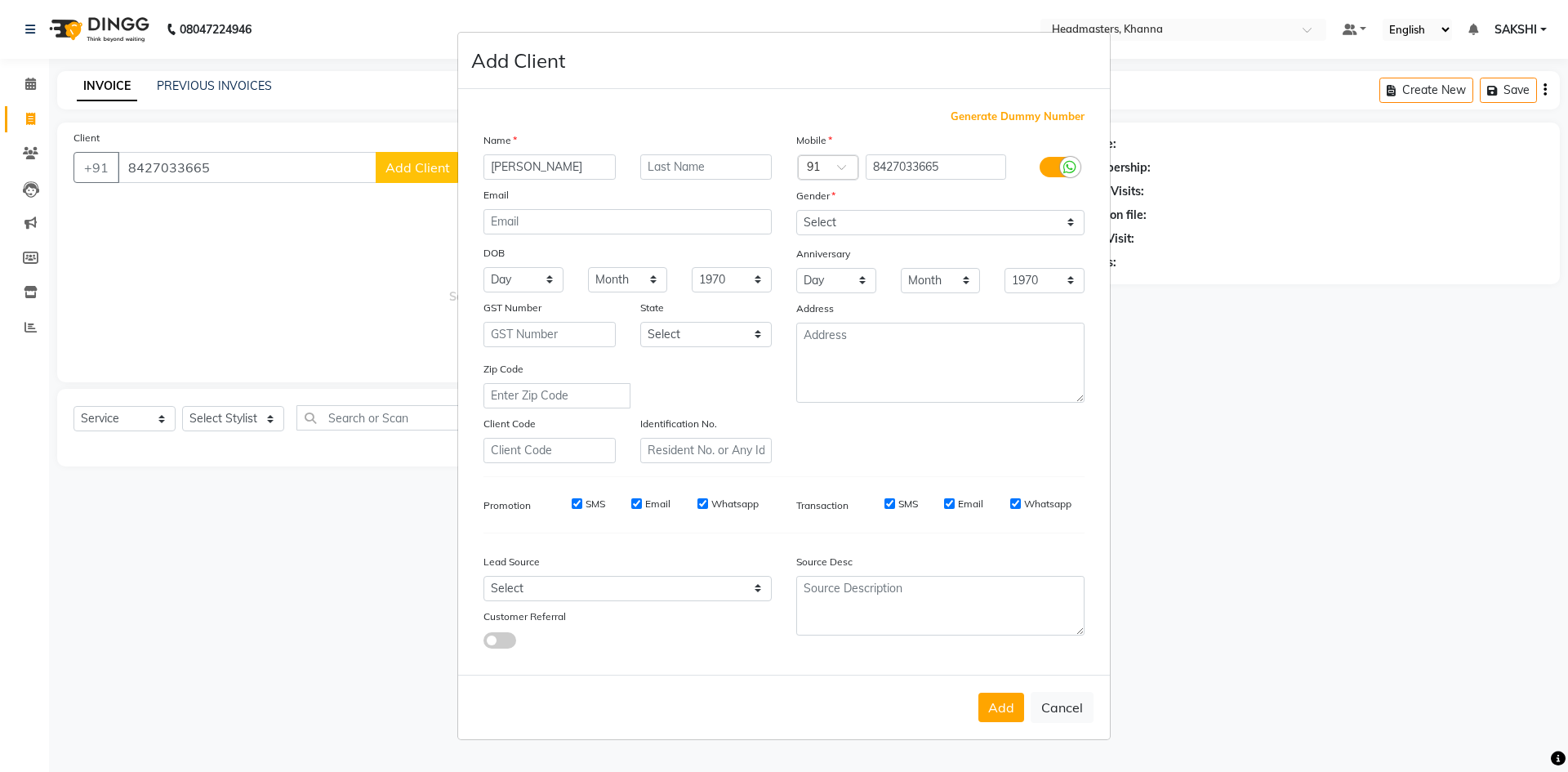
type input "SIMRAN"
click at [853, 227] on select "Select Male Female Other Prefer Not To Say" at bounding box center [940, 222] width 288 height 25
select select "female"
click at [796, 210] on select "Select Male Female Other Prefer Not To Say" at bounding box center [940, 222] width 288 height 25
click at [999, 711] on button "Add" at bounding box center [1001, 707] width 45 height 30
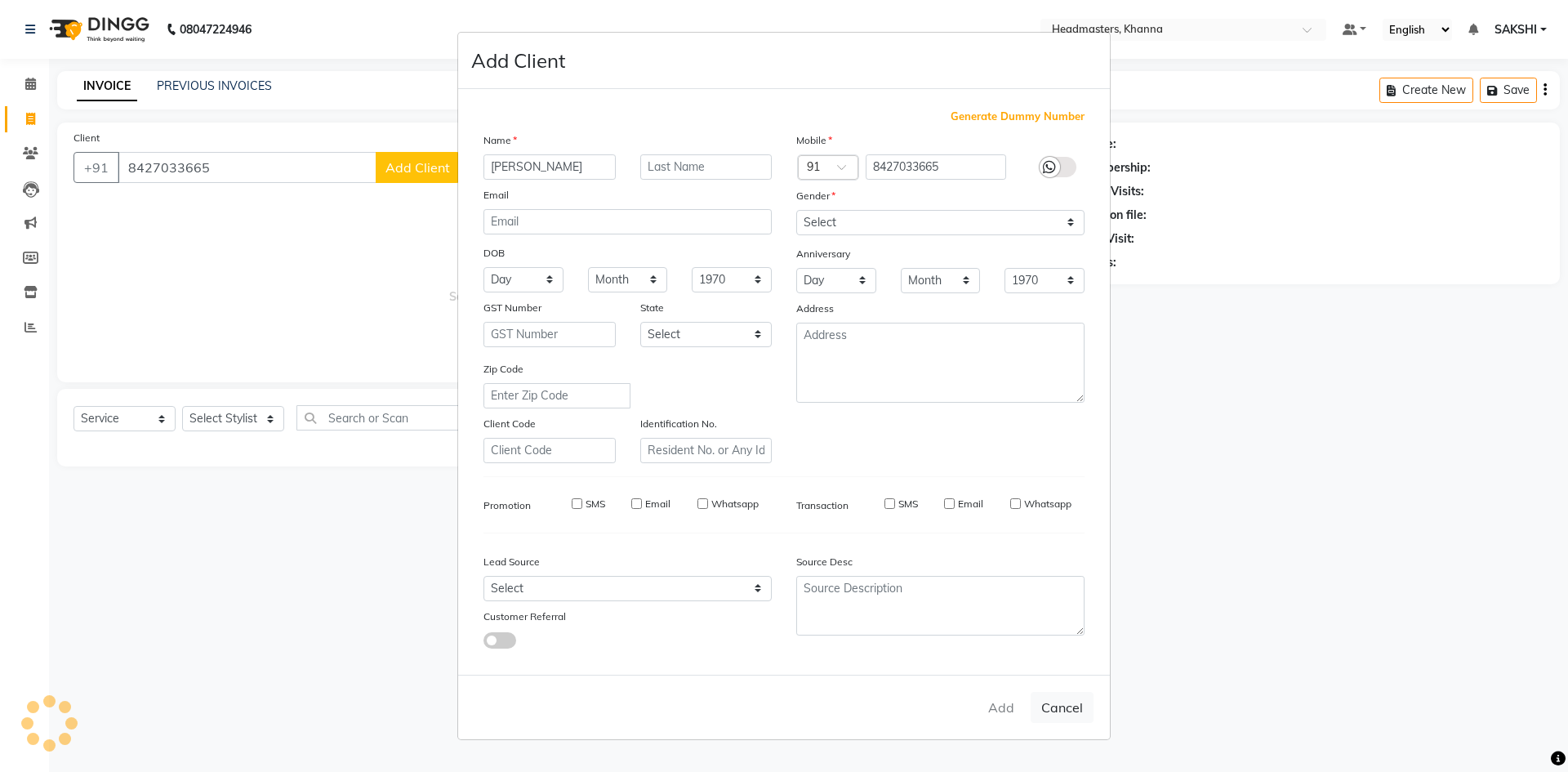
select select
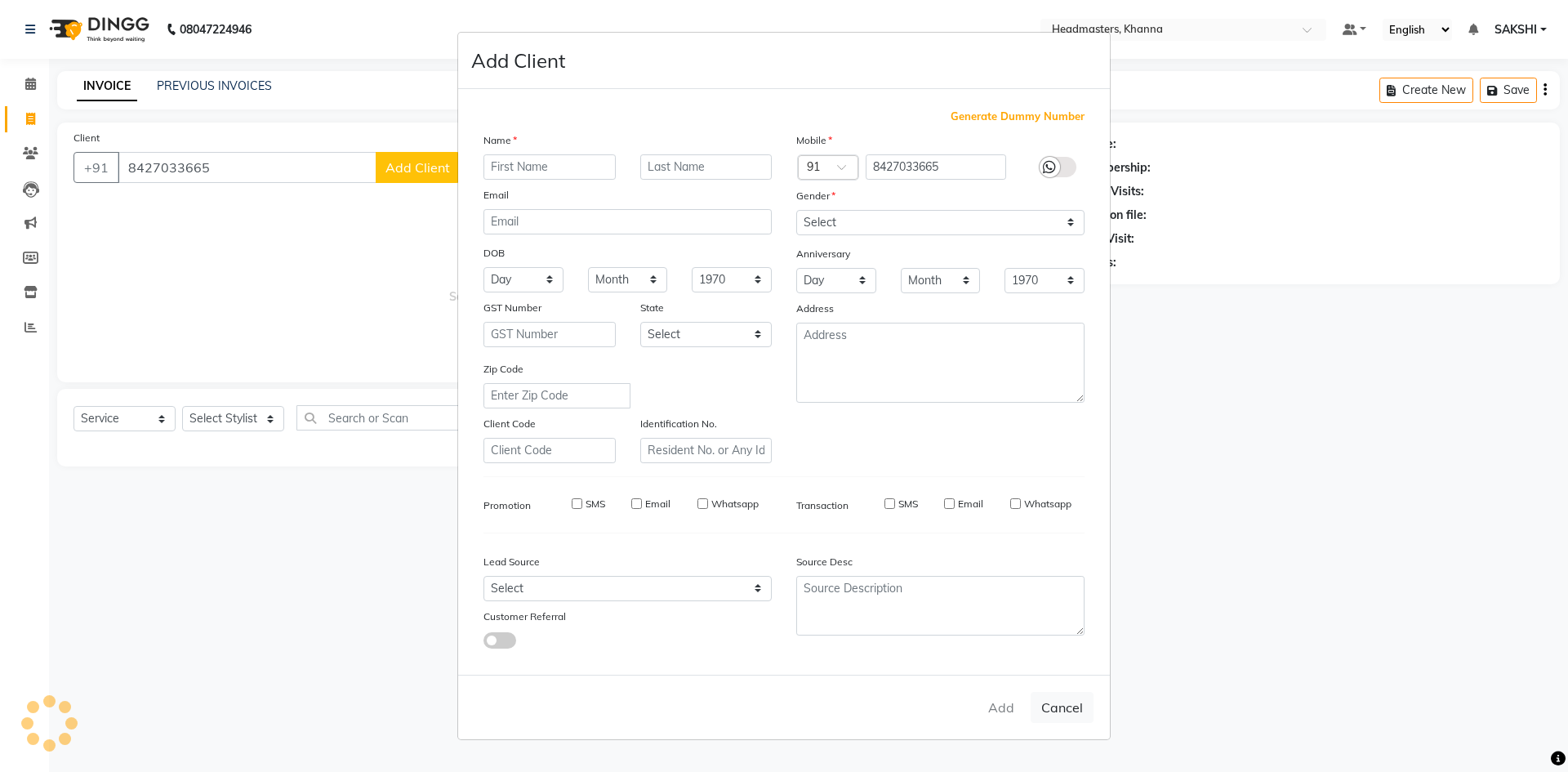
select select
checkbox input "false"
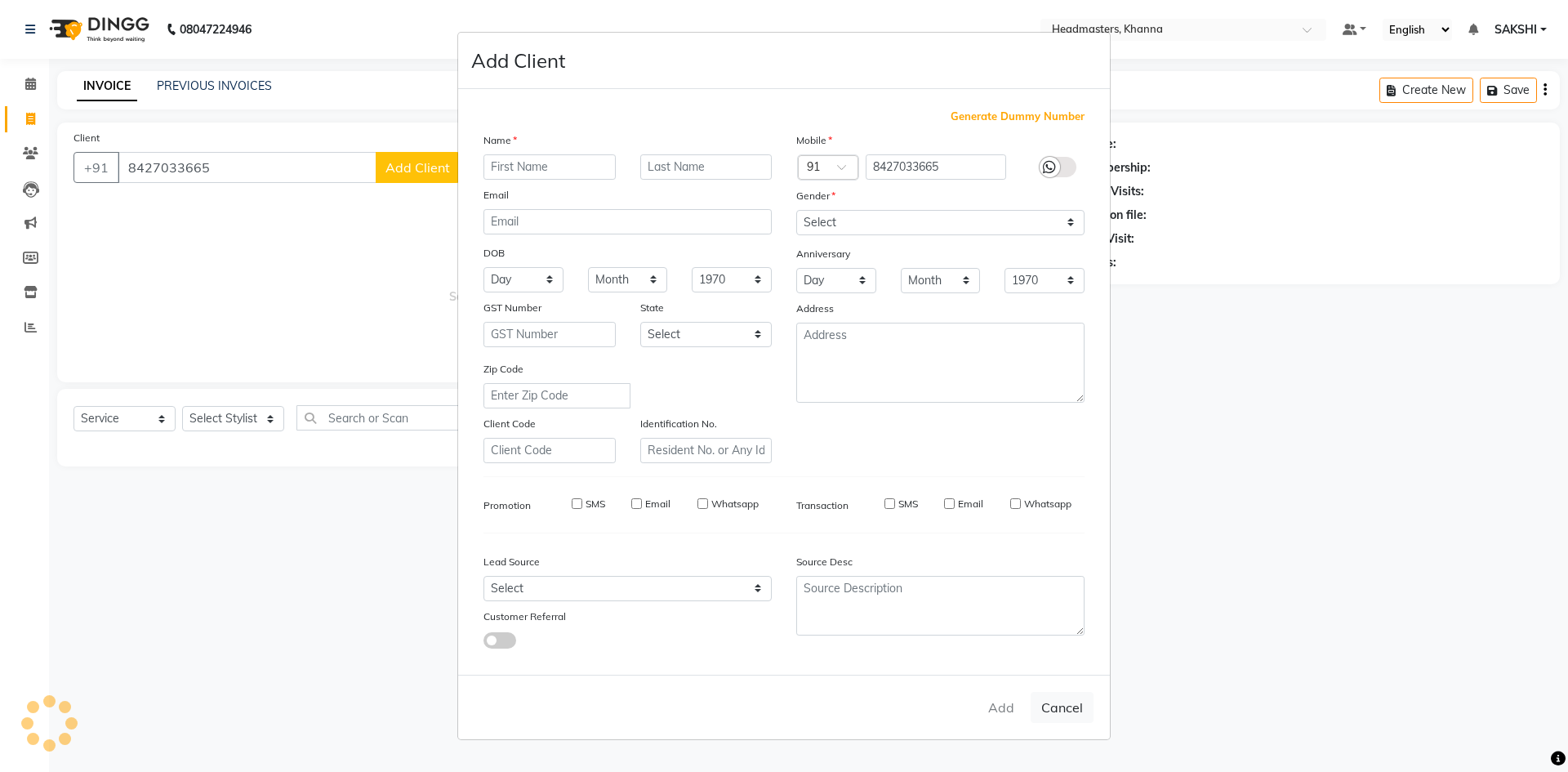
checkbox input "false"
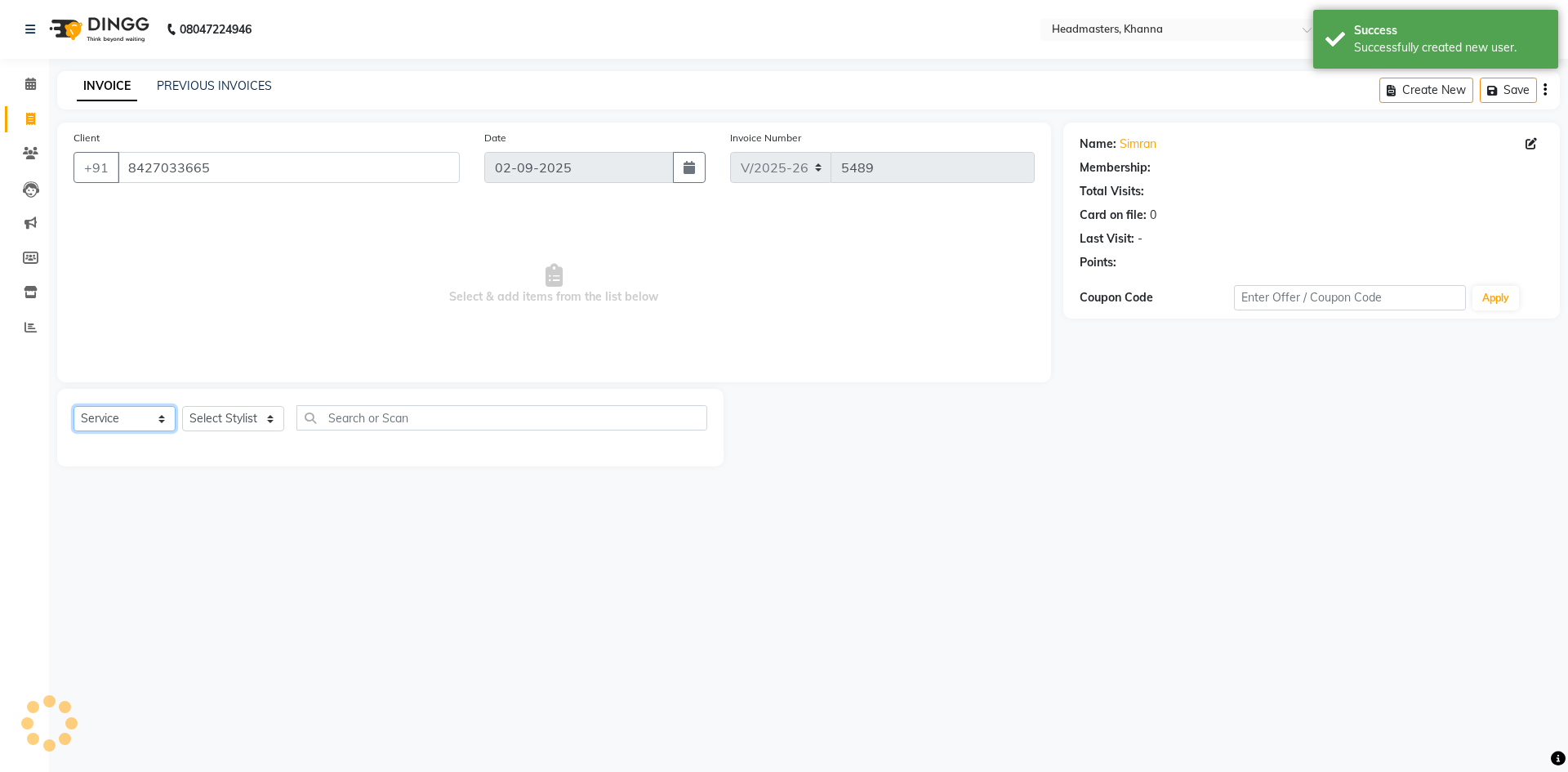
drag, startPoint x: 144, startPoint y: 413, endPoint x: 139, endPoint y: 428, distance: 15.8
click at [144, 413] on select "Select Service Product Membership Package Voucher Prepaid Gift Card" at bounding box center [124, 418] width 102 height 25
select select "product"
click at [73, 406] on select "Select Service Product Membership Package Voucher Prepaid Gift Card" at bounding box center [124, 418] width 102 height 25
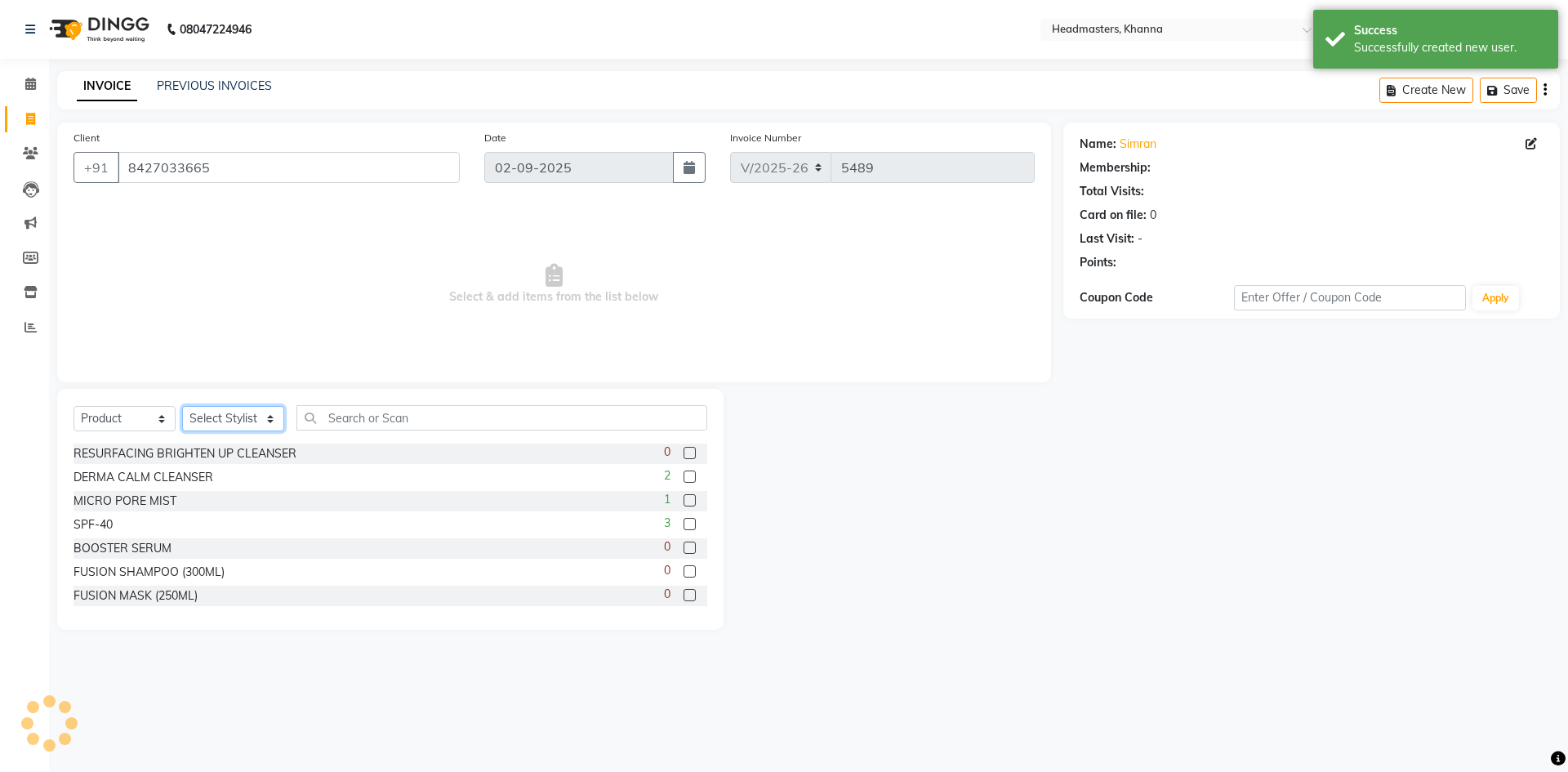
click at [268, 429] on select "Select Stylist ABHISHEK ajay Akash AKHIL AMAN AMAN (NAILS) ANKIT Ankit Pedicuri…" at bounding box center [232, 418] width 102 height 25
select select "61111"
click at [182, 406] on select "Select Stylist ABHISHEK ajay Akash AKHIL AMAN AMAN (NAILS) ANKIT Ankit Pedicuri…" at bounding box center [232, 418] width 102 height 25
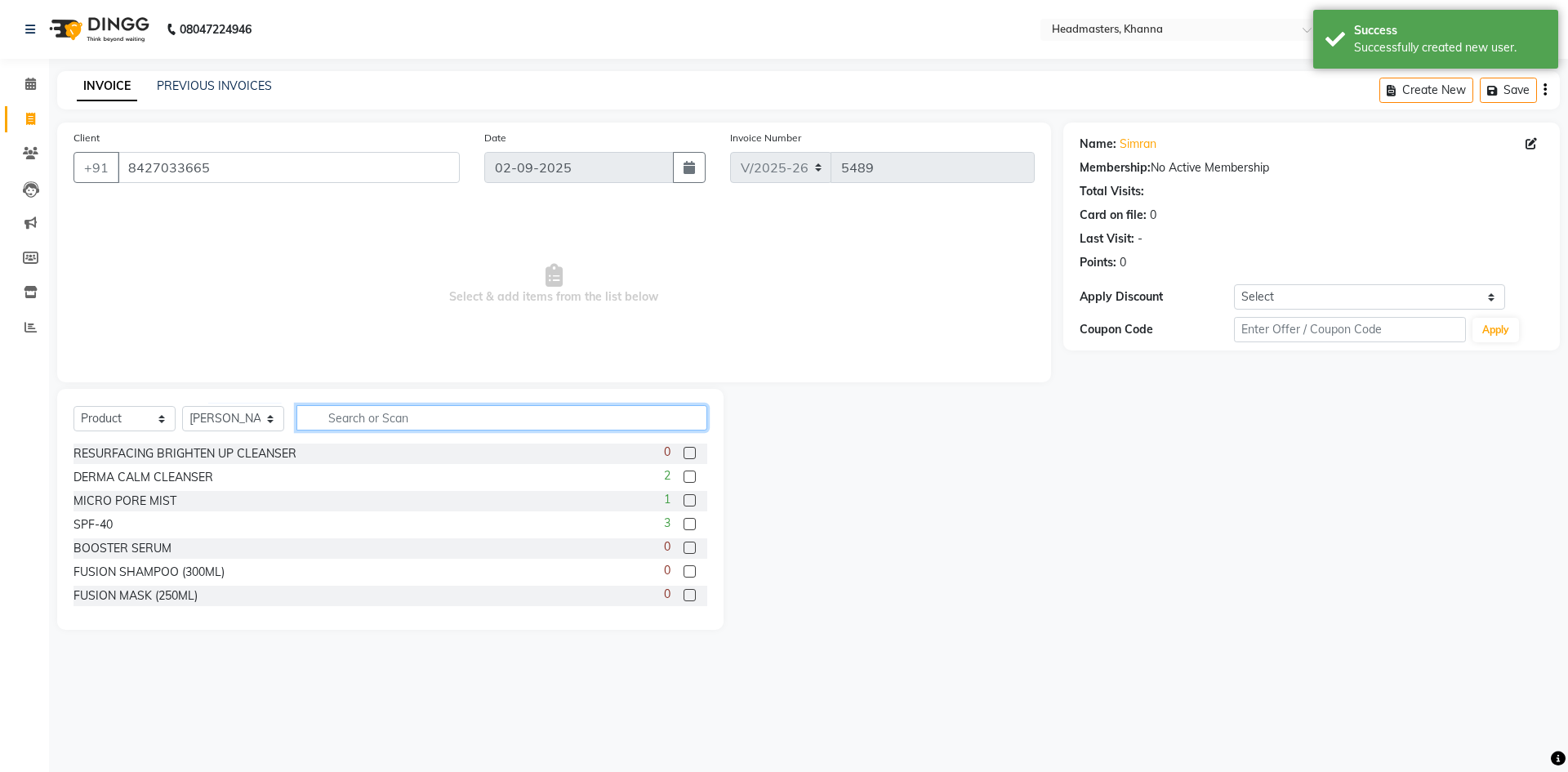
click at [447, 415] on input "text" at bounding box center [502, 417] width 411 height 25
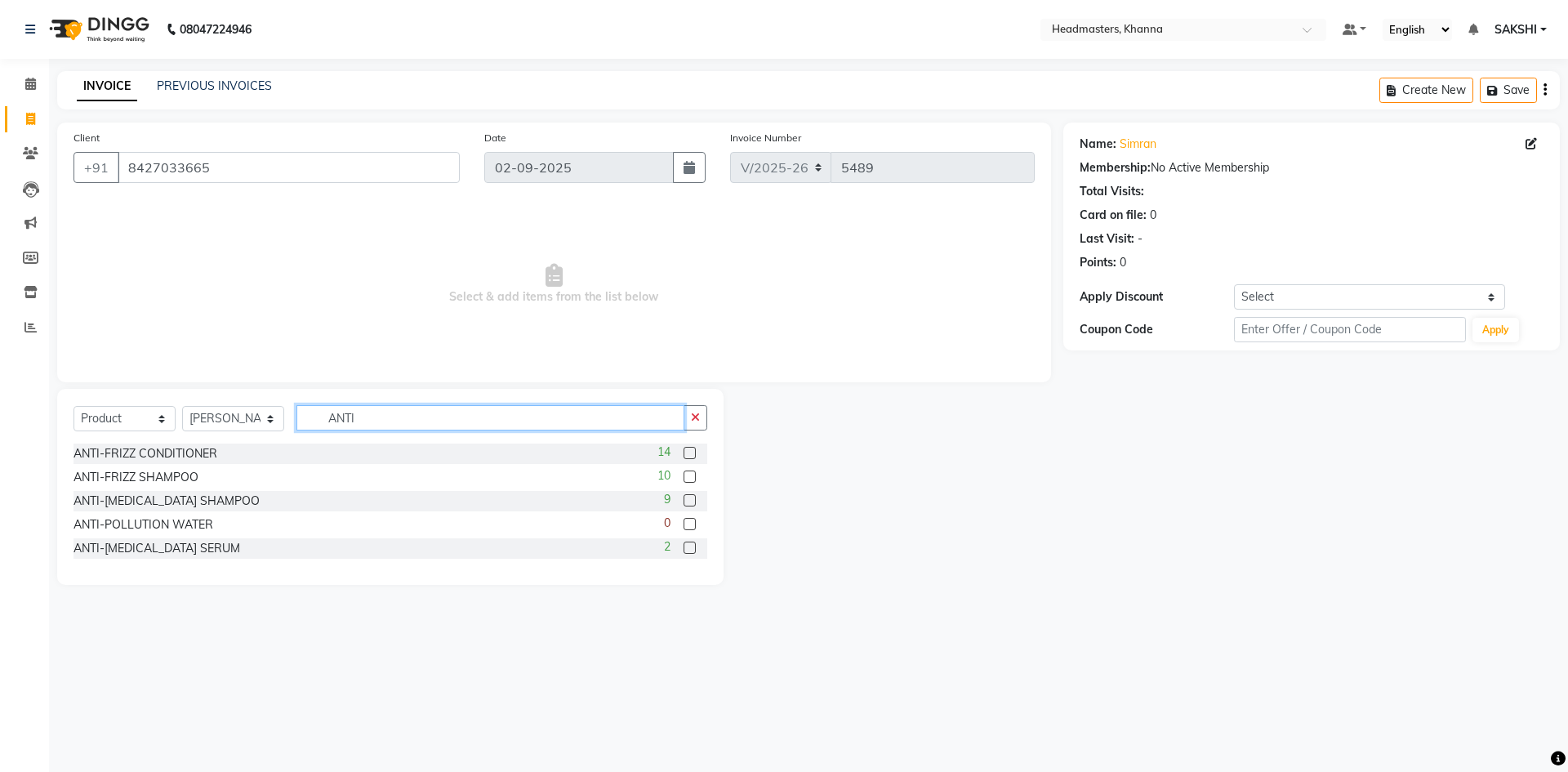
type input "ANTI"
click at [686, 472] on label at bounding box center [690, 476] width 12 height 12
click at [686, 472] on input "checkbox" at bounding box center [689, 477] width 10 height 10
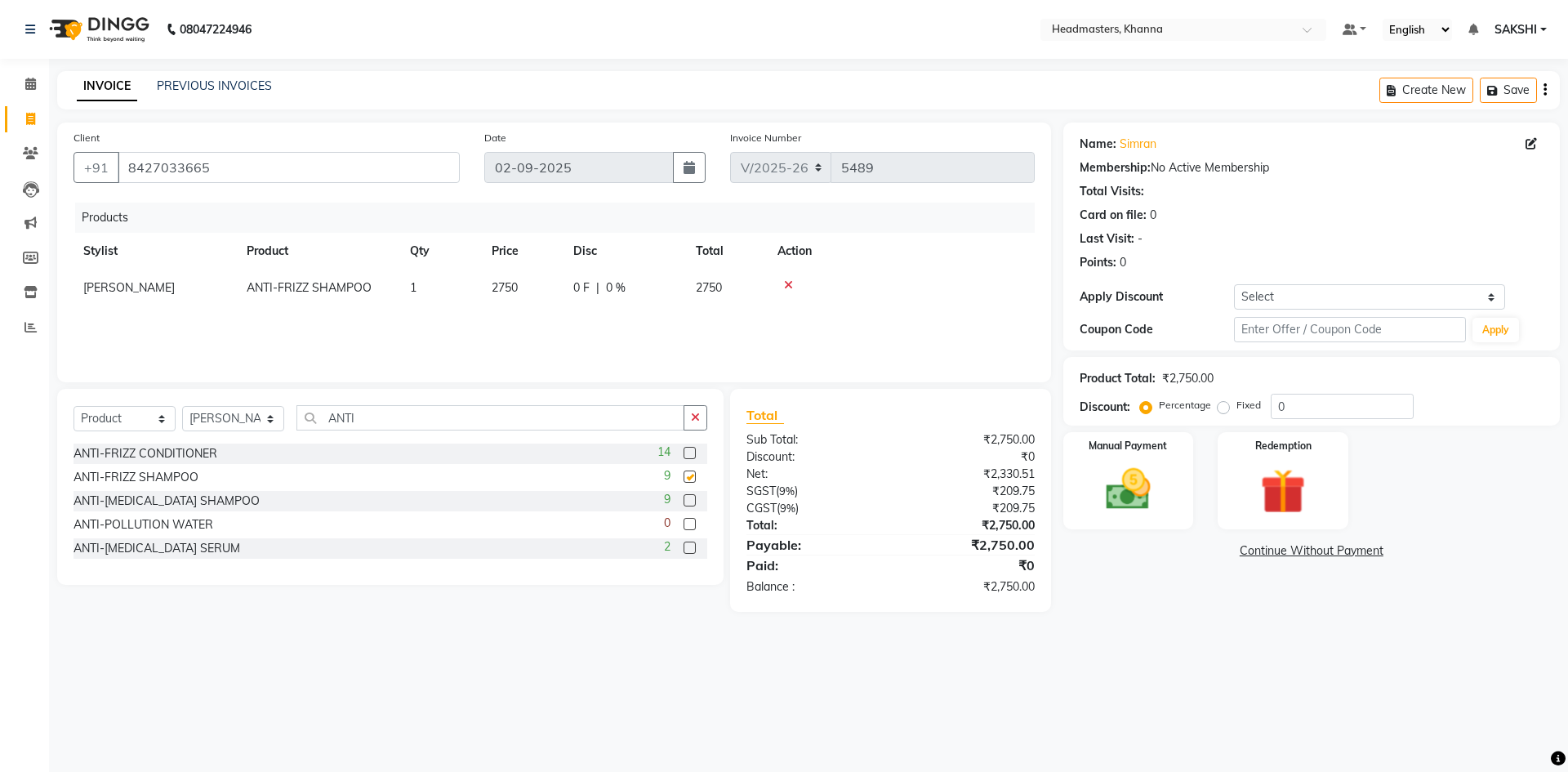
checkbox input "false"
click at [690, 454] on label at bounding box center [690, 453] width 12 height 12
click at [690, 454] on input "checkbox" at bounding box center [689, 454] width 10 height 10
checkbox input "false"
click at [1374, 412] on input "0" at bounding box center [1342, 406] width 142 height 25
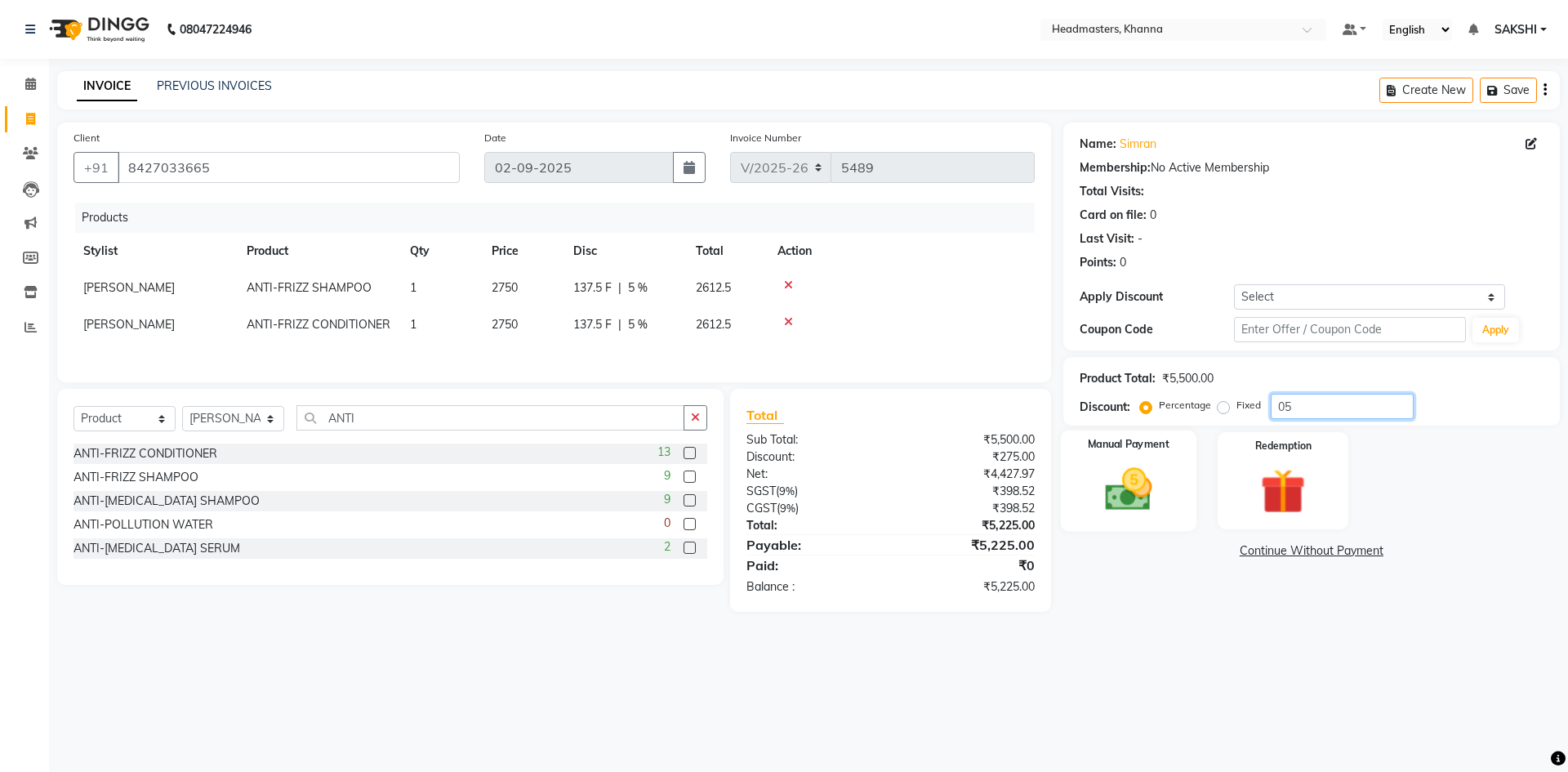
type input "05"
click at [1164, 465] on img at bounding box center [1127, 490] width 76 height 54
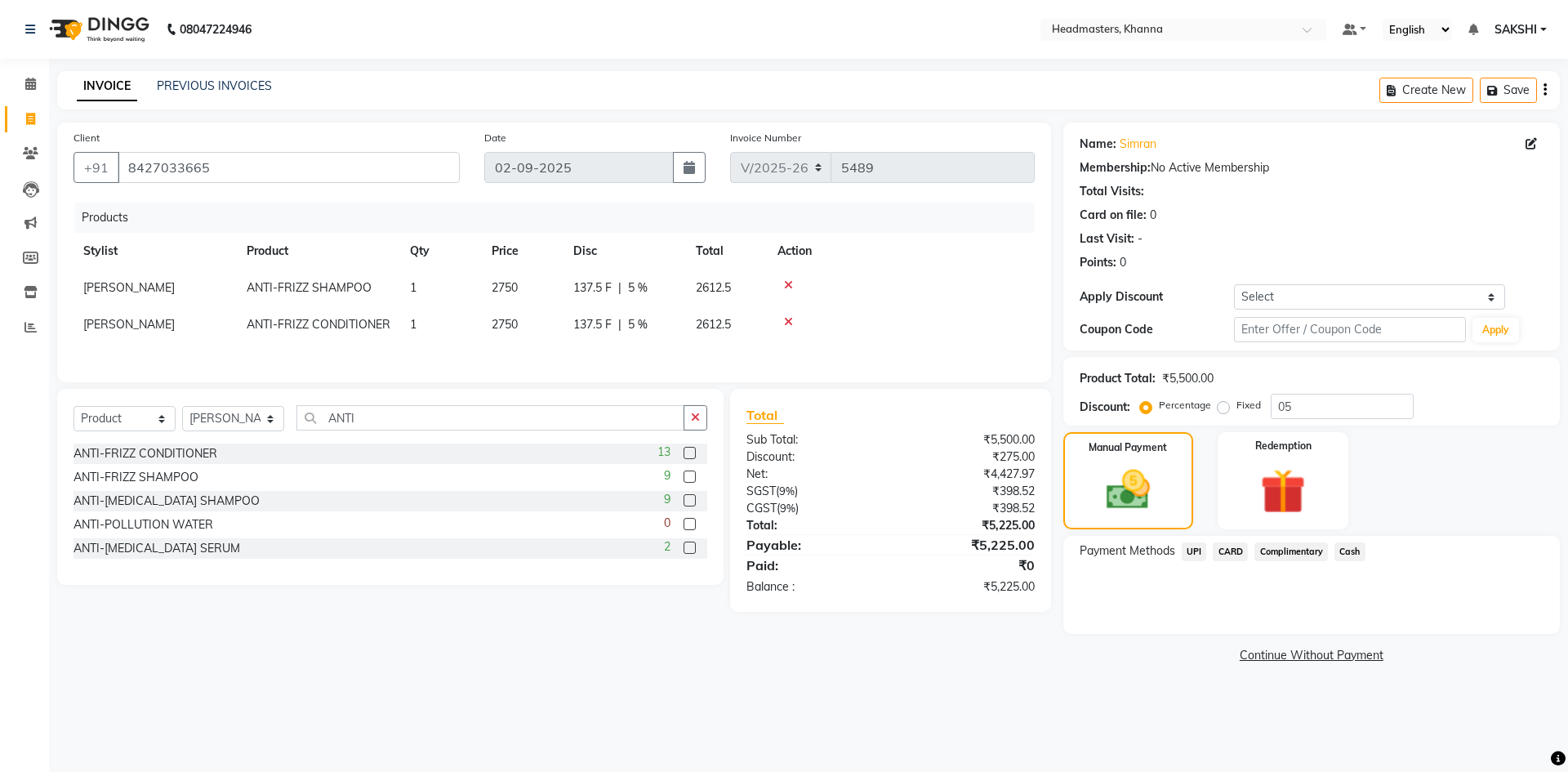
click at [1203, 550] on span "UPI" at bounding box center [1194, 551] width 25 height 18
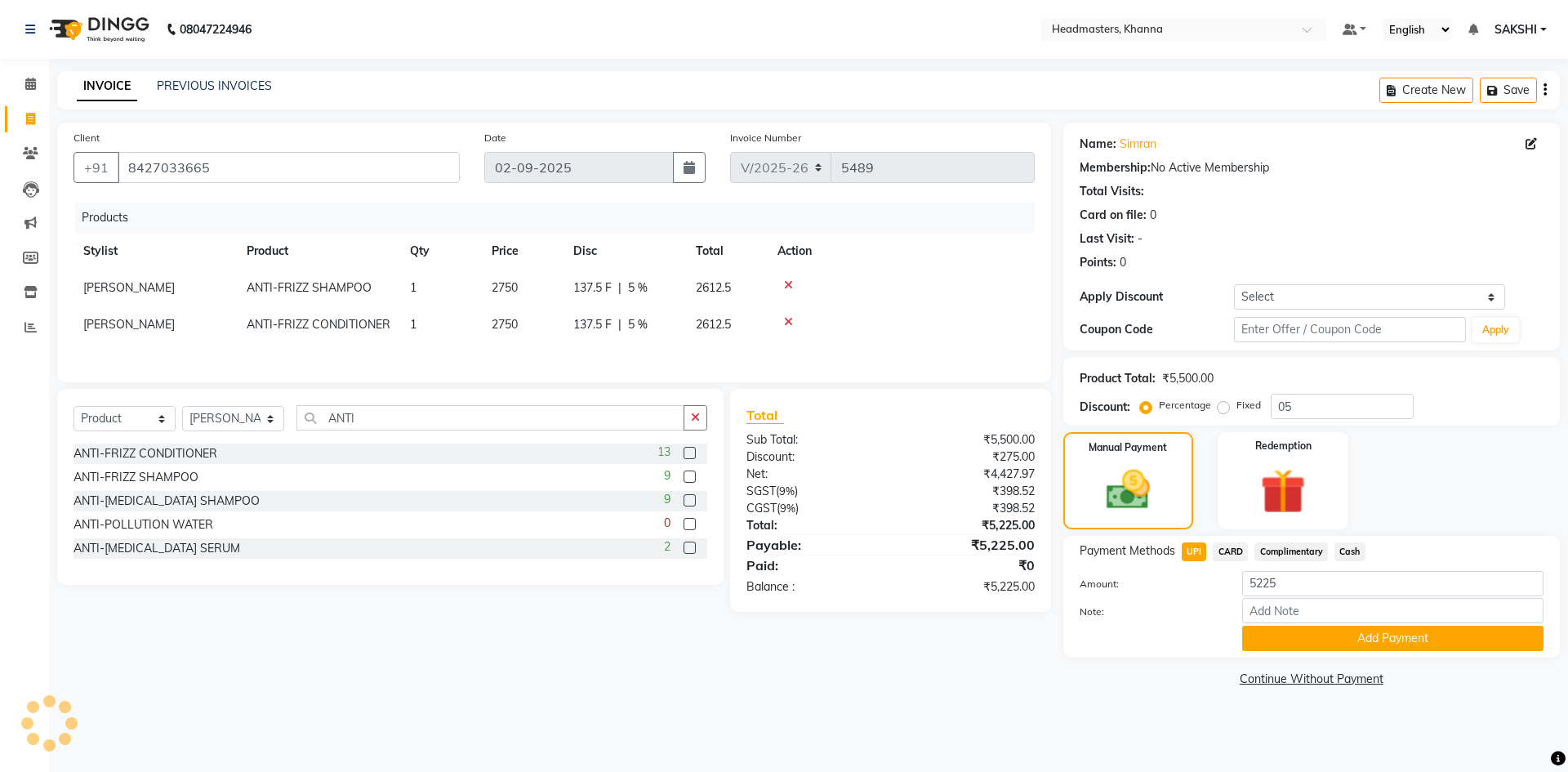
click at [1280, 654] on div "Payment Methods UPI CARD Complimentary Cash Amount: 5225 Note: Add Payment" at bounding box center [1311, 596] width 496 height 122
click at [1292, 639] on button "Add Payment" at bounding box center [1392, 638] width 302 height 25
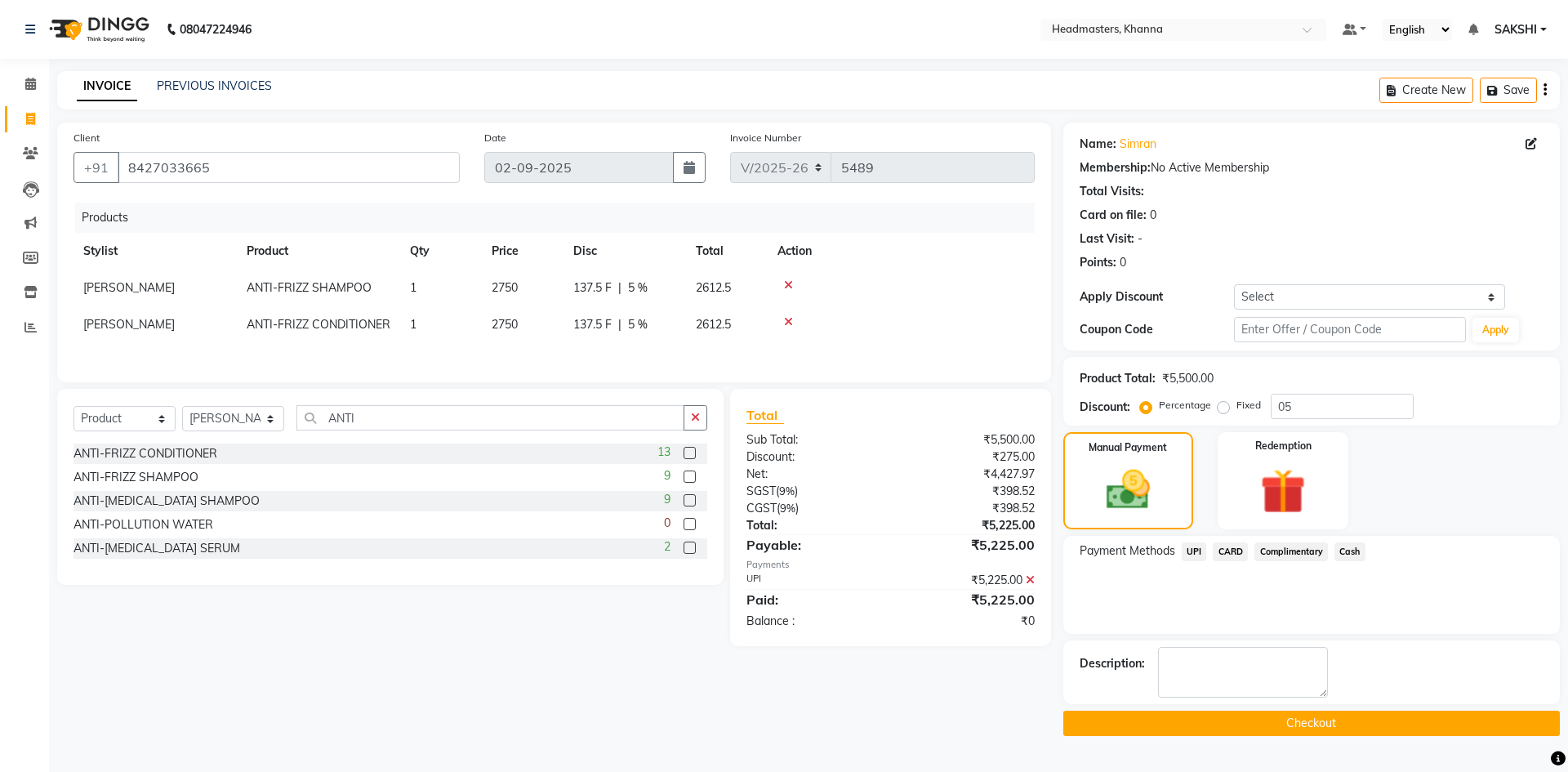
click at [1245, 723] on button "Checkout" at bounding box center [1311, 723] width 496 height 25
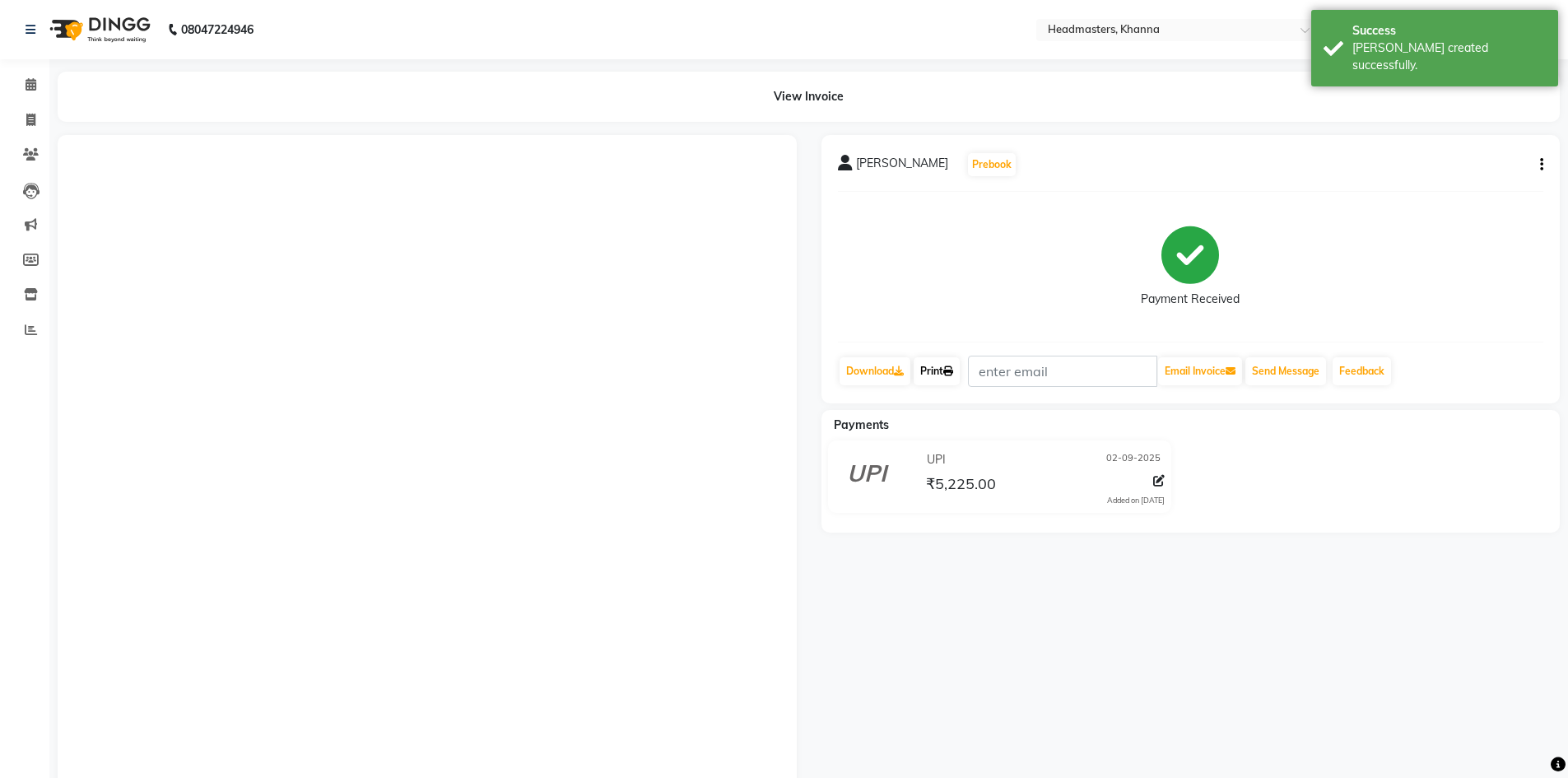
click at [952, 375] on icon at bounding box center [948, 371] width 10 height 10
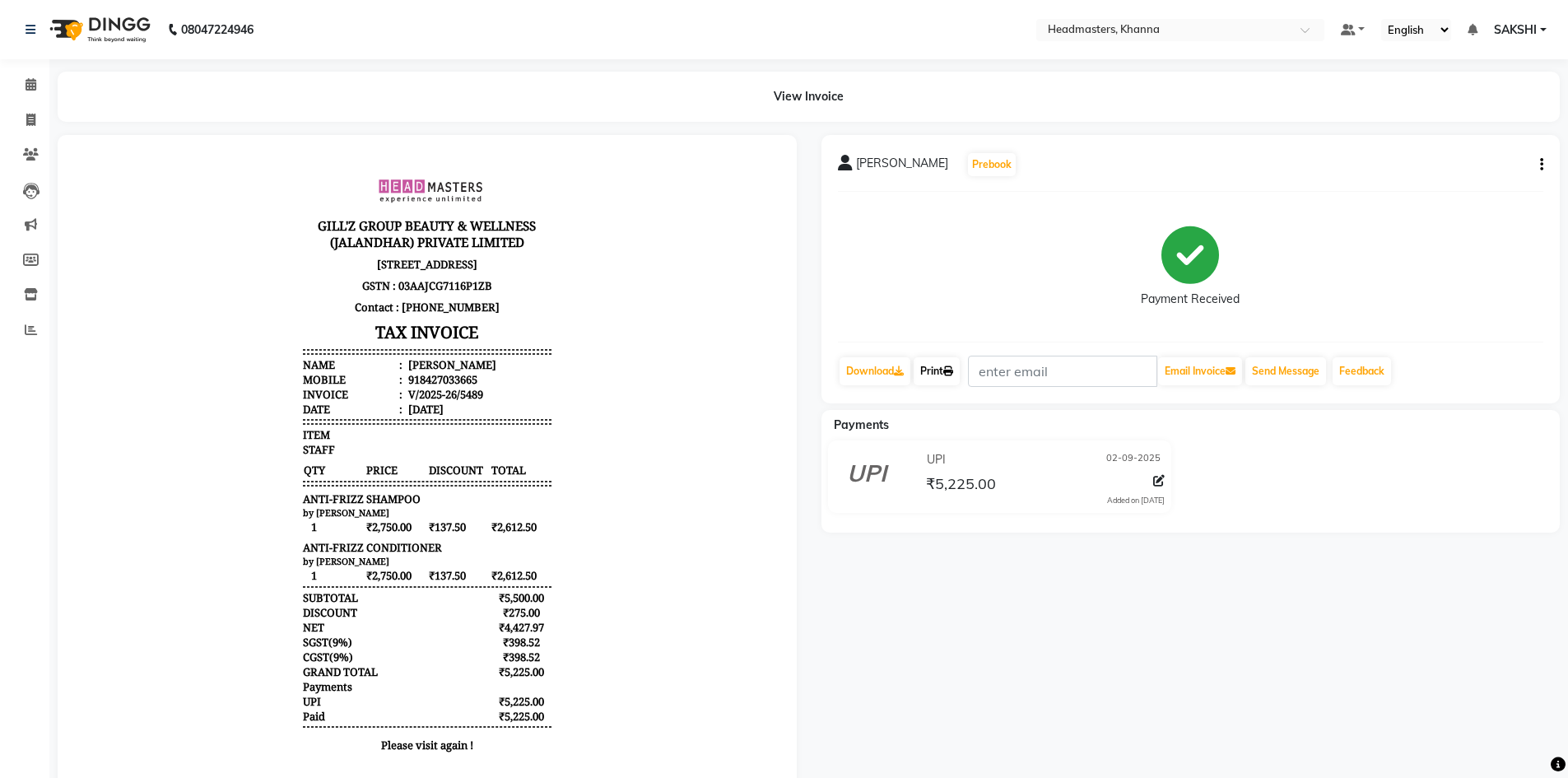
click at [953, 374] on icon at bounding box center [948, 371] width 10 height 10
click at [35, 78] on icon at bounding box center [31, 85] width 11 height 12
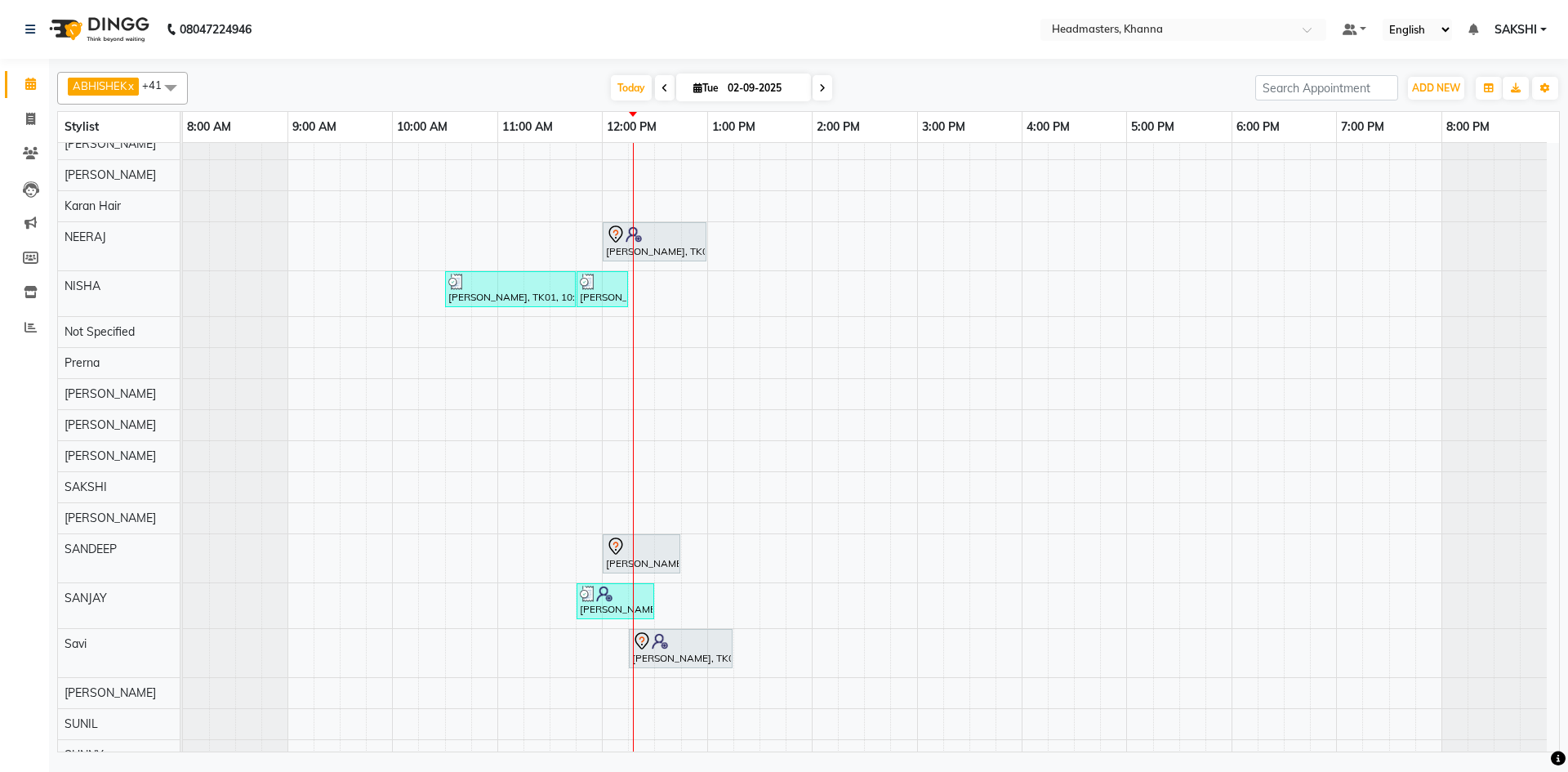
scroll to position [796, 0]
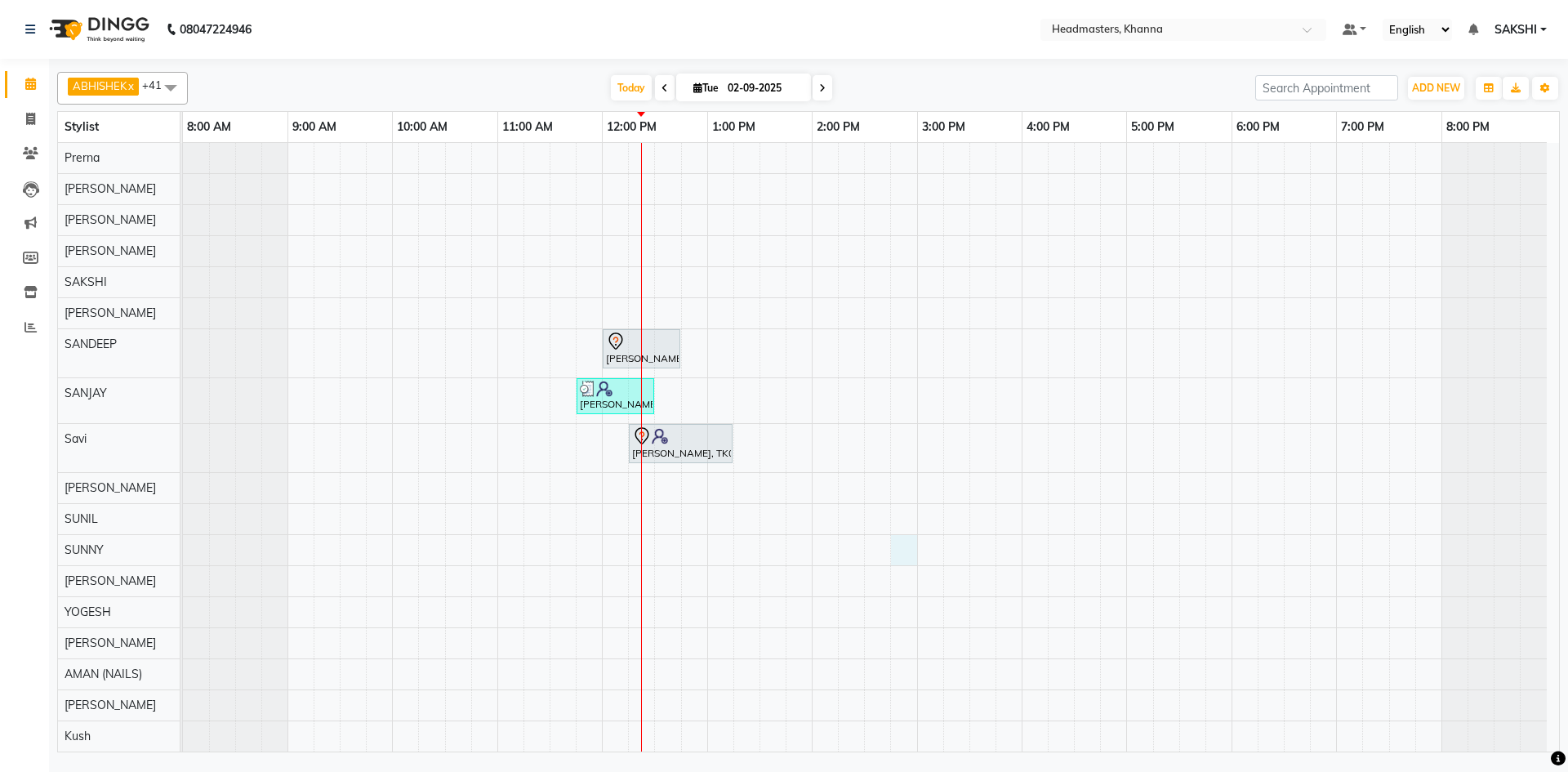
click at [916, 558] on div "Manica, TK05, 12:00 PM-01:15 PM, RT-ES - Essensity Root Touchup(one inch only) …" at bounding box center [871, 50] width 1376 height 1404
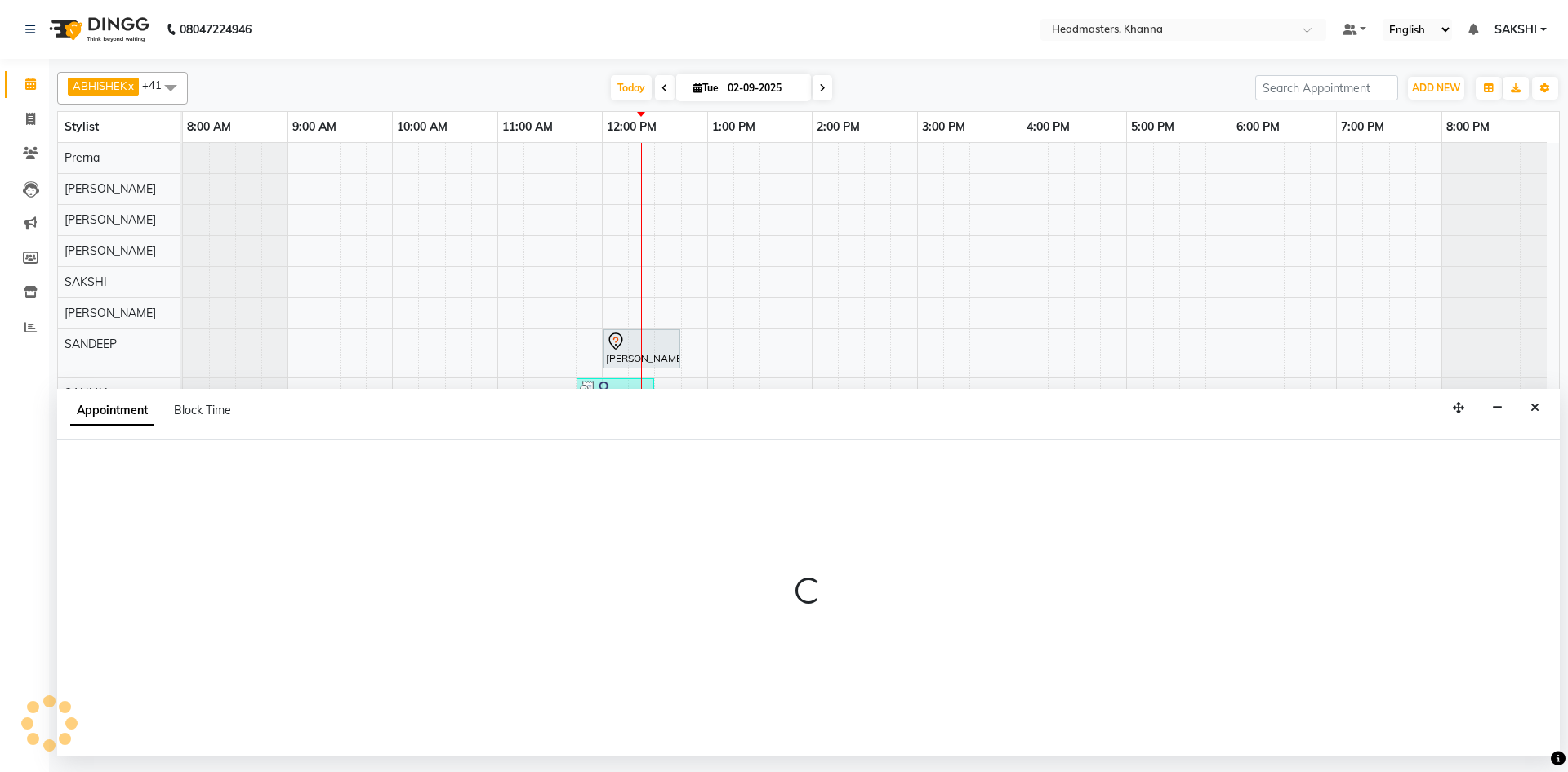
select select "60809"
select select "tentative"
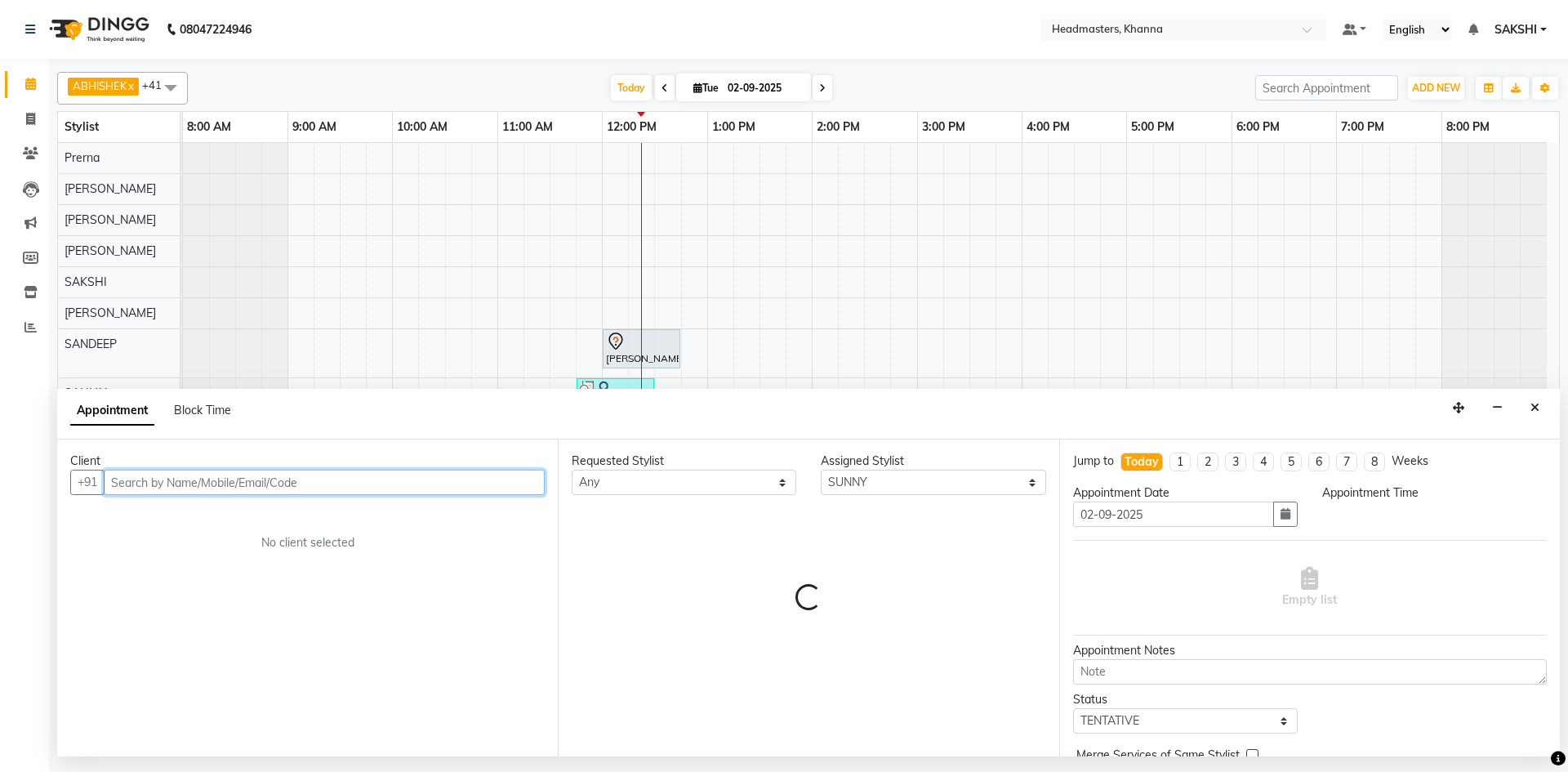
select select "885"
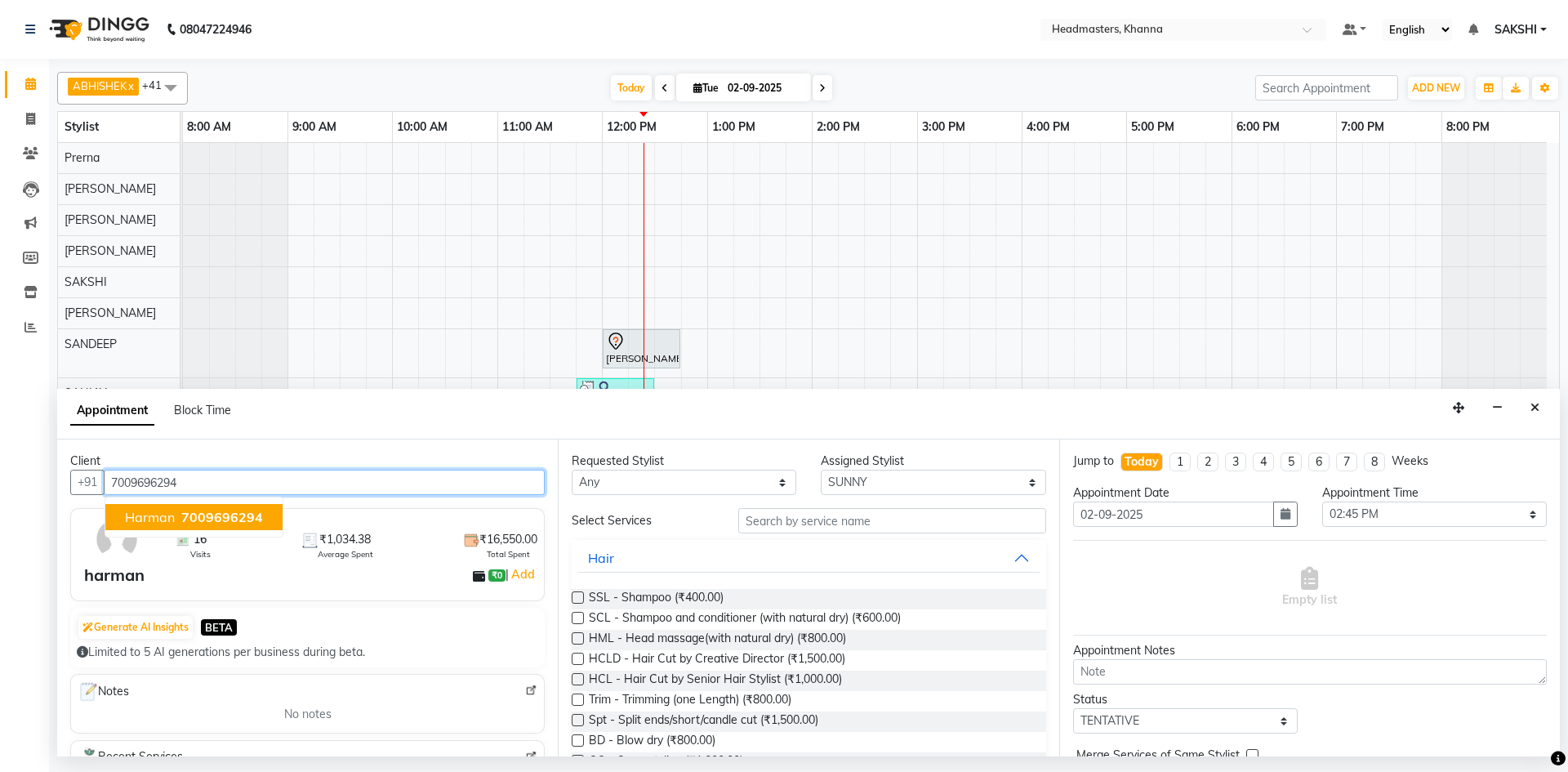
type input "7009696294"
click at [940, 471] on select "Select ABHISHEK ajay Akash AKHIL AMAN AMAN (NAILS) ANKIT Ankit Pedicurist Asing…" at bounding box center [933, 482] width 225 height 25
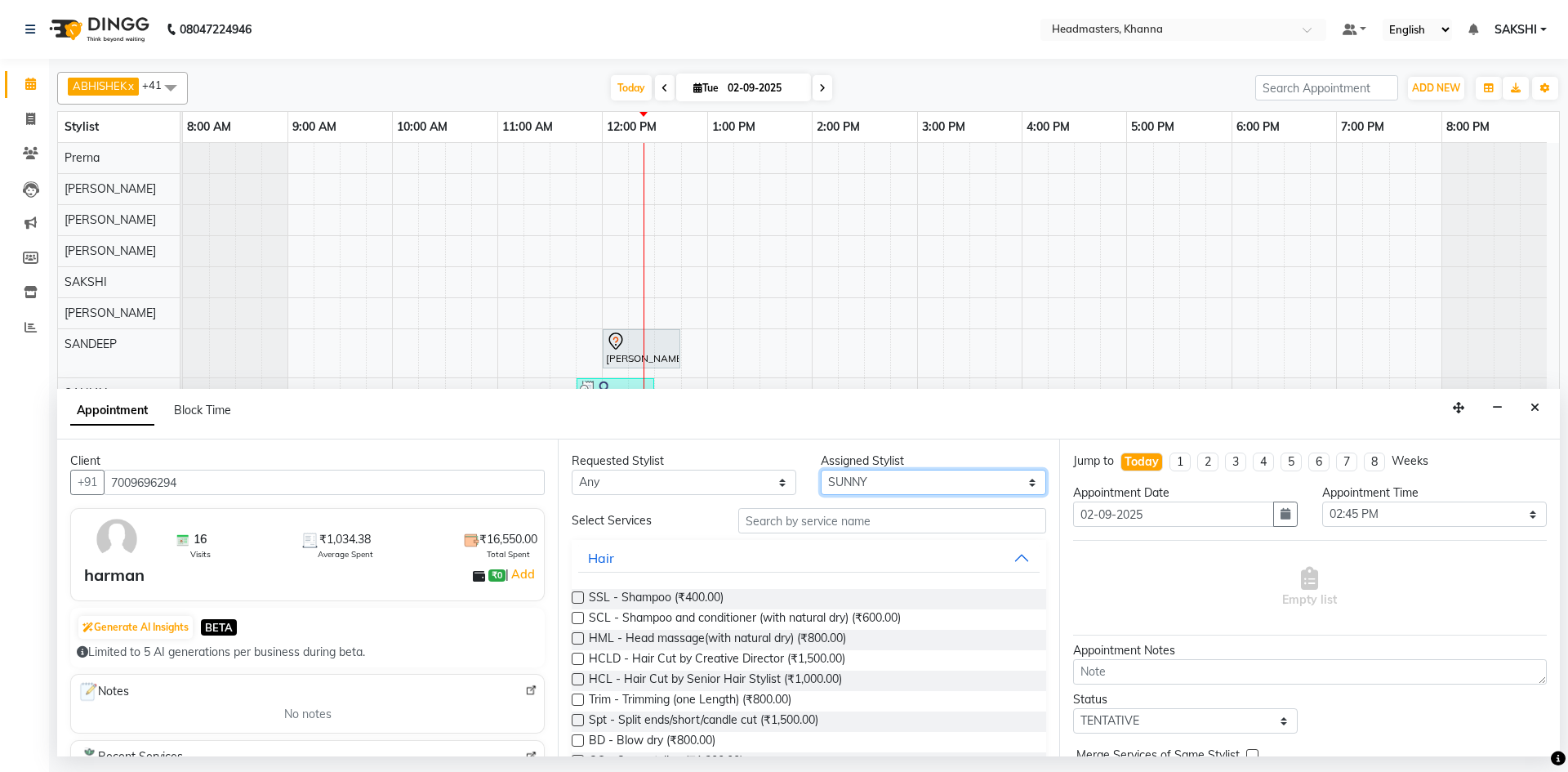
select select "60827"
click at [821, 469] on select "Select ABHISHEK ajay Akash AKHIL AMAN AMAN (NAILS) ANKIT Ankit Pedicurist Asing…" at bounding box center [933, 482] width 225 height 25
click at [824, 519] on input "text" at bounding box center [892, 520] width 308 height 25
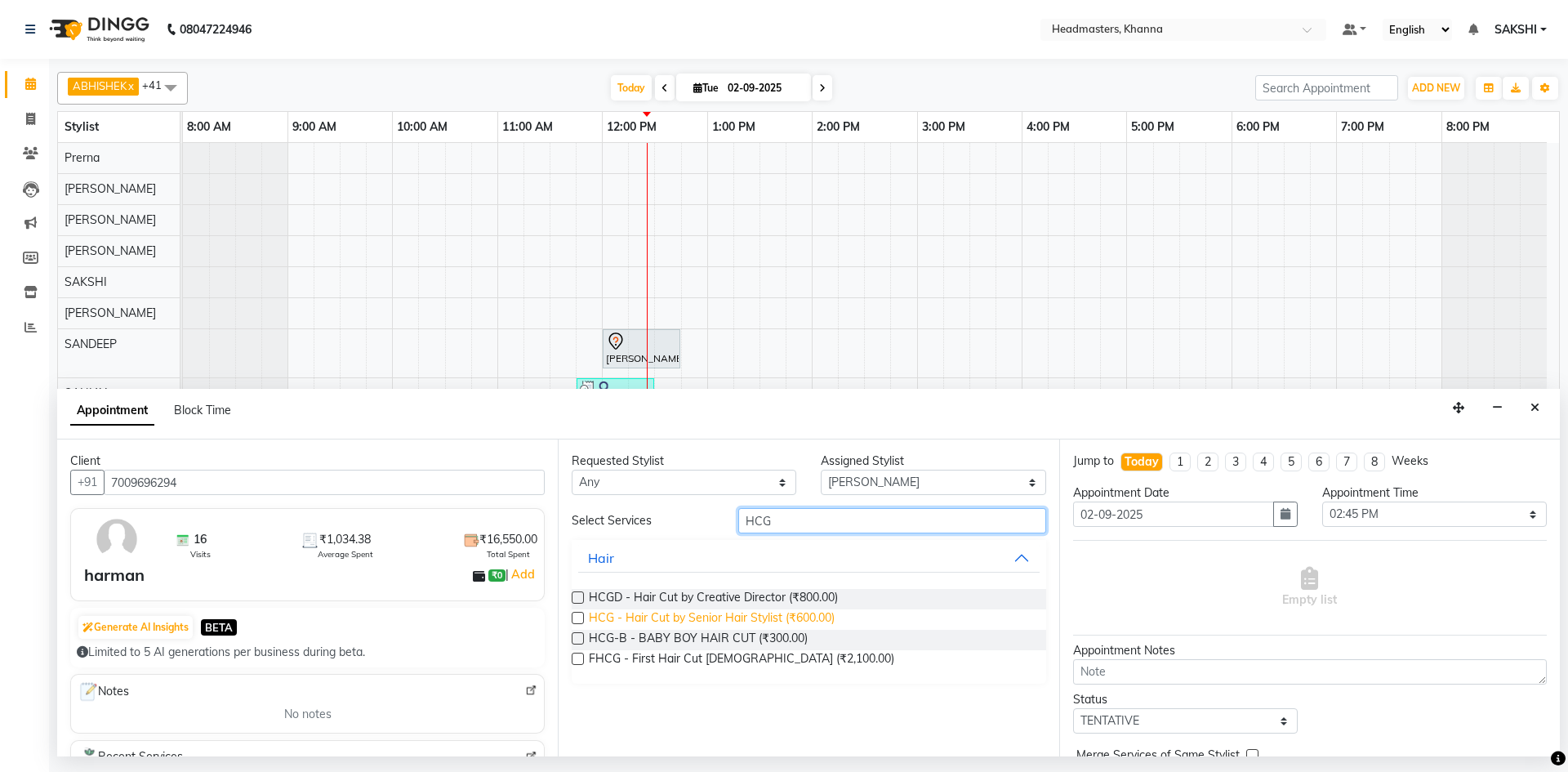
type input "HCG"
click at [634, 612] on span "HCG - Hair Cut by Senior Hair Stylist (₹600.00)" at bounding box center [711, 619] width 246 height 20
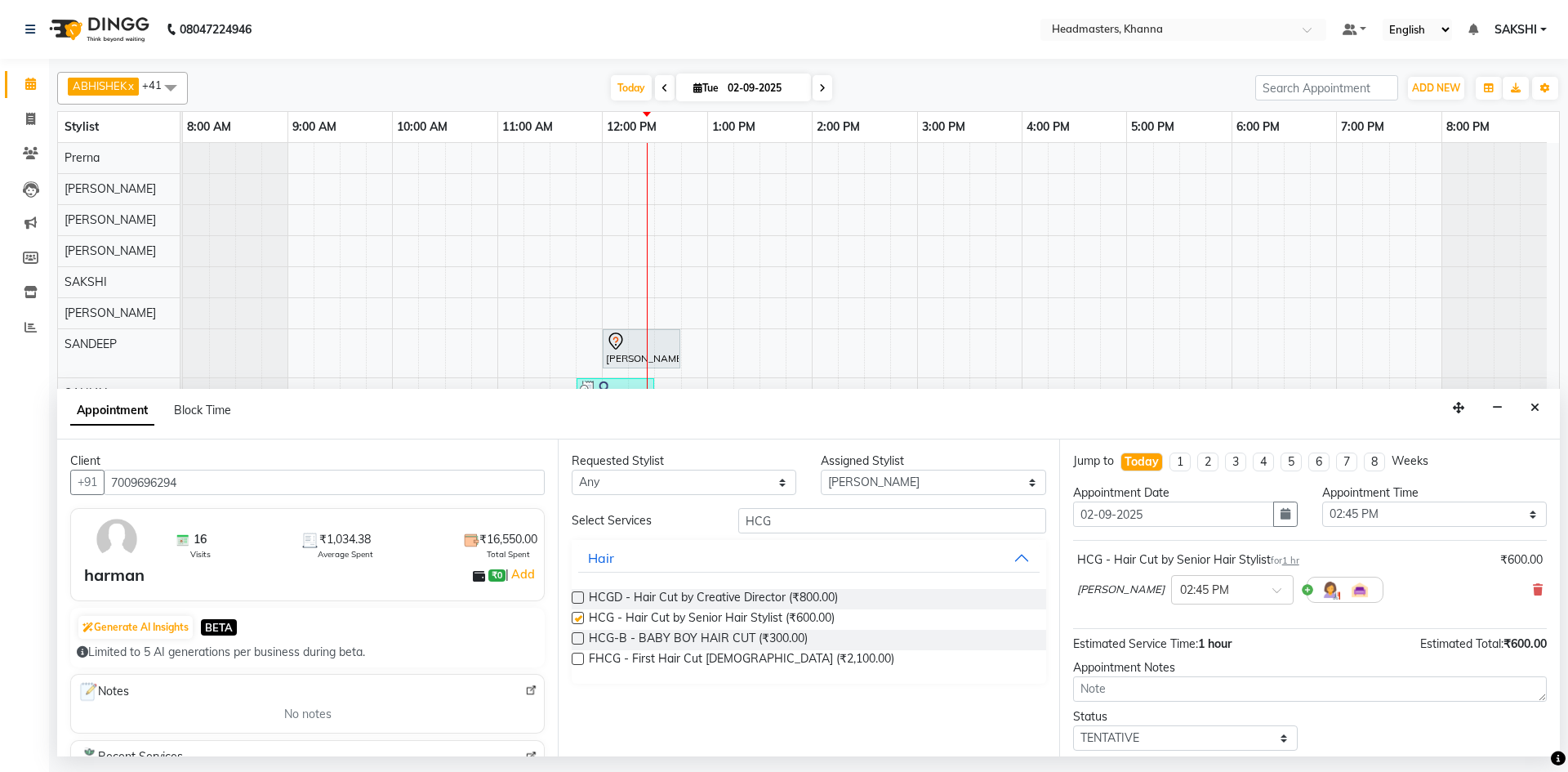
checkbox input "false"
click at [1442, 512] on select "Select 09:00 AM 09:15 AM 09:30 AM 09:45 AM 10:00 AM 10:15 AM 10:30 AM 10:45 AM …" at bounding box center [1433, 514] width 225 height 25
select select "750"
click at [1322, 502] on select "Select 09:00 AM 09:15 AM 09:30 AM 09:45 AM 10:00 AM 10:15 AM 10:30 AM 10:45 AM …" at bounding box center [1433, 514] width 225 height 25
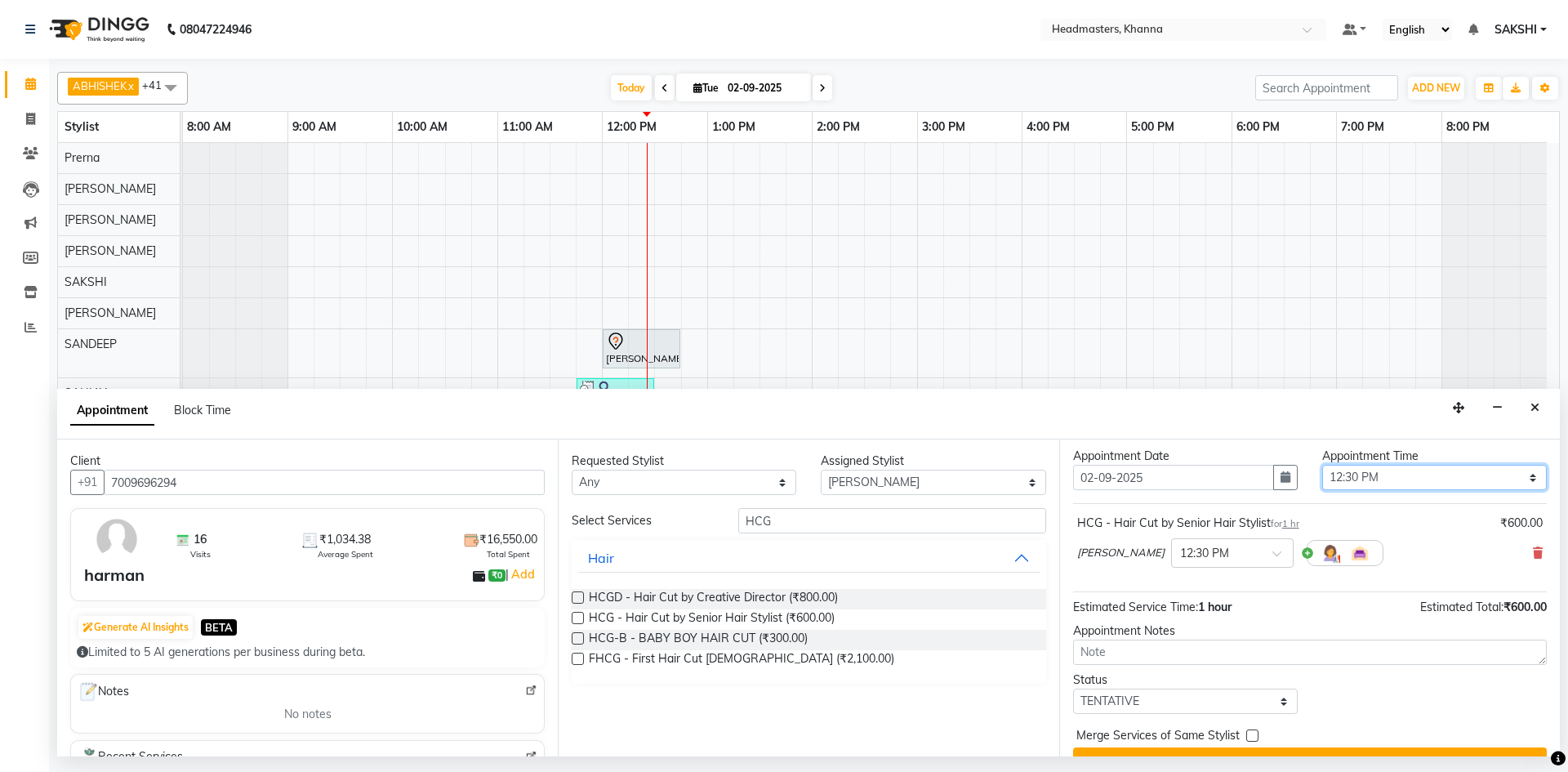
scroll to position [70, 0]
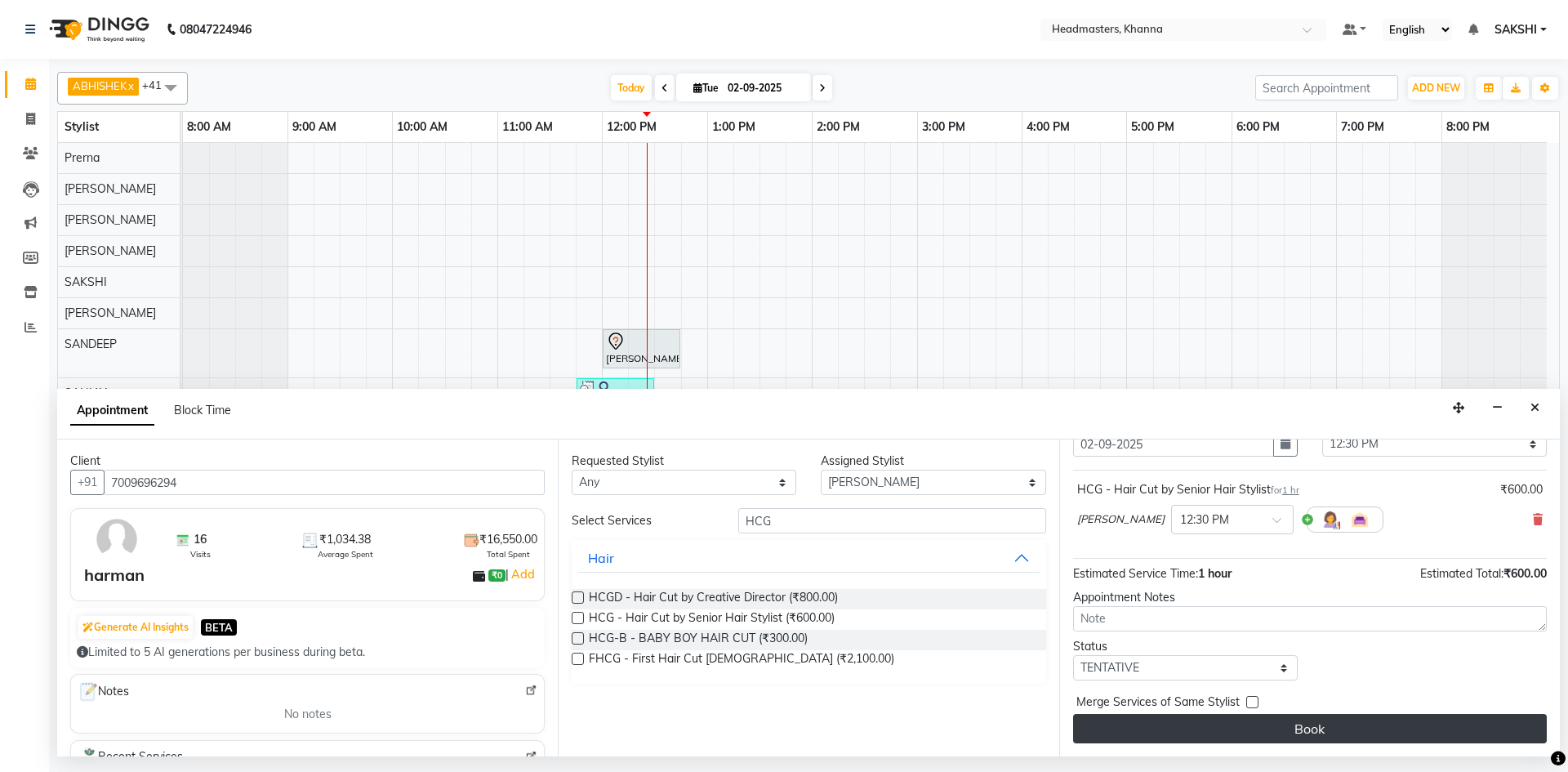
click at [1218, 729] on button "Book" at bounding box center [1309, 728] width 474 height 30
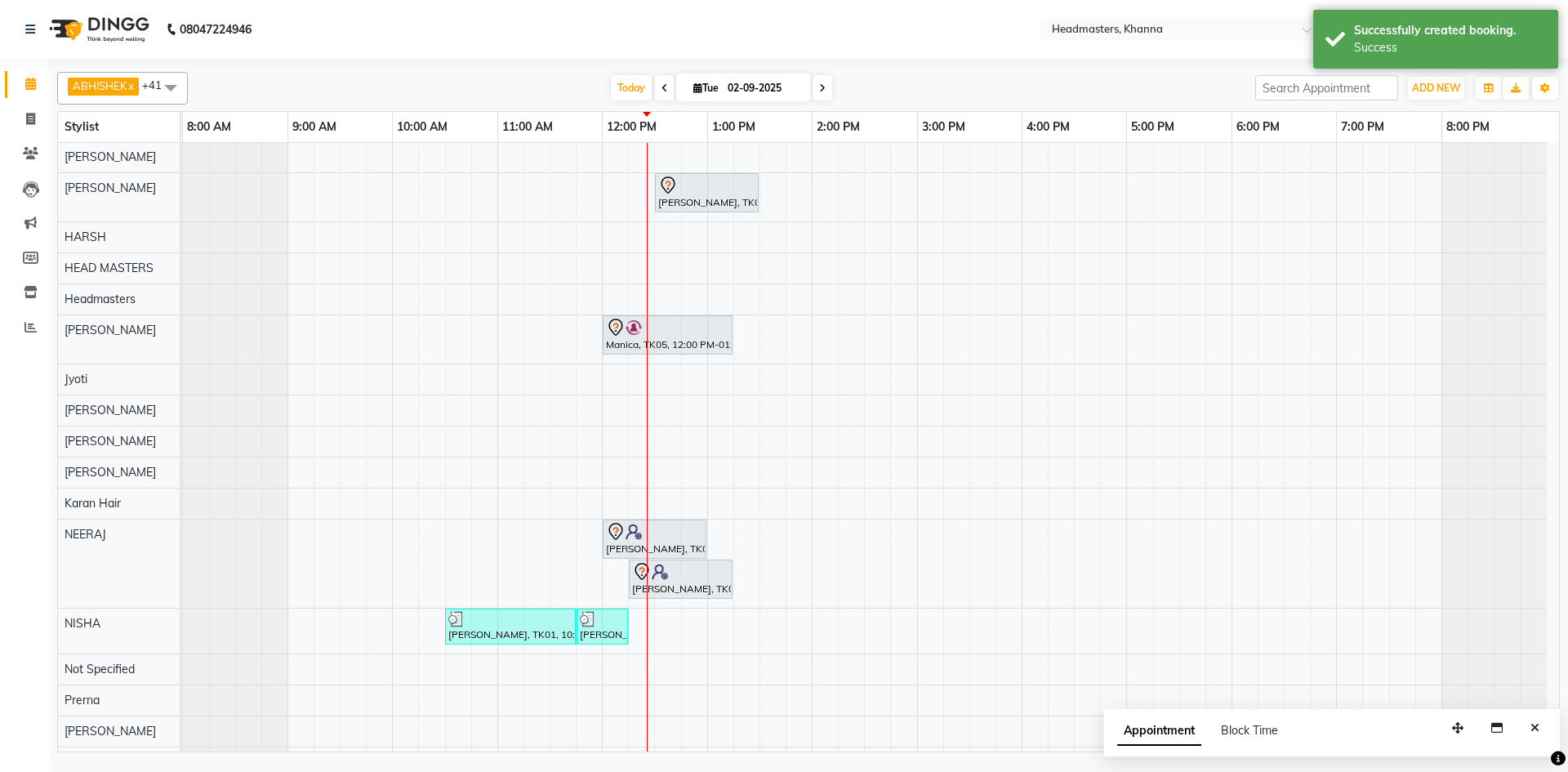
scroll to position [224, 0]
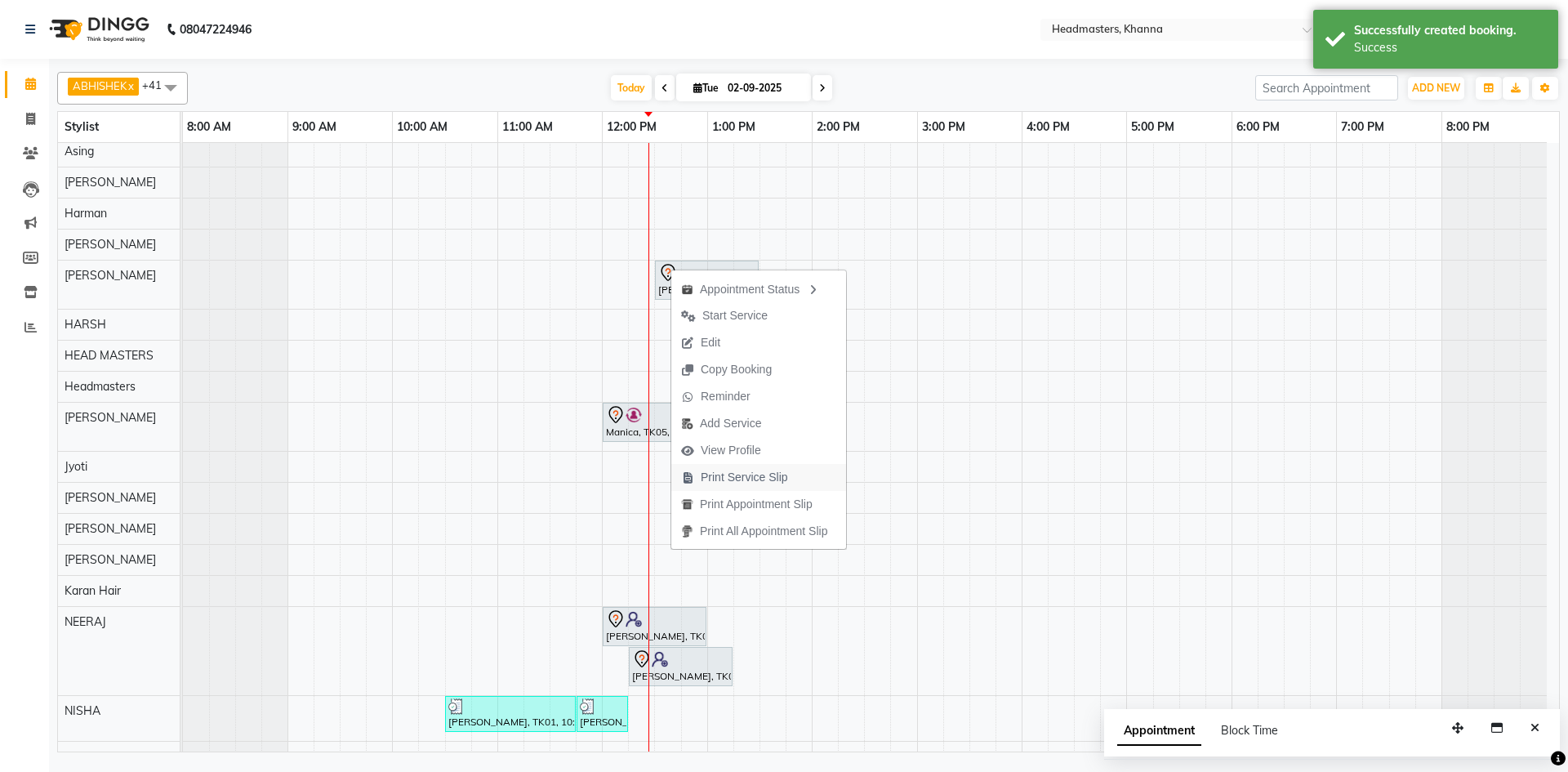
click at [746, 472] on span "Print Service Slip" at bounding box center [745, 477] width 87 height 17
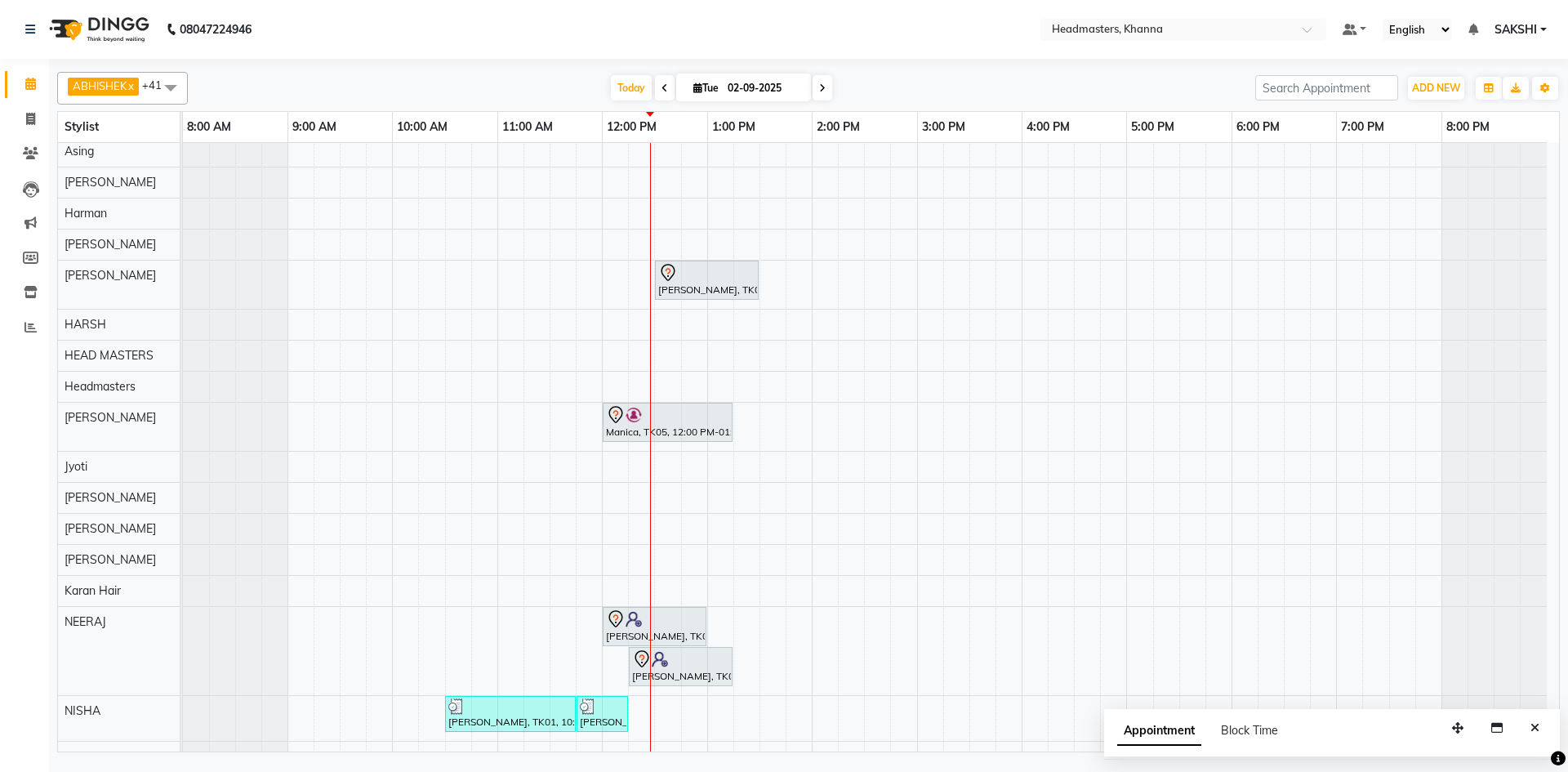
scroll to position [0, 0]
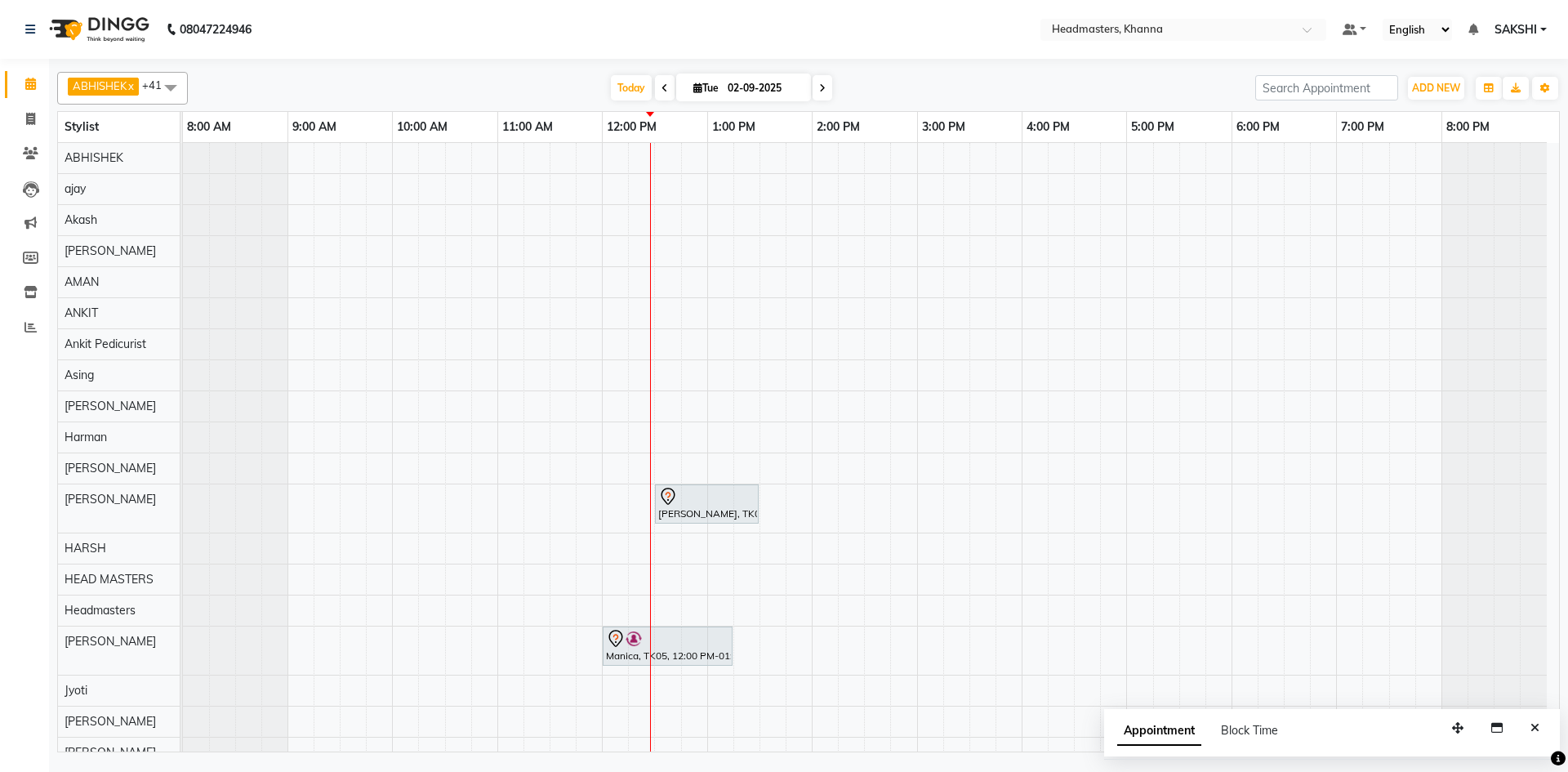
drag, startPoint x: 1538, startPoint y: 738, endPoint x: 1510, endPoint y: 732, distance: 28.6
click at [1531, 735] on button "Close" at bounding box center [1534, 727] width 24 height 25
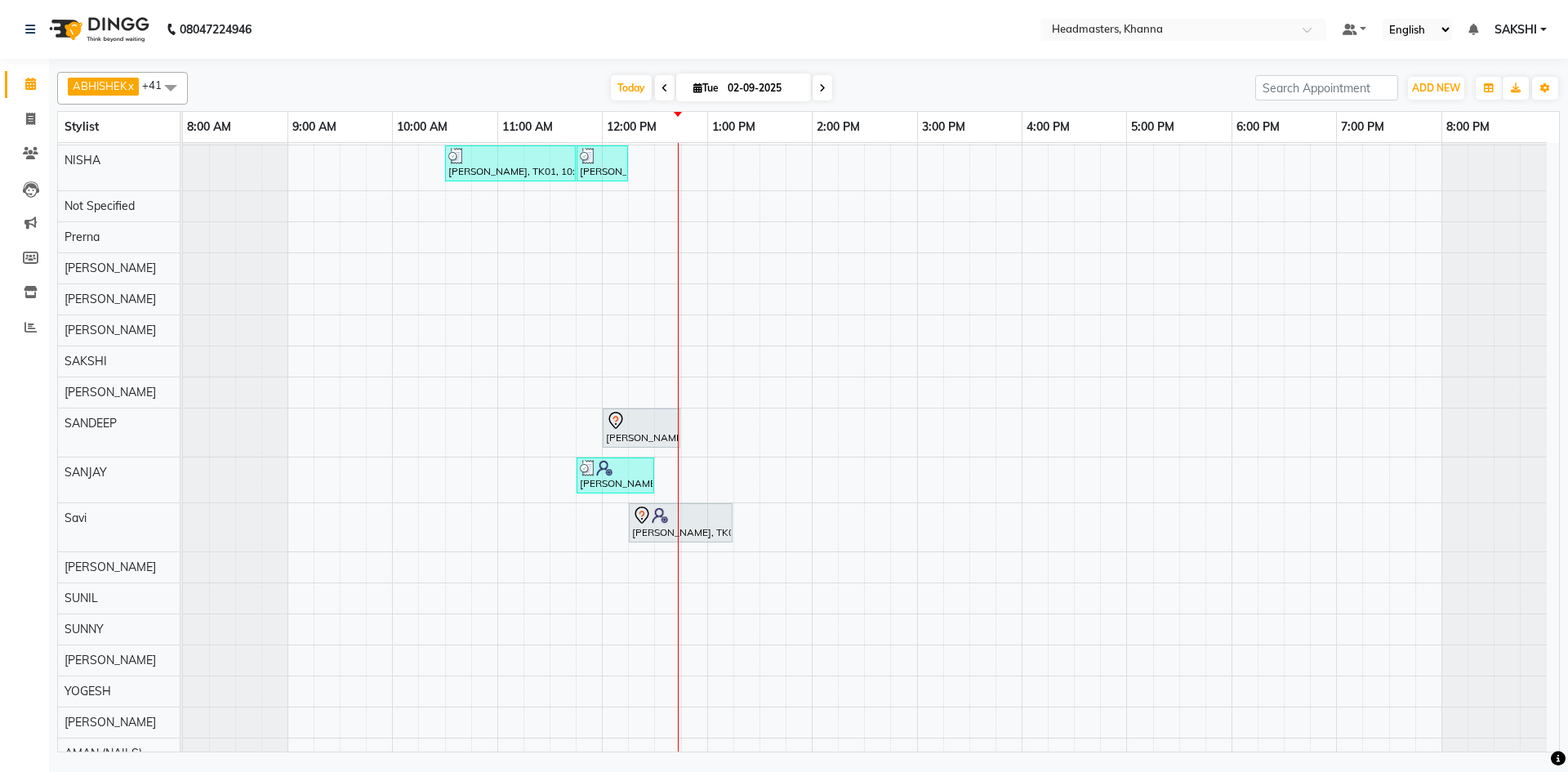
scroll to position [853, 0]
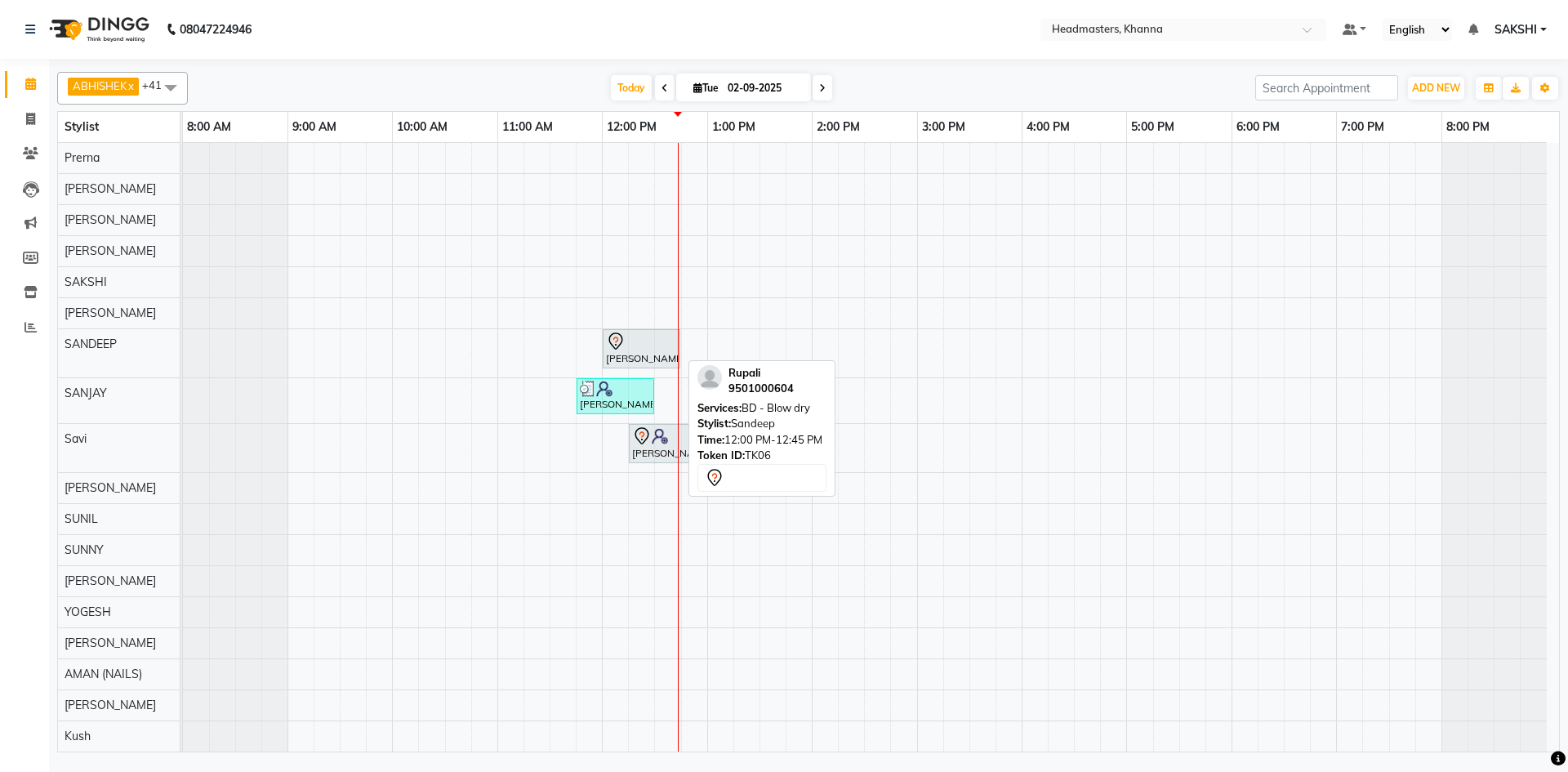
click at [633, 345] on div at bounding box center [641, 341] width 71 height 19
select select "7"
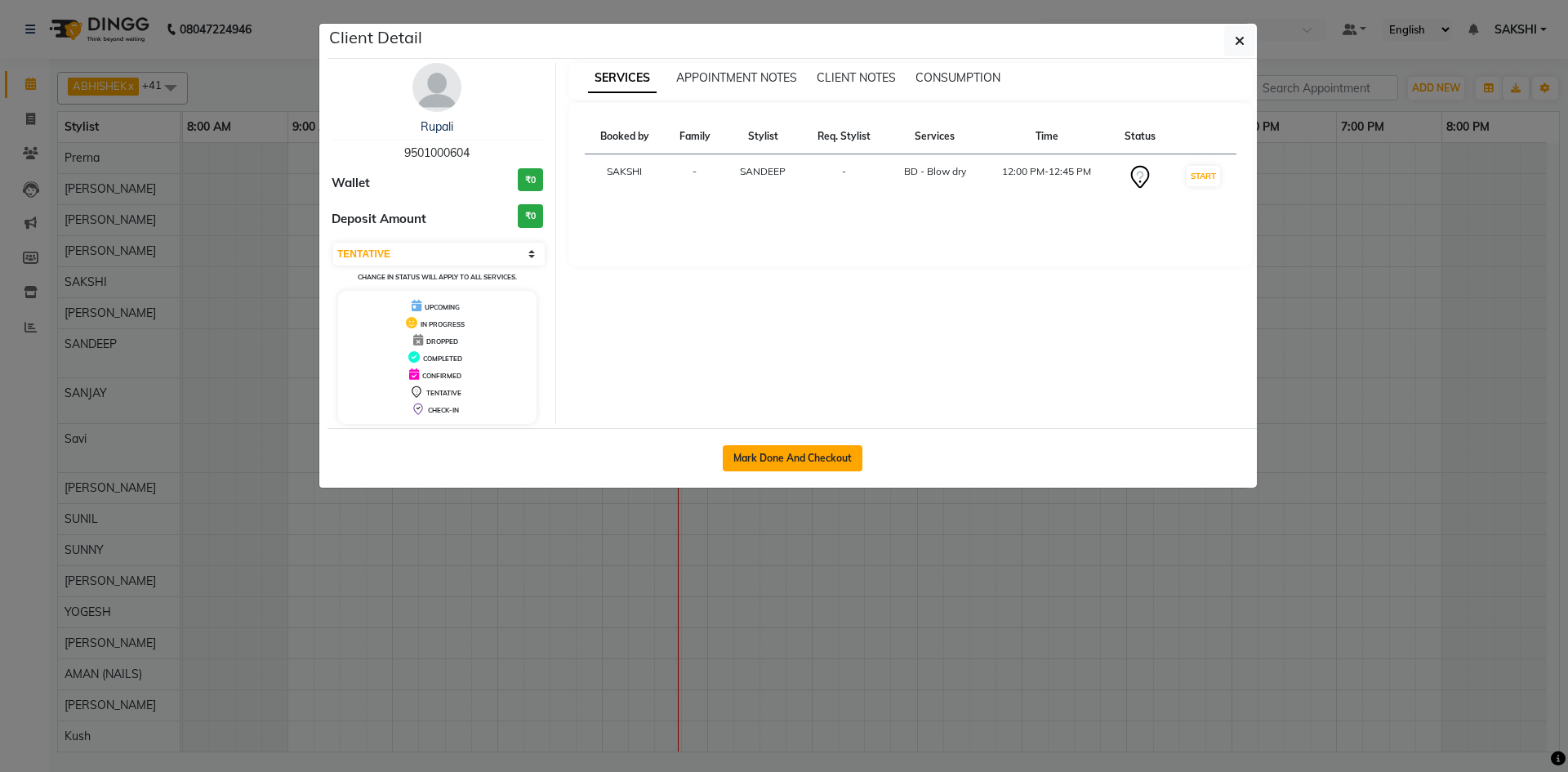
click at [829, 456] on button "Mark Done And Checkout" at bounding box center [793, 458] width 140 height 26
select select "service"
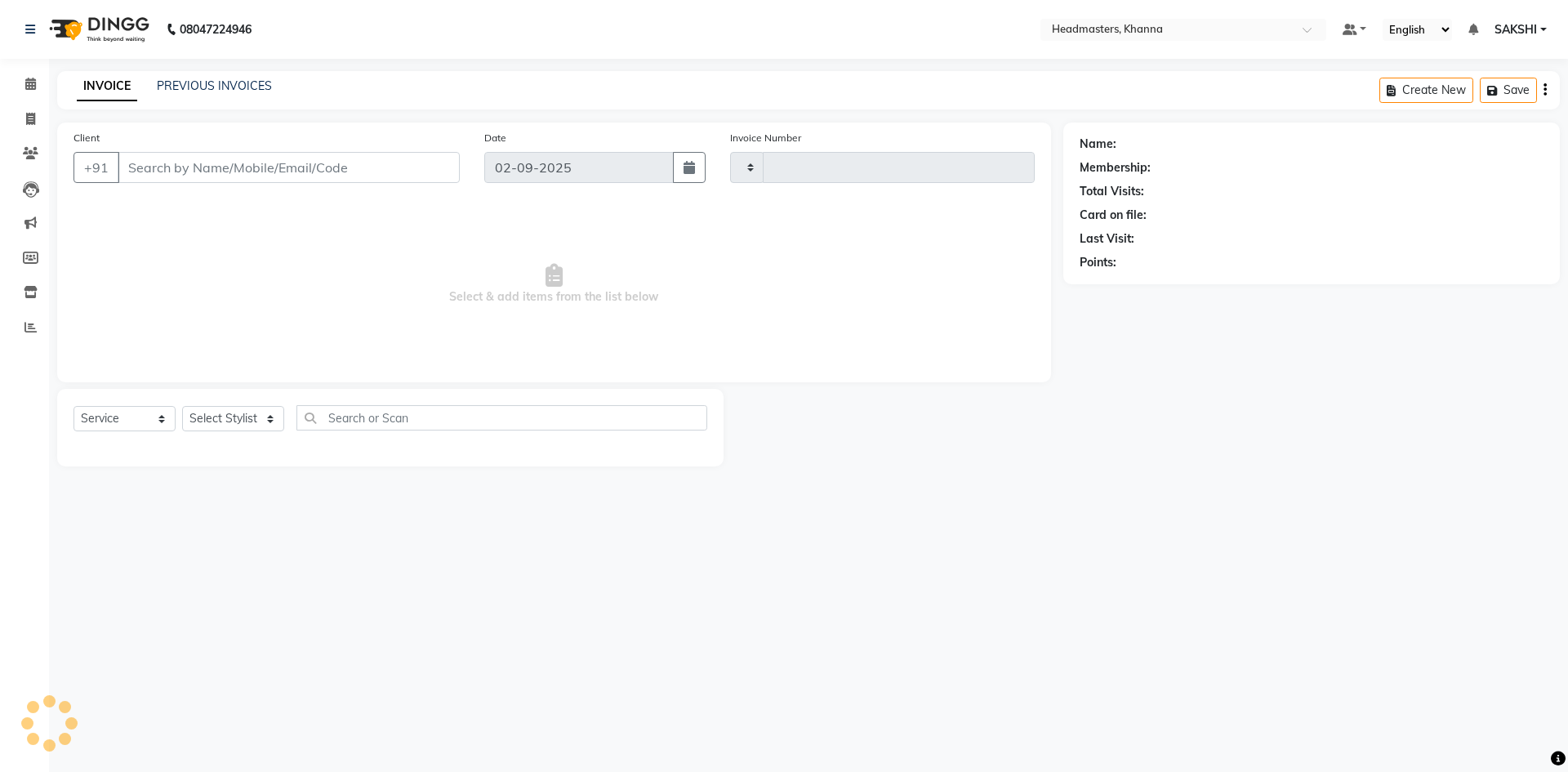
type input "5491"
select select "7138"
type input "9501000604"
select select "60800"
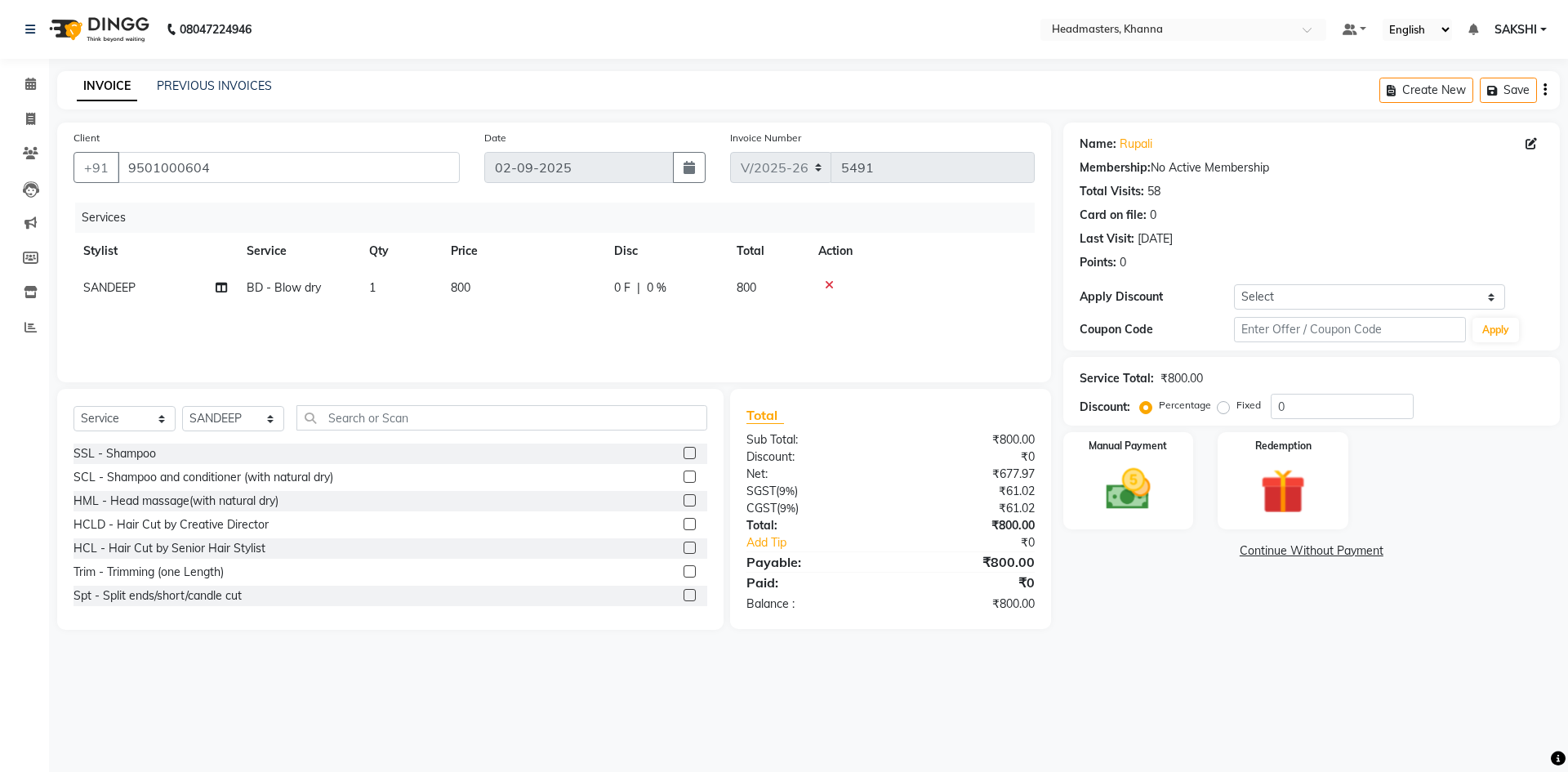
click at [680, 277] on td "0 F | 0 %" at bounding box center [665, 288] width 122 height 37
select select "60800"
click at [680, 277] on td "800" at bounding box center [599, 300] width 163 height 62
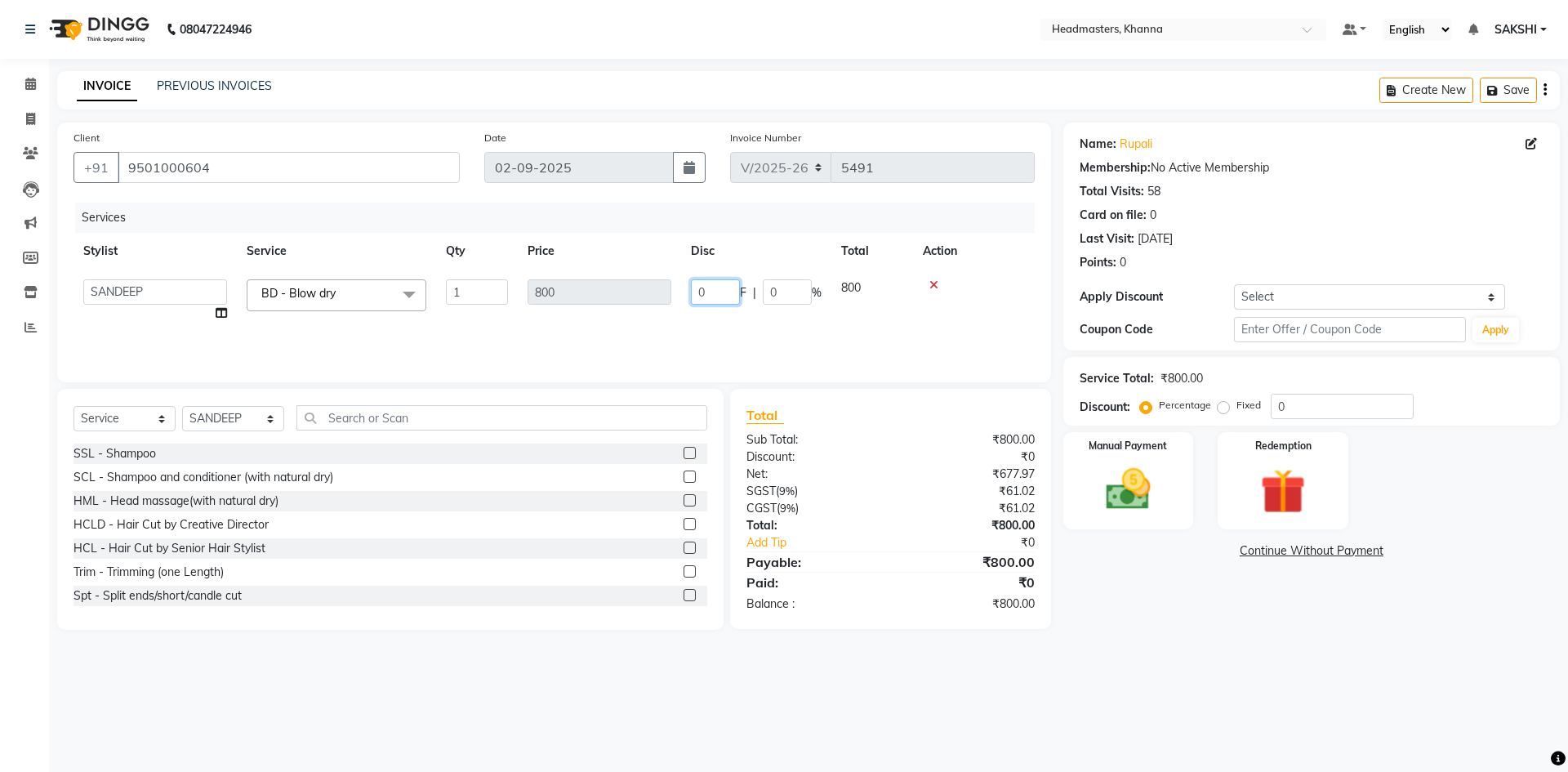
click at [722, 293] on input "0" at bounding box center [715, 291] width 49 height 25
type input "0200"
click at [747, 252] on tr "Stylist Service Qty Price Disc Total Action" at bounding box center [553, 251] width 961 height 37
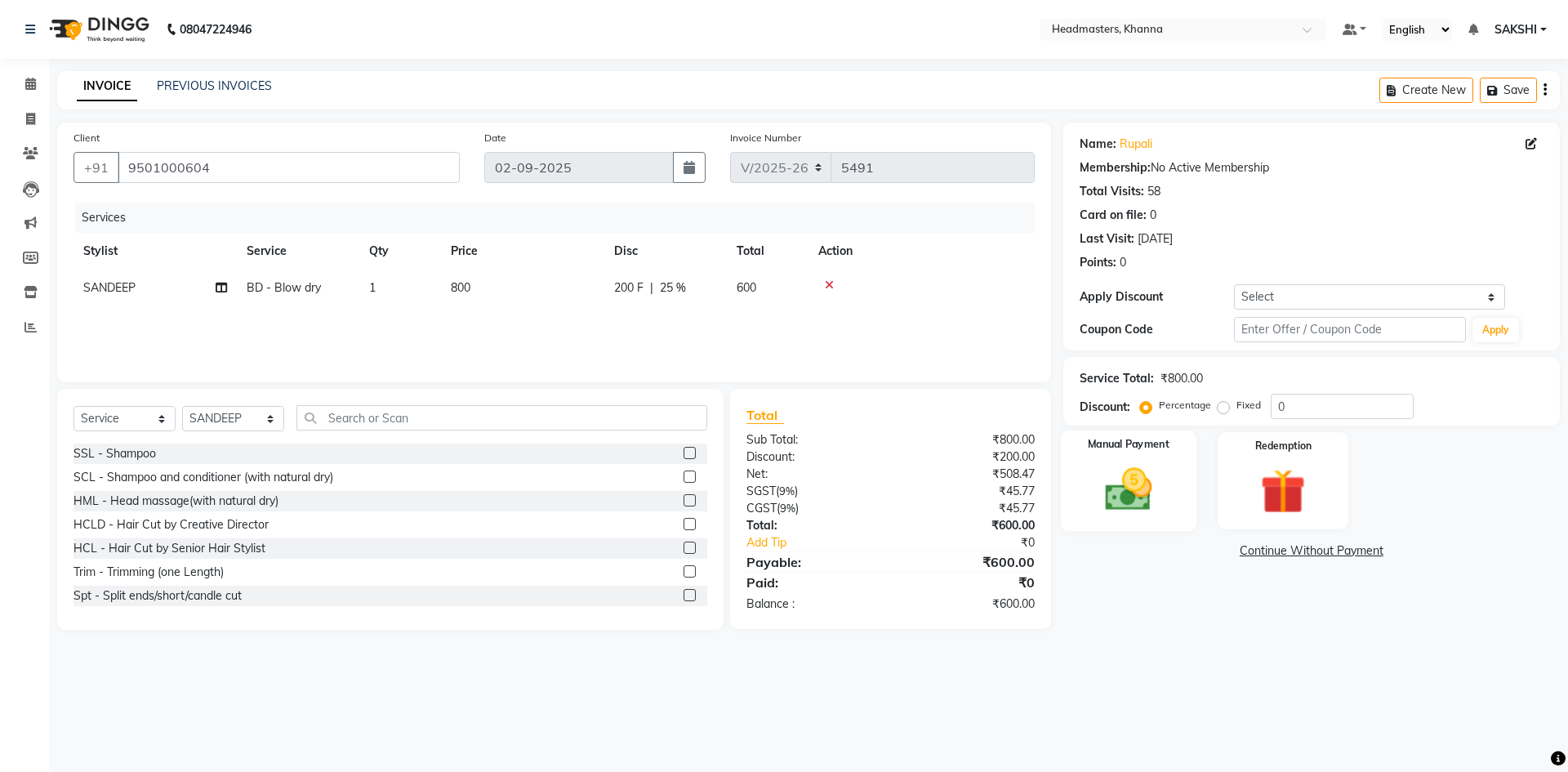
click at [1147, 484] on img at bounding box center [1127, 490] width 76 height 54
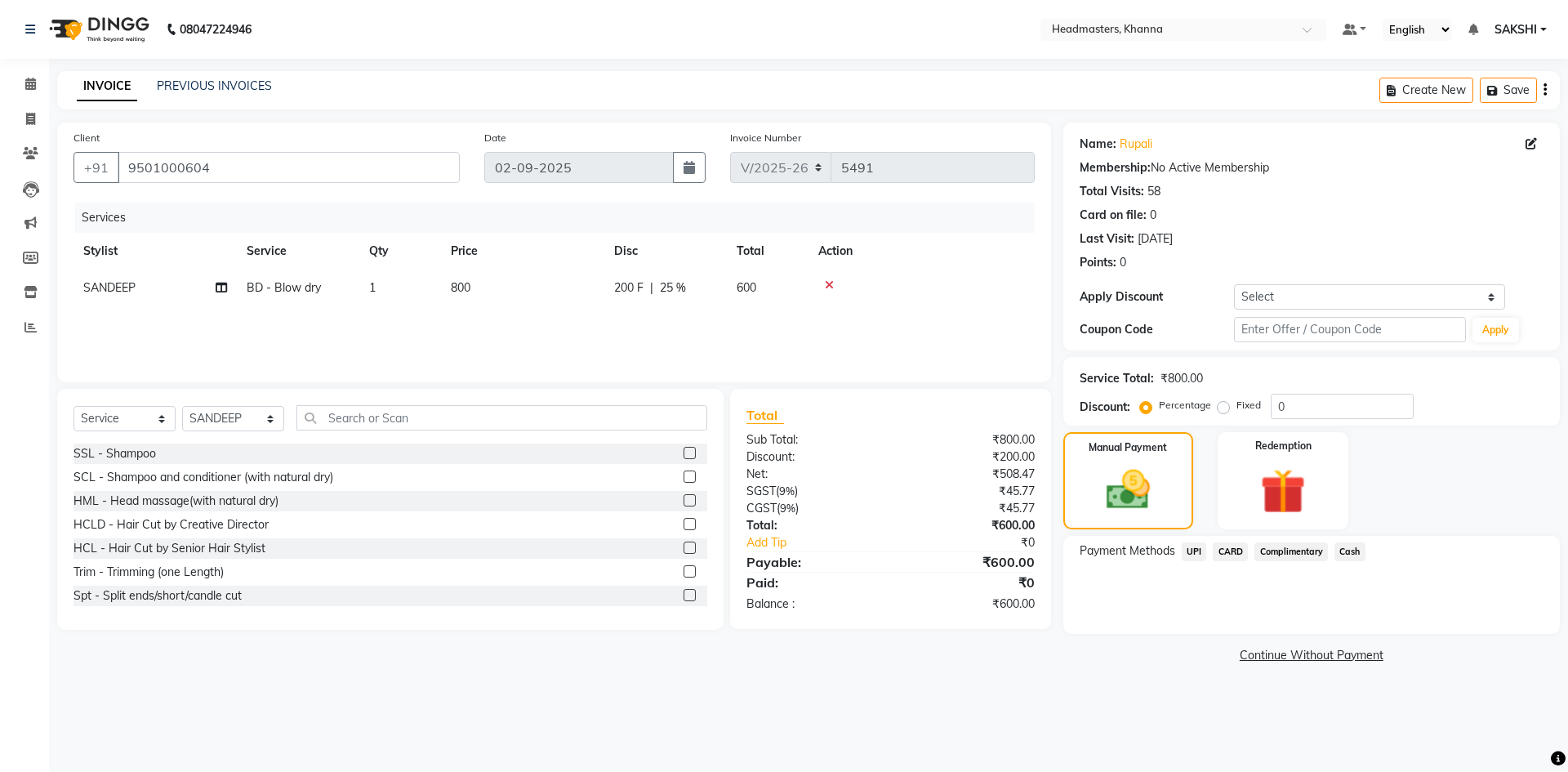
click at [1345, 549] on span "Cash" at bounding box center [1349, 551] width 31 height 18
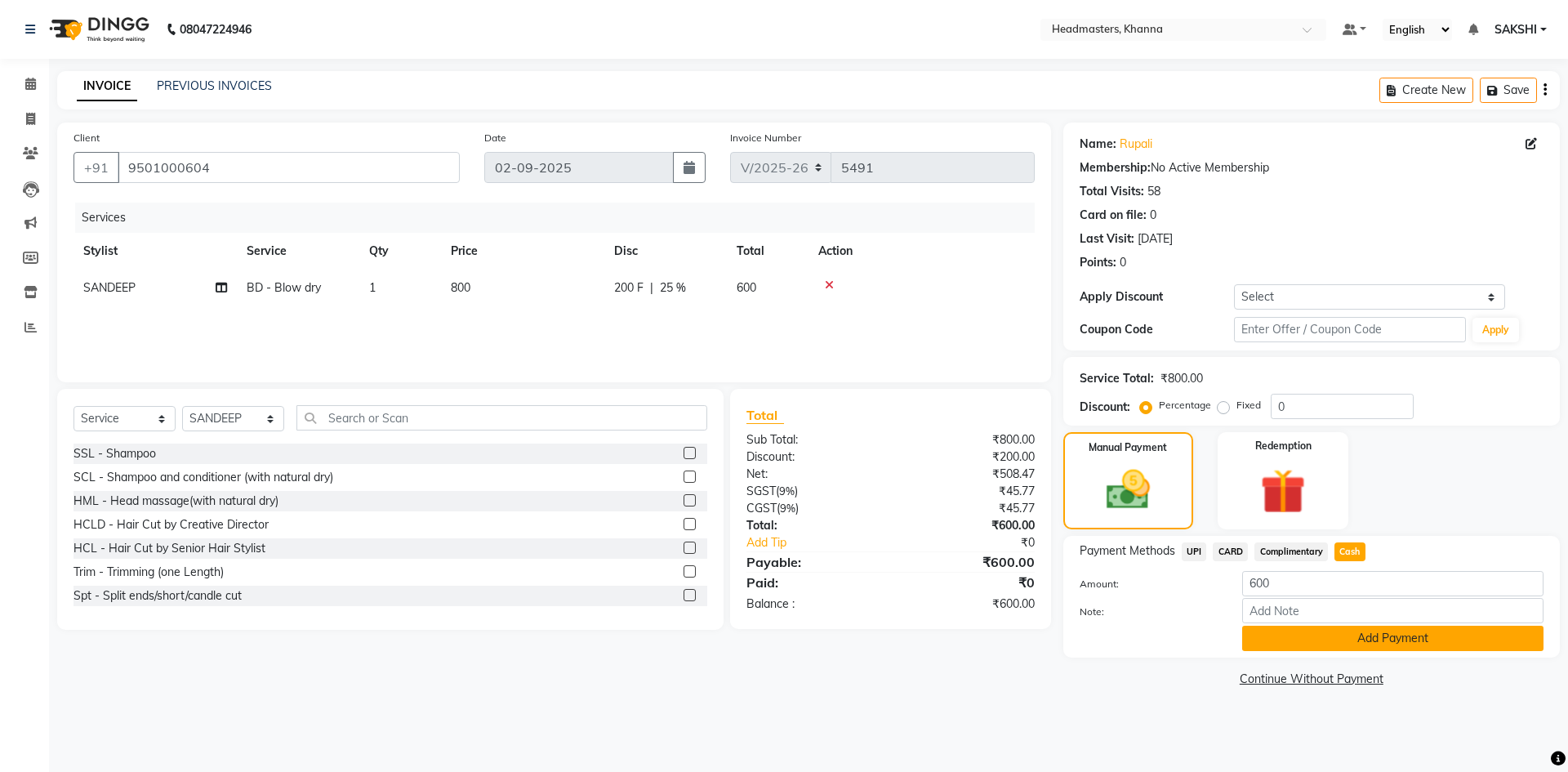
click at [1329, 639] on button "Add Payment" at bounding box center [1392, 638] width 302 height 25
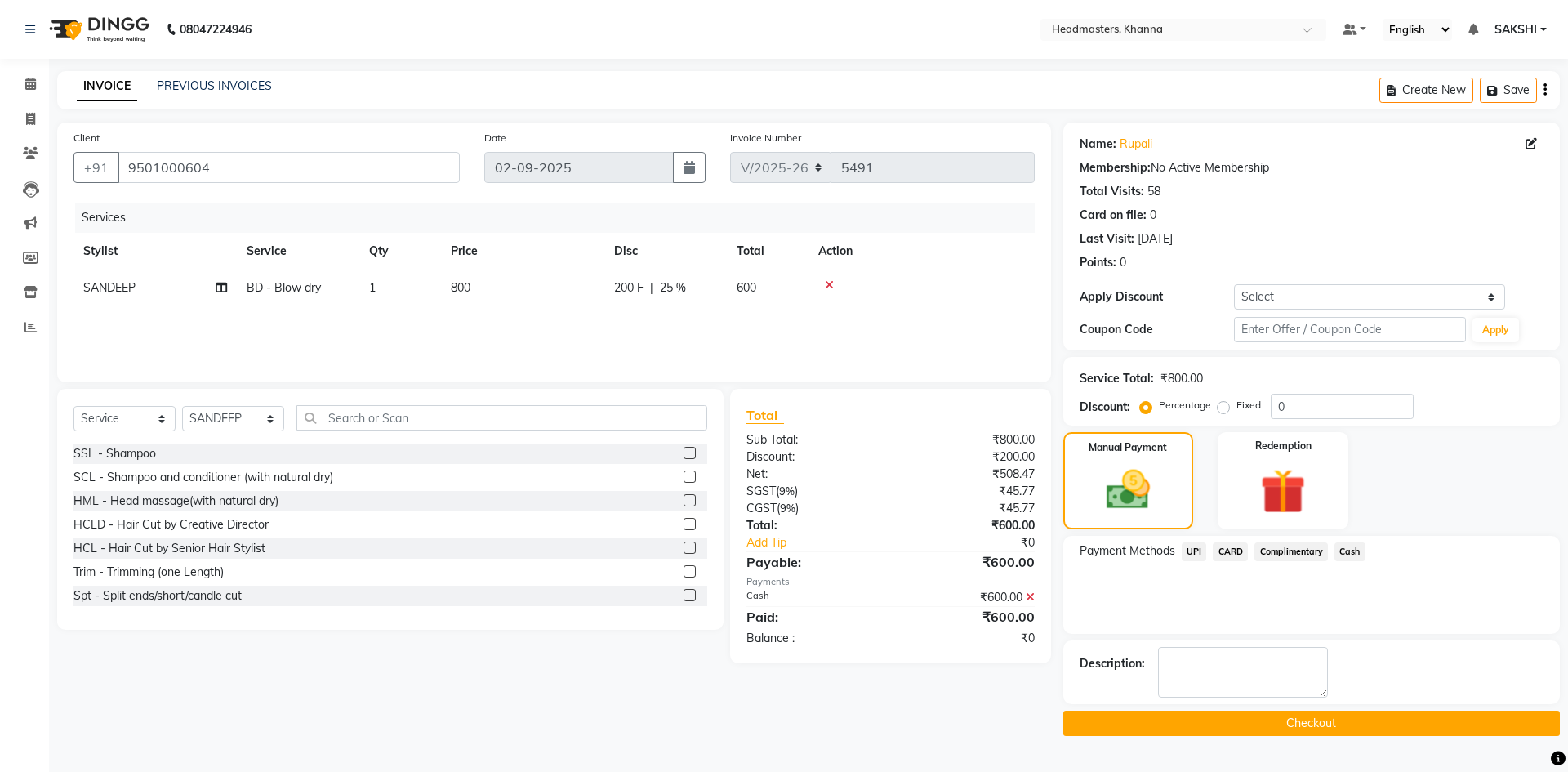
click at [1293, 717] on button "Checkout" at bounding box center [1311, 723] width 496 height 25
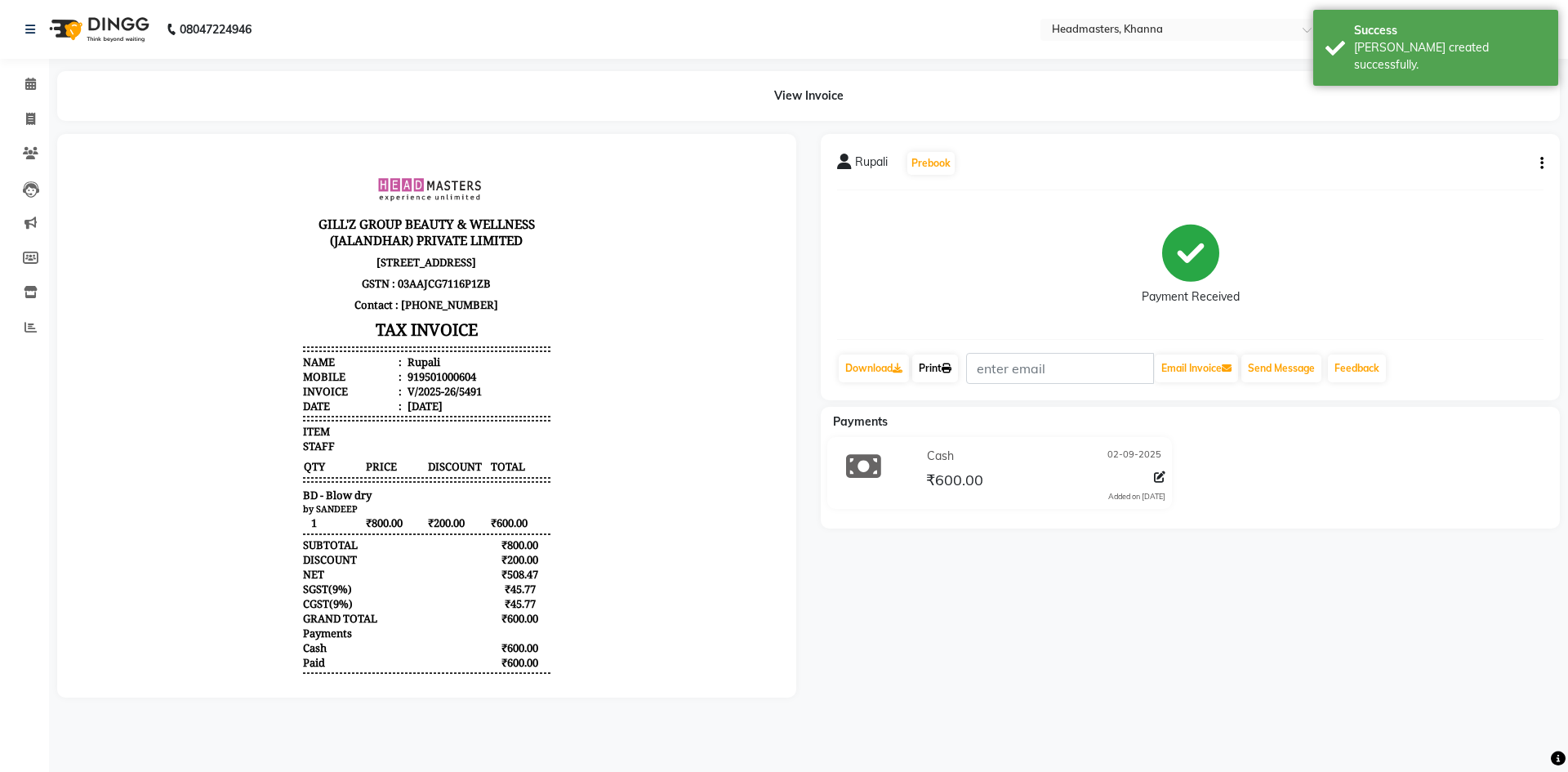
click at [923, 363] on link "Print" at bounding box center [934, 368] width 45 height 28
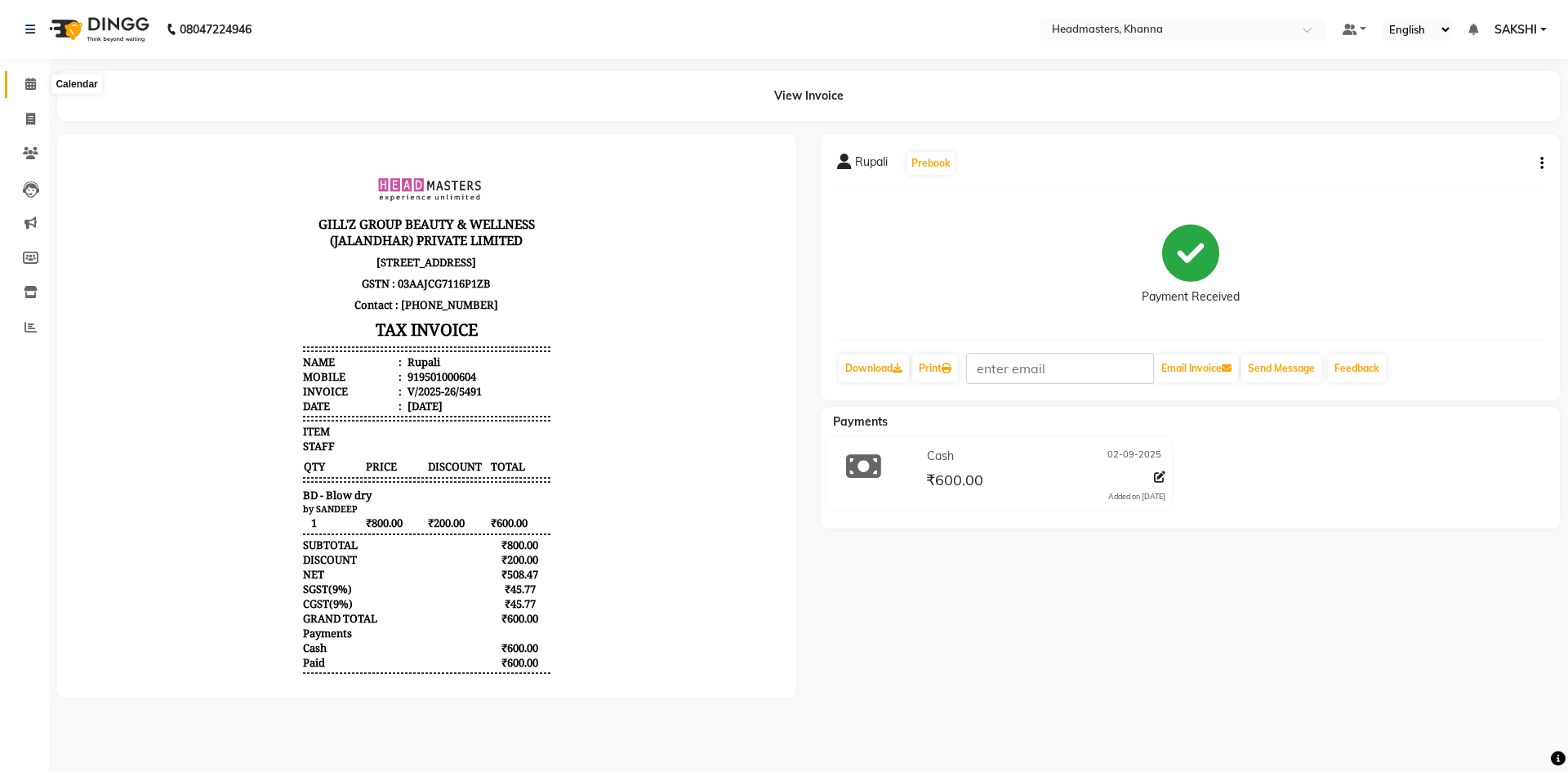
click at [36, 91] on span at bounding box center [31, 84] width 29 height 18
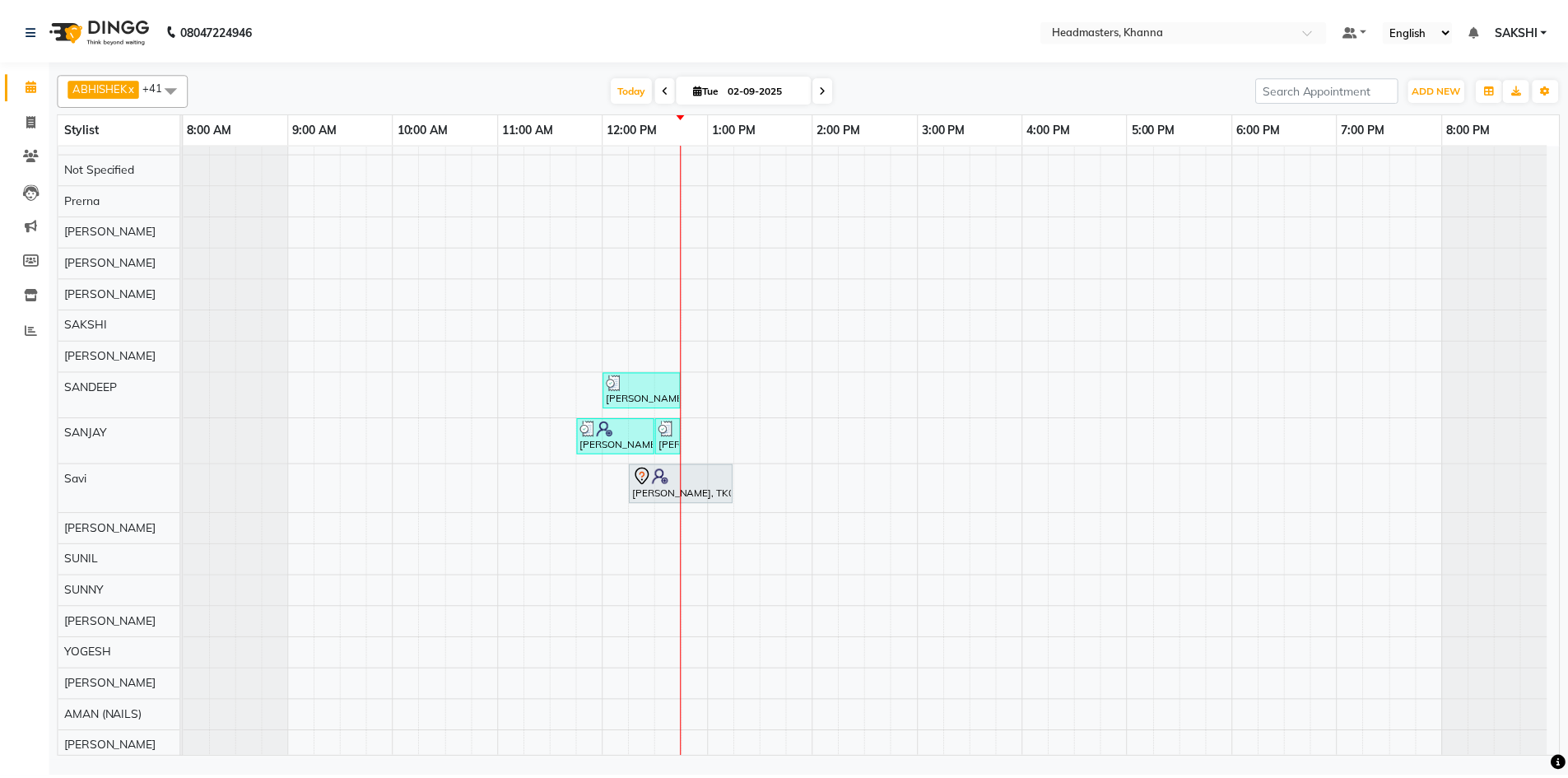
scroll to position [860, 0]
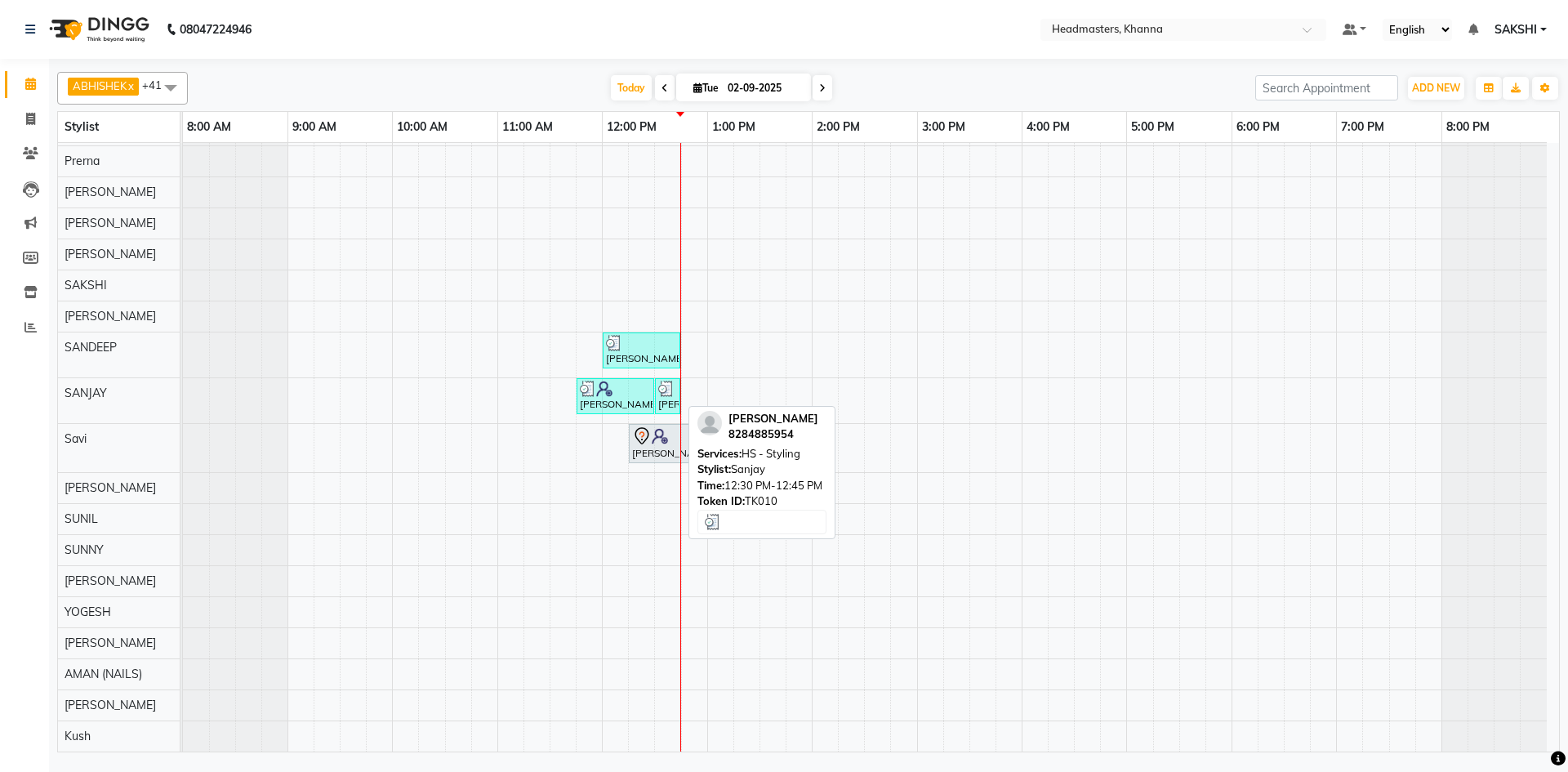
click at [676, 393] on div at bounding box center [667, 388] width 18 height 17
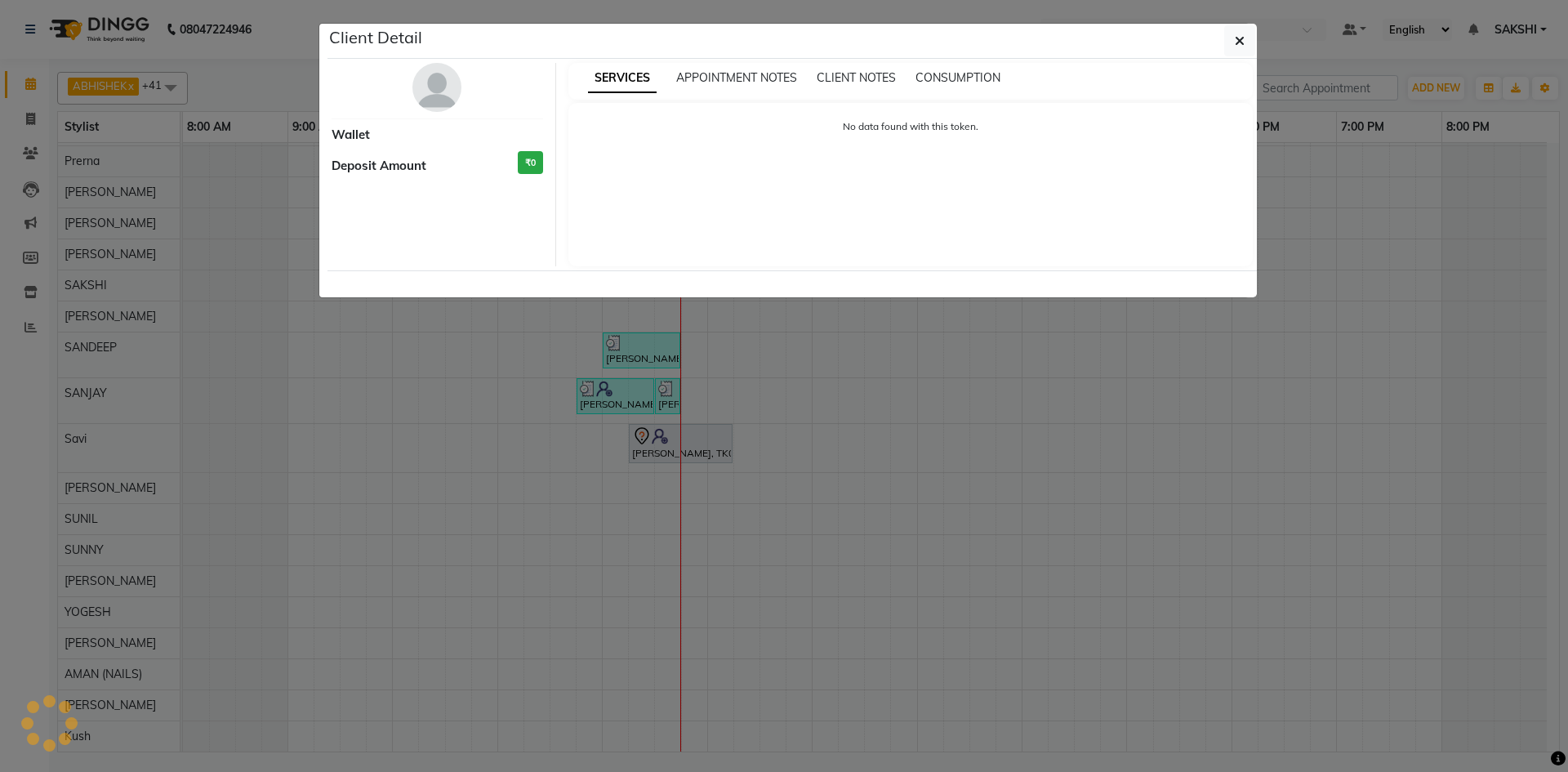
select select "3"
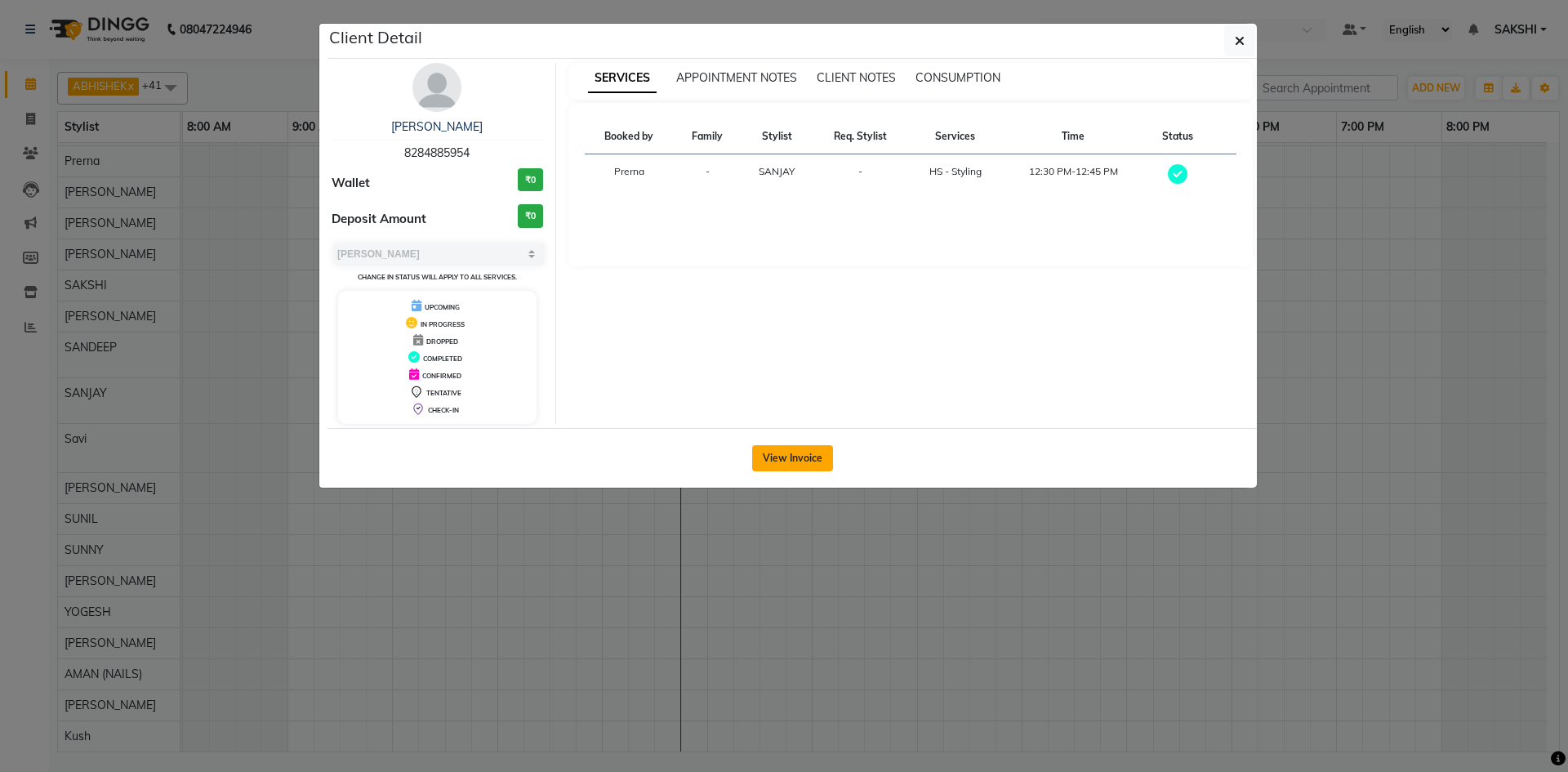
click at [794, 454] on button "View Invoice" at bounding box center [792, 458] width 80 height 26
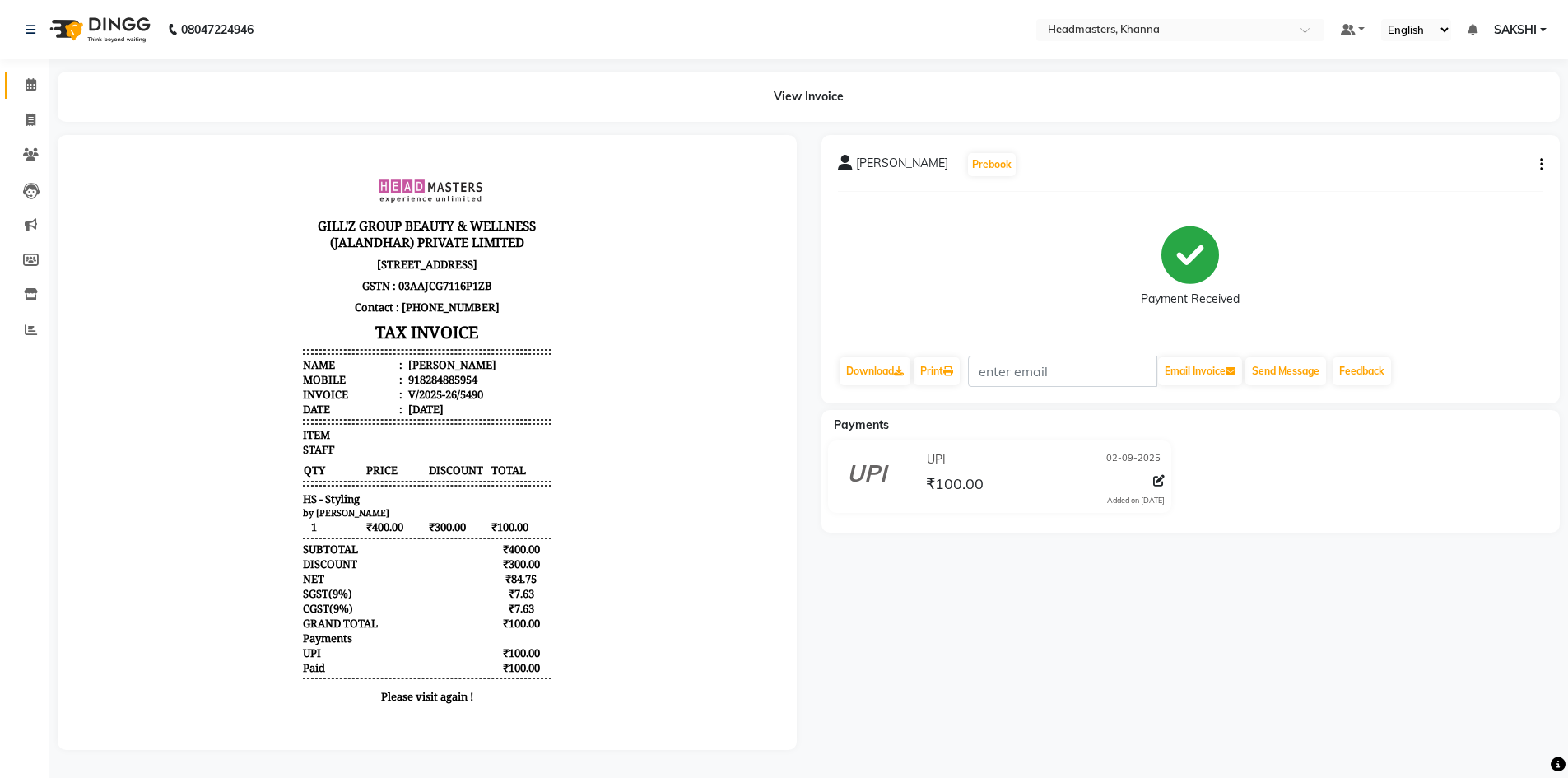
click at [22, 72] on link "Calendar" at bounding box center [25, 85] width 40 height 27
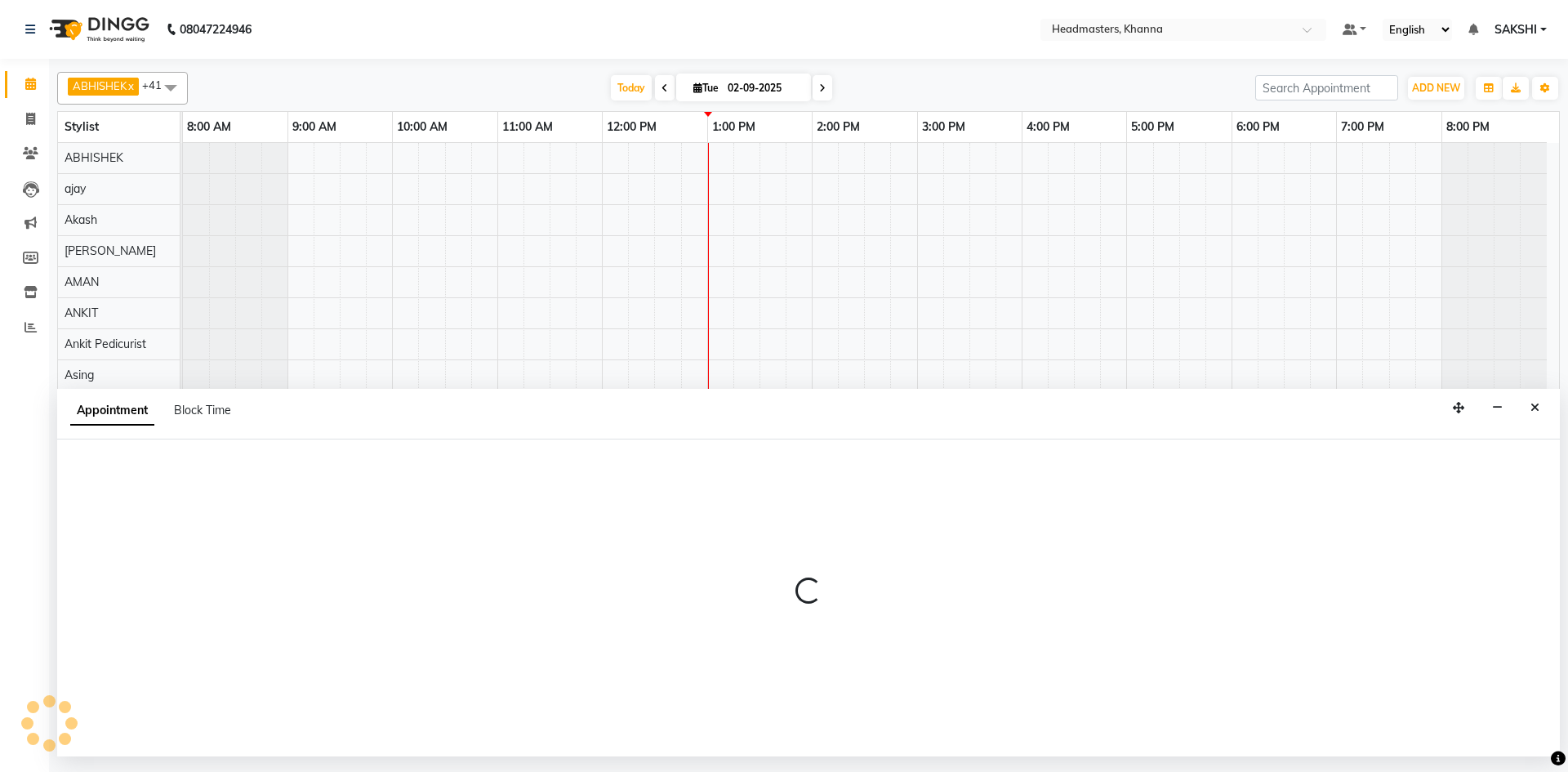
select select "60799"
select select "tentative"
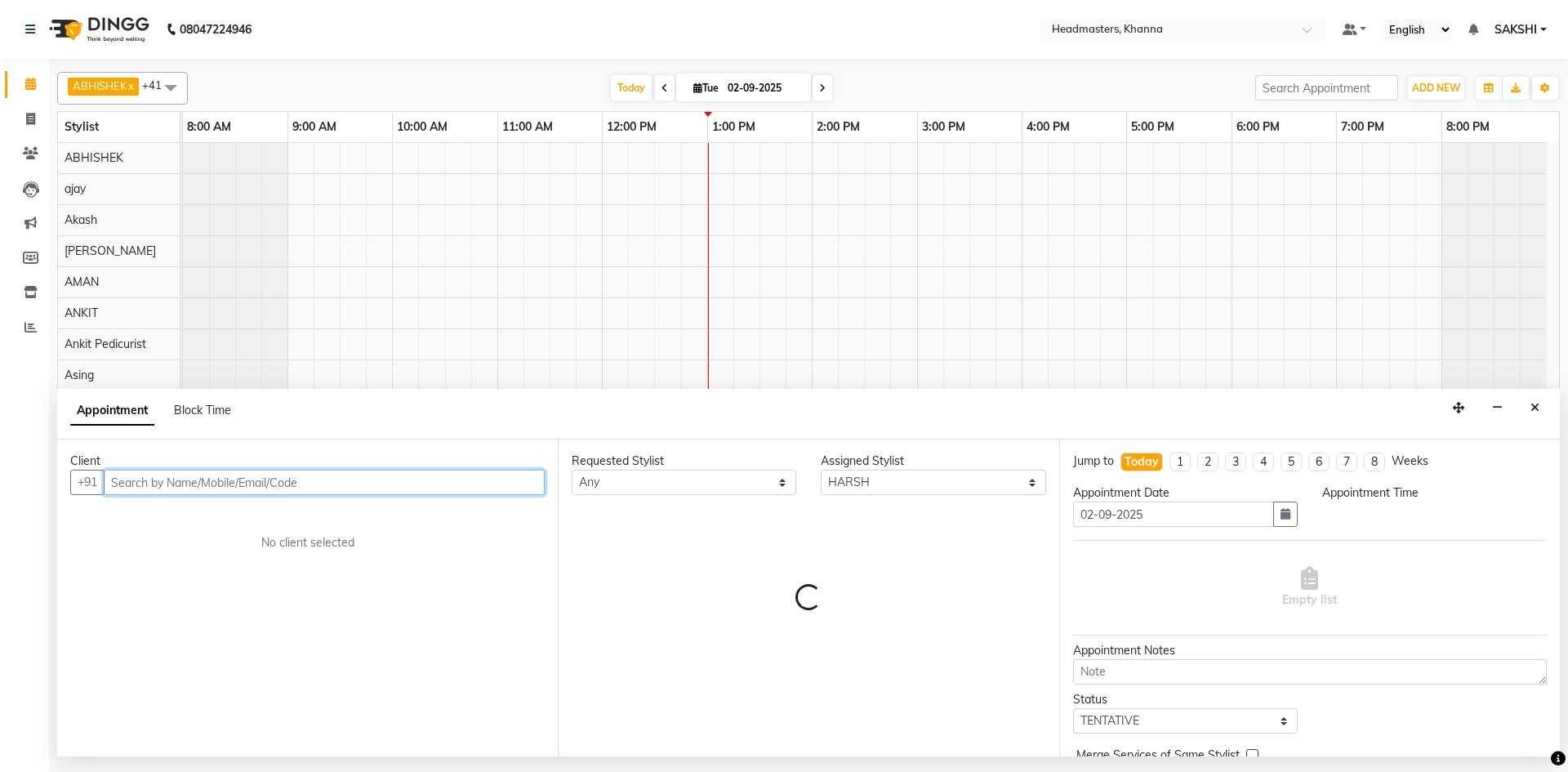
select select "990"
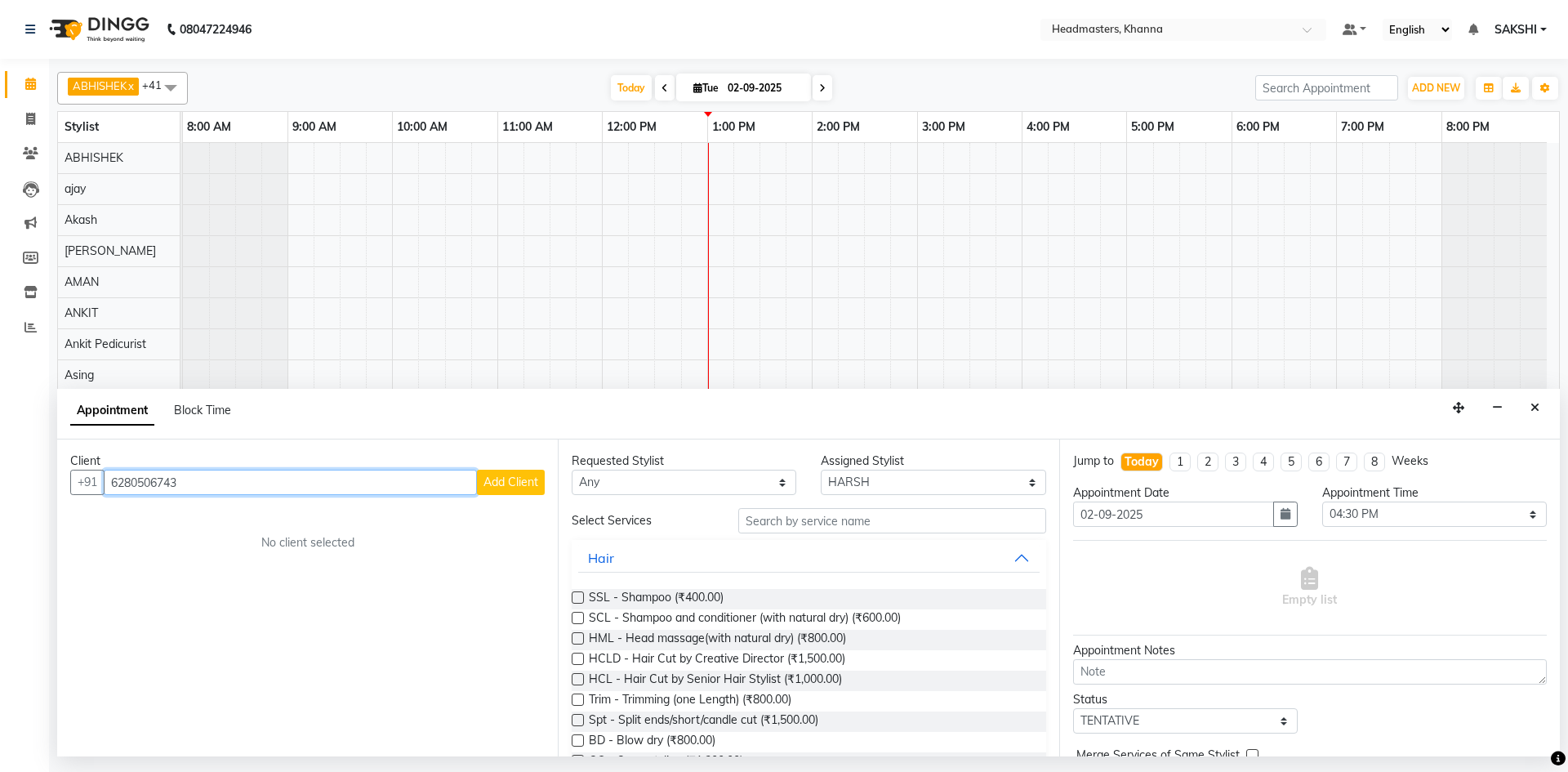
type input "6280506743"
click at [479, 477] on button "Add Client" at bounding box center [511, 482] width 68 height 25
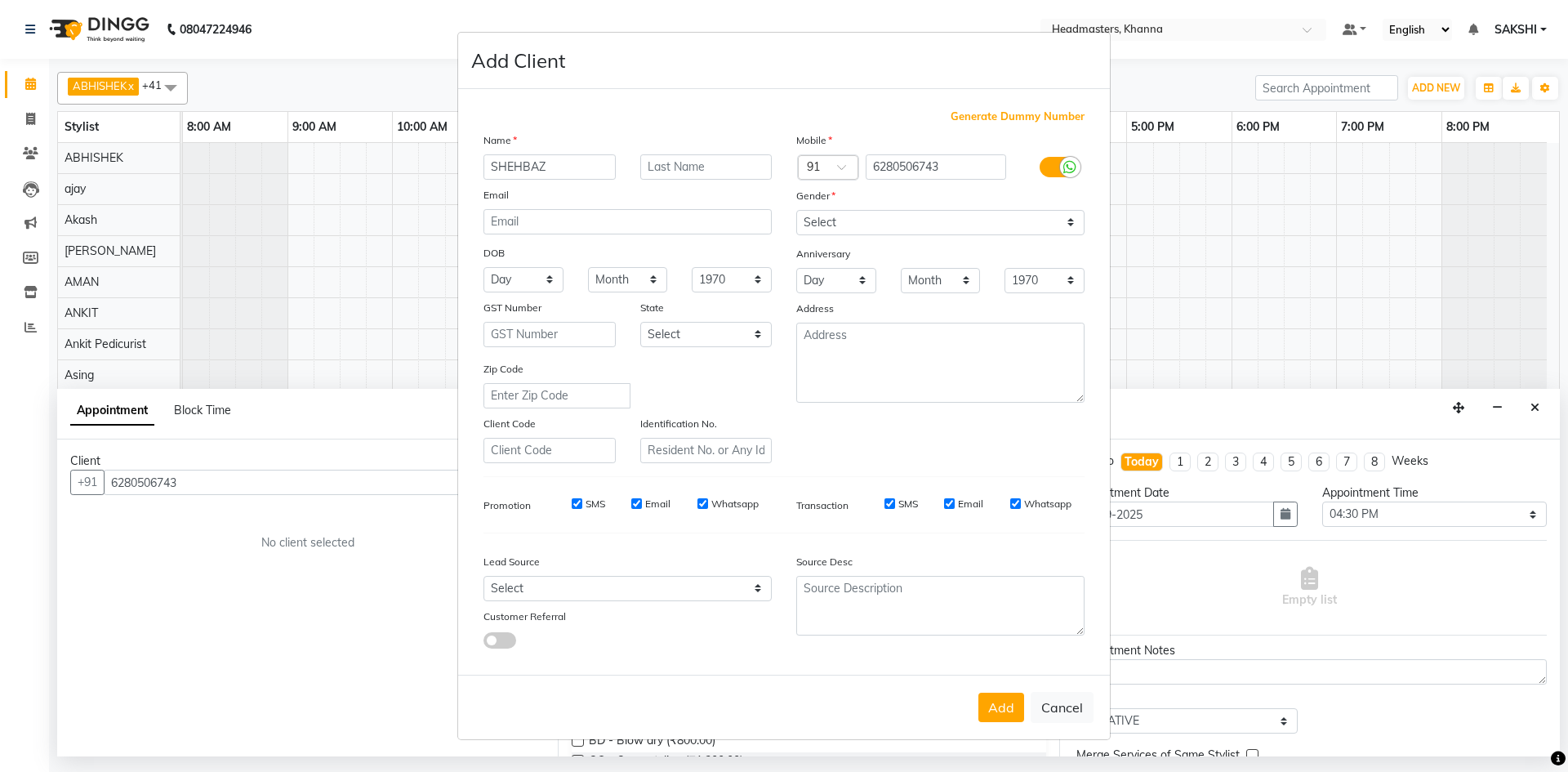
type input "SHEHBAZ"
click at [892, 214] on select "Select Male Female Other Prefer Not To Say" at bounding box center [940, 222] width 288 height 25
select select "male"
click at [796, 210] on select "Select Male Female Other Prefer Not To Say" at bounding box center [940, 222] width 288 height 25
click at [1003, 713] on button "Add" at bounding box center [1001, 707] width 45 height 30
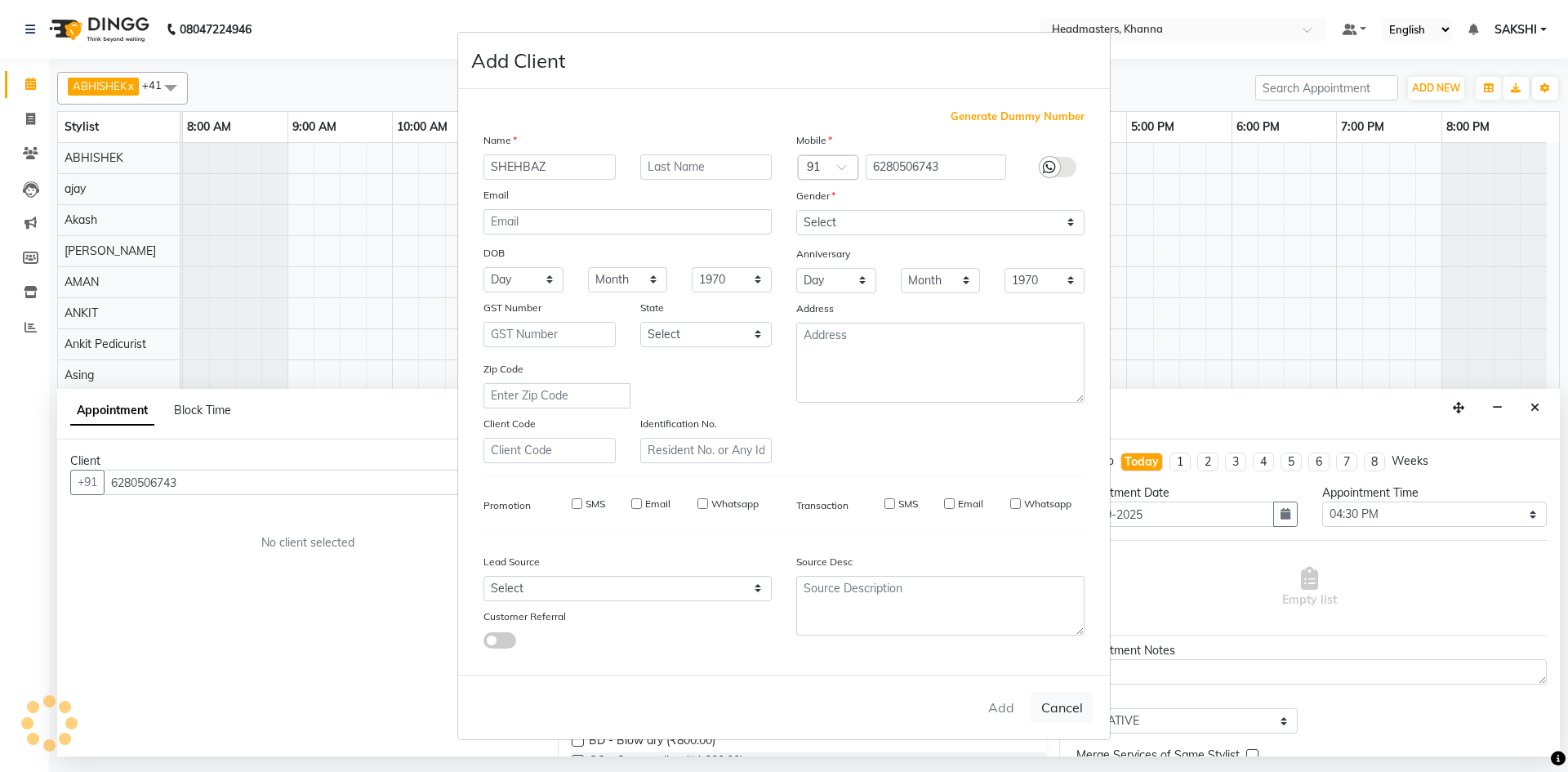
select select
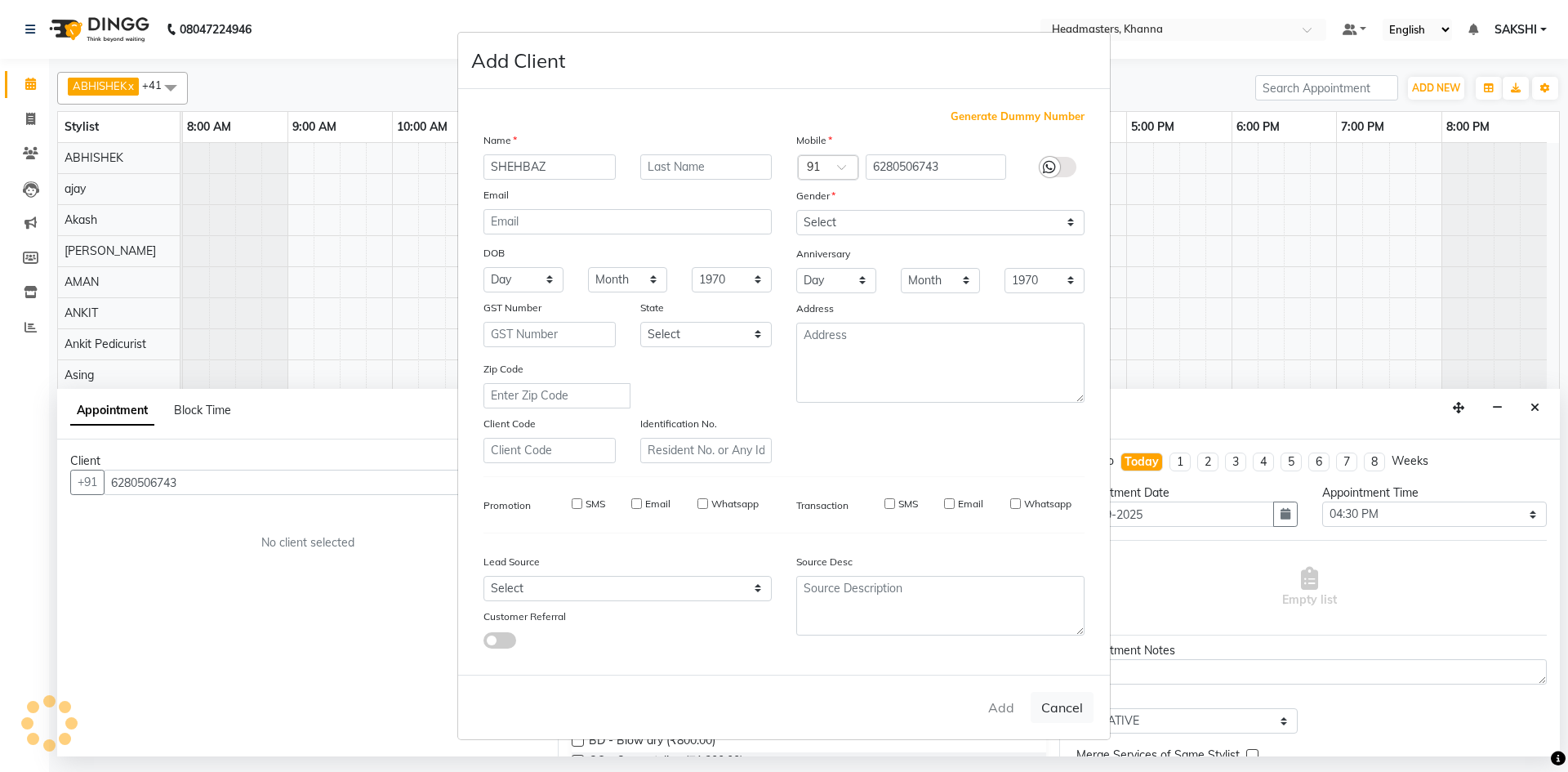
select select
checkbox input "false"
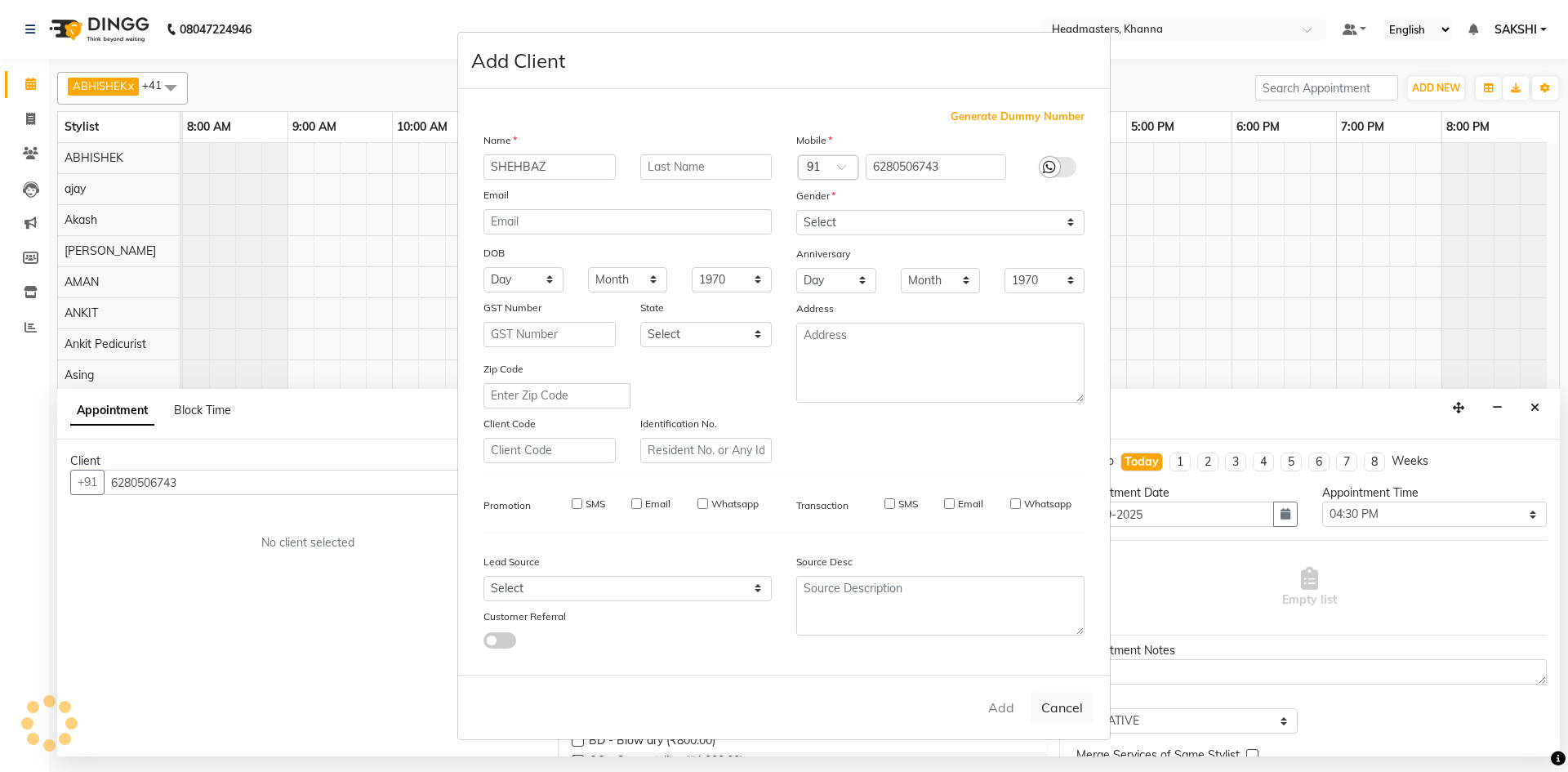
checkbox input "false"
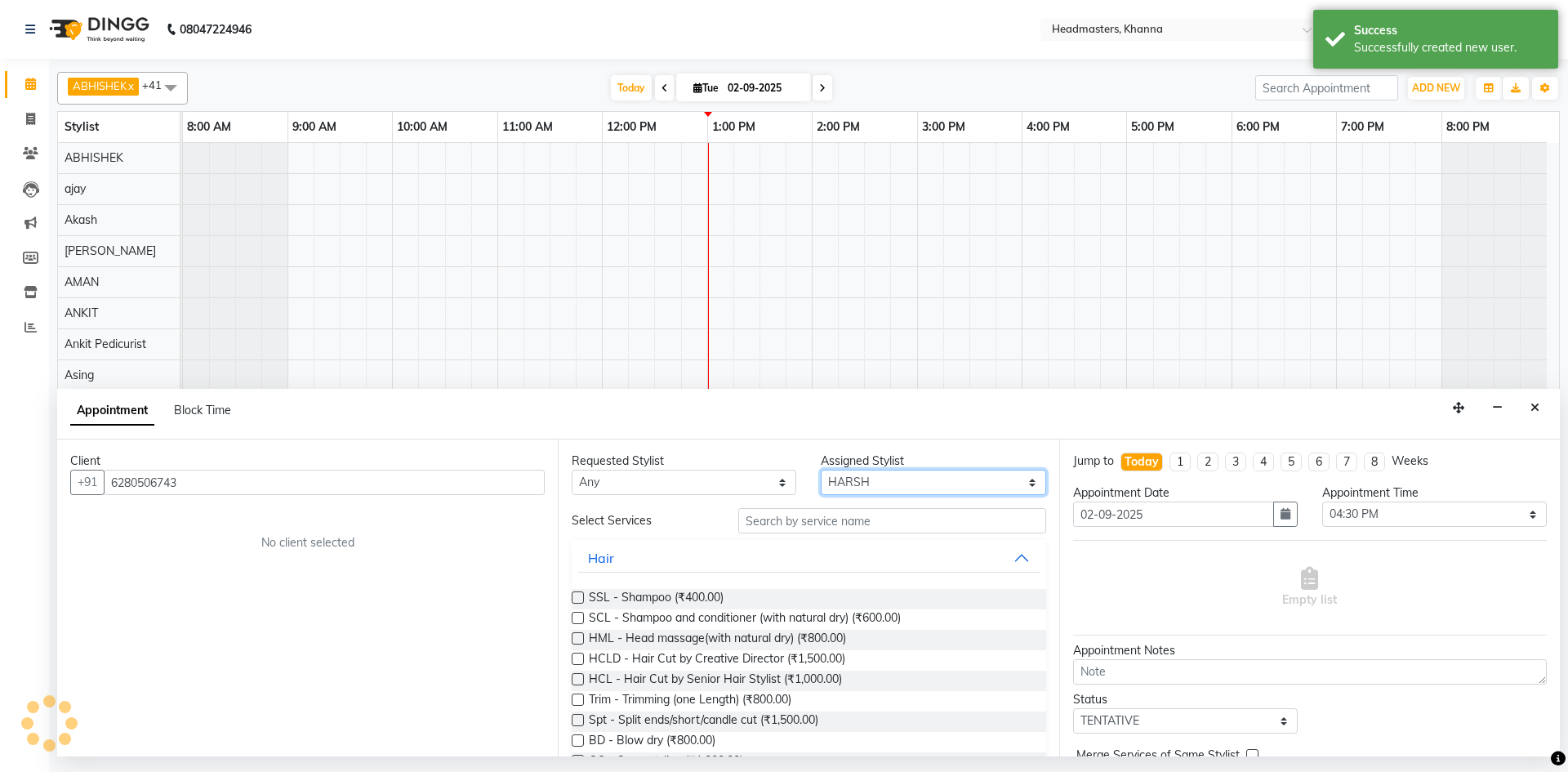
drag, startPoint x: 900, startPoint y: 487, endPoint x: 900, endPoint y: 475, distance: 12.0
click at [900, 487] on select "Select ABHISHEK ajay Akash AKHIL AMAN AMAN (NAILS) ANKIT Ankit Pedicurist Asing…" at bounding box center [933, 482] width 225 height 25
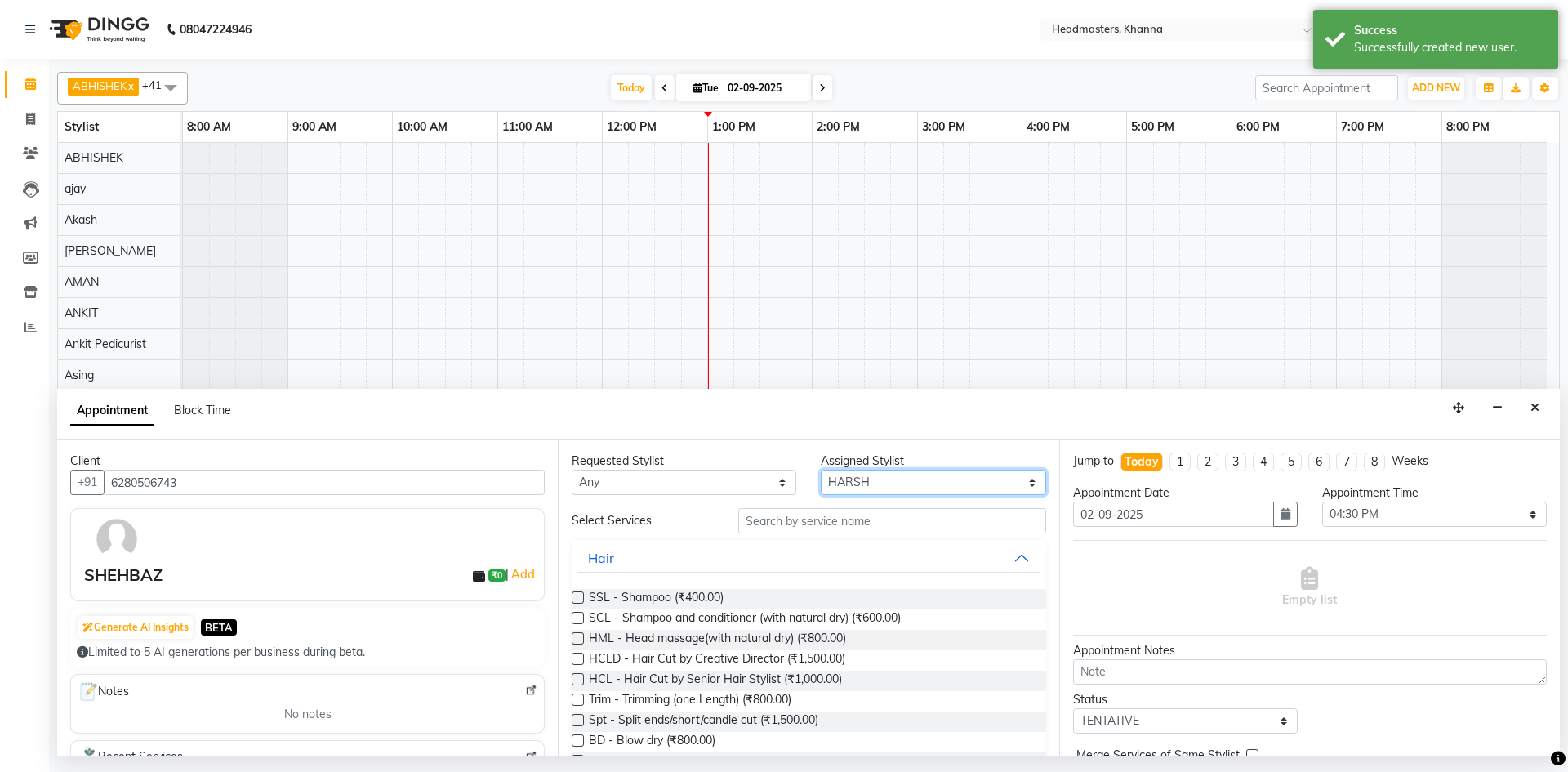
select select "60819"
click at [821, 469] on select "Select ABHISHEK ajay Akash AKHIL AMAN AMAN (NAILS) ANKIT Ankit Pedicurist Asing…" at bounding box center [933, 482] width 225 height 25
click at [791, 511] on input "text" at bounding box center [892, 520] width 308 height 25
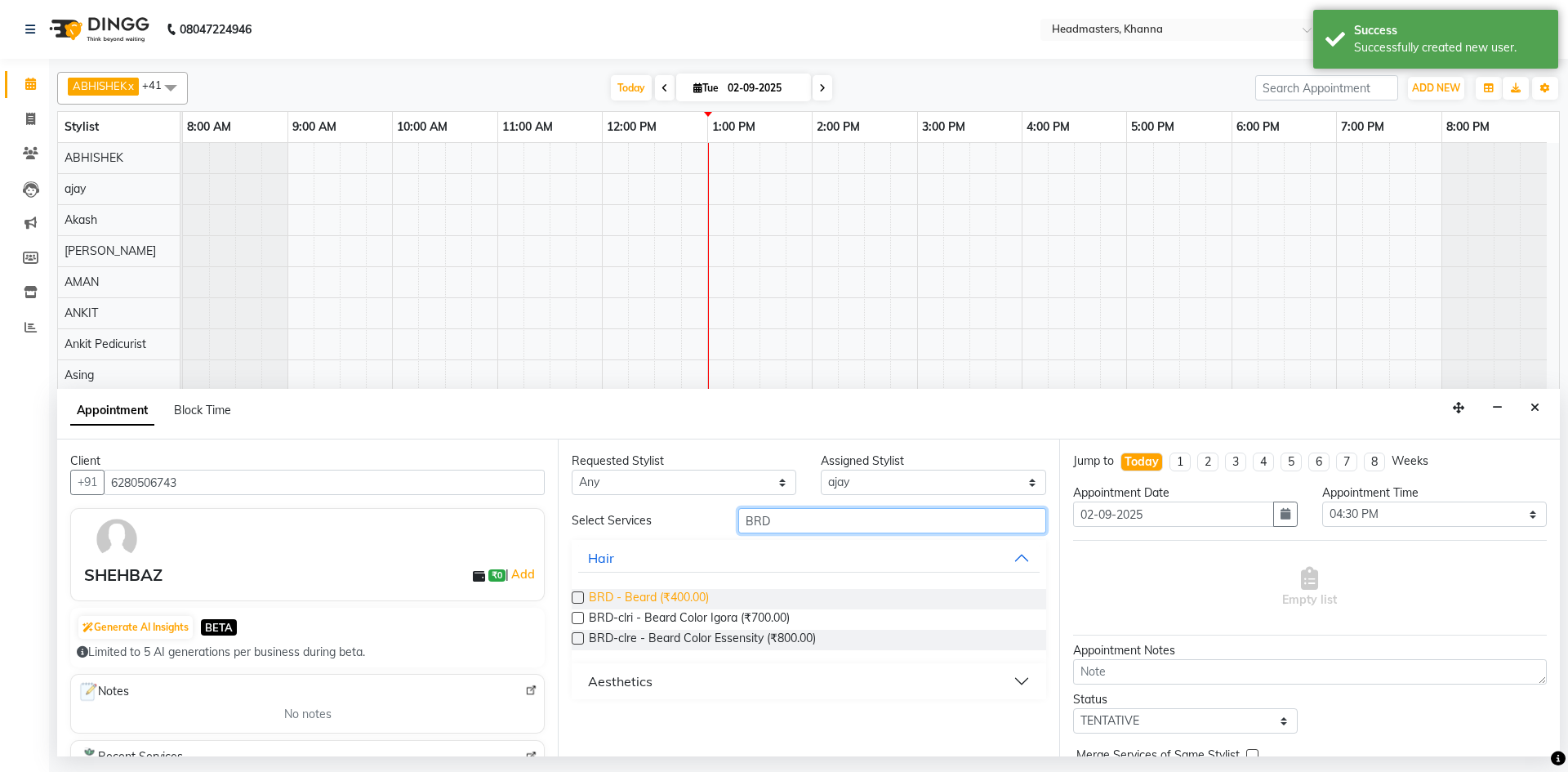
type input "BRD"
click at [680, 591] on span "BRD - Beard (₹400.00)" at bounding box center [649, 599] width 120 height 20
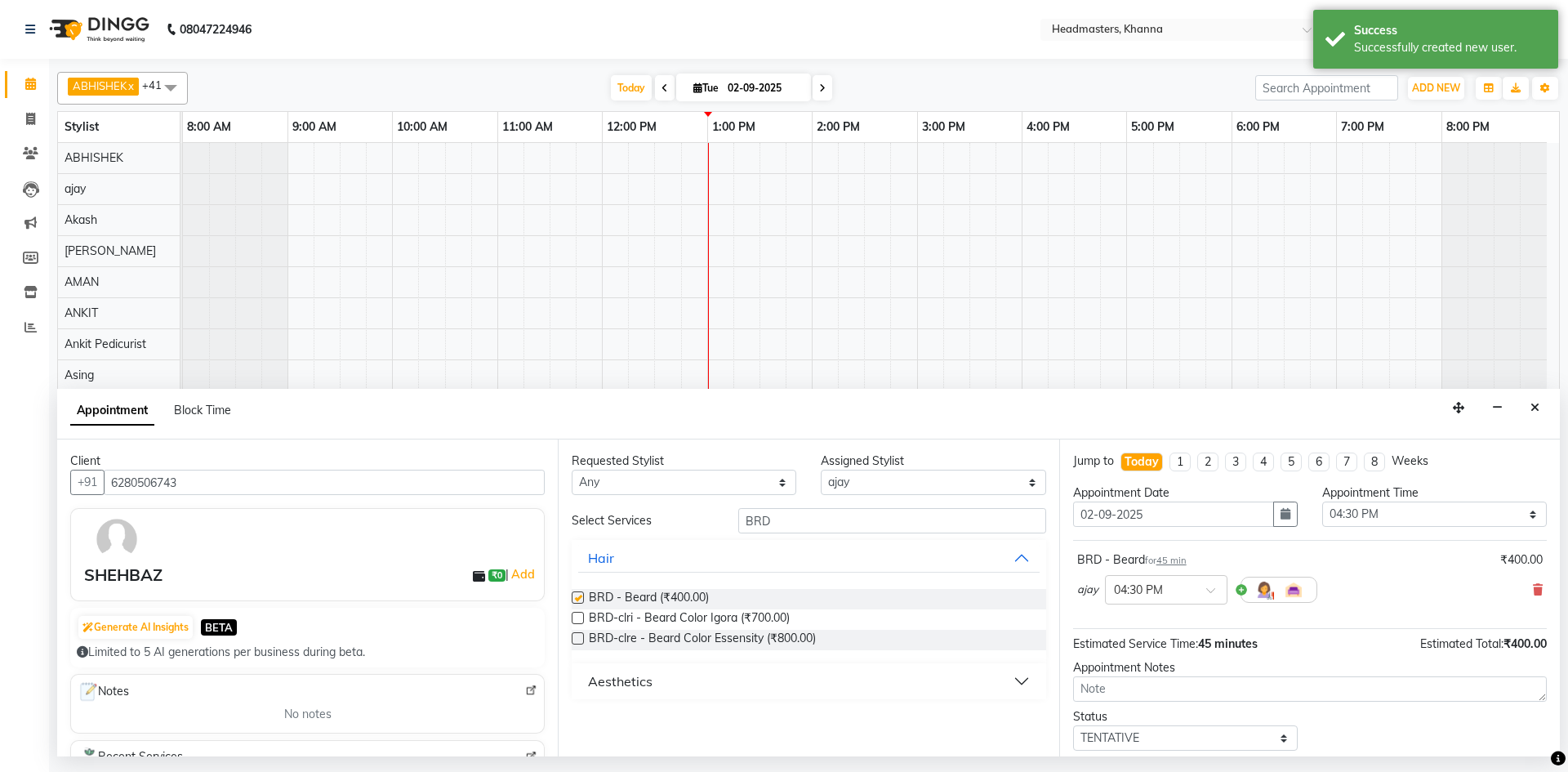
checkbox input "false"
click at [1359, 507] on select "Select 09:00 AM 09:15 AM 09:30 AM 09:45 AM 10:00 AM 10:15 AM 10:30 AM 10:45 AM …" at bounding box center [1433, 514] width 225 height 25
select select "780"
click at [1322, 502] on select "Select 09:00 AM 09:15 AM 09:30 AM 09:45 AM 10:00 AM 10:15 AM 10:30 AM 10:45 AM …" at bounding box center [1433, 514] width 225 height 25
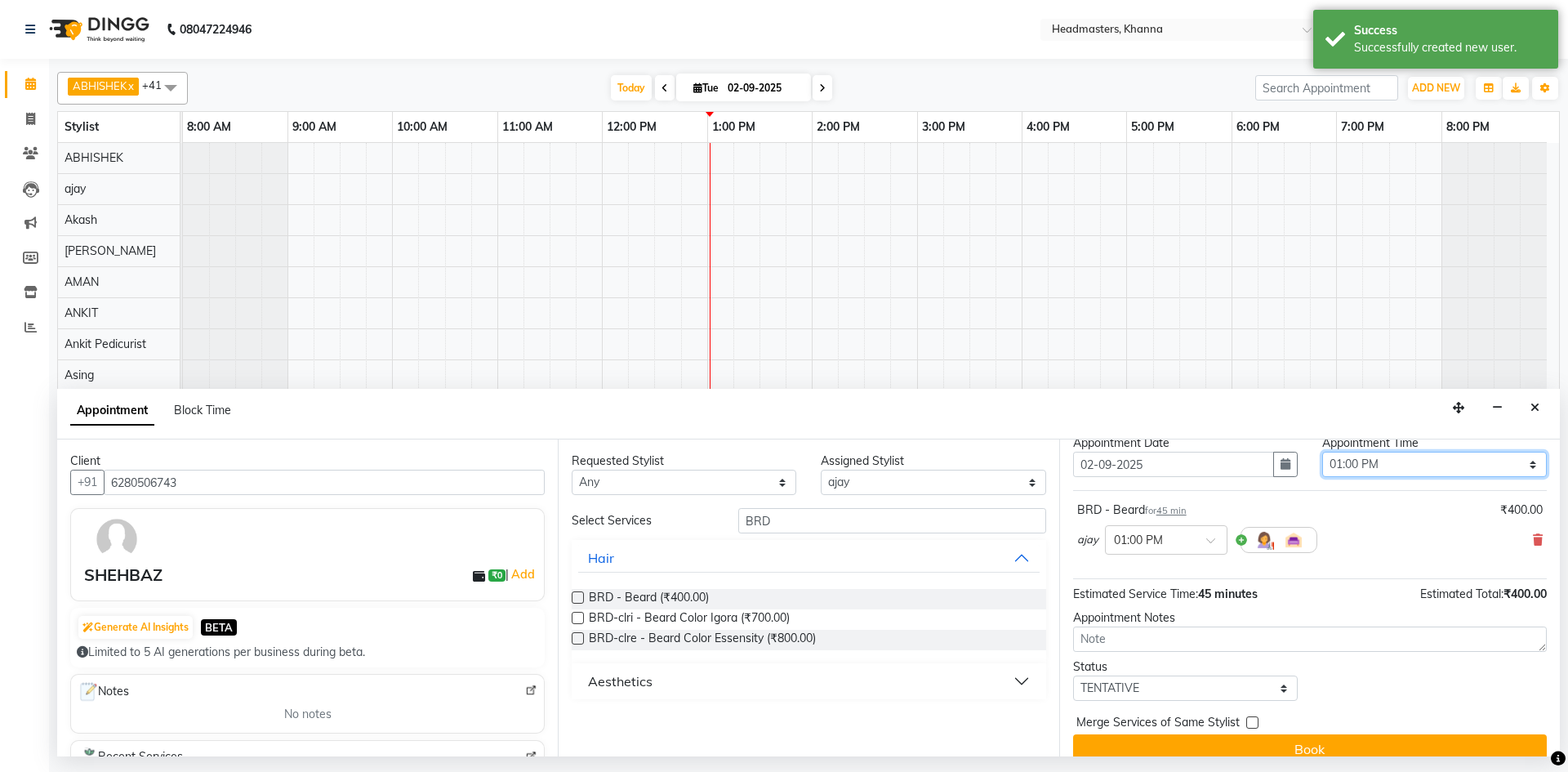
scroll to position [70, 0]
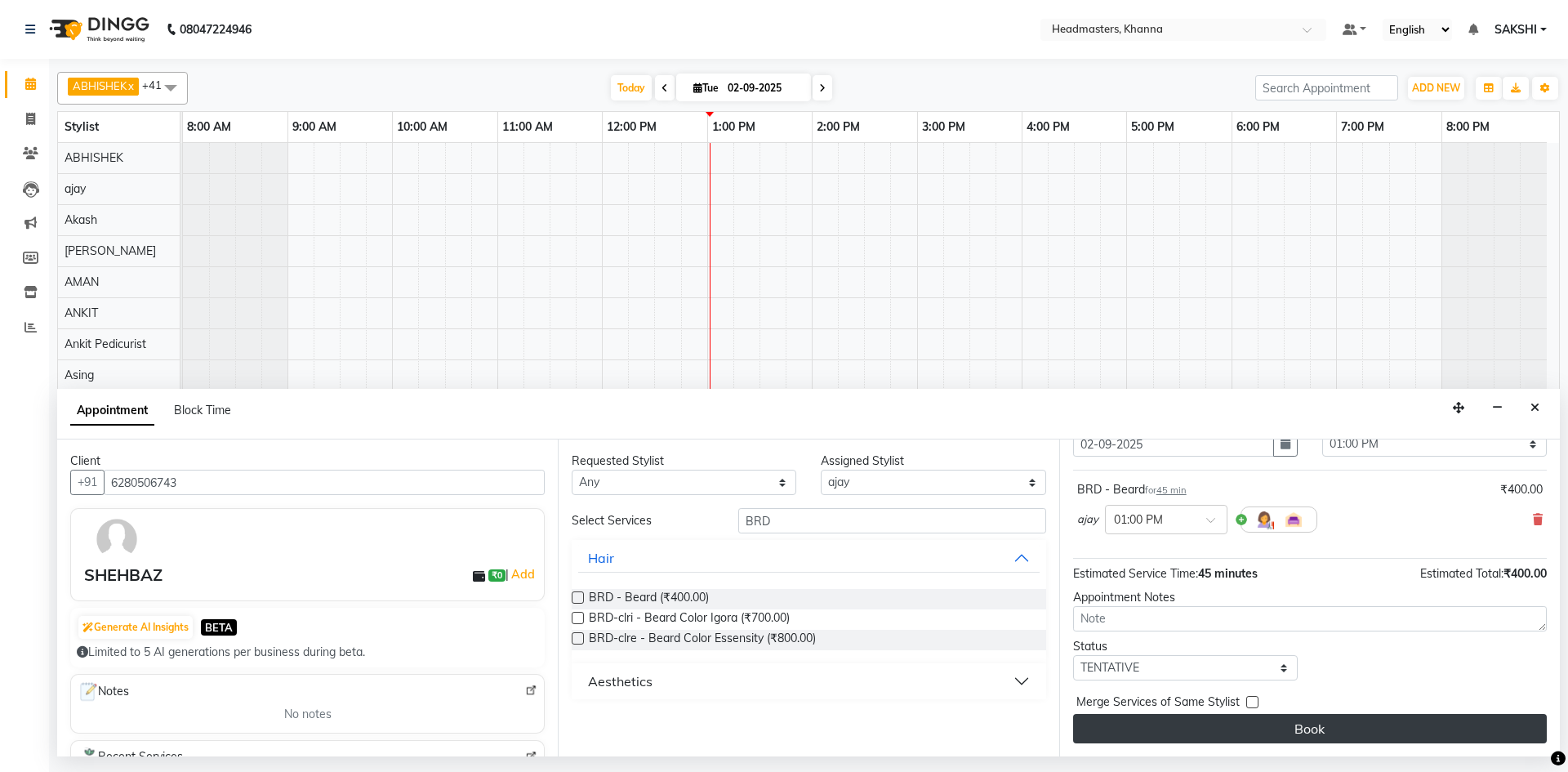
click at [1305, 720] on button "Book" at bounding box center [1309, 728] width 474 height 30
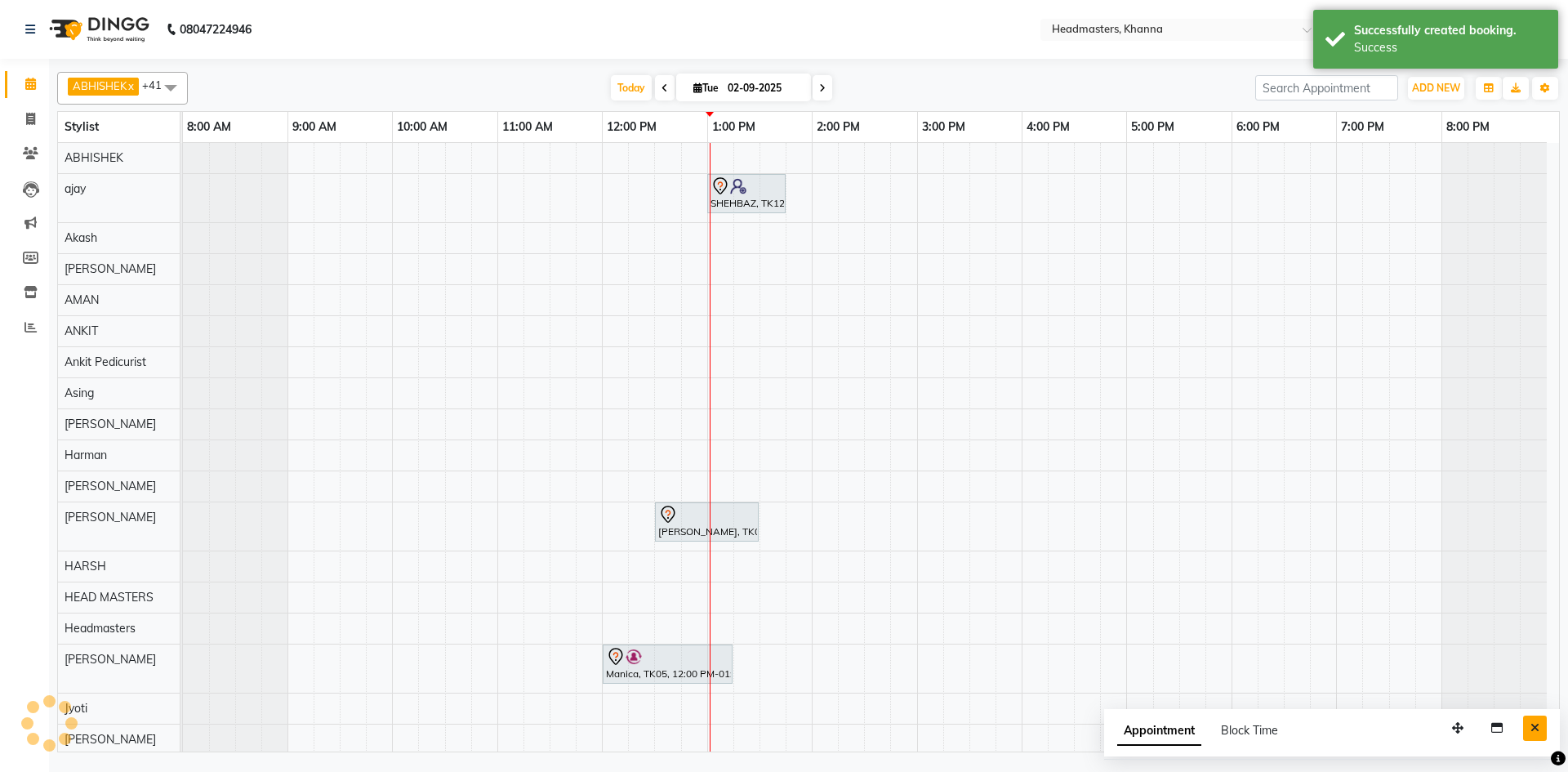
click at [1534, 727] on icon "Close" at bounding box center [1535, 727] width 9 height 11
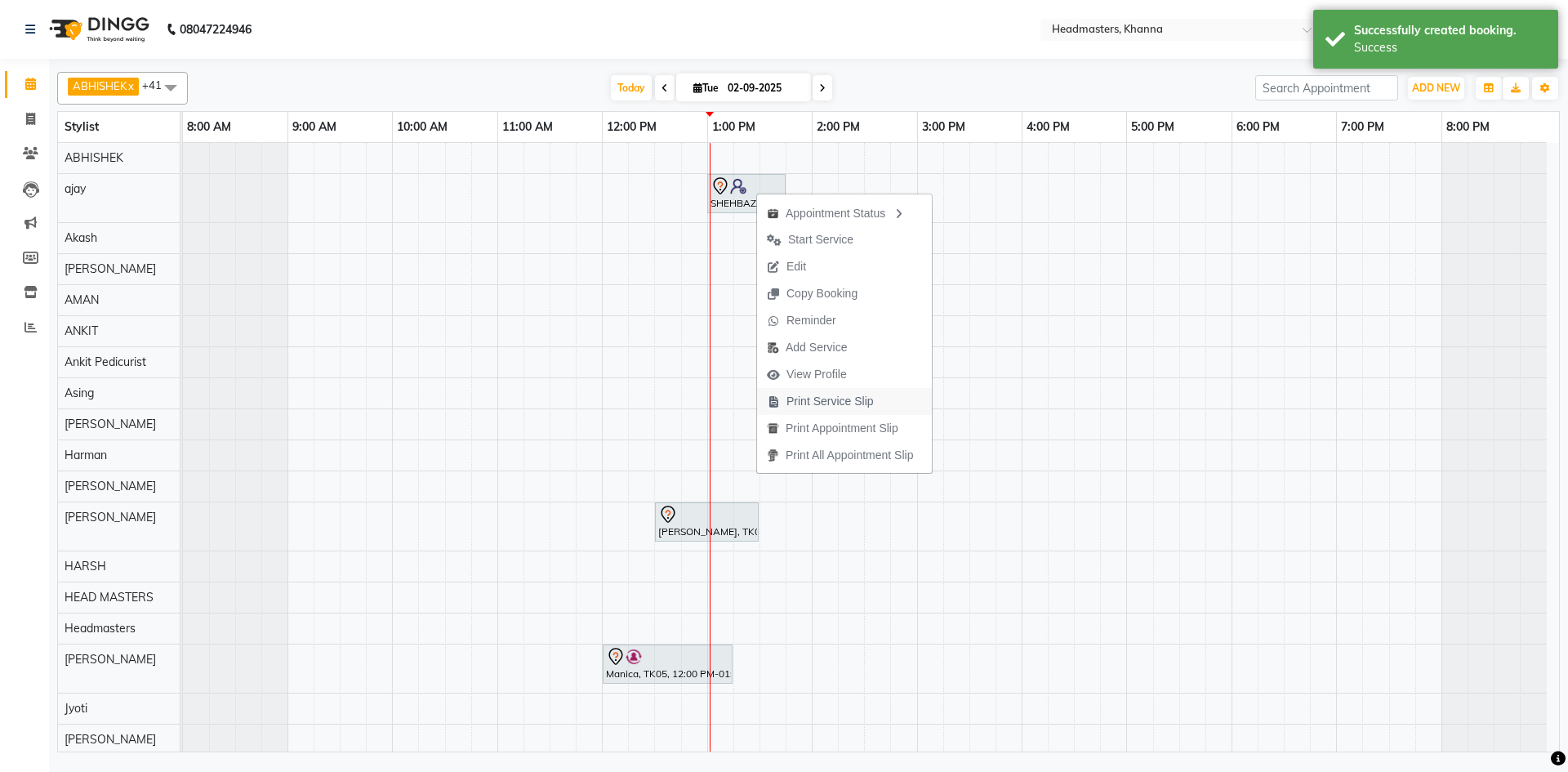
click at [819, 400] on span "Print Service Slip" at bounding box center [830, 401] width 87 height 17
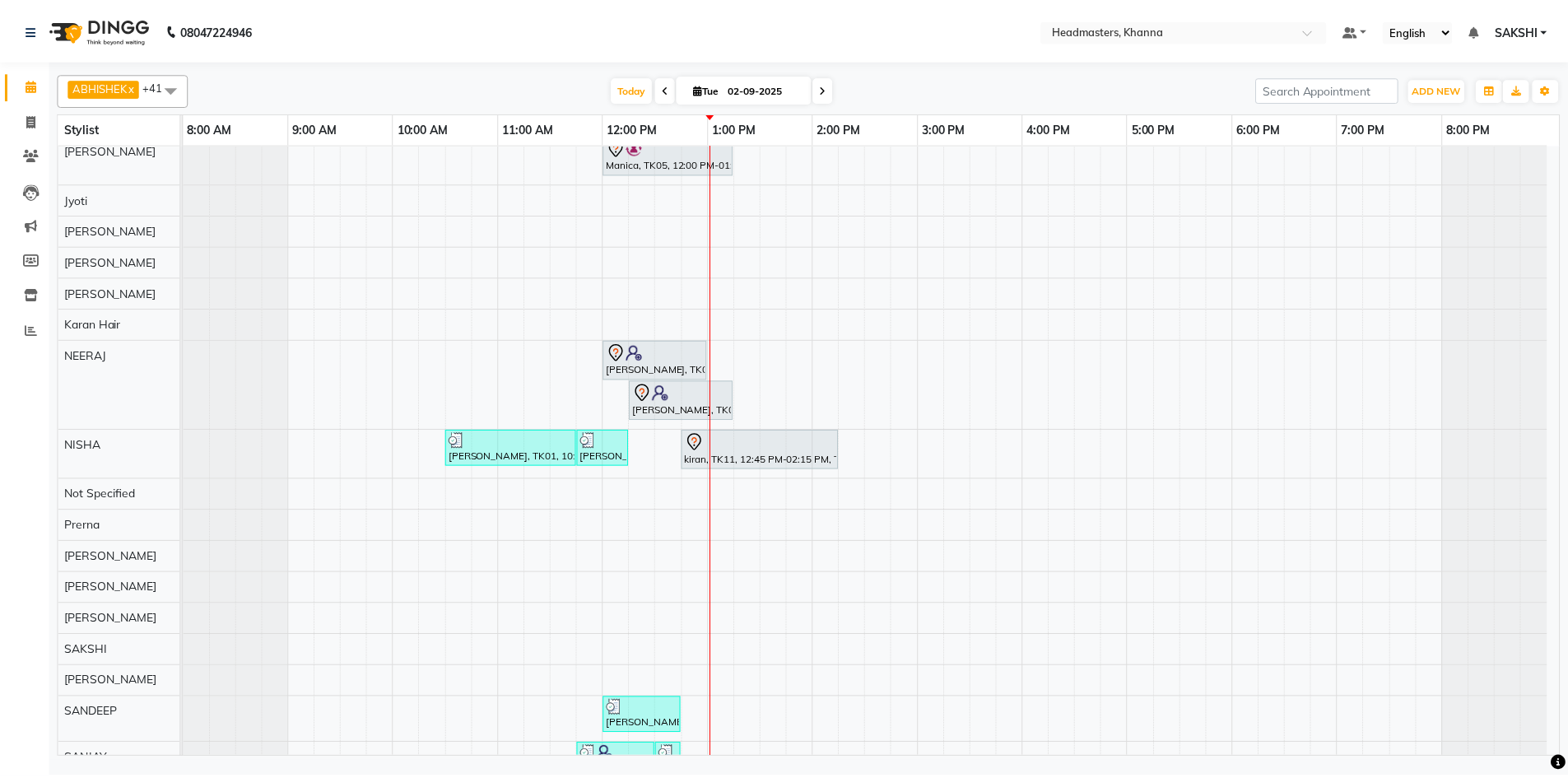
scroll to position [741, 0]
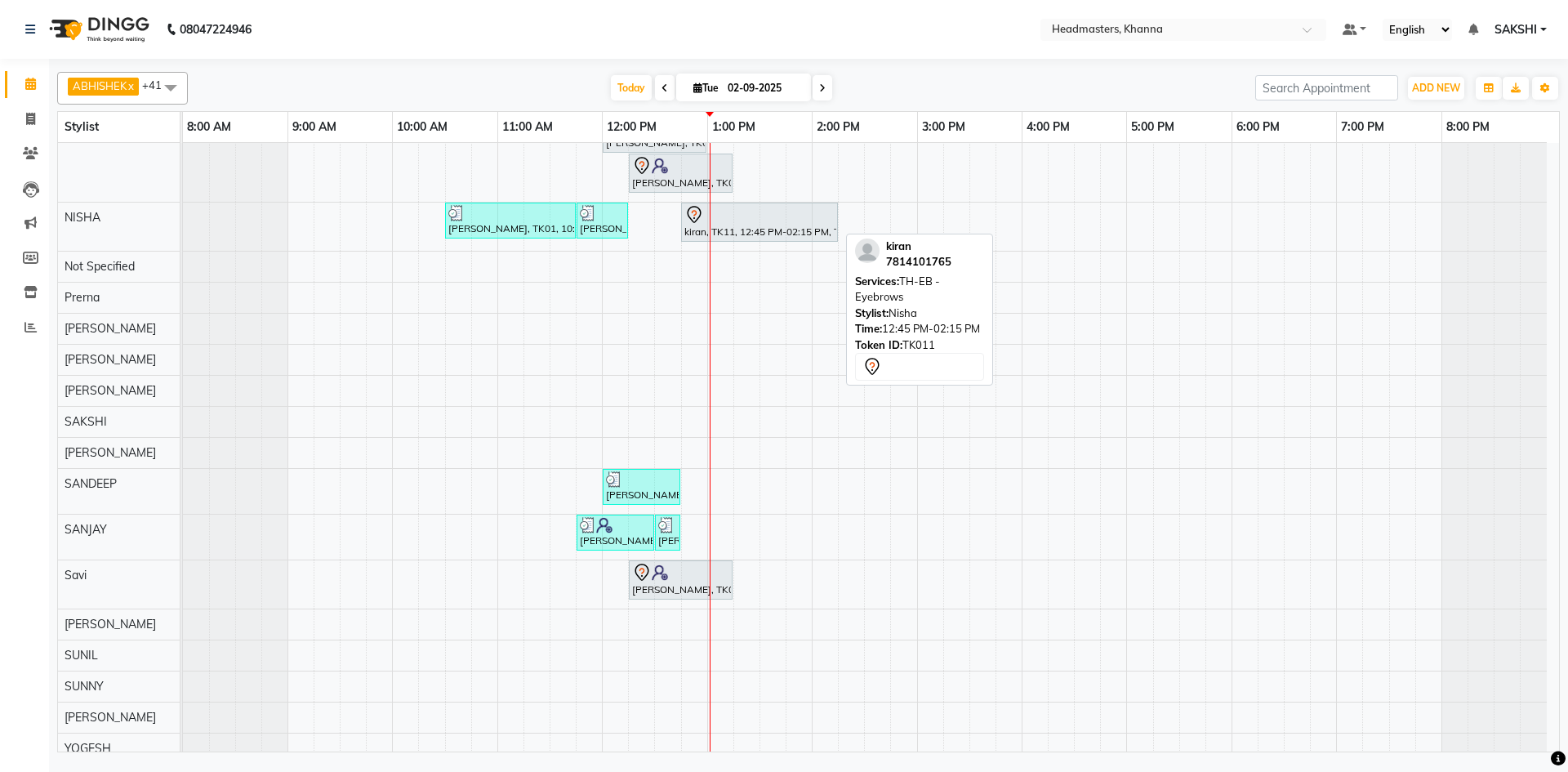
click at [740, 210] on div at bounding box center [760, 214] width 150 height 19
select select "7"
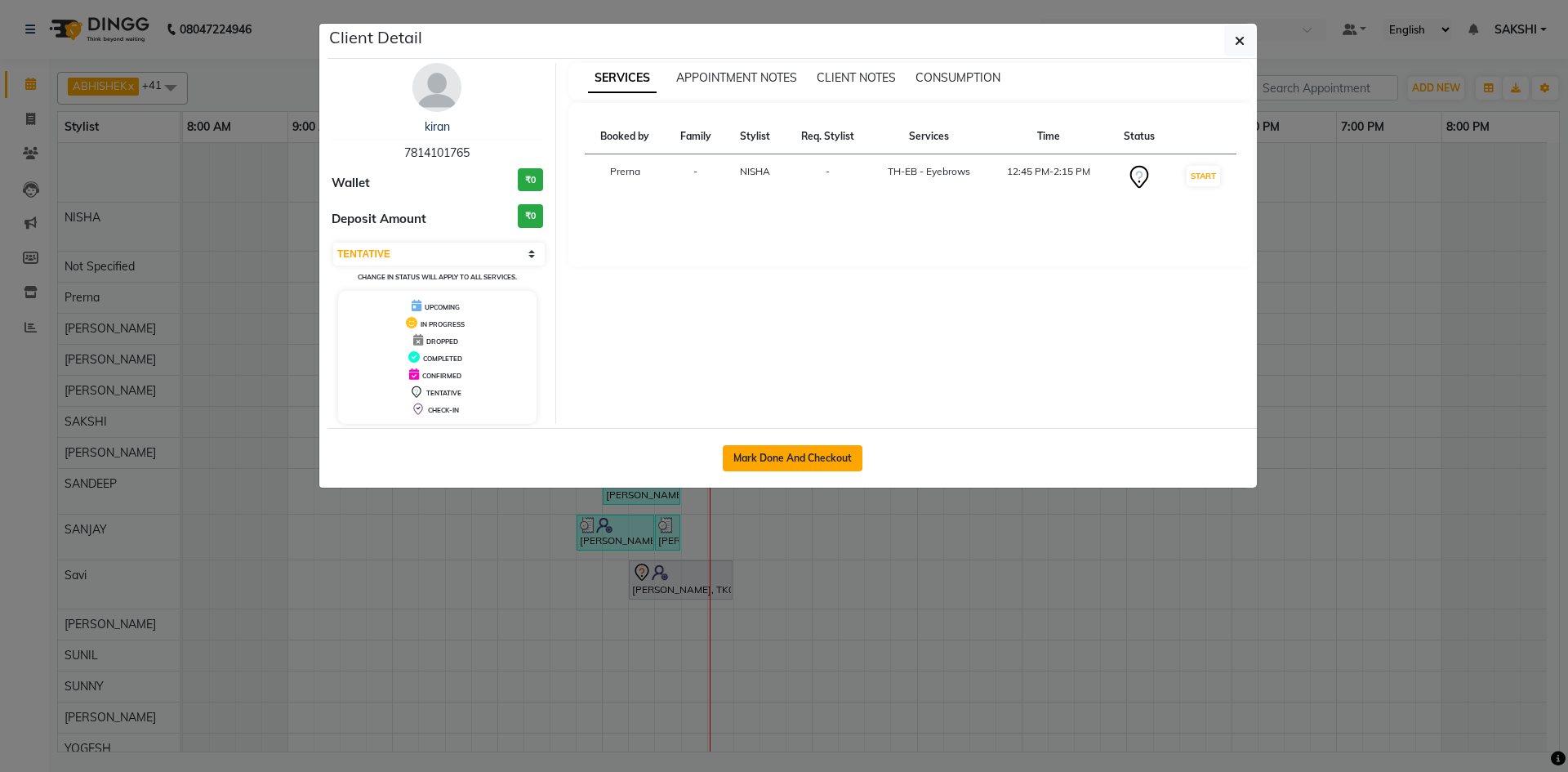
click at [803, 464] on button "Mark Done And Checkout" at bounding box center [793, 458] width 140 height 26
select select "service"
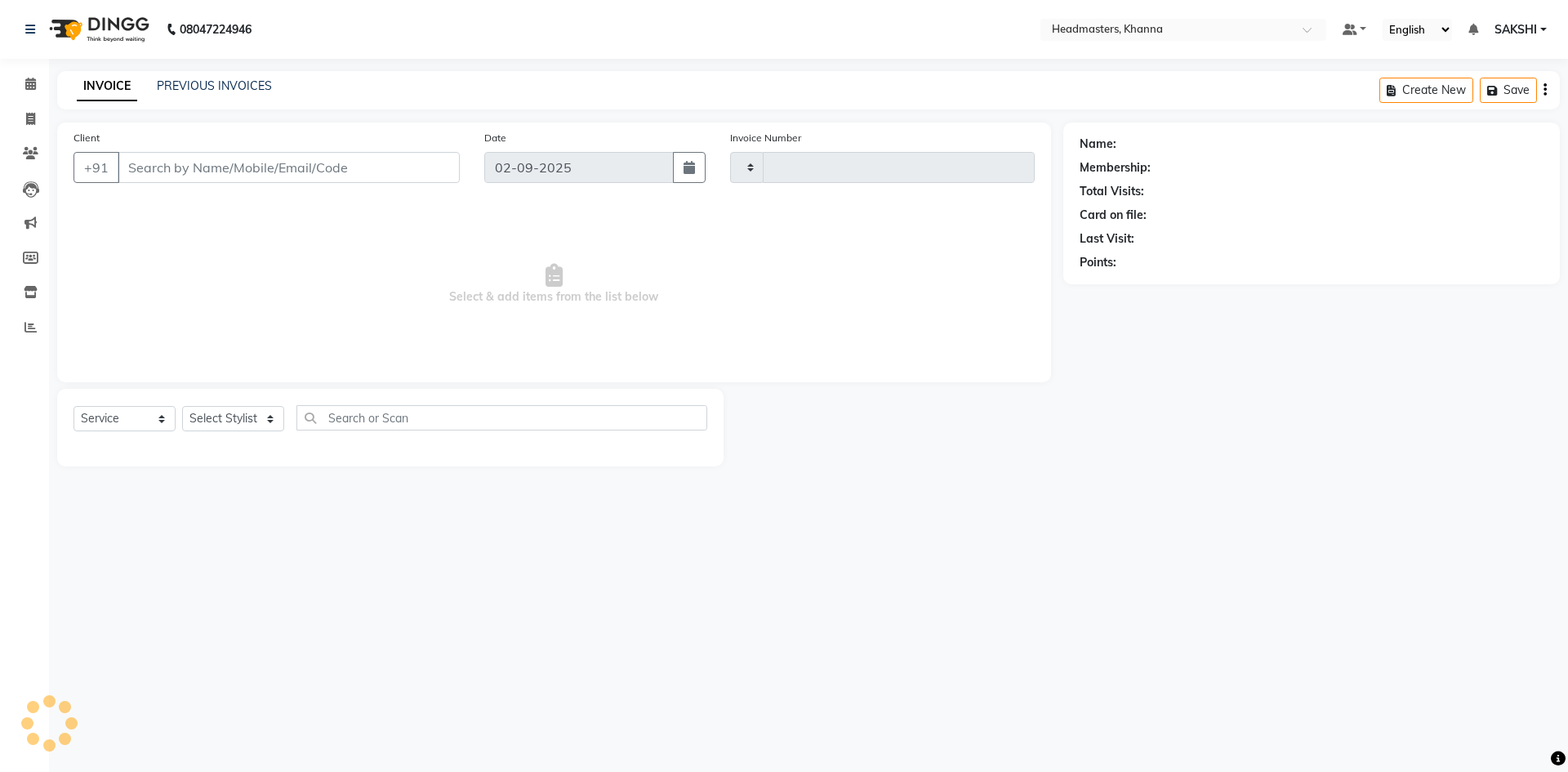
type input "5492"
select select "7138"
click at [485, 428] on input "text" at bounding box center [502, 417] width 411 height 25
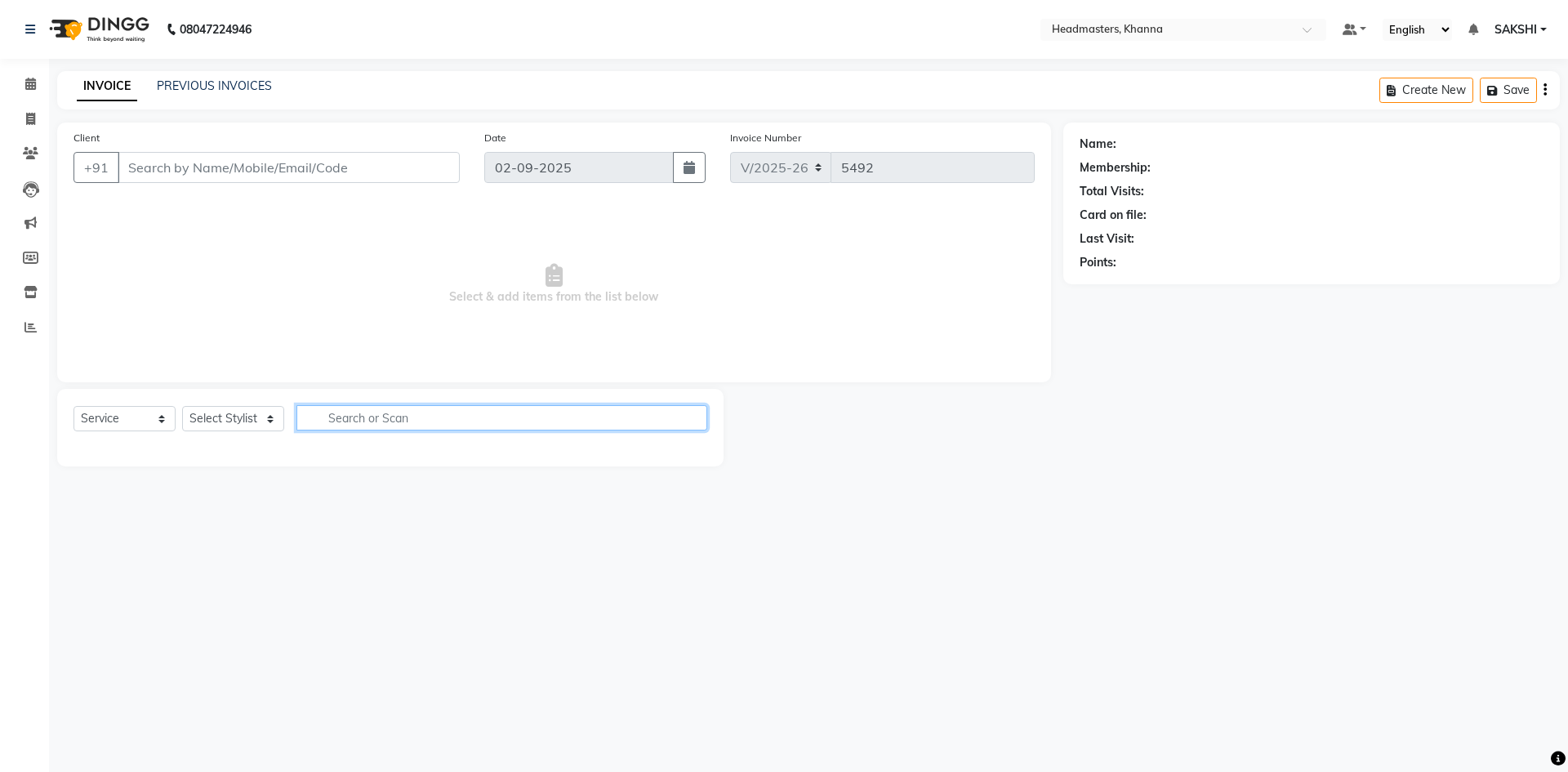
type input "7814101765"
select select "60807"
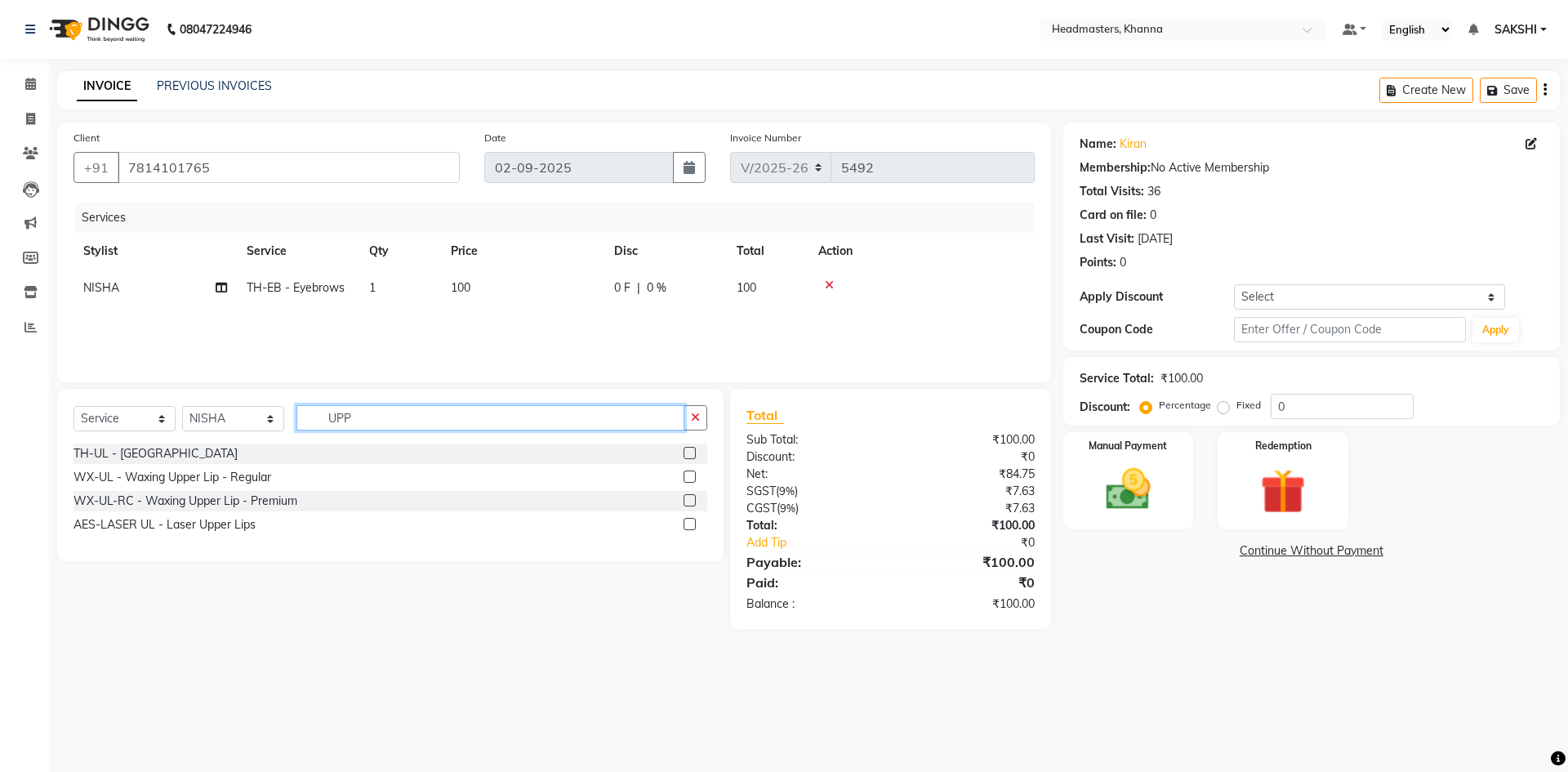
type input "UPP"
click at [692, 453] on label at bounding box center [690, 453] width 12 height 12
click at [692, 453] on input "checkbox" at bounding box center [689, 454] width 10 height 10
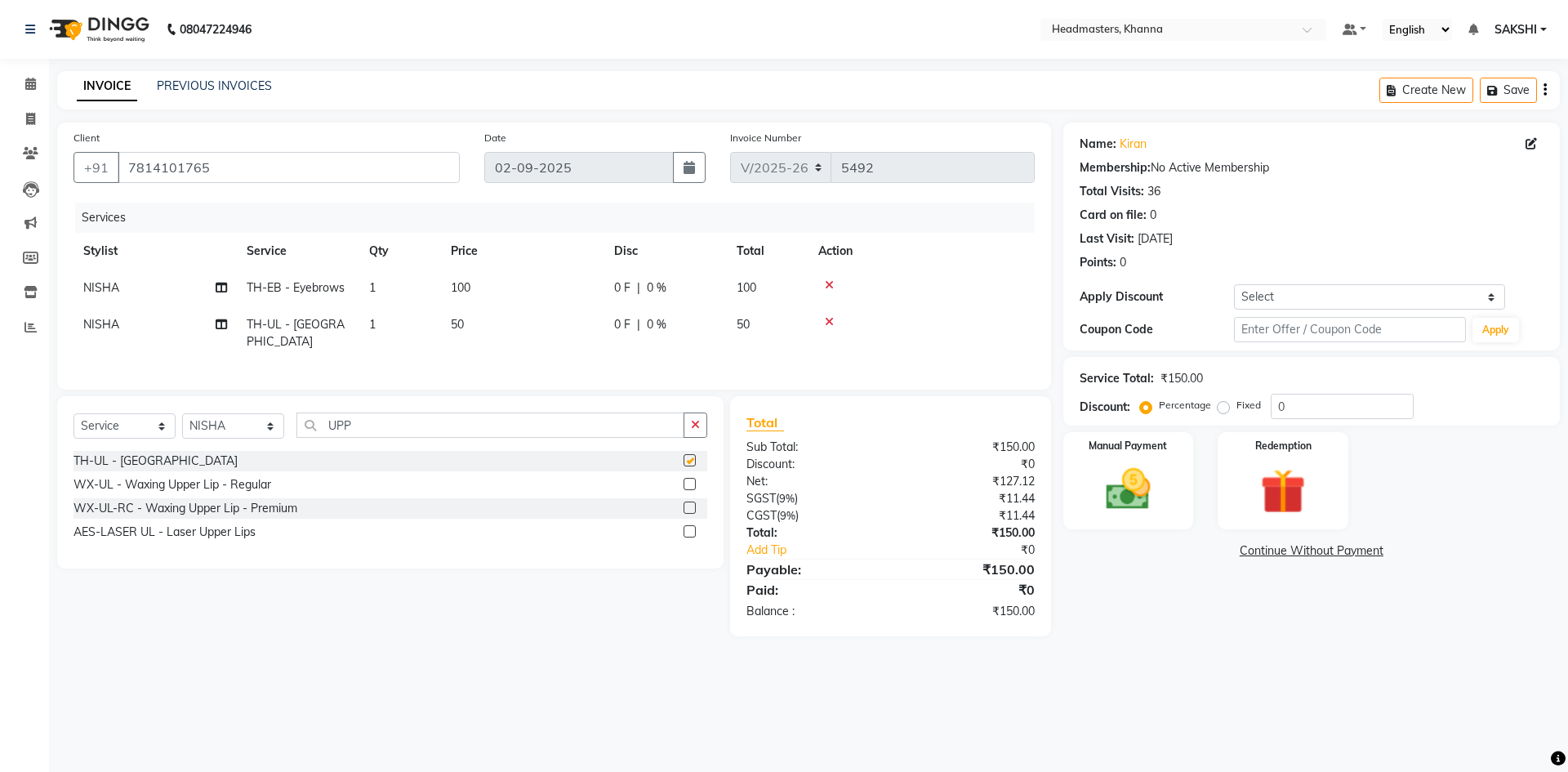
checkbox input "false"
click at [693, 443] on div "Select Service Product Membership Package Voucher Prepaid Gift Card Select Styl…" at bounding box center [390, 432] width 634 height 38
click at [697, 434] on div "Select Service Product Membership Package Voucher Prepaid Gift Card Select Styl…" at bounding box center [390, 432] width 634 height 38
click at [697, 428] on button "button" at bounding box center [695, 425] width 24 height 25
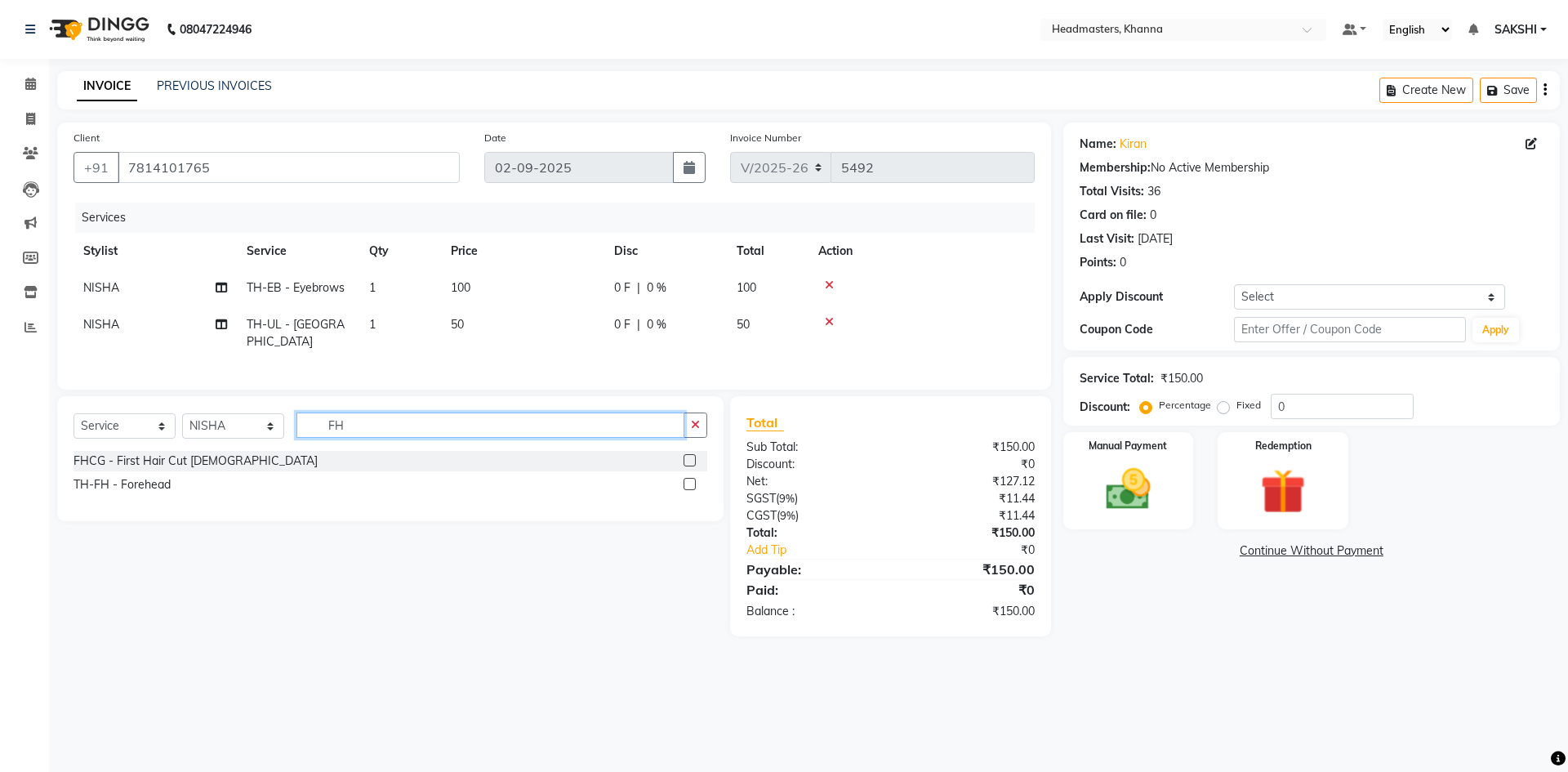
type input "FH"
click at [694, 482] on label at bounding box center [690, 483] width 12 height 12
click at [694, 482] on input "checkbox" at bounding box center [689, 484] width 10 height 10
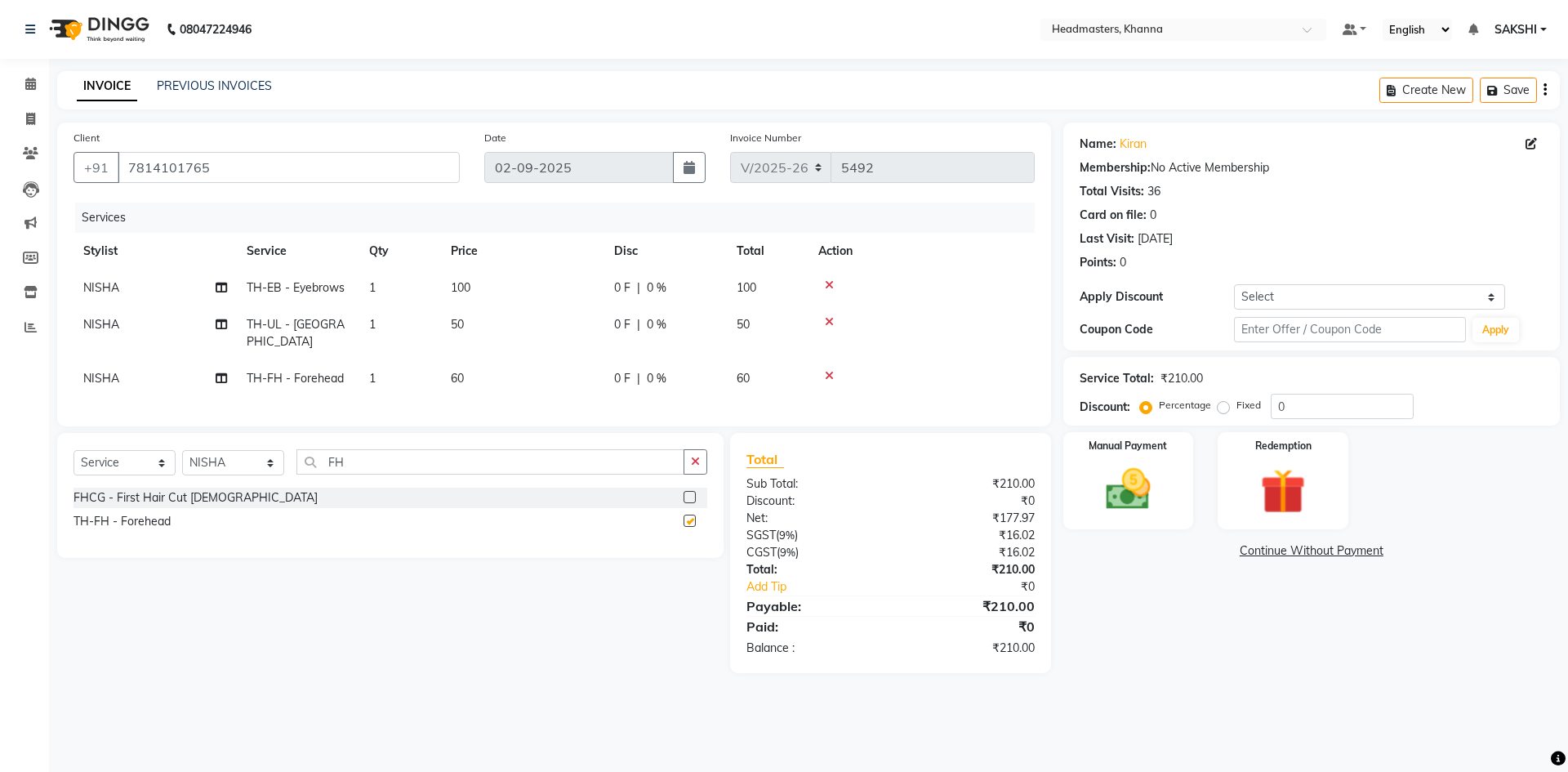
checkbox input "false"
click at [679, 360] on td "0 F | 0 %" at bounding box center [665, 379] width 122 height 37
select select "60807"
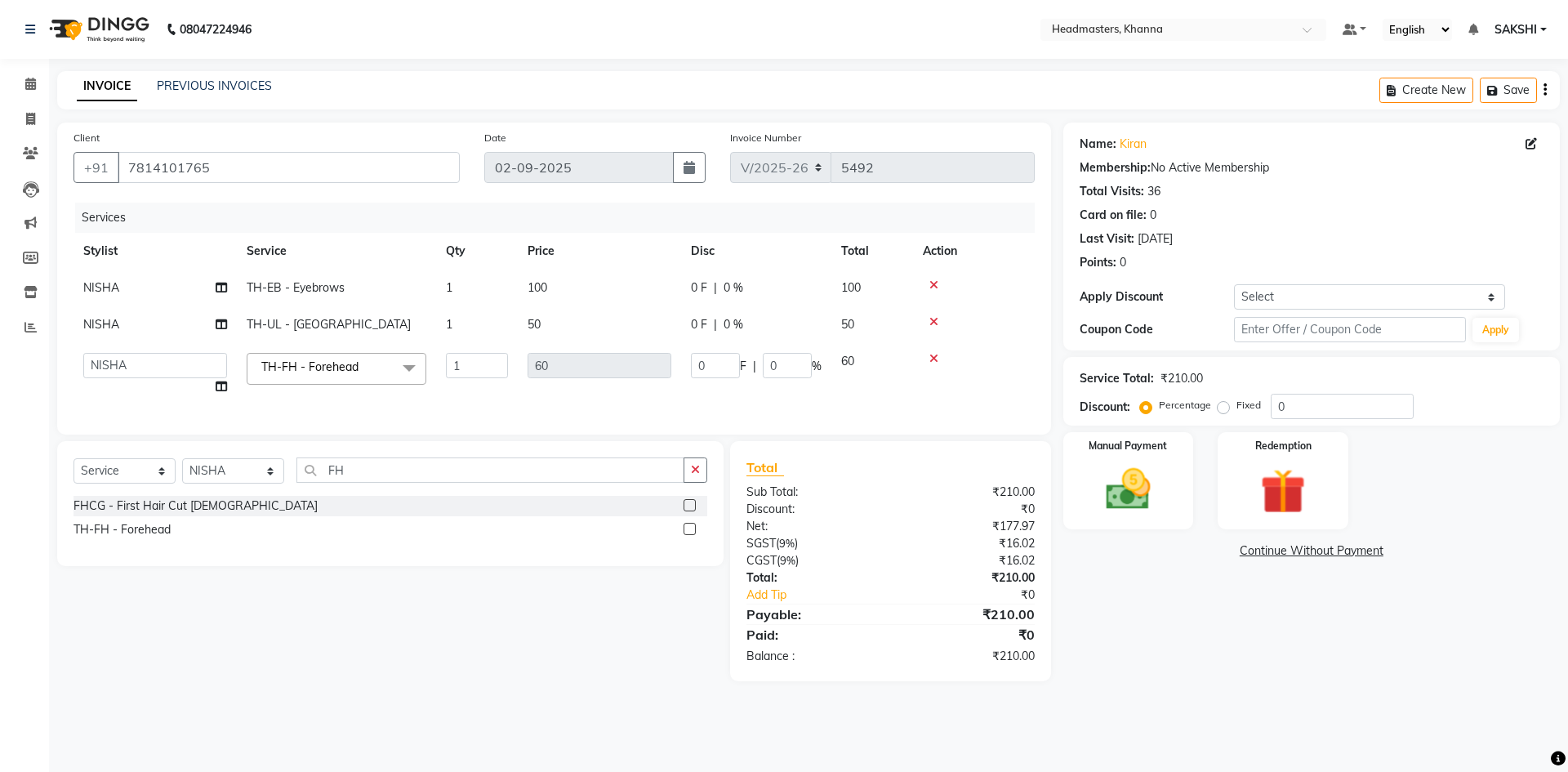
click at [679, 350] on td "60" at bounding box center [599, 373] width 163 height 62
click at [704, 361] on input "0" at bounding box center [715, 365] width 49 height 25
type input "010"
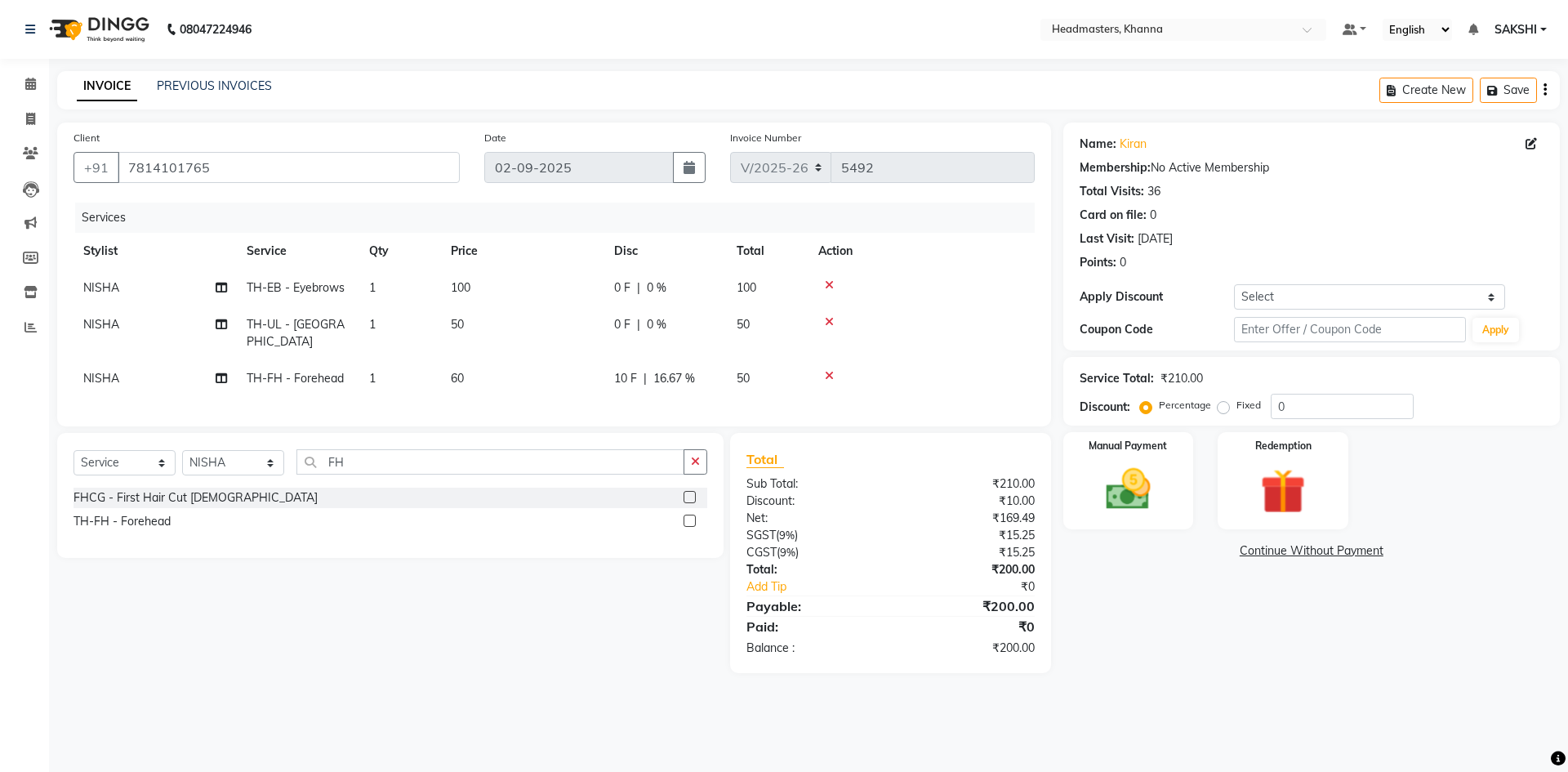
click at [717, 331] on td "0 F | 0 %" at bounding box center [665, 333] width 122 height 54
select select "60807"
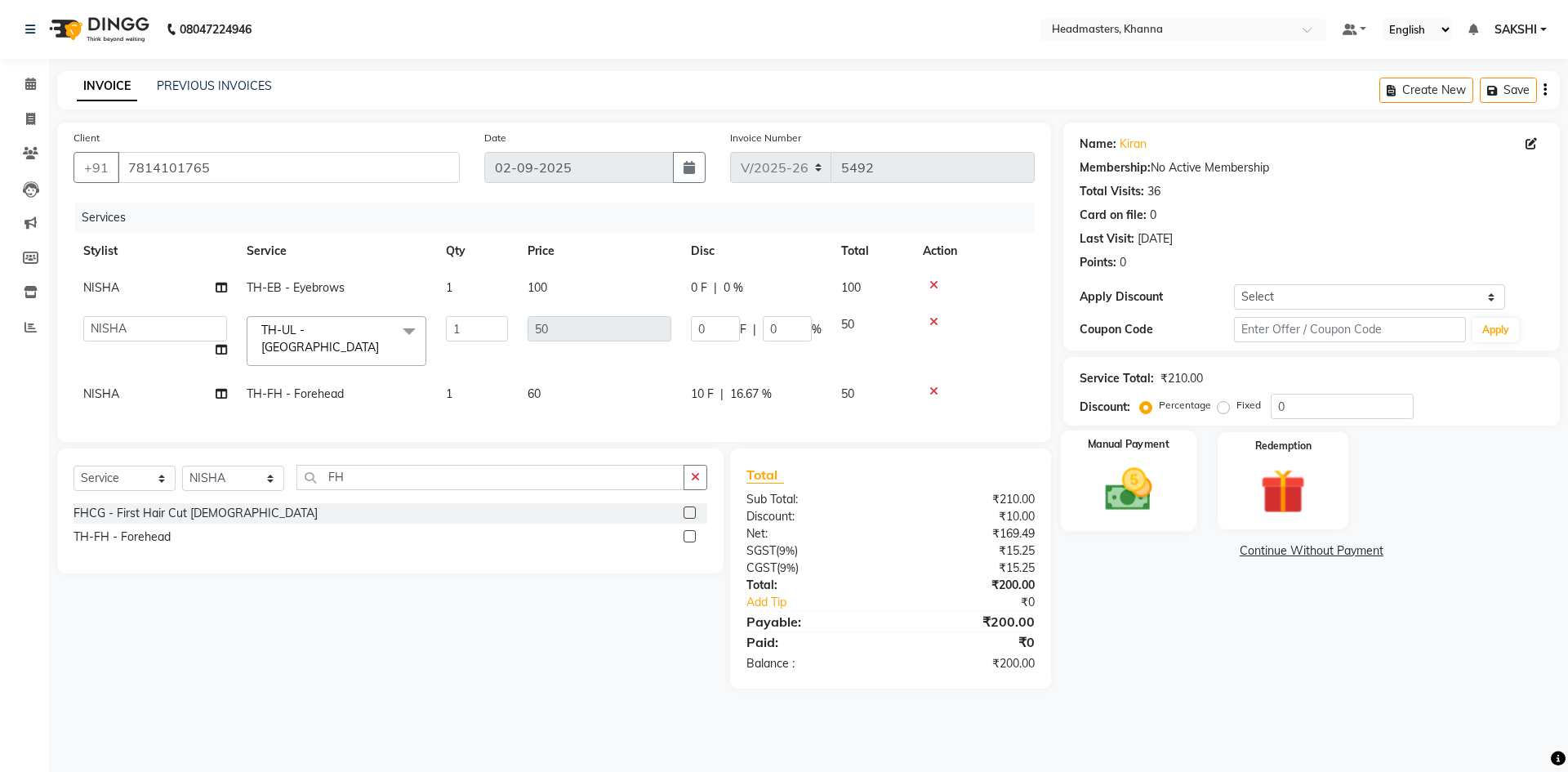
click at [1142, 482] on img at bounding box center [1127, 490] width 76 height 54
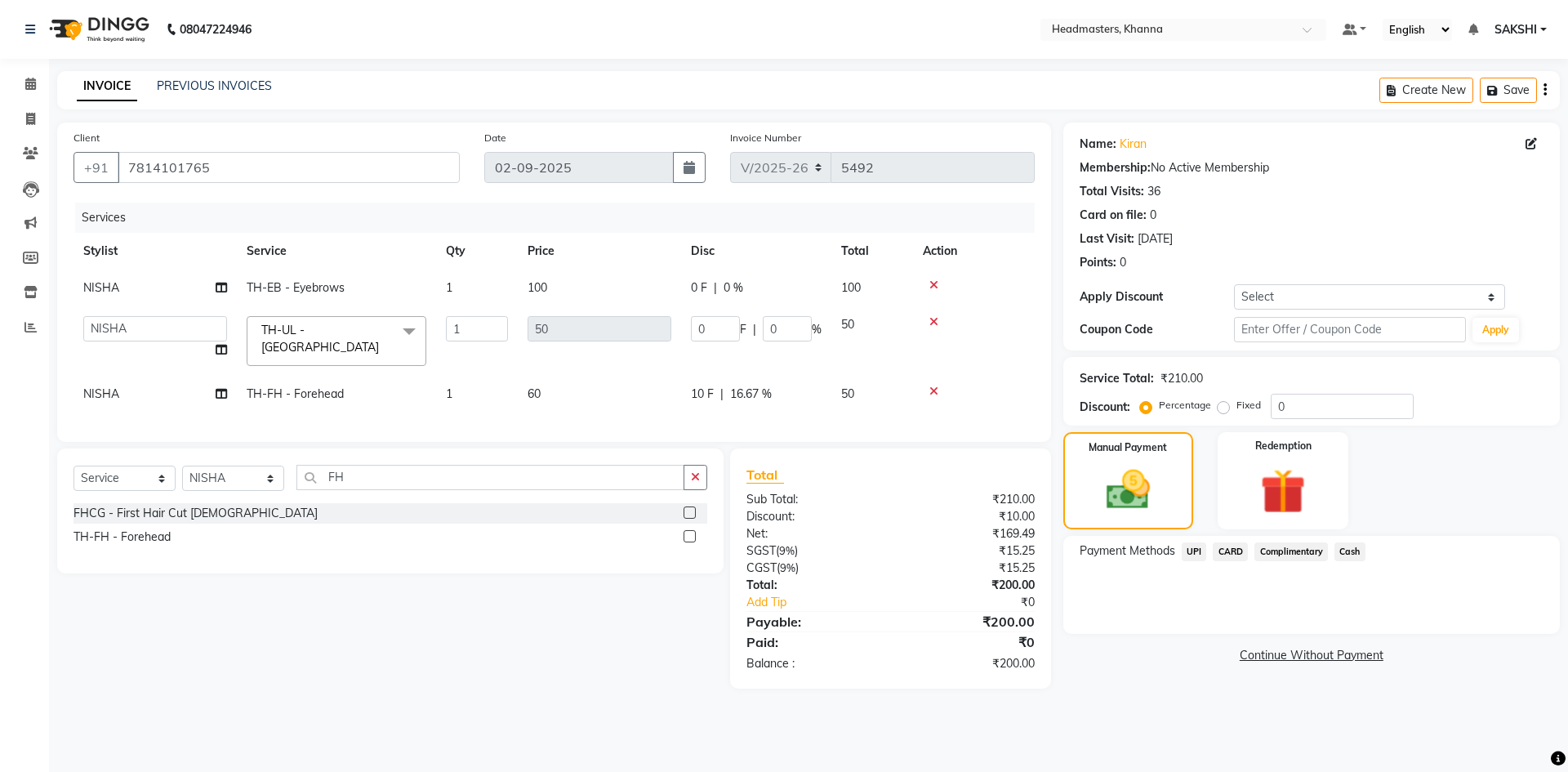
click at [1191, 553] on span "UPI" at bounding box center [1194, 551] width 25 height 18
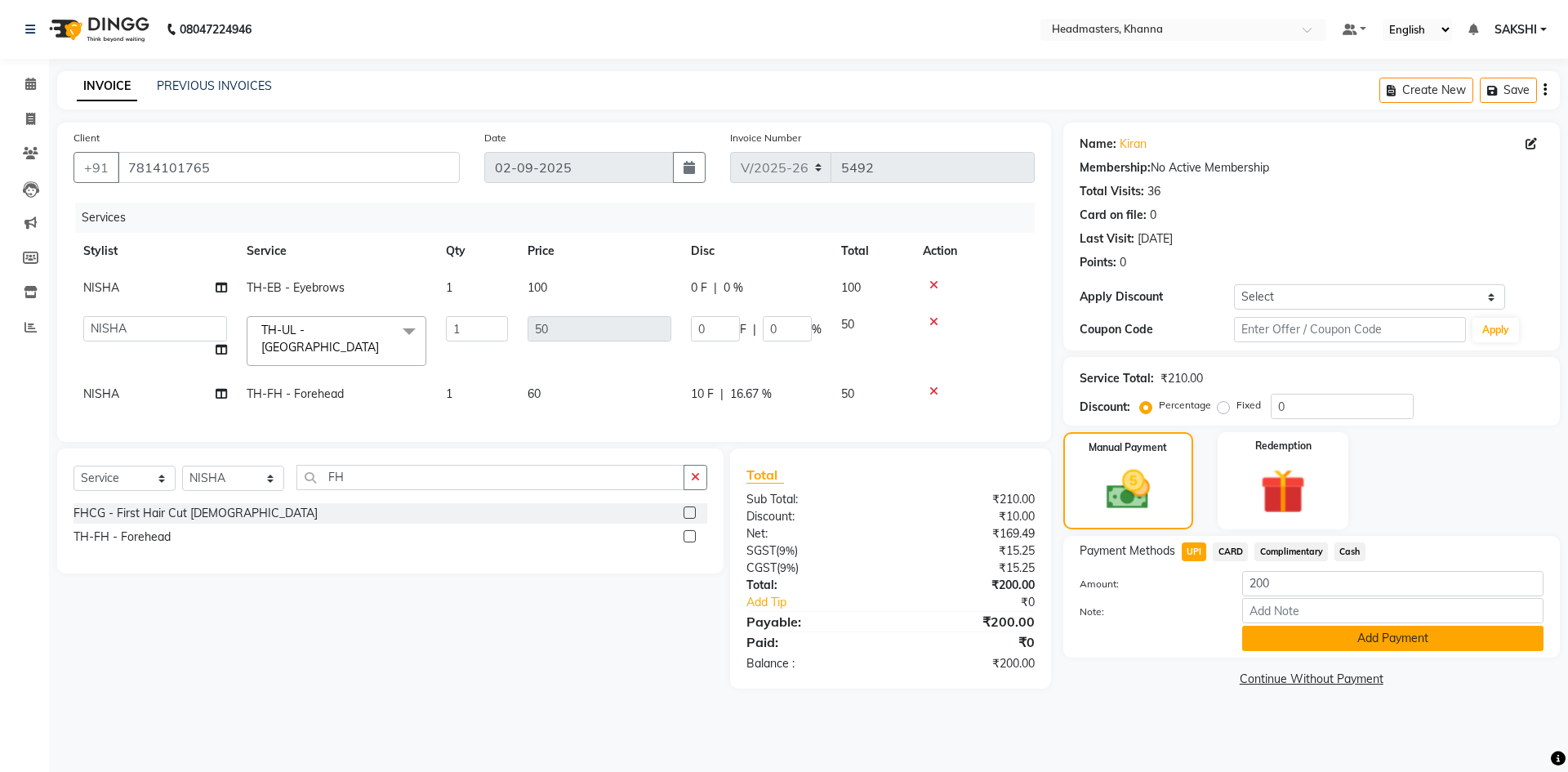
click at [1255, 643] on button "Add Payment" at bounding box center [1392, 638] width 302 height 25
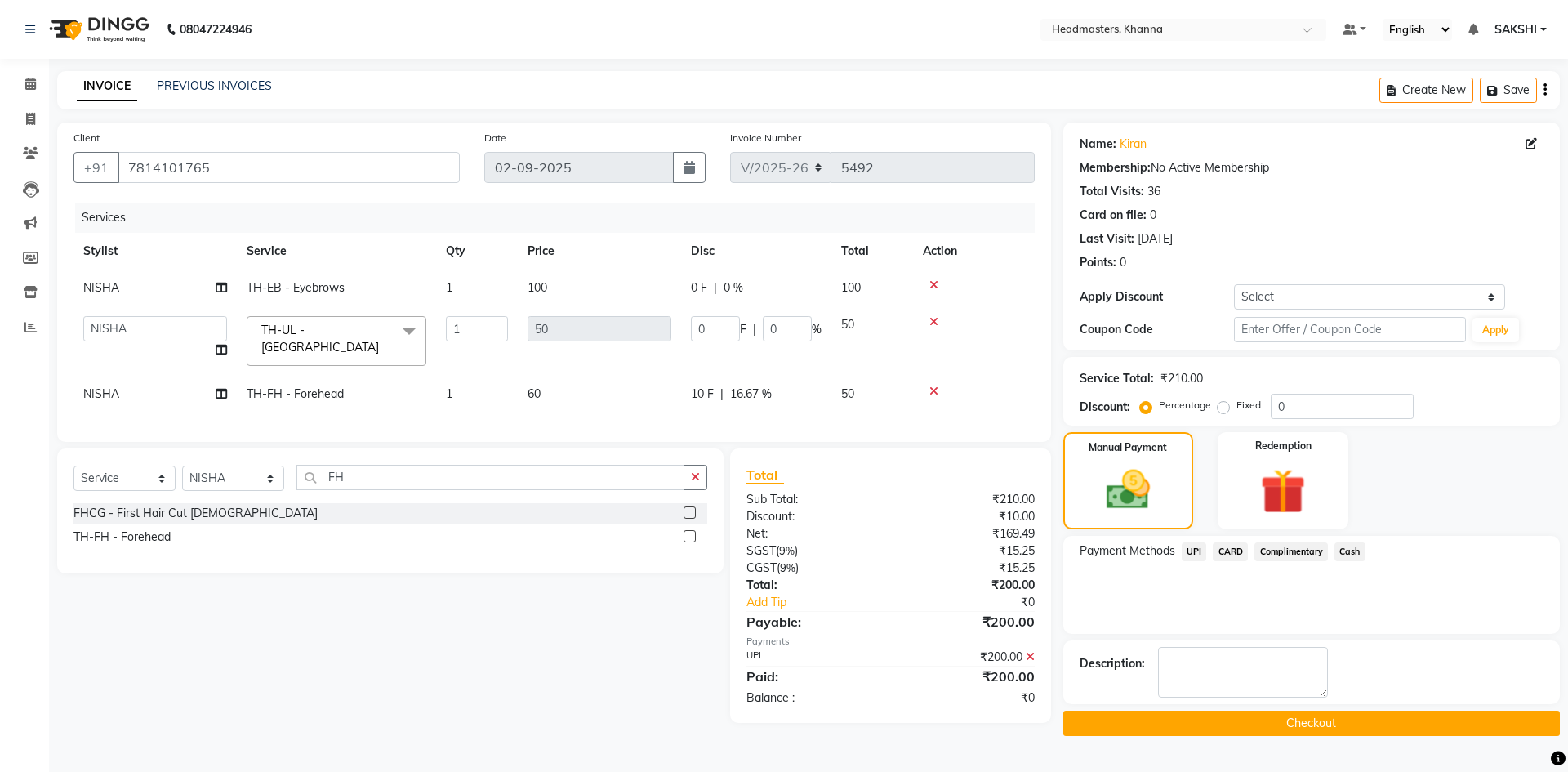
click at [1212, 712] on button "Checkout" at bounding box center [1311, 723] width 496 height 25
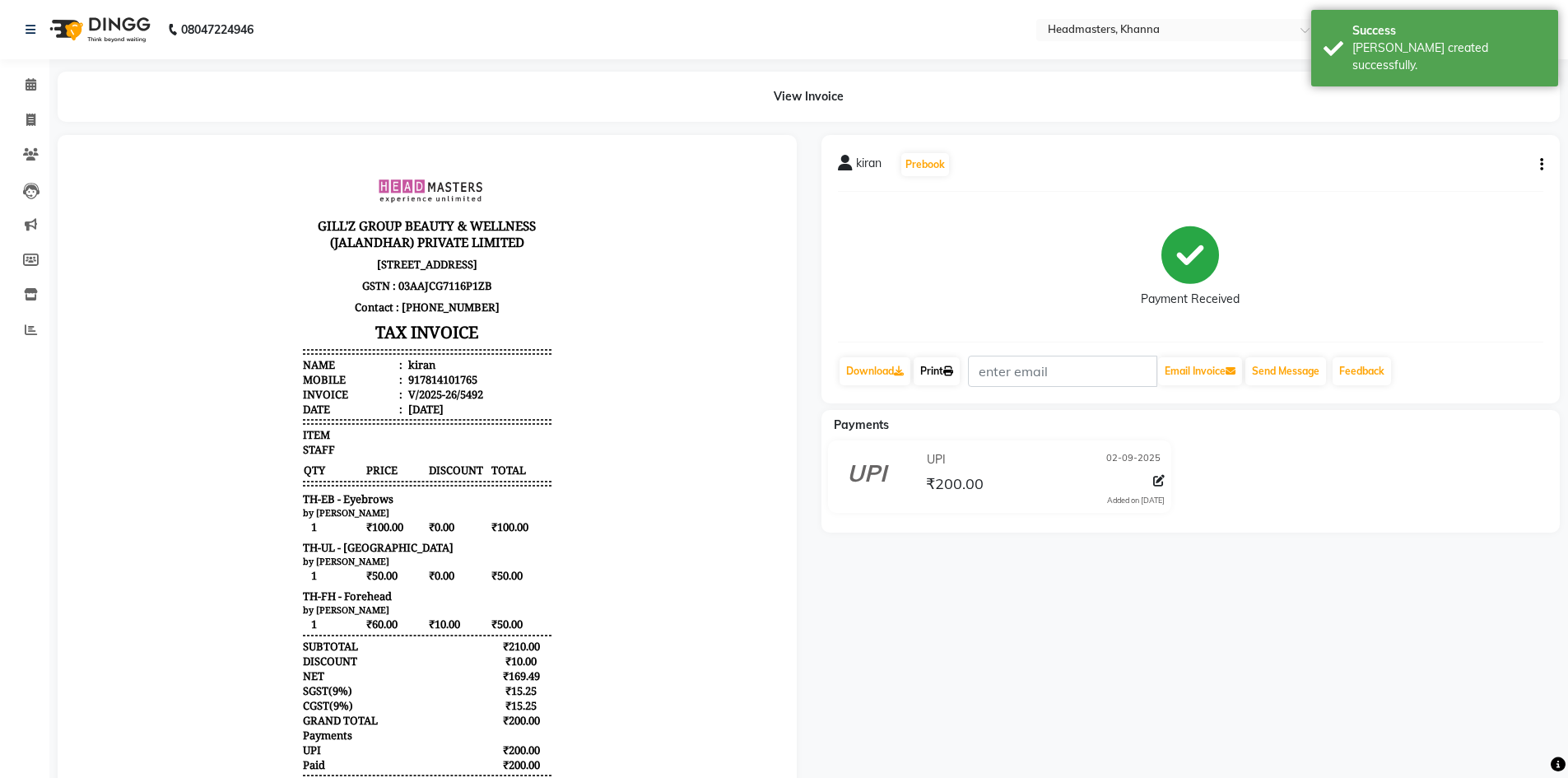
click at [948, 379] on link "Print" at bounding box center [936, 371] width 46 height 28
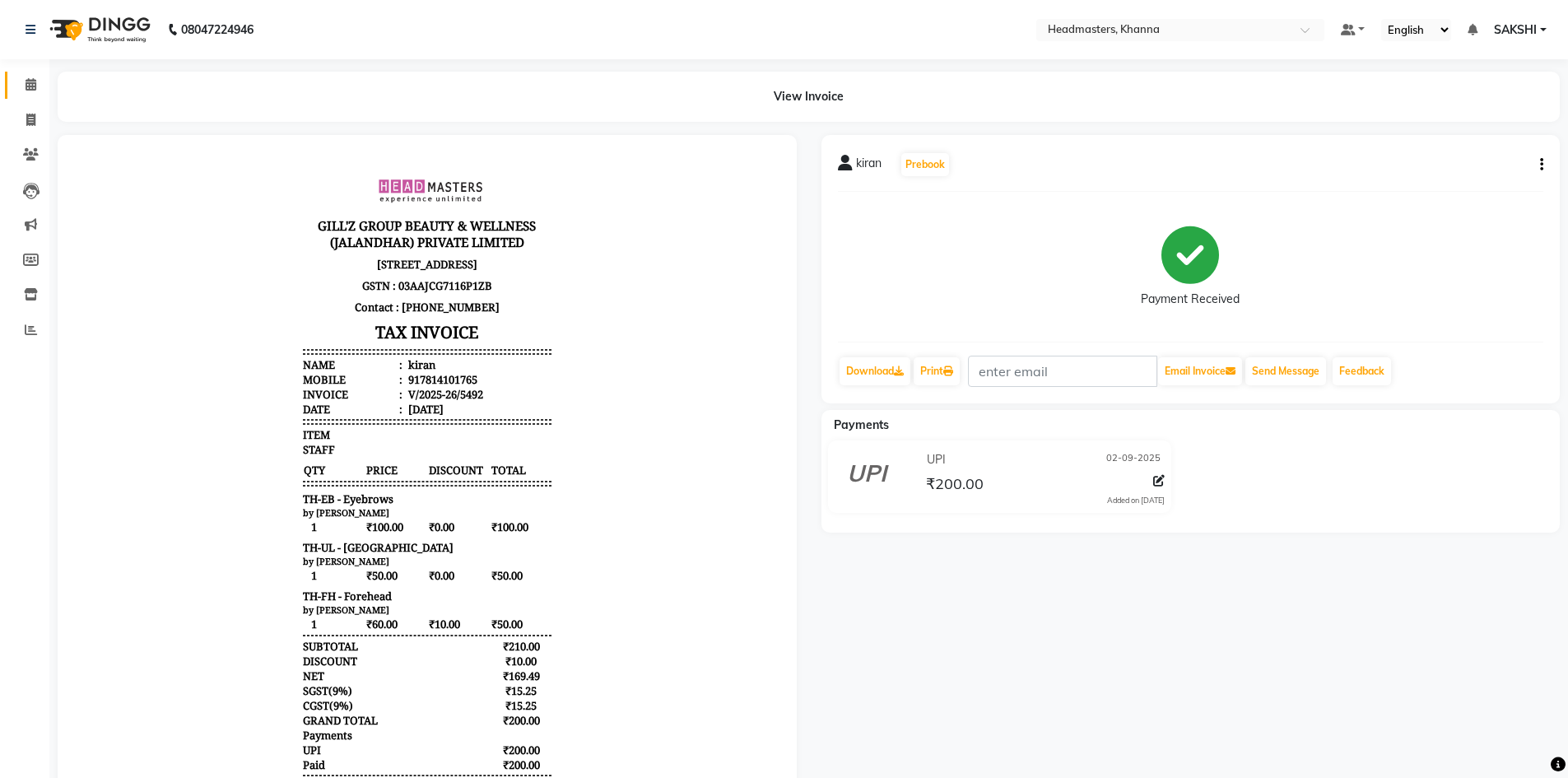
click at [13, 86] on link "Calendar" at bounding box center [25, 85] width 40 height 27
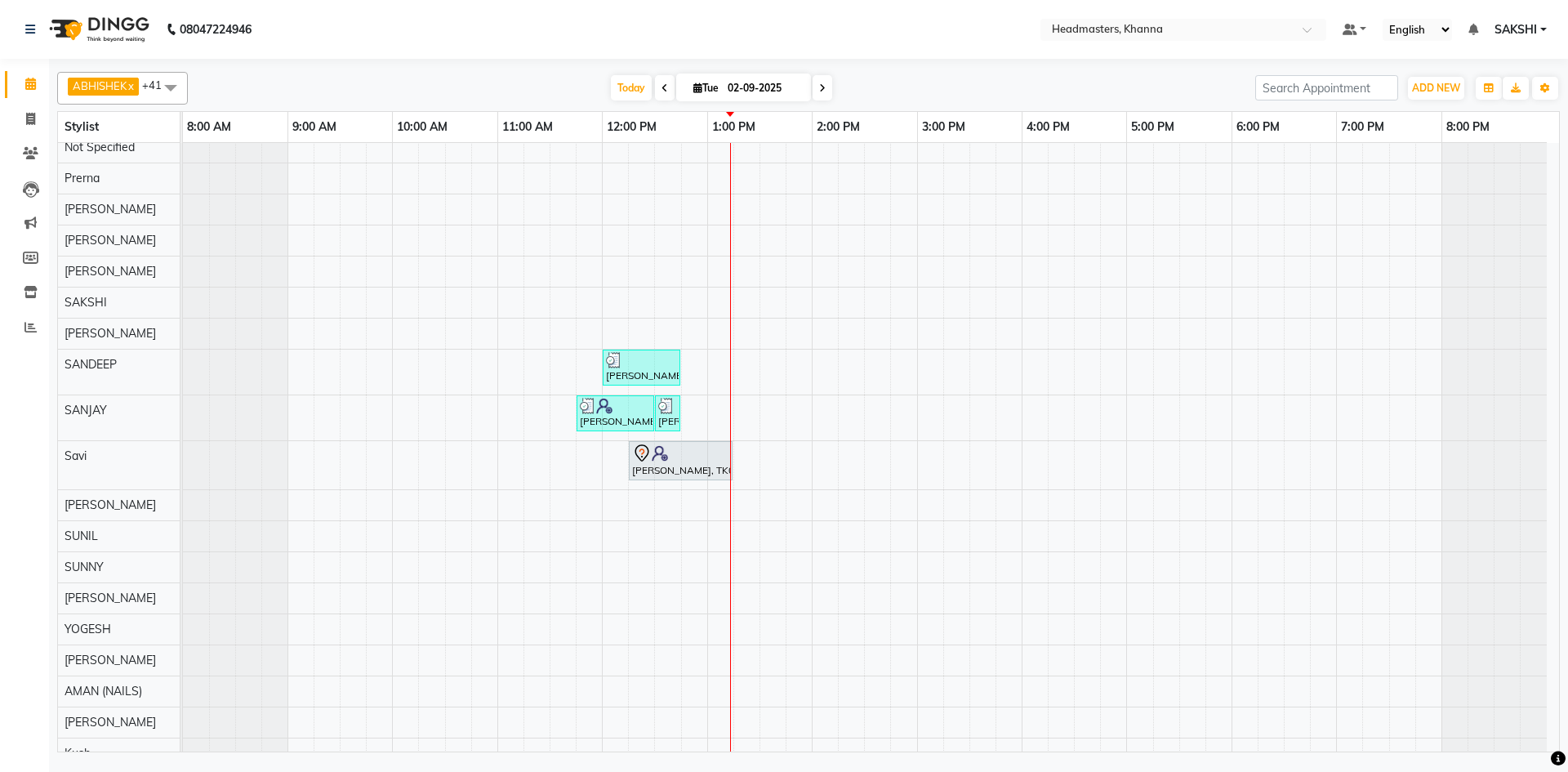
scroll to position [868, 0]
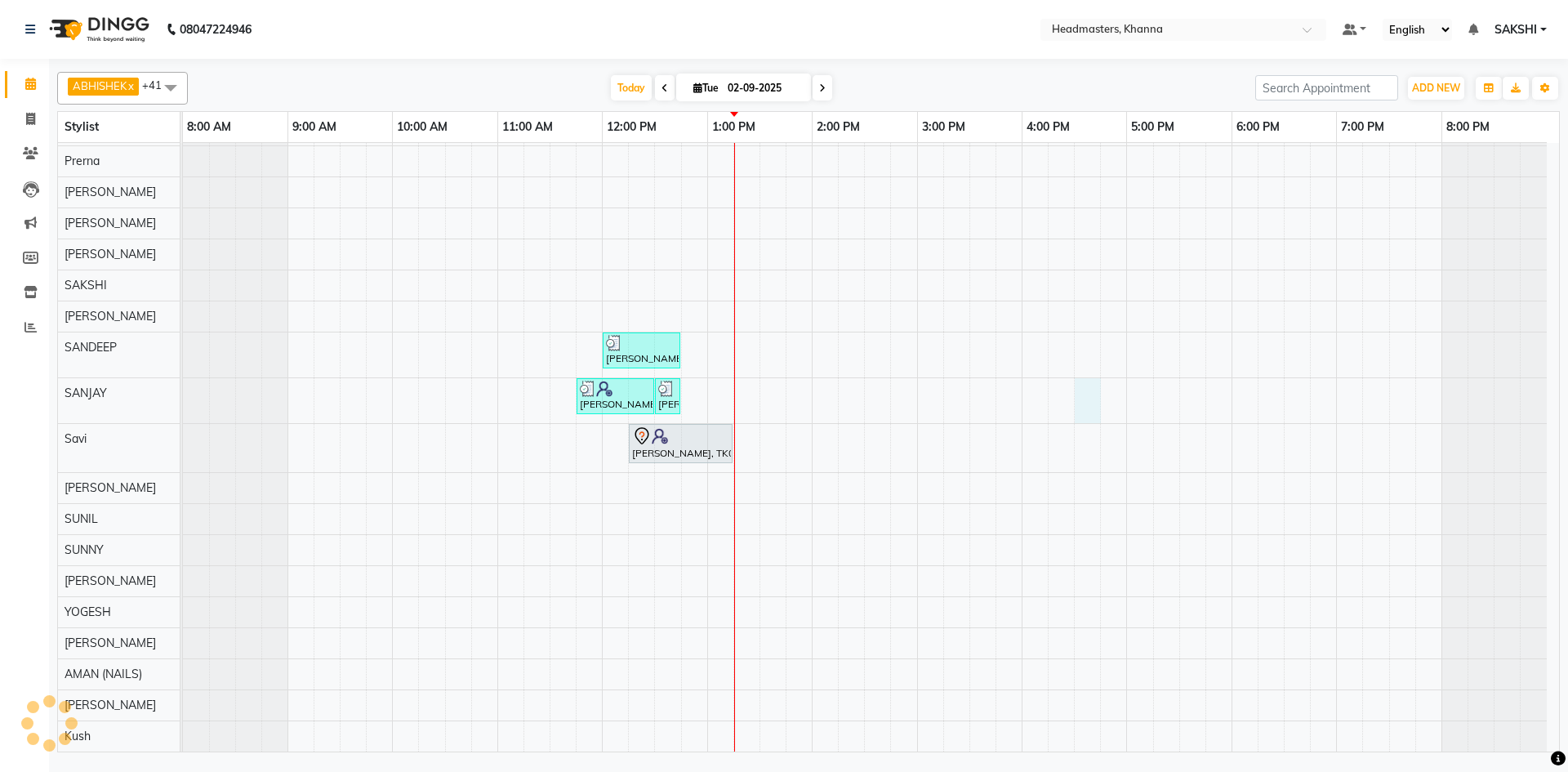
click at [1078, 389] on div "SHEHBAZ, TK12, 01:00 PM-01:45 PM, BRD - Beard harman, TK09, 12:30 PM-01:30 PM, …" at bounding box center [871, 12] width 1376 height 1477
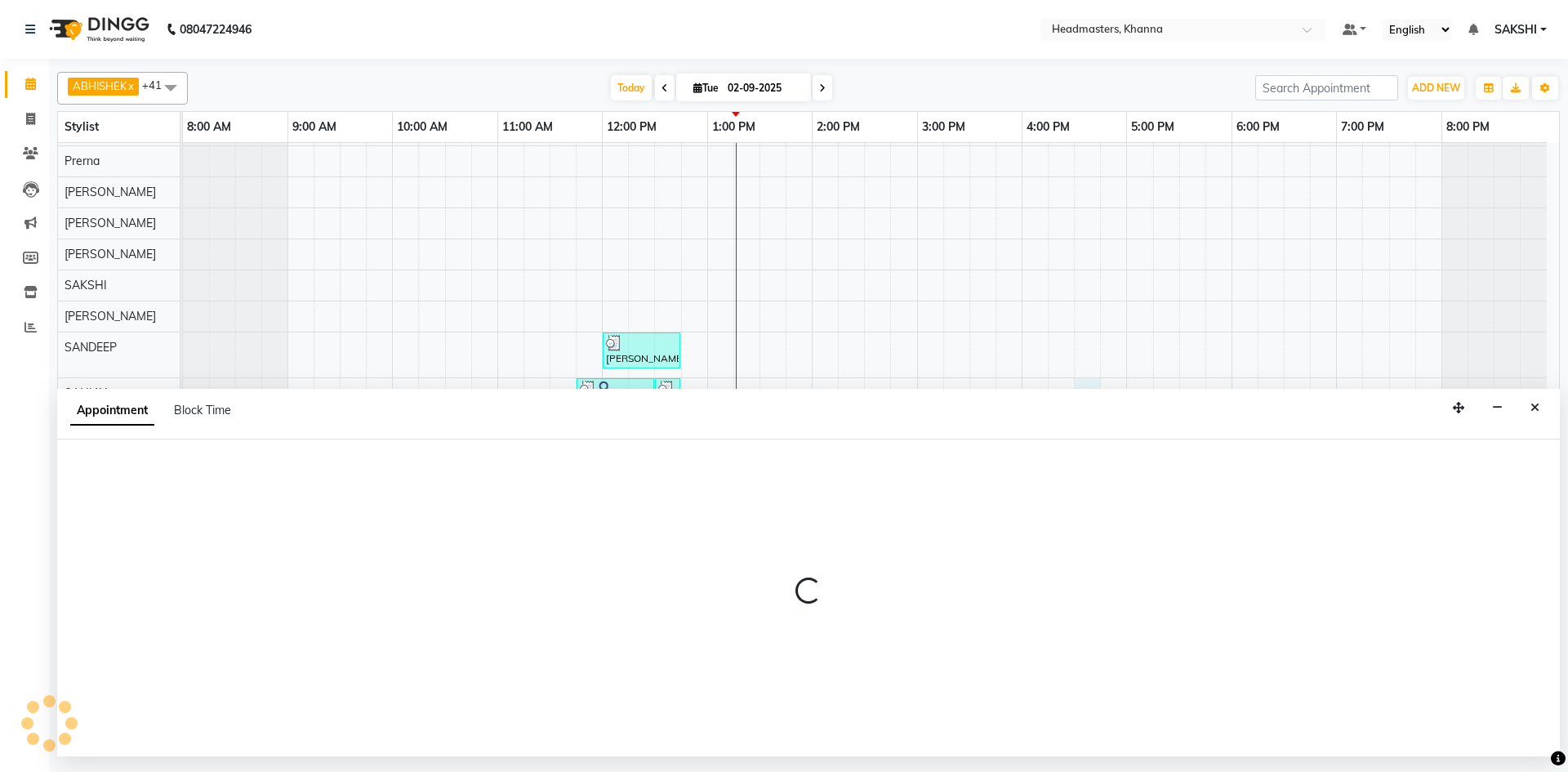
select select "60808"
select select "tentative"
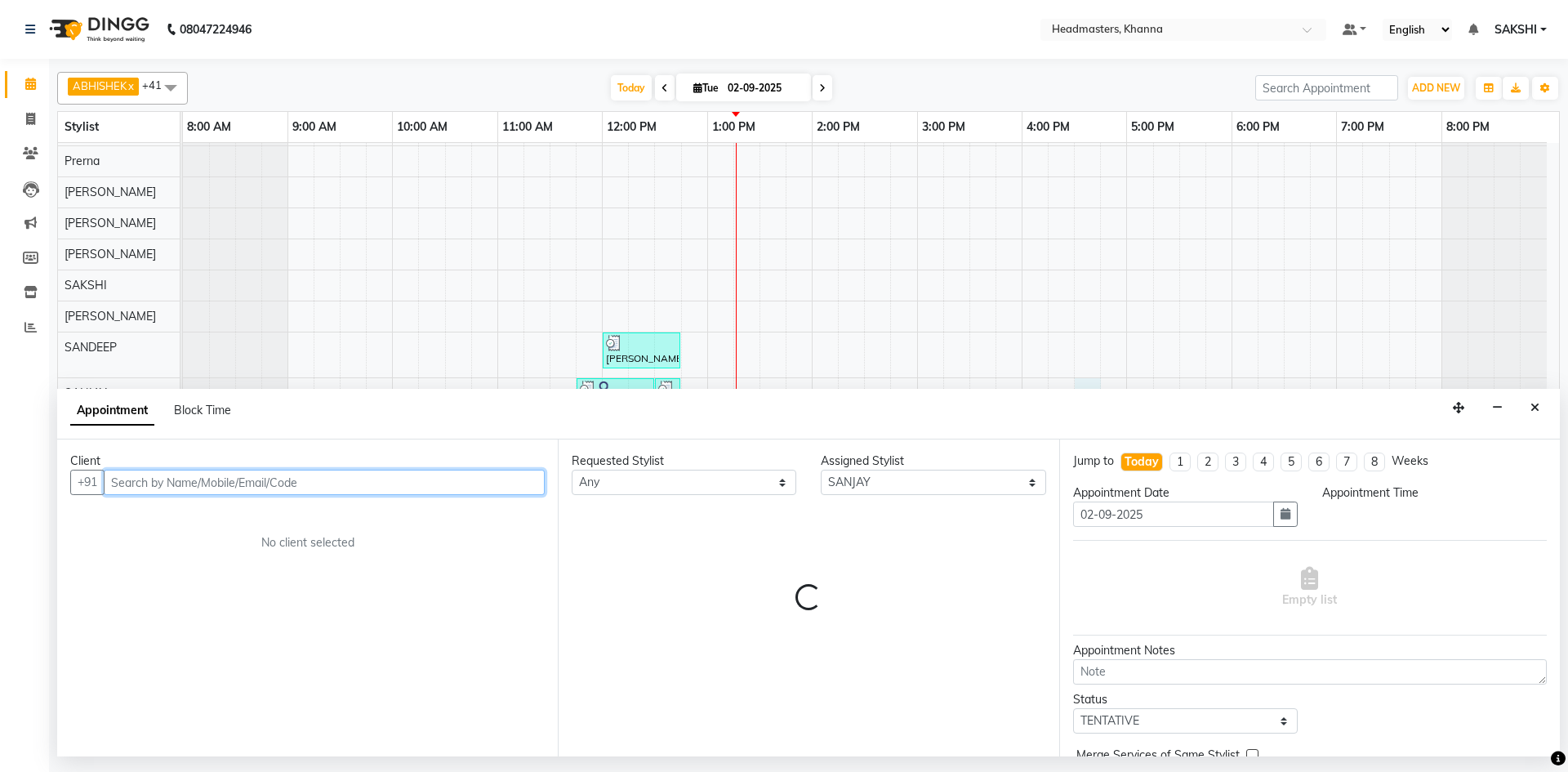
select select "990"
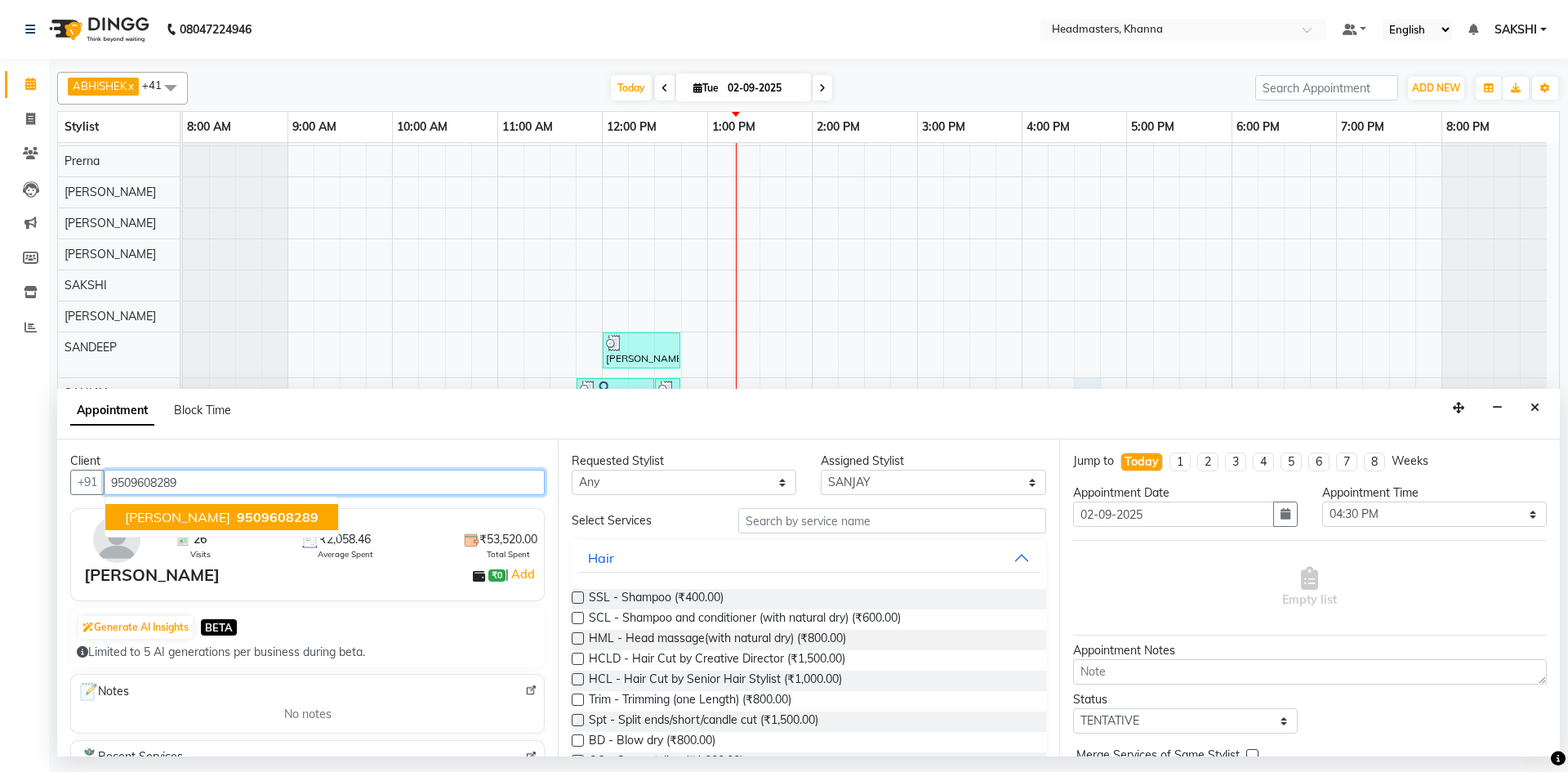
type input "9509608289"
click at [890, 482] on select "Select ABHISHEK ajay Akash AKHIL AMAN AMAN (NAILS) ANKIT Ankit Pedicurist Asing…" at bounding box center [933, 482] width 225 height 25
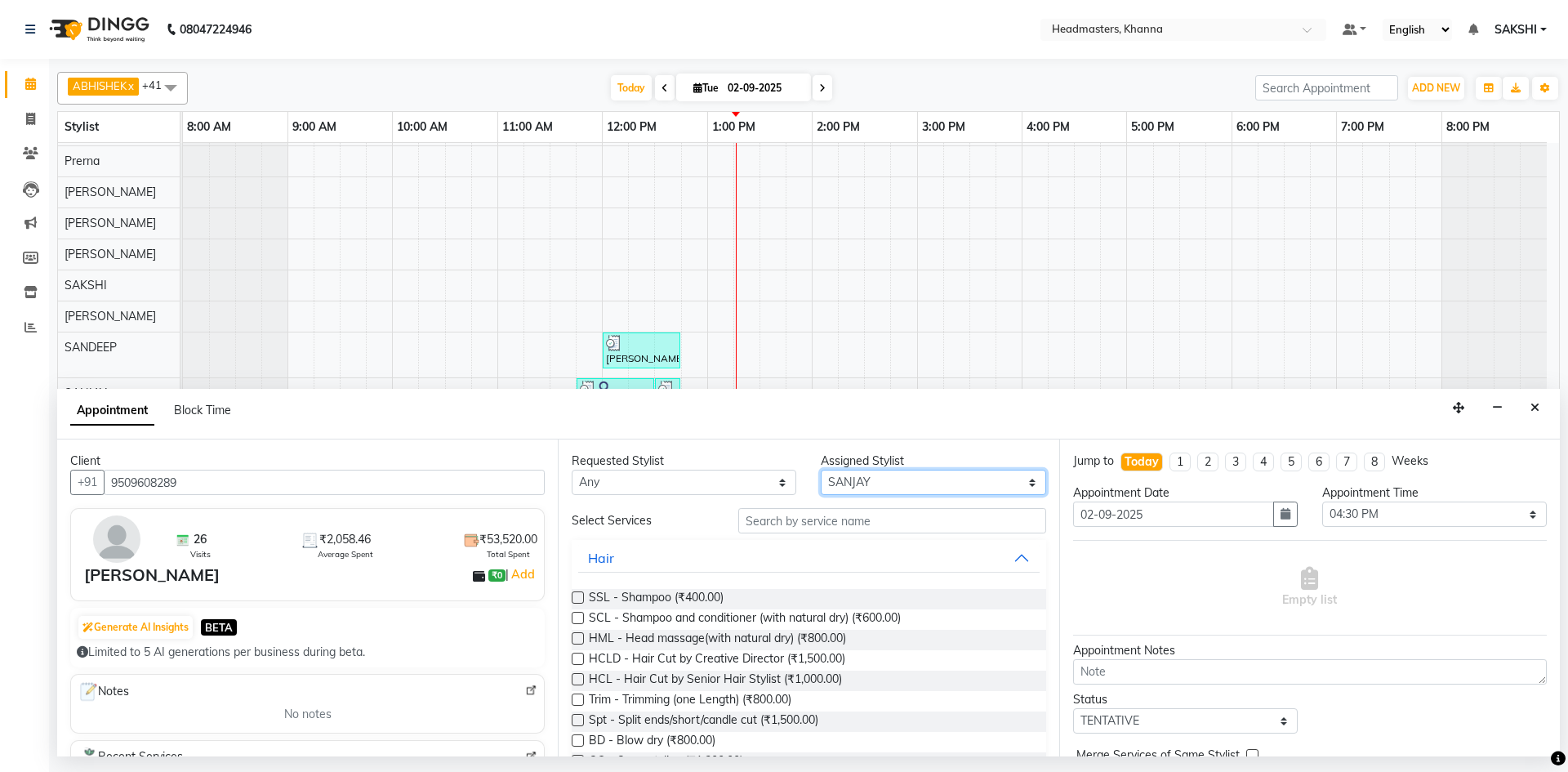
select select "60855"
click at [821, 469] on select "Select ABHISHEK ajay Akash AKHIL AMAN AMAN (NAILS) ANKIT Ankit Pedicurist Asing…" at bounding box center [933, 482] width 225 height 25
drag, startPoint x: 794, startPoint y: 534, endPoint x: 794, endPoint y: 525, distance: 9.0
click at [795, 524] on input "text" at bounding box center [892, 520] width 308 height 25
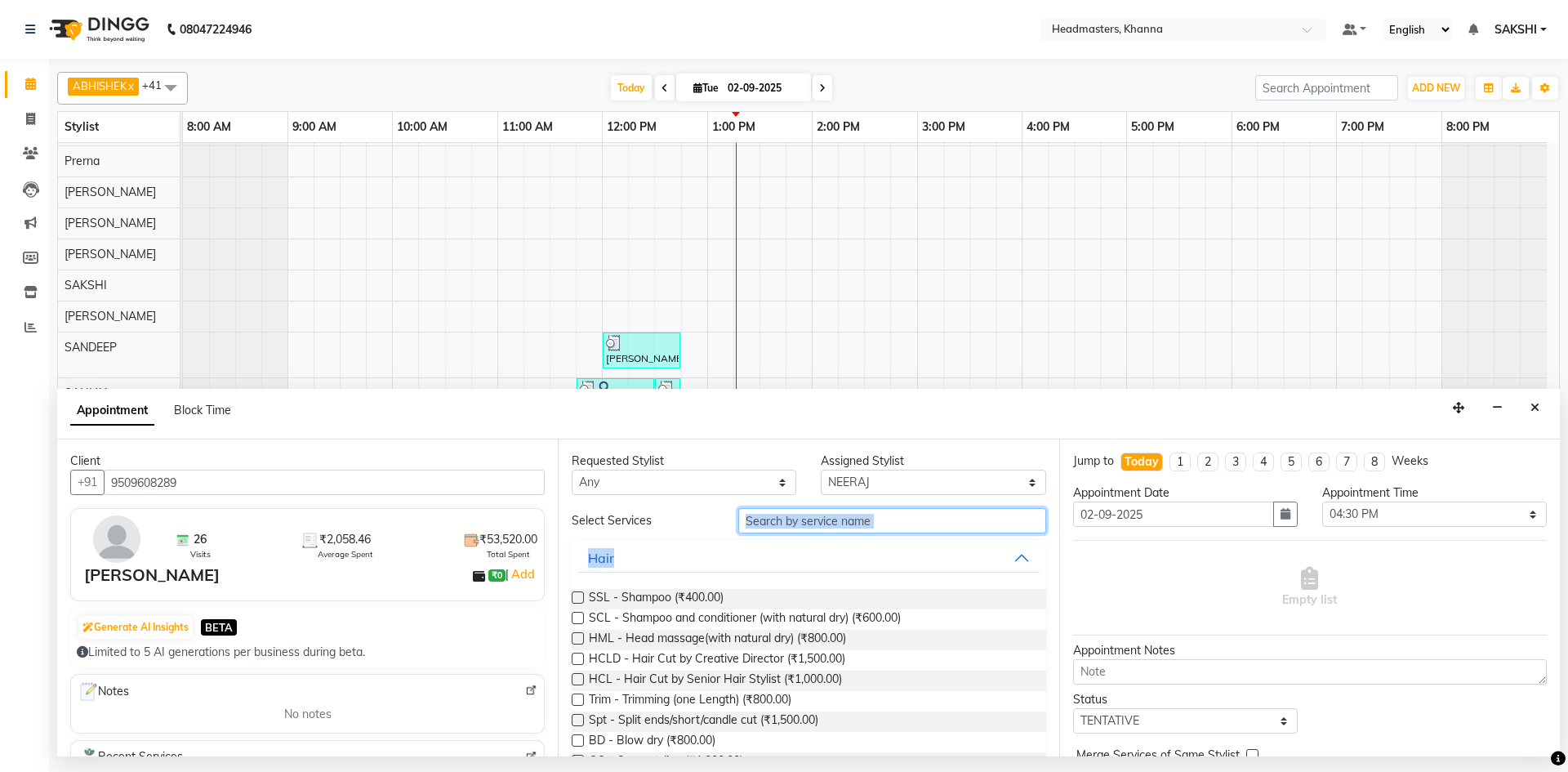
click at [796, 523] on input "text" at bounding box center [892, 520] width 308 height 25
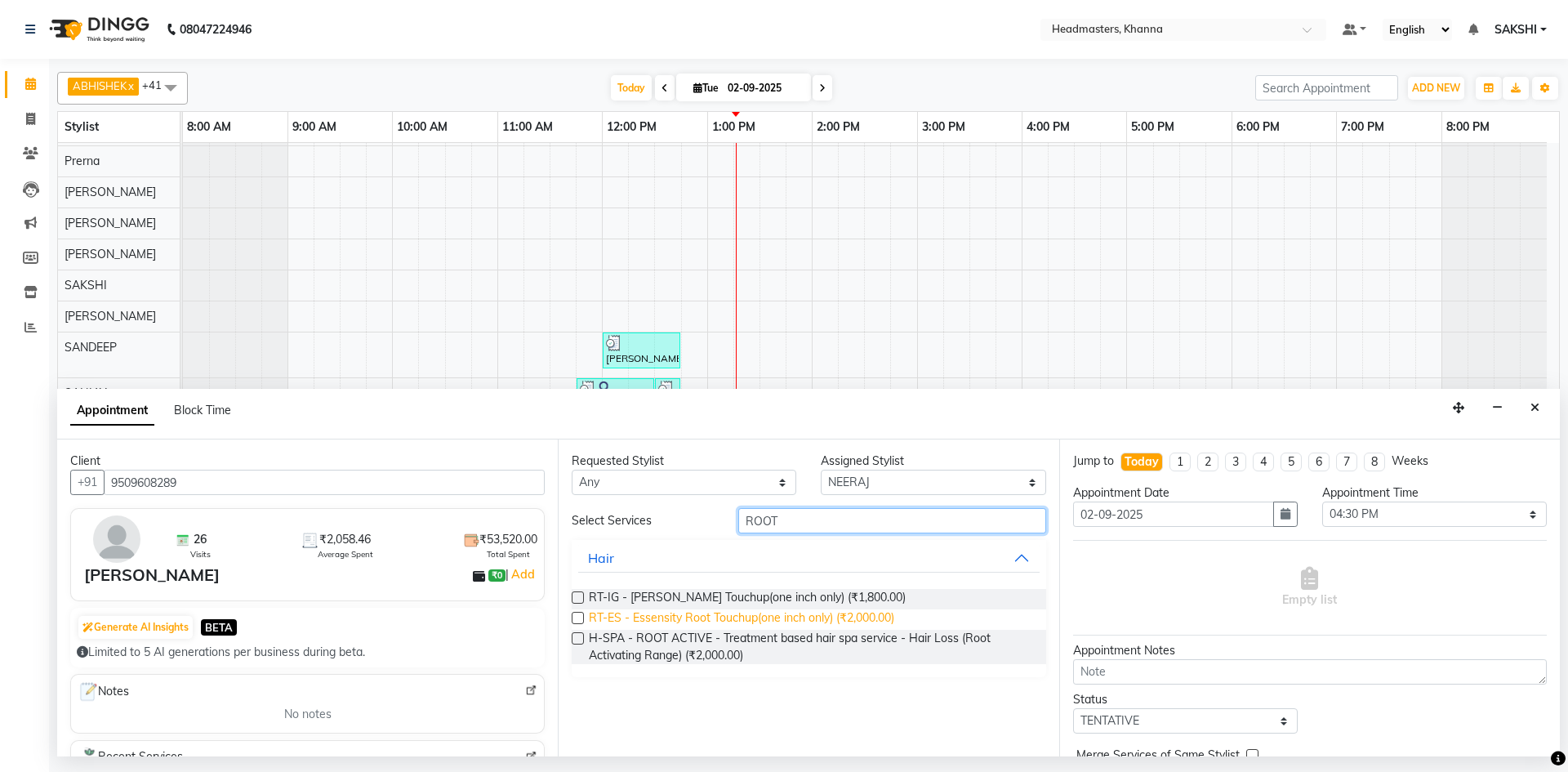
type input "ROOT"
click at [797, 614] on span "RT-ES - Essensity Root Touchup(one inch only) (₹2,000.00)" at bounding box center [741, 619] width 305 height 20
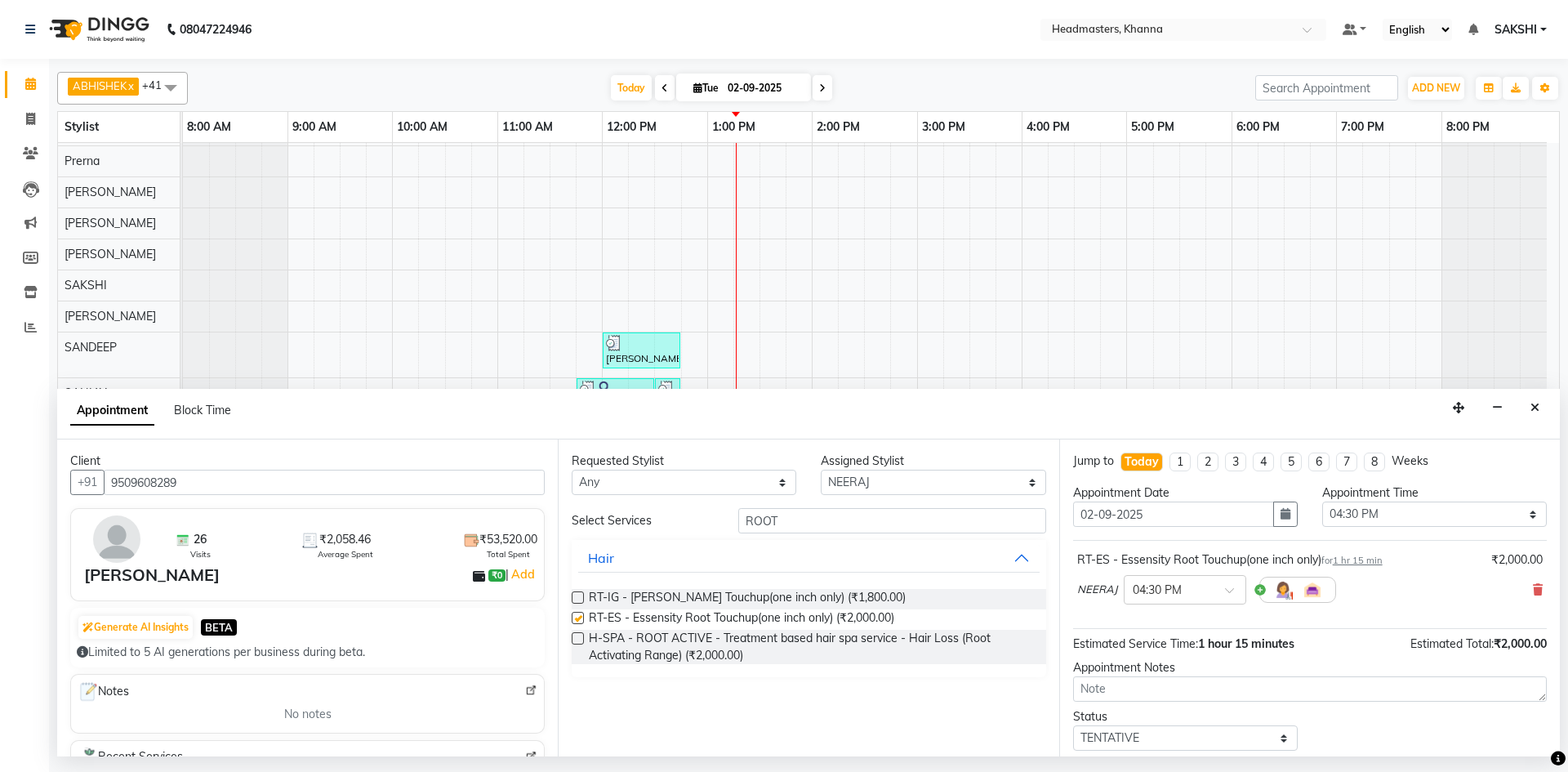
checkbox input "false"
click at [1462, 525] on select "Select 09:00 AM 09:15 AM 09:30 AM 09:45 AM 10:00 AM 10:15 AM 10:30 AM 10:45 AM …" at bounding box center [1433, 514] width 225 height 25
select select "795"
click at [1322, 502] on select "Select 09:00 AM 09:15 AM 09:30 AM 09:45 AM 10:00 AM 10:15 AM 10:30 AM 10:45 AM …" at bounding box center [1433, 514] width 225 height 25
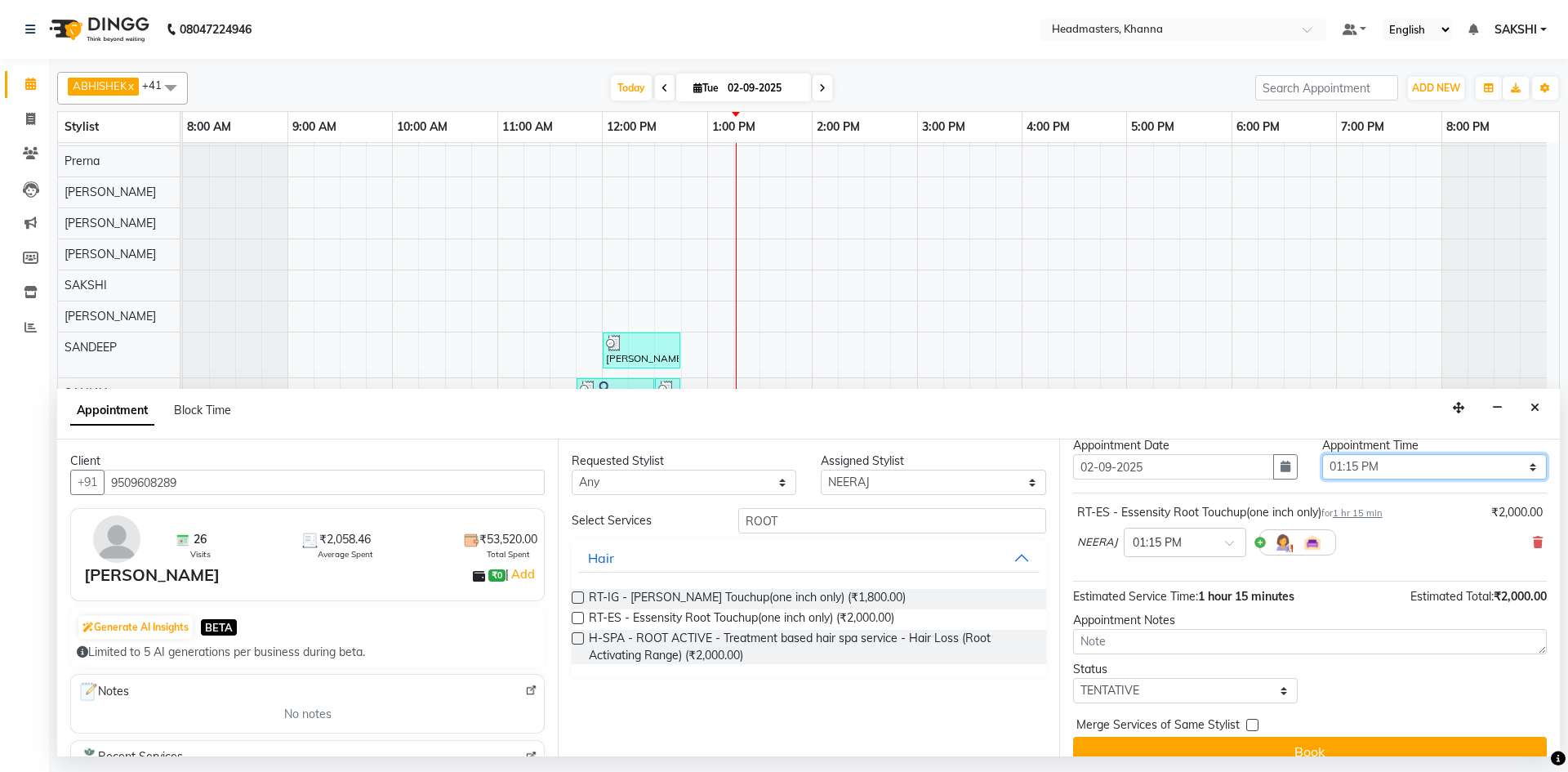
scroll to position [70, 0]
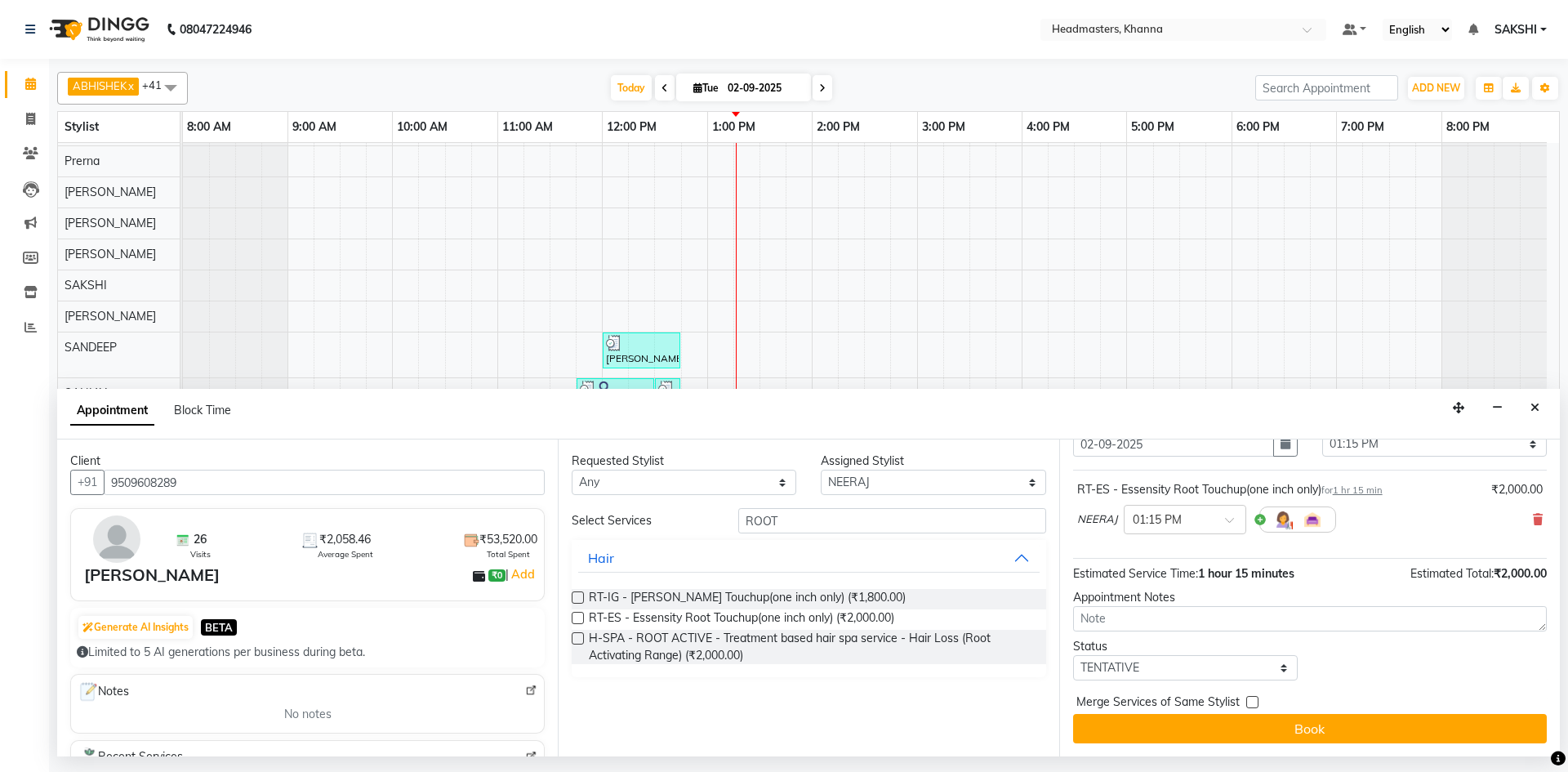
drag, startPoint x: 1319, startPoint y: 720, endPoint x: 1486, endPoint y: 734, distance: 167.6
click at [1320, 720] on button "Book" at bounding box center [1309, 728] width 474 height 30
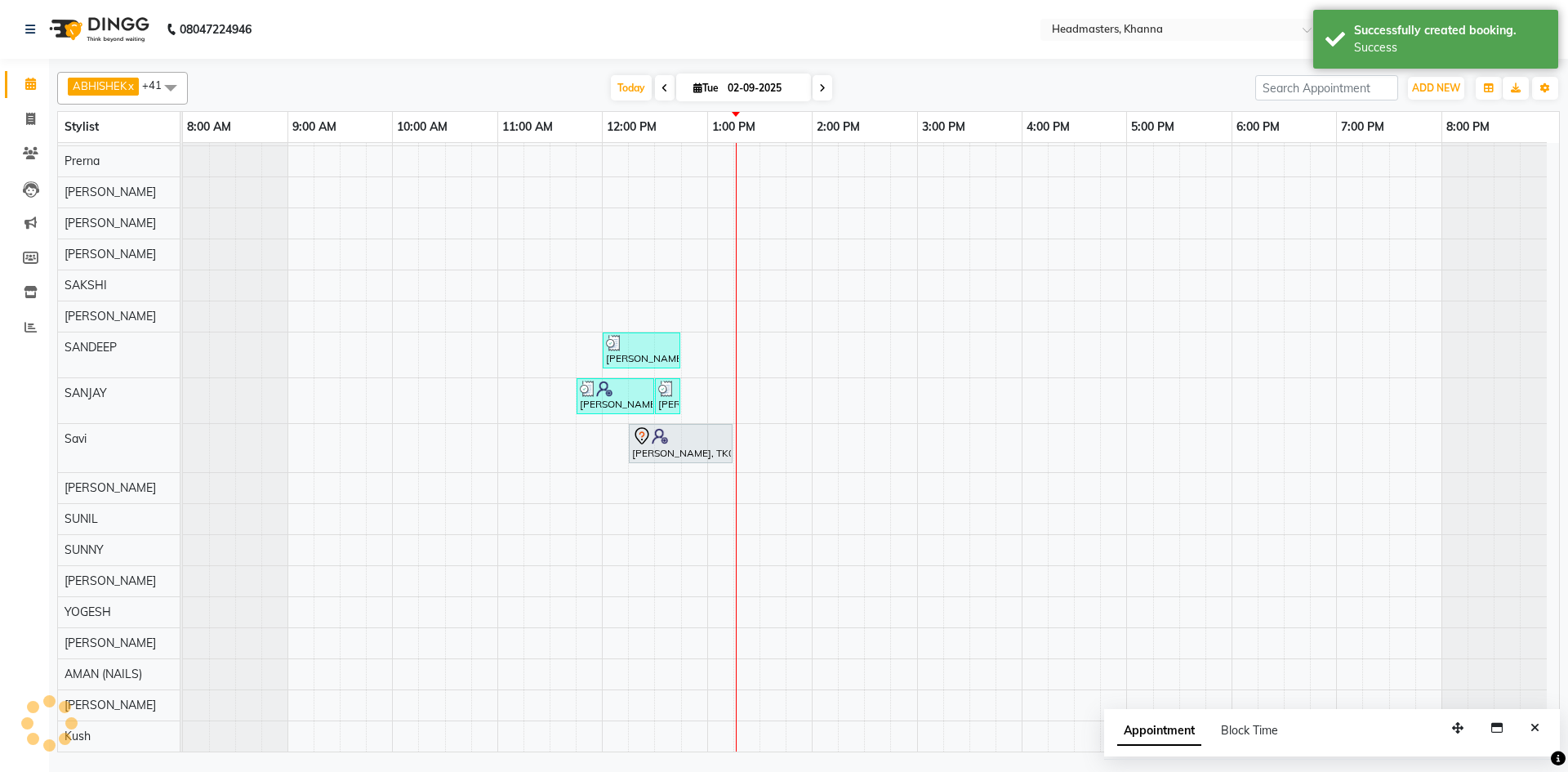
click at [1544, 725] on button "Close" at bounding box center [1534, 727] width 24 height 25
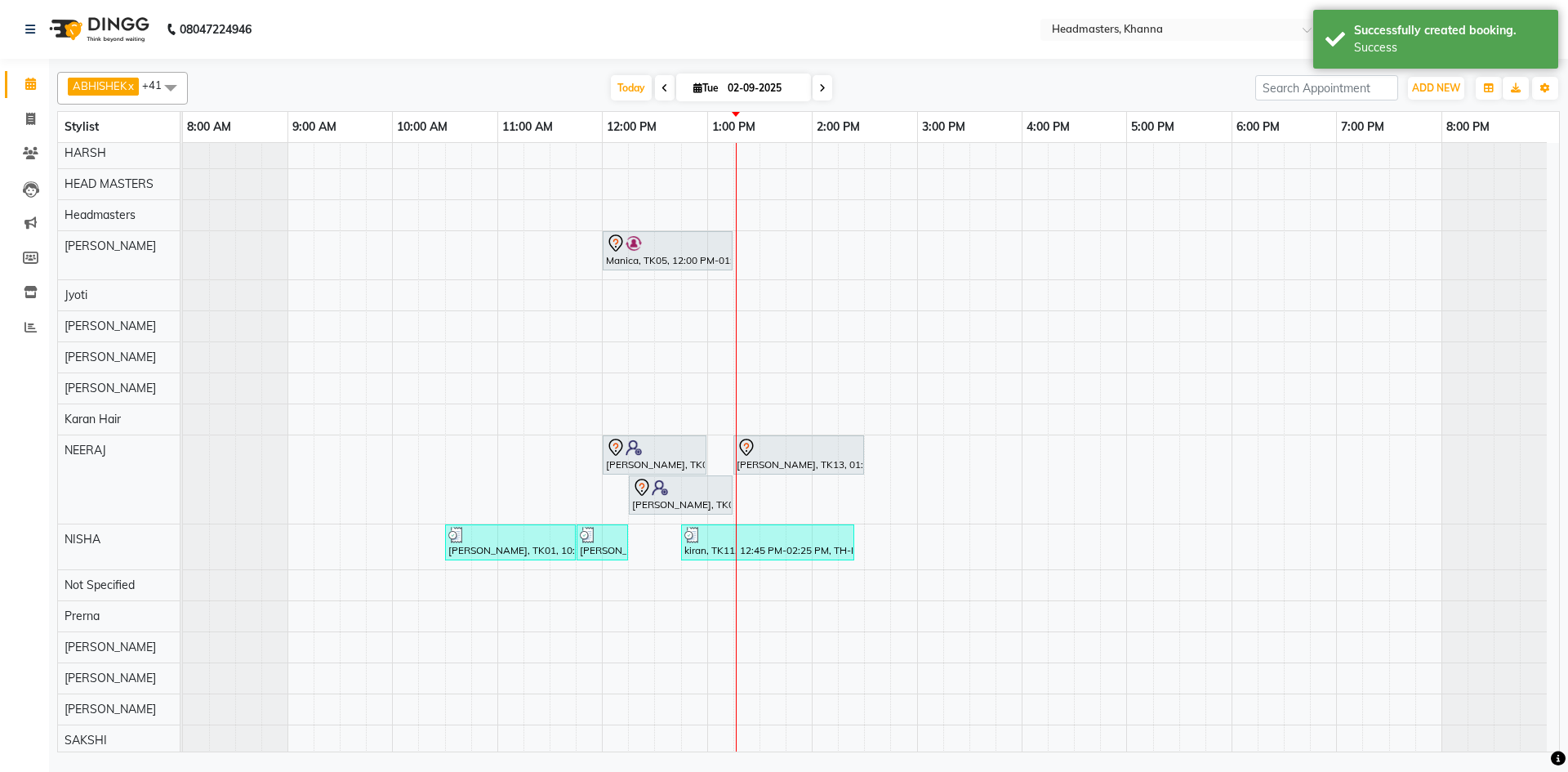
scroll to position [379, 0]
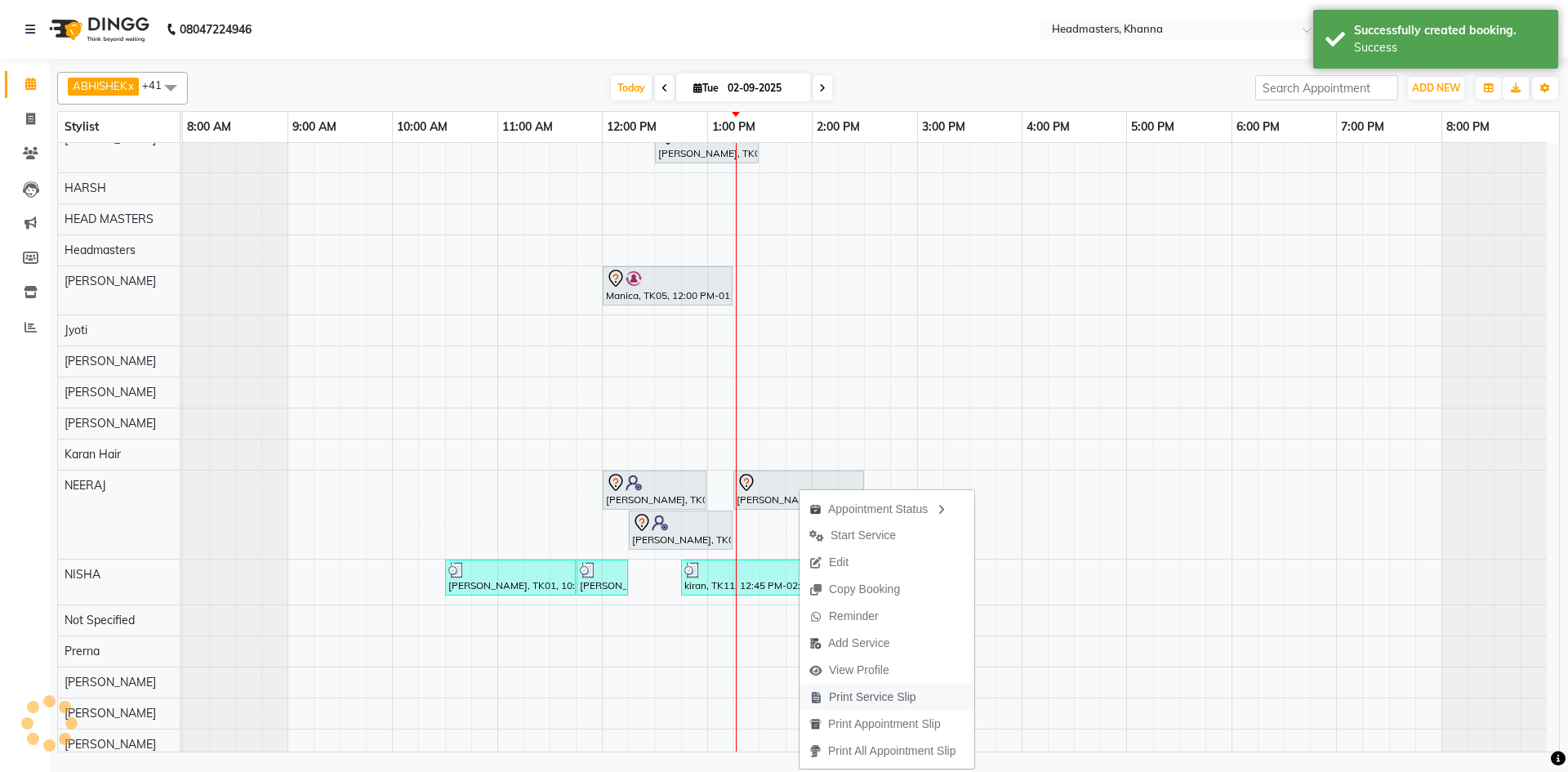
click at [912, 692] on span "Print Service Slip" at bounding box center [872, 697] width 87 height 17
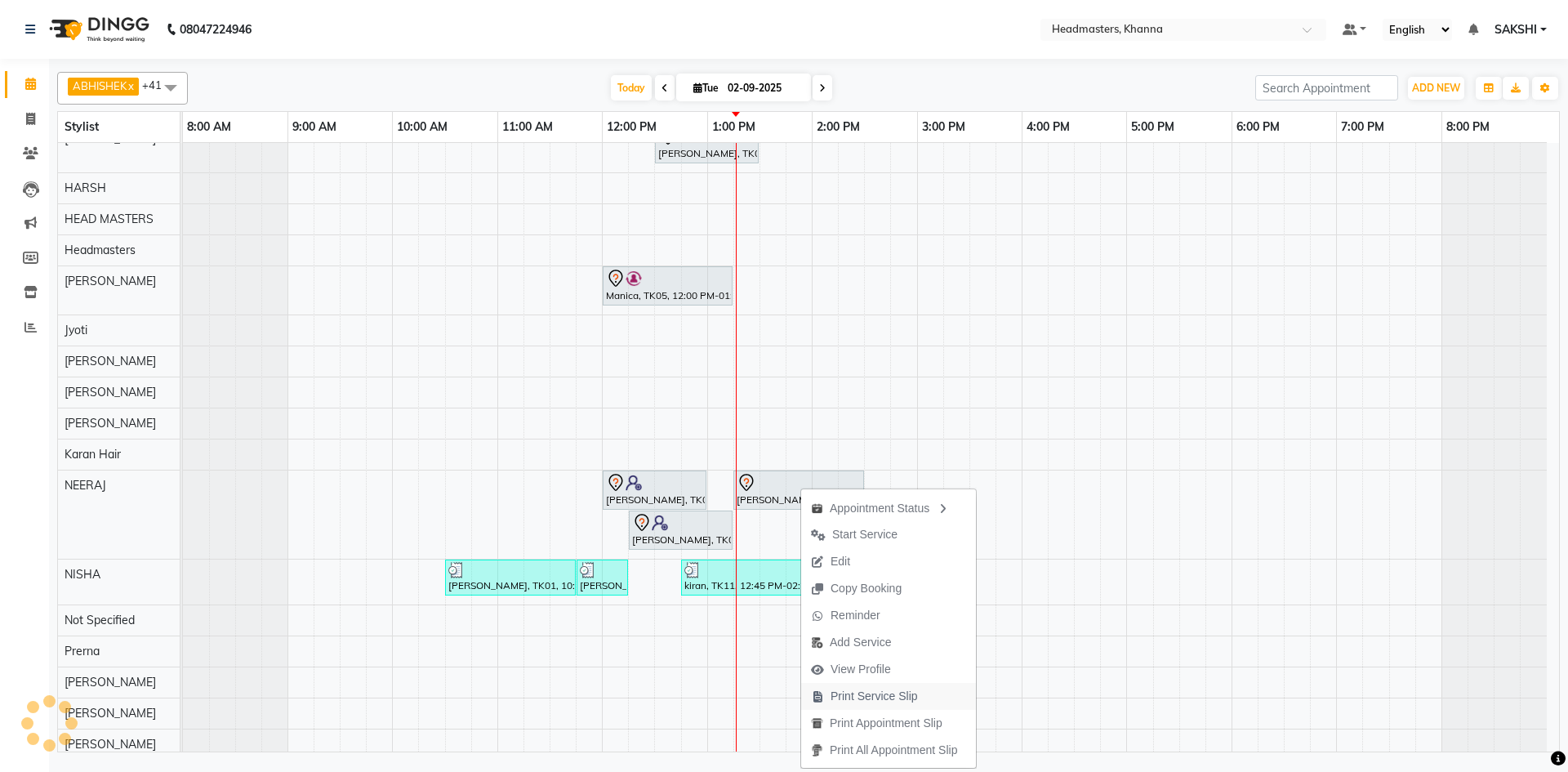
click at [910, 694] on span "Print Service Slip" at bounding box center [874, 697] width 87 height 17
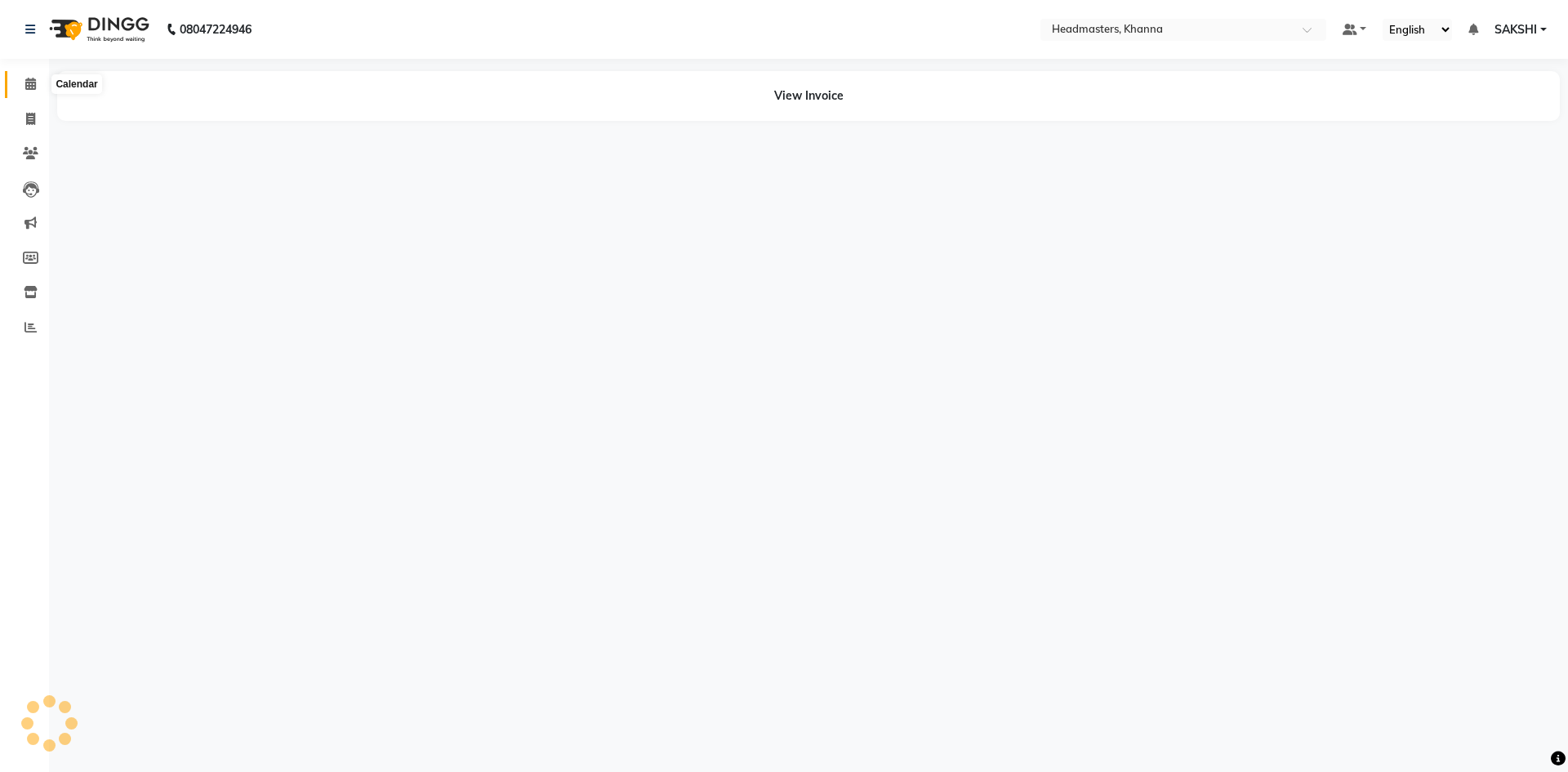
click at [31, 80] on icon at bounding box center [31, 84] width 10 height 12
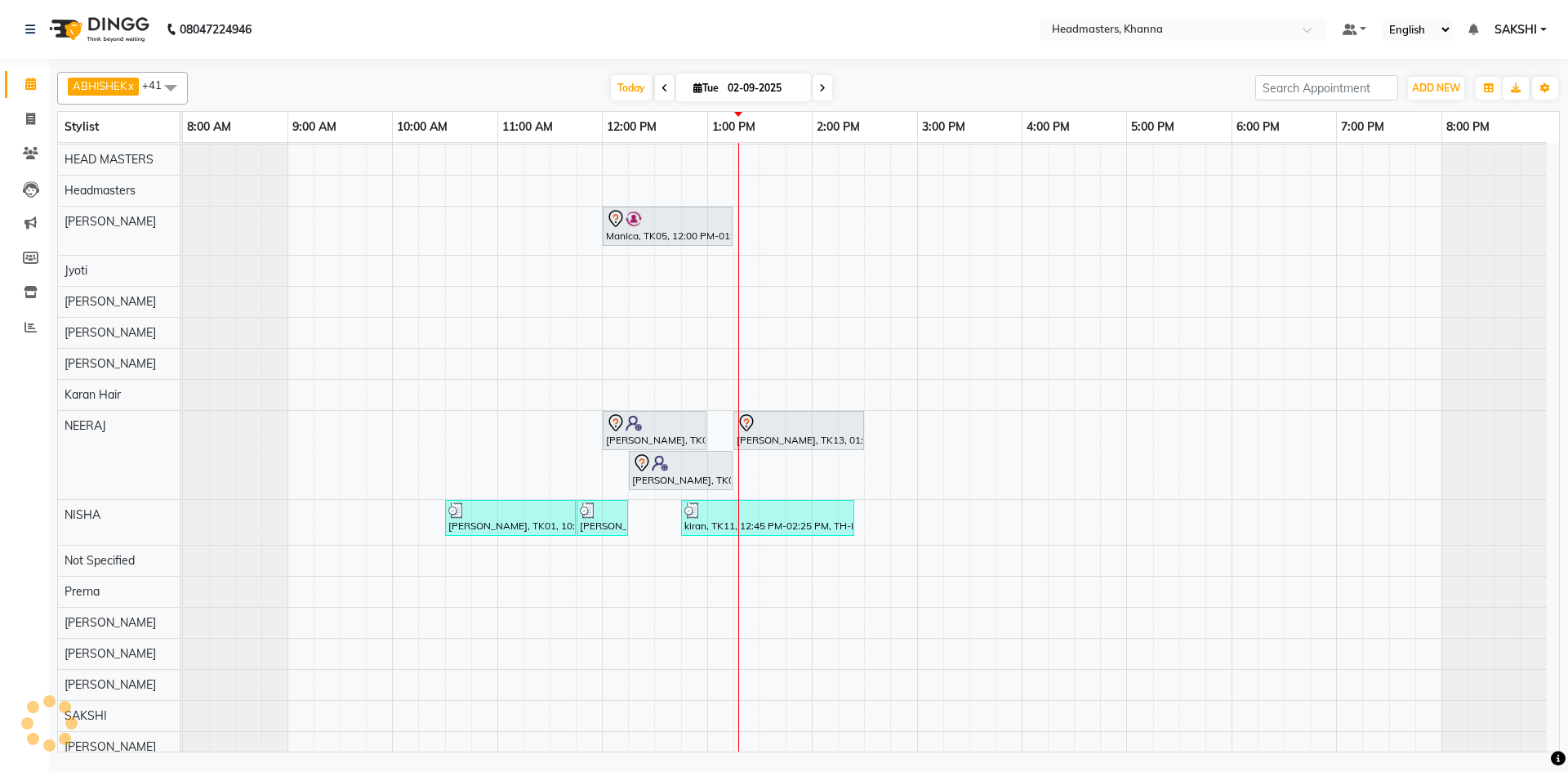
scroll to position [653, 0]
